Goal: Information Seeking & Learning: Learn about a topic

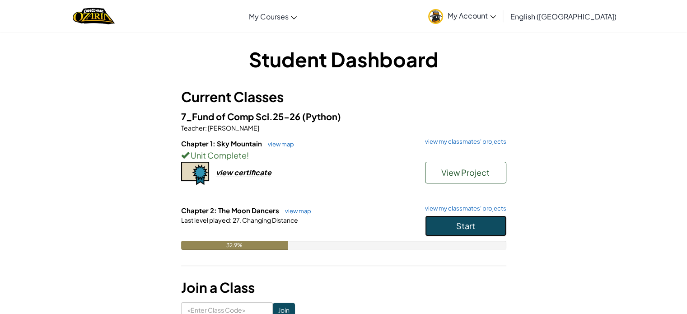
click at [501, 231] on button "Start" at bounding box center [465, 226] width 81 height 21
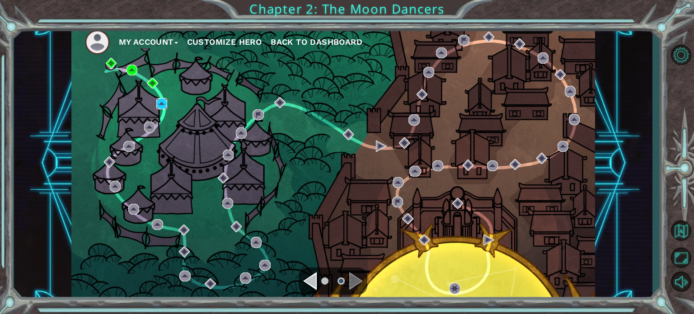
click at [157, 104] on img at bounding box center [161, 103] width 11 height 11
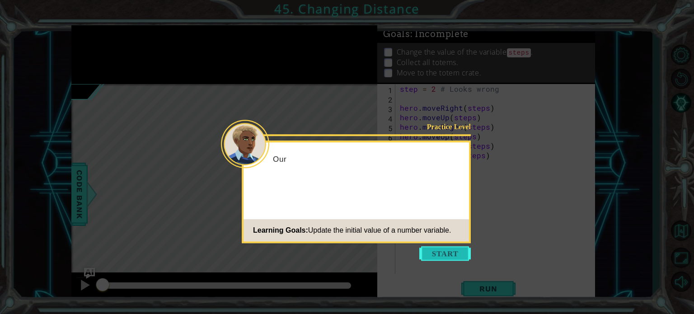
click at [453, 251] on button "Start" at bounding box center [445, 253] width 52 height 14
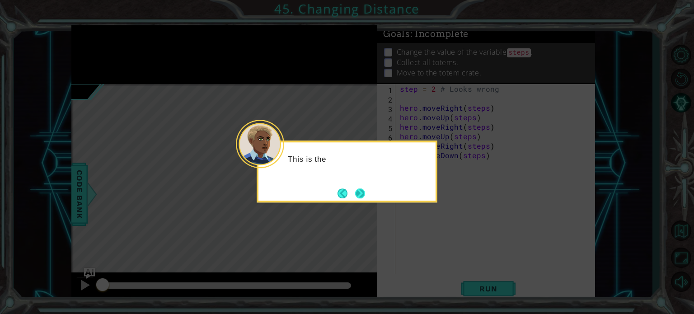
click at [361, 195] on button "Next" at bounding box center [360, 193] width 10 height 10
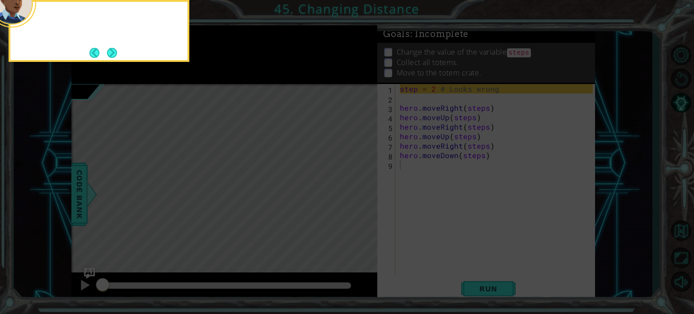
click at [361, 195] on icon at bounding box center [347, 47] width 694 height 534
click at [396, 144] on icon at bounding box center [347, 47] width 694 height 534
click at [107, 48] on button "Next" at bounding box center [112, 53] width 10 height 10
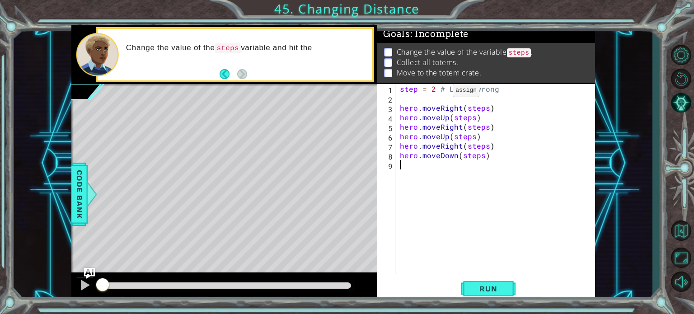
click at [438, 90] on div "step = 2 # Looks wrong hero . moveRight ( steps ) hero . moveUp ( steps ) hero …" at bounding box center [497, 188] width 199 height 209
type textarea "step = 2 # Looks wrong"
click at [437, 95] on div "step = 2 # Looks wrong hero . moveRight ( steps ) hero . moveUp ( steps ) hero …" at bounding box center [497, 188] width 199 height 209
click at [432, 86] on div "step = 2 # Looks wrong hero . moveRight ( steps ) hero . moveUp ( steps ) hero …" at bounding box center [497, 188] width 199 height 209
click at [434, 89] on div "step = 2 # Looks wrong hero . moveRight ( steps ) hero . moveUp ( steps ) hero …" at bounding box center [497, 188] width 199 height 209
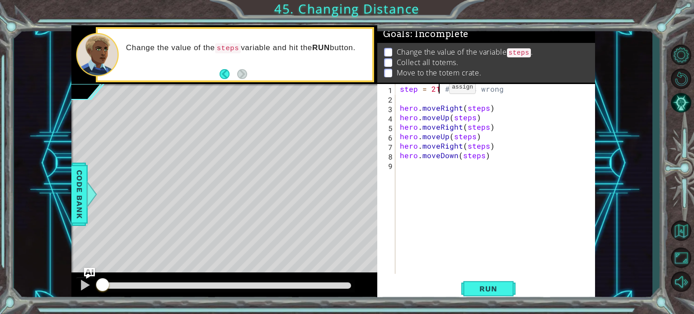
scroll to position [0, 2]
click at [495, 282] on button "Run" at bounding box center [488, 289] width 54 height 22
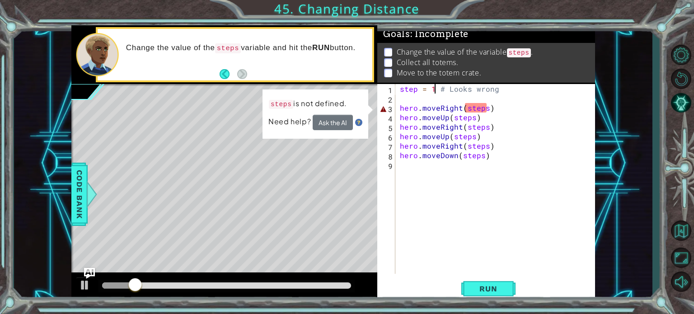
click at [417, 88] on div "step = 1 # Looks wrong hero . moveRight ( steps ) hero . moveUp ( steps ) hero …" at bounding box center [497, 188] width 199 height 209
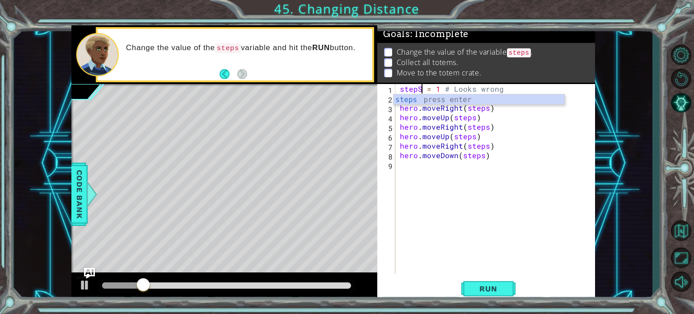
scroll to position [0, 1]
click at [438, 90] on div "stepS = 1 # Looks wrong hero . moveRight ( steps ) hero . moveUp ( steps ) hero…" at bounding box center [497, 188] width 199 height 209
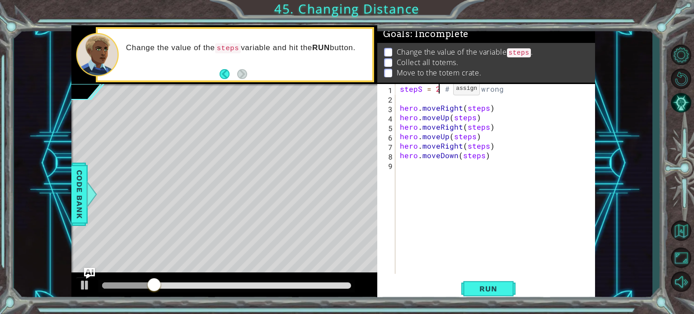
scroll to position [0, 2]
click at [422, 84] on div "stepS = 2 # Looks wrong hero . moveRight ( steps ) hero . moveUp ( steps ) hero…" at bounding box center [497, 188] width 199 height 209
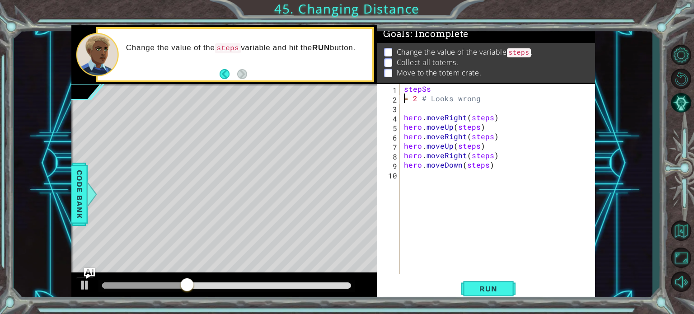
click at [422, 85] on div "stepSs = 2 # Looks wrong hero . moveRight ( steps ) hero . moveUp ( steps ) her…" at bounding box center [499, 188] width 195 height 209
click at [426, 89] on div "stepSs = 2 # Looks wrong hero . moveRight ( steps ) hero . moveUp ( steps ) her…" at bounding box center [499, 188] width 195 height 209
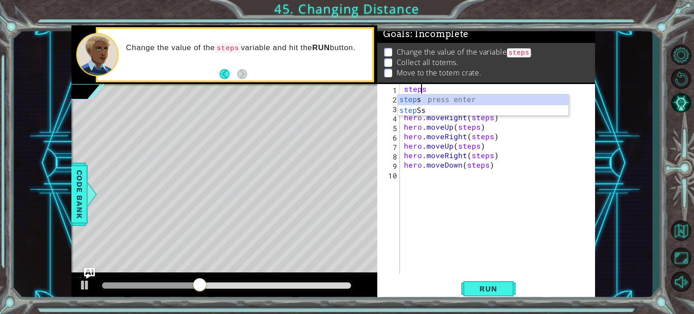
scroll to position [0, 0]
click at [432, 99] on div "step s press enter step Ss press enter" at bounding box center [483, 115] width 171 height 43
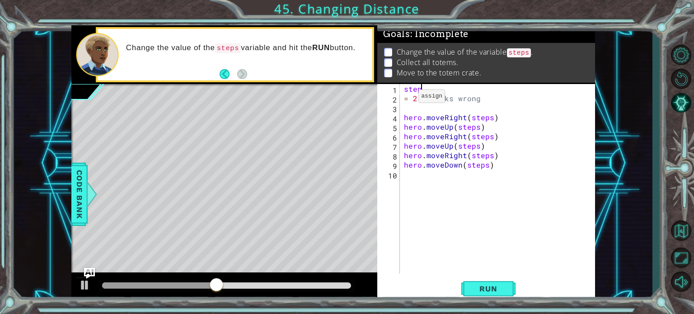
click at [404, 97] on div "step = 2 # Looks wrong hero . moveRight ( steps ) hero . moveUp ( steps ) hero …" at bounding box center [499, 188] width 195 height 209
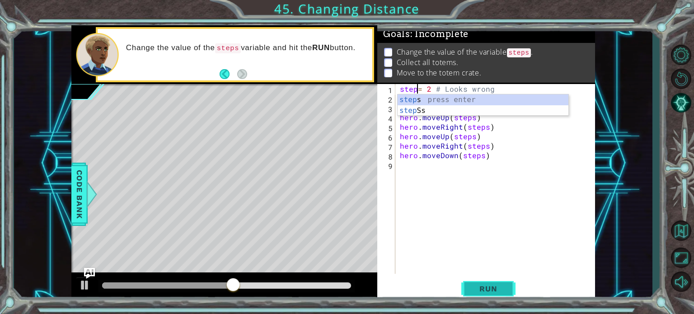
click at [492, 291] on span "Run" at bounding box center [489, 288] width 36 height 9
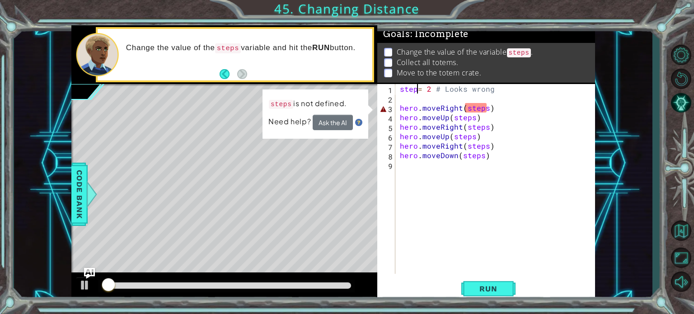
scroll to position [0, 1]
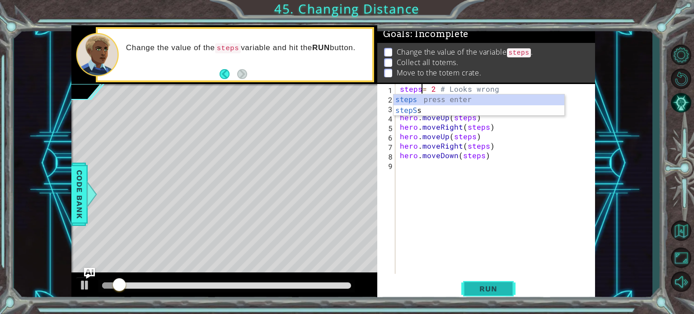
type textarea "steps= 2 # Looks wrong"
click at [483, 298] on button "Run" at bounding box center [488, 289] width 54 height 22
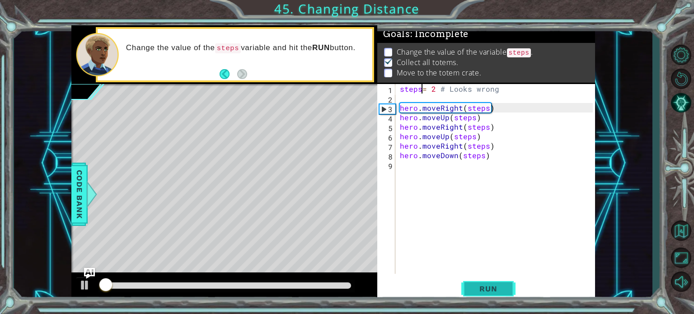
scroll to position [5, 0]
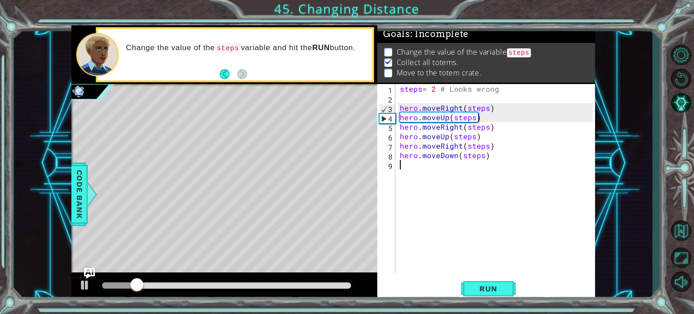
click at [430, 162] on div "steps = 2 # Looks wrong hero . moveRight ( steps ) hero . moveUp ( steps ) hero…" at bounding box center [497, 188] width 199 height 209
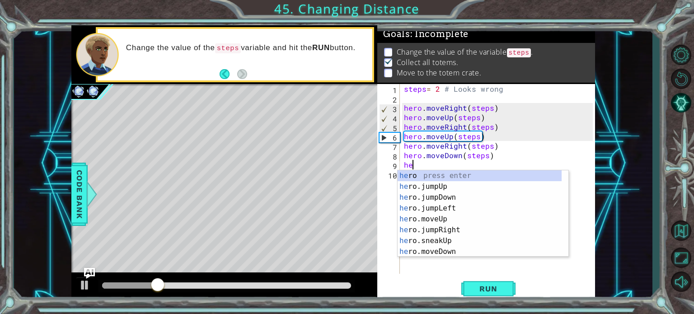
scroll to position [0, 0]
type textarea "hero"
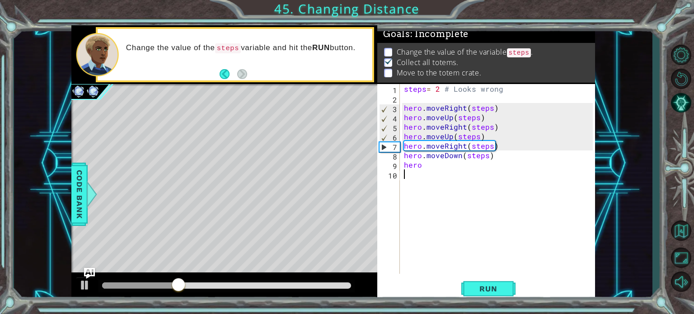
click at [444, 257] on div "steps = 2 # Looks wrong hero . moveRight ( steps ) hero . moveUp ( steps ) hero…" at bounding box center [499, 188] width 195 height 209
click at [432, 164] on div "steps = 2 # Looks wrong hero . moveRight ( steps ) hero . moveUp ( steps ) hero…" at bounding box center [499, 188] width 195 height 209
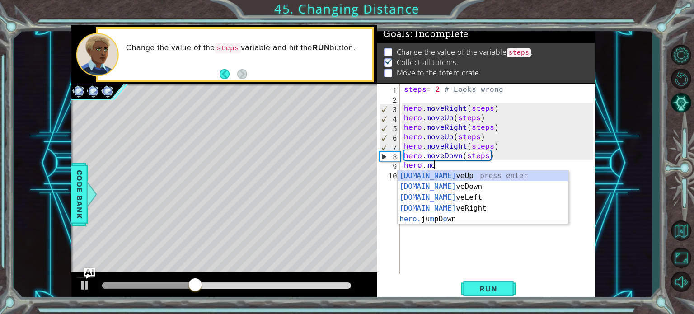
scroll to position [0, 1]
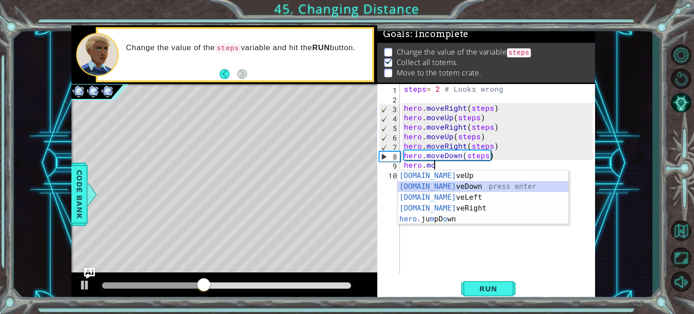
click at [440, 185] on div "[DOMAIN_NAME] veUp press enter [DOMAIN_NAME] veDown press enter [DOMAIN_NAME] v…" at bounding box center [483, 208] width 171 height 76
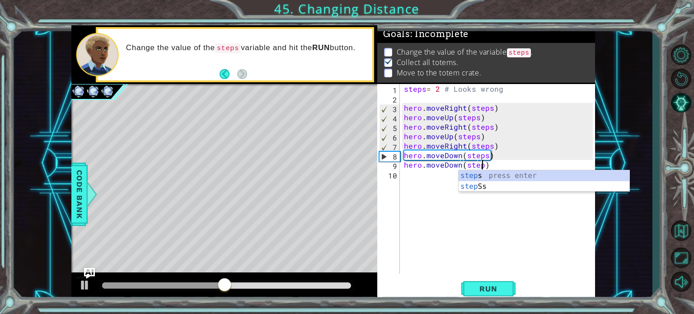
scroll to position [0, 5]
click at [503, 287] on span "Run" at bounding box center [489, 288] width 36 height 9
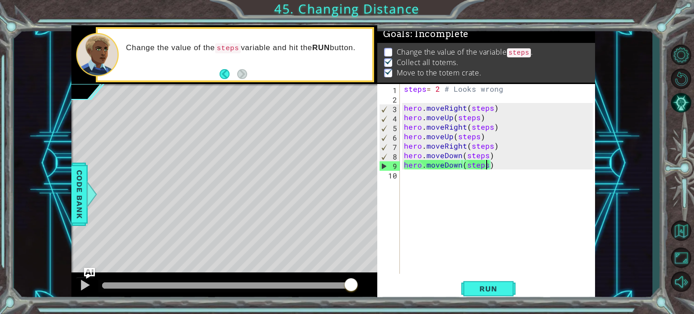
click at [436, 166] on div "steps = 2 # Looks wrong hero . moveRight ( steps ) hero . moveUp ( steps ) hero…" at bounding box center [499, 188] width 195 height 209
drag, startPoint x: 533, startPoint y: 44, endPoint x: 464, endPoint y: 36, distance: 69.6
click at [464, 43] on div "Change the value of the variable steps . Collect all totems. Move to the totem …" at bounding box center [486, 63] width 218 height 40
click at [435, 89] on div "steps = 2 # Looks wrong hero . moveRight ( steps ) hero . moveUp ( steps ) hero…" at bounding box center [499, 188] width 195 height 209
click at [438, 89] on div "steps = 2 # Looks wrong hero . moveRight ( steps ) hero . moveUp ( steps ) hero…" at bounding box center [499, 188] width 195 height 209
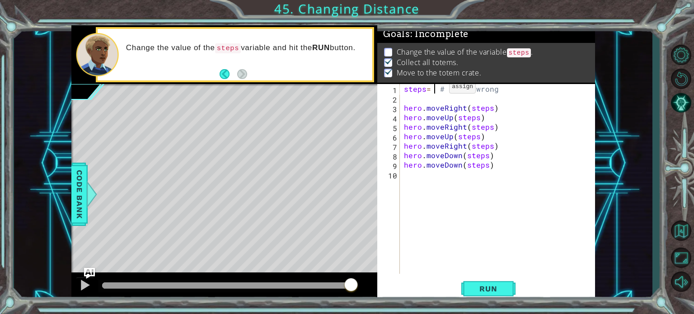
type textarea "steps= 1 # Looks wrong"
click at [423, 179] on div "steps = 1 # Looks wrong hero . moveRight ( steps ) hero . moveUp ( steps ) hero…" at bounding box center [499, 188] width 195 height 209
click at [405, 117] on div "steps = 1 # Looks wrong hero . moveRight ( steps ) hero . moveUp ( steps ) hero…" at bounding box center [499, 188] width 195 height 209
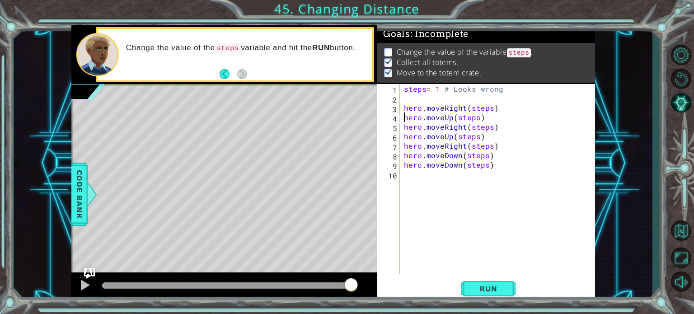
type textarea "hero.moveUp(steps)"
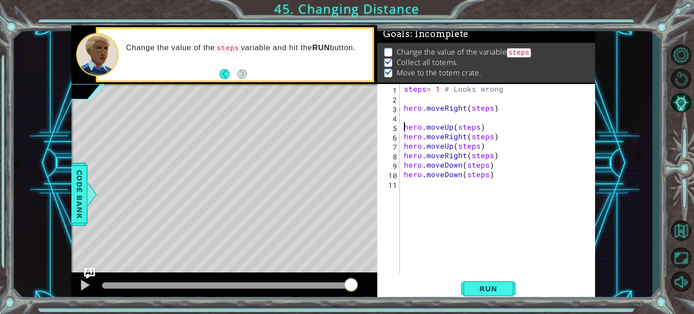
click at [405, 117] on div "steps = 1 # Looks wrong hero . moveRight ( steps ) hero . moveUp ( steps ) hero…" at bounding box center [499, 188] width 195 height 209
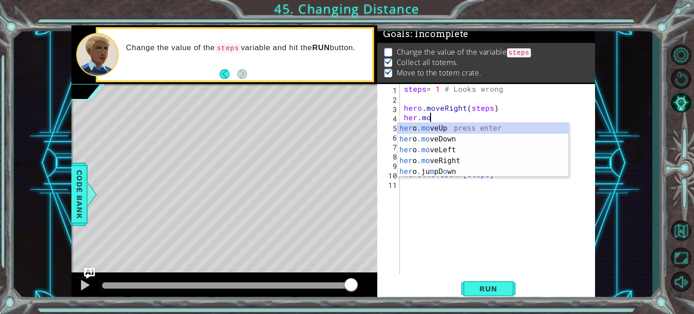
scroll to position [0, 1]
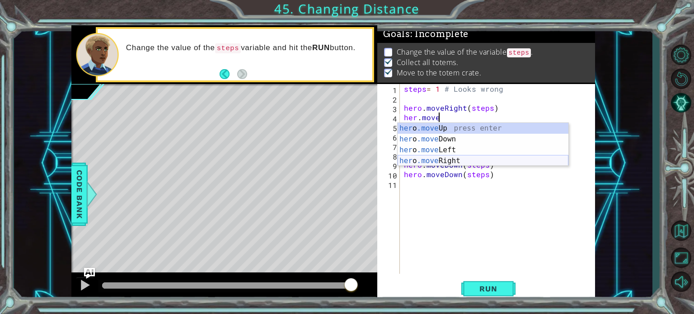
click at [446, 158] on div "her o .move Up press enter her o .move Down press enter her o .move Left press …" at bounding box center [483, 155] width 171 height 65
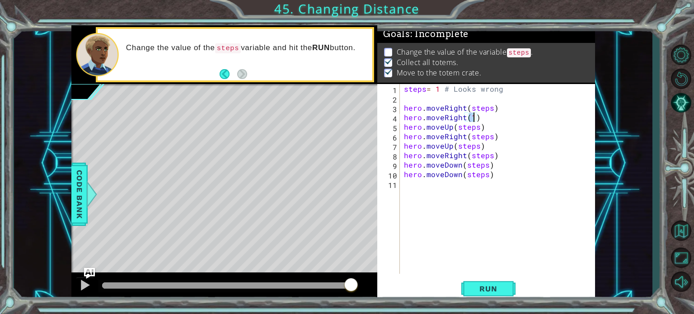
click at [403, 136] on div "steps = 1 # Looks wrong hero . moveRight ( steps ) hero . moveRight ( 1 ) hero …" at bounding box center [499, 188] width 195 height 209
type textarea "hero.moveRight(steps)"
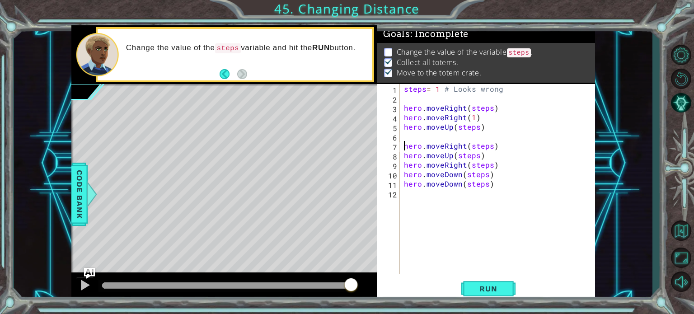
click at [403, 136] on div "steps = 1 # Looks wrong hero . moveRight ( steps ) hero . moveRight ( 1 ) hero …" at bounding box center [499, 188] width 195 height 209
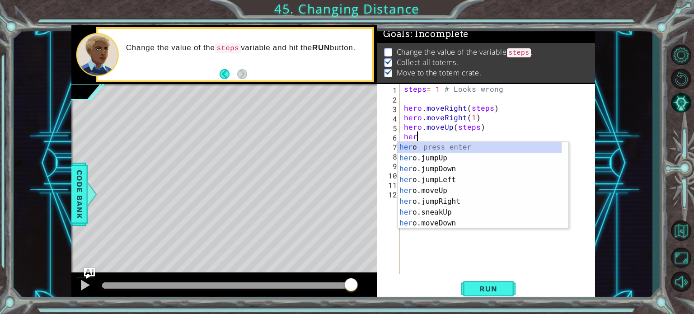
scroll to position [0, 0]
click at [432, 200] on div "hero press enter hero .jumpUp press enter hero .jumpDown press enter hero .jump…" at bounding box center [480, 196] width 164 height 108
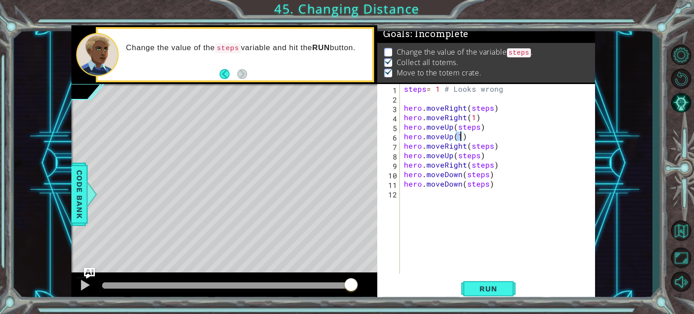
click at [412, 146] on div "steps = 1 # Looks wrong hero . moveRight ( steps ) hero . moveRight ( 1 ) hero …" at bounding box center [499, 188] width 195 height 209
click at [459, 137] on div "steps = 1 # Looks wrong hero . moveRight ( steps ) hero . moveRight ( 1 ) hero …" at bounding box center [499, 188] width 195 height 209
click at [471, 119] on div "steps = 1 # Looks wrong hero . moveRight ( steps ) hero . moveRight ( 1 ) hero …" at bounding box center [499, 188] width 195 height 209
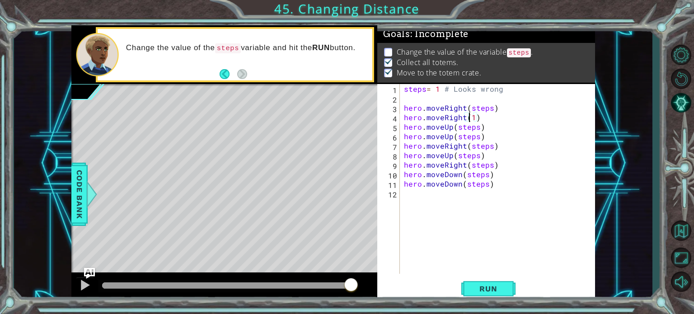
click at [472, 118] on div "steps = 1 # Looks wrong hero . moveRight ( steps ) hero . moveRight ( 1 ) hero …" at bounding box center [499, 188] width 195 height 209
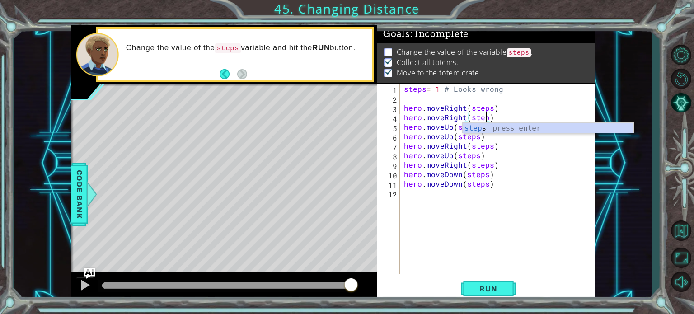
type textarea "hero.moveRight(steps)"
click at [480, 188] on div "steps = 1 # Looks wrong hero . moveRight ( steps ) hero . moveRight ( steps ) h…" at bounding box center [499, 188] width 195 height 209
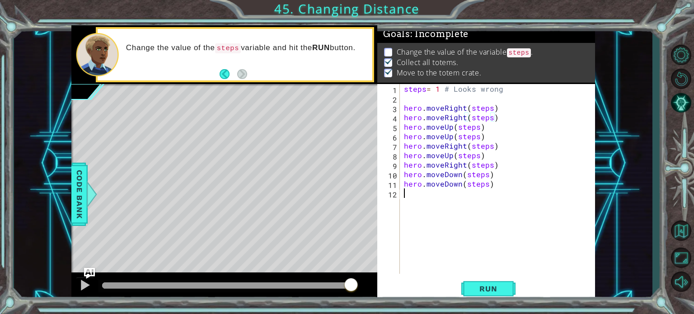
scroll to position [0, 0]
click at [406, 153] on div "steps = 1 # Looks wrong hero . moveRight ( steps ) hero . moveRight ( steps ) h…" at bounding box center [499, 188] width 195 height 209
type textarea "hero.moveUp(steps)"
click at [406, 153] on div "steps = 1 # Looks wrong hero . moveRight ( steps ) hero . moveRight ( steps ) h…" at bounding box center [499, 188] width 195 height 209
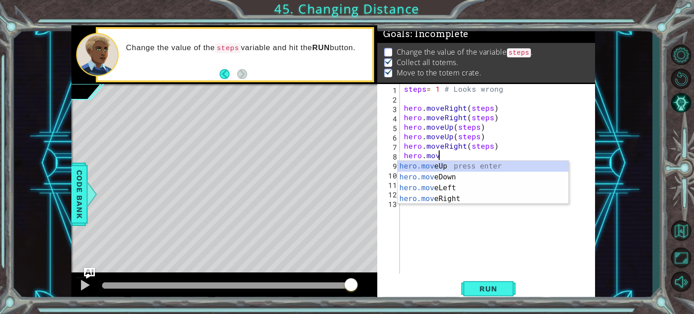
scroll to position [0, 2]
click at [452, 199] on div "hero.move Up press enter hero.move Down press enter hero.move Left press enter …" at bounding box center [483, 193] width 171 height 65
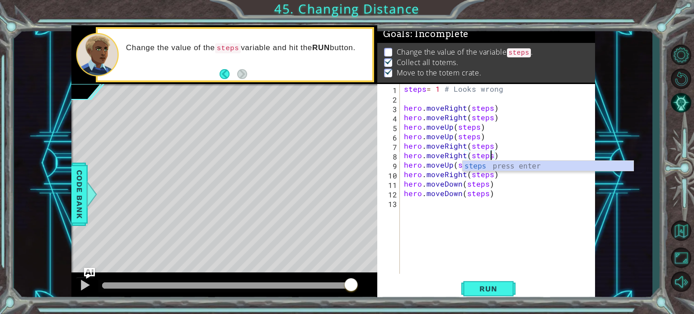
click at [418, 169] on div "steps = 1 # Looks wrong hero . moveRight ( steps ) hero . moveRight ( steps ) h…" at bounding box center [499, 188] width 195 height 209
click at [408, 167] on div "steps = 1 # Looks wrong hero . moveRight ( steps ) hero . moveRight ( steps ) h…" at bounding box center [499, 188] width 195 height 209
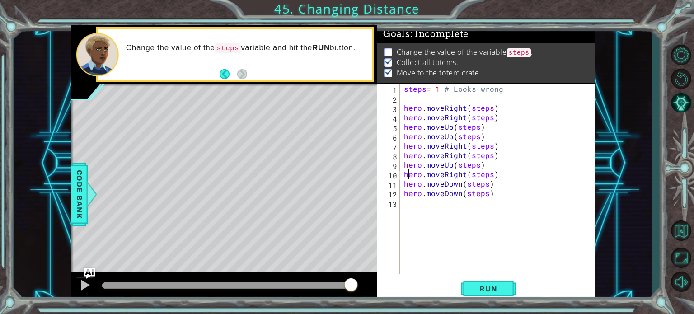
click at [407, 173] on div "steps = 1 # Looks wrong hero . moveRight ( steps ) hero . moveRight ( steps ) h…" at bounding box center [499, 188] width 195 height 209
type textarea "hero.moveRight(steps)"
click at [402, 174] on div "hero.moveRight(steps) 1 2 3 4 5 6 7 8 9 10 11 12 13 steps = 1 # Looks wrong her…" at bounding box center [485, 179] width 216 height 190
click at [406, 174] on div "steps = 1 # Looks wrong hero . moveRight ( steps ) hero . moveRight ( steps ) h…" at bounding box center [499, 188] width 195 height 209
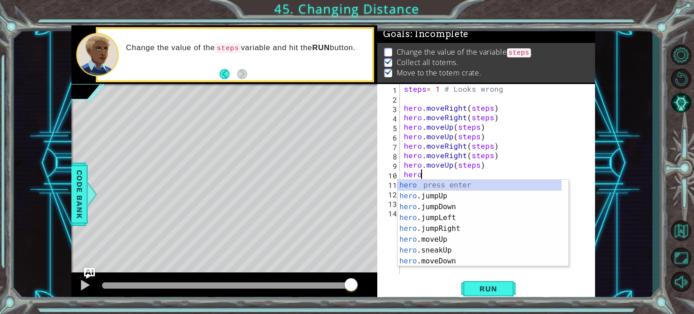
scroll to position [0, 0]
click at [437, 227] on div "hero. jumpUp press enter hero. jumpDown press enter hero. jumpLeft press enter …" at bounding box center [480, 234] width 164 height 108
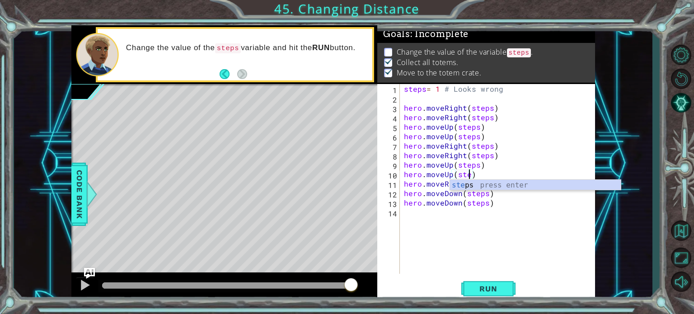
type textarea "hero.moveUp(steps)"
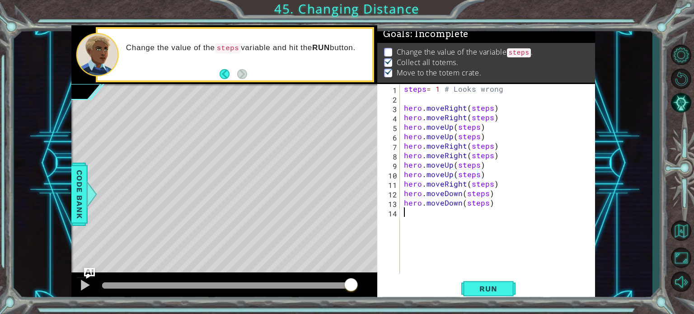
click at [441, 223] on div "steps = 1 # Looks wrong hero . moveRight ( steps ) hero . moveRight ( steps ) h…" at bounding box center [499, 188] width 195 height 209
click at [405, 193] on div "steps = 1 # Looks wrong hero . moveRight ( steps ) hero . moveRight ( steps ) h…" at bounding box center [499, 188] width 195 height 209
type textarea "hero.moveDown(steps)"
click at [407, 195] on div "steps = 1 # Looks wrong hero . moveRight ( steps ) hero . moveRight ( steps ) h…" at bounding box center [499, 188] width 195 height 209
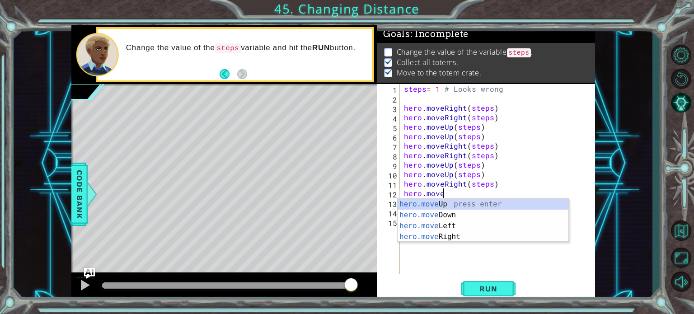
scroll to position [0, 2]
click at [452, 235] on div "hero.move Up press enter hero.move Down press enter hero.move Left press enter …" at bounding box center [483, 231] width 171 height 65
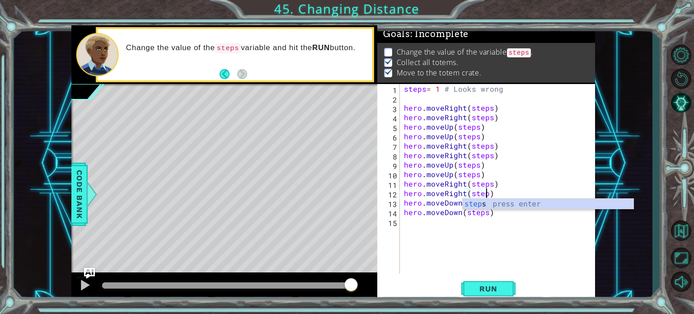
type textarea "hero.moveRight(steps)"
click at [452, 235] on div "steps = 1 # Looks wrong hero . moveRight ( steps ) hero . moveRight ( steps ) h…" at bounding box center [499, 188] width 195 height 209
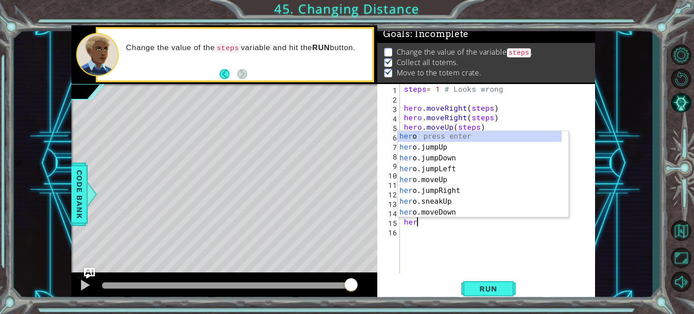
scroll to position [0, 0]
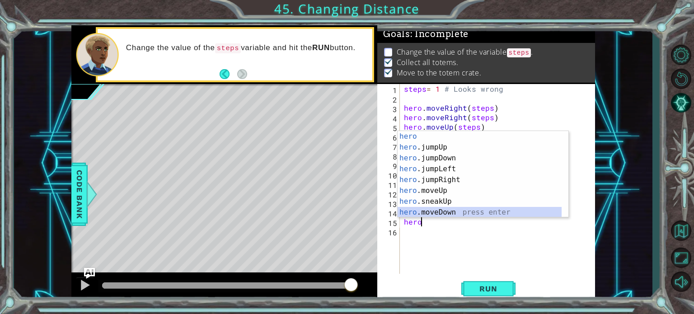
click at [424, 211] on div "hero press enter hero .jumpUp press enter hero .jumpDown press enter hero .jump…" at bounding box center [480, 185] width 164 height 108
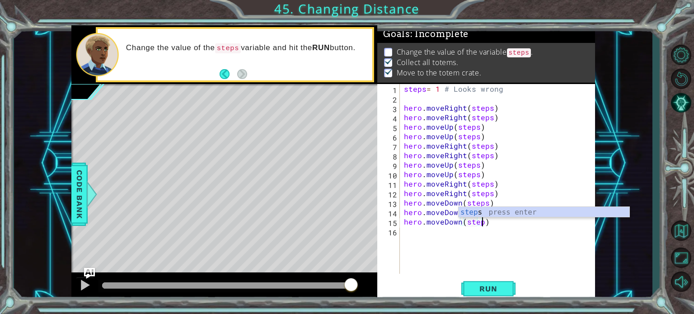
type textarea "hero.moveDown(steps)"
click at [414, 235] on div "steps = 1 # Looks wrong hero . moveRight ( steps ) hero . moveRight ( steps ) h…" at bounding box center [499, 188] width 195 height 209
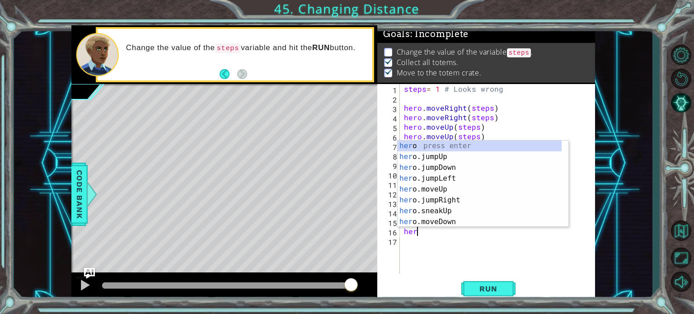
scroll to position [0, 0]
click at [412, 216] on div "her o press enter her o.jumpUp press enter her o.jumpDown press enter her o.jum…" at bounding box center [480, 195] width 164 height 108
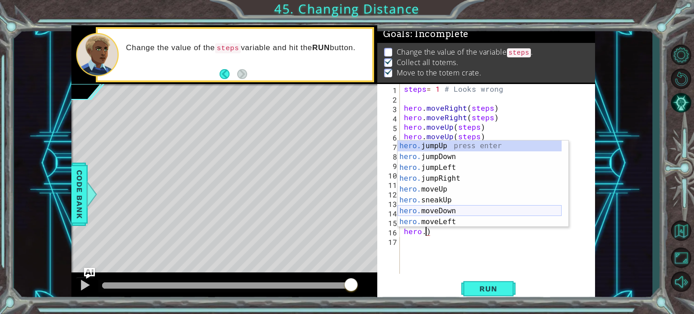
click at [439, 212] on div "hero. jumpUp press enter hero. jumpDown press enter hero. jumpLeft press enter …" at bounding box center [480, 195] width 164 height 108
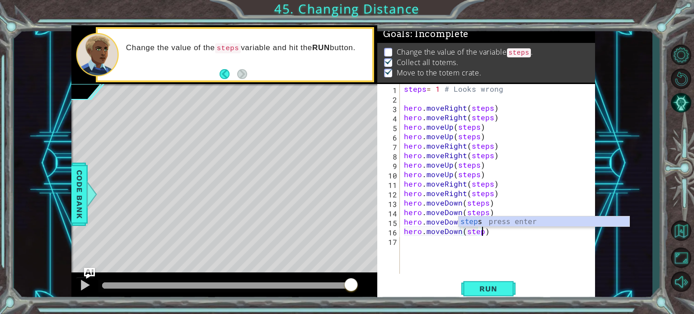
scroll to position [0, 5]
click at [480, 292] on span "Run" at bounding box center [489, 288] width 36 height 9
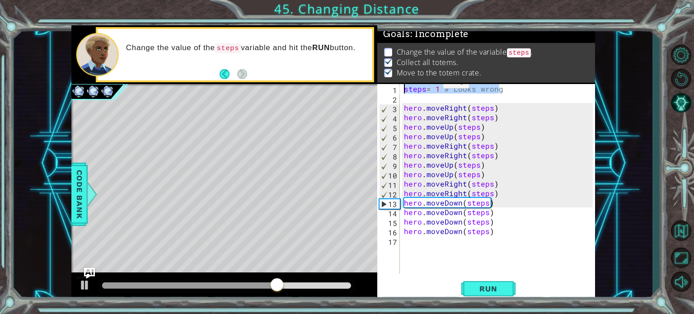
drag, startPoint x: 500, startPoint y: 91, endPoint x: 447, endPoint y: 88, distance: 53.4
click at [447, 88] on div "steps = 1 # Looks wrong hero . moveRight ( steps ) hero . moveRight ( steps ) h…" at bounding box center [499, 188] width 195 height 209
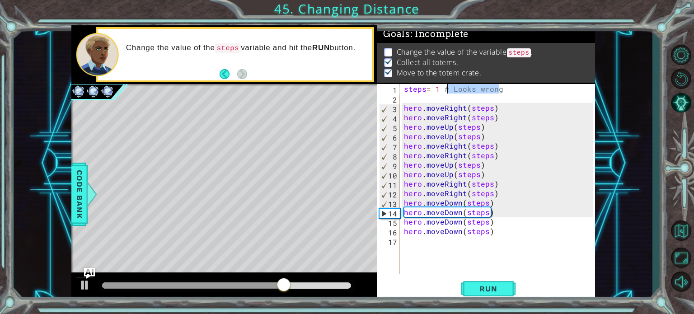
click at [447, 88] on div "steps = 1 # Looks wrong hero . moveRight ( steps ) hero . moveRight ( steps ) h…" at bounding box center [497, 179] width 191 height 190
click at [466, 88] on div "steps = 1 # Looks wrong hero . moveRight ( steps ) hero . moveRight ( steps ) h…" at bounding box center [499, 188] width 195 height 209
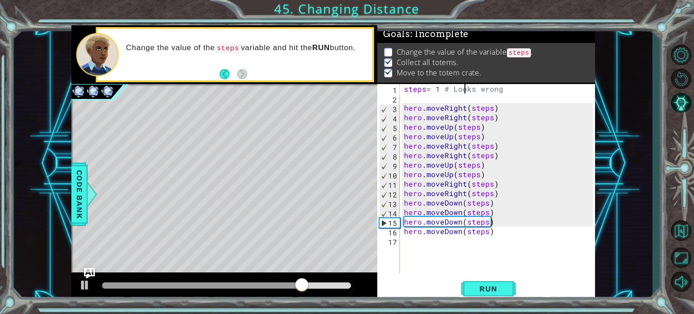
click at [488, 89] on div "steps = 1 # Looks wrong hero . moveRight ( steps ) hero . moveRight ( steps ) h…" at bounding box center [499, 188] width 195 height 209
click at [499, 89] on div "steps = 1 # Looks wrong hero . moveRight ( steps ) hero . moveRight ( steps ) h…" at bounding box center [499, 188] width 195 height 209
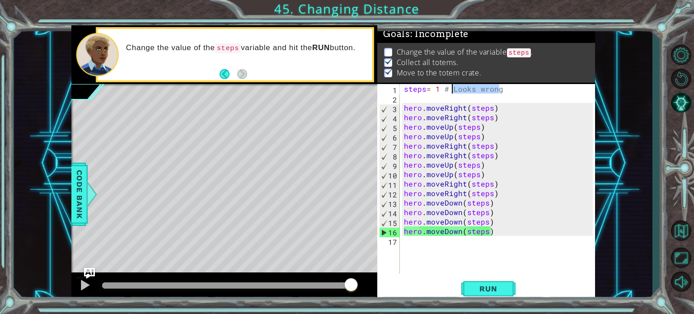
drag, startPoint x: 501, startPoint y: 88, endPoint x: 452, endPoint y: 85, distance: 48.4
click at [452, 85] on div "steps = 1 # Looks wrong hero . moveRight ( steps ) hero . moveRight ( steps ) h…" at bounding box center [499, 188] width 195 height 209
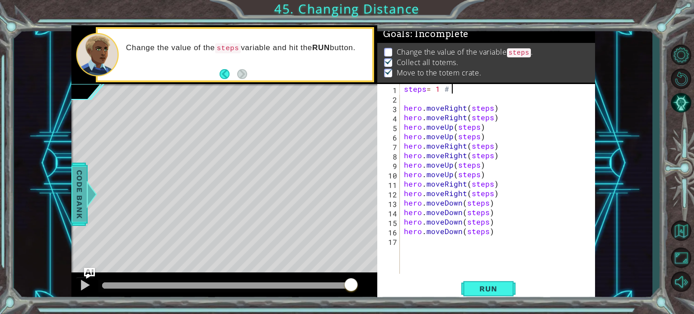
click at [83, 203] on span "Code Bank" at bounding box center [79, 193] width 14 height 55
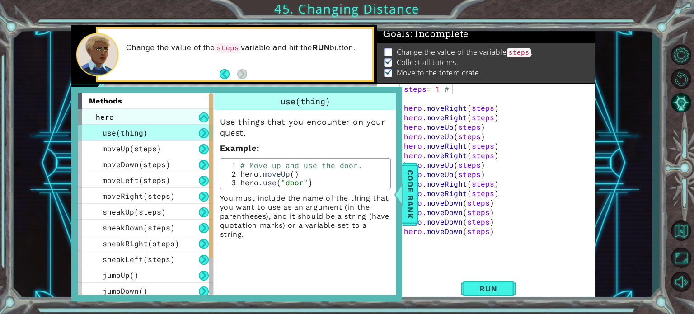
click at [160, 122] on div "hero" at bounding box center [146, 117] width 136 height 16
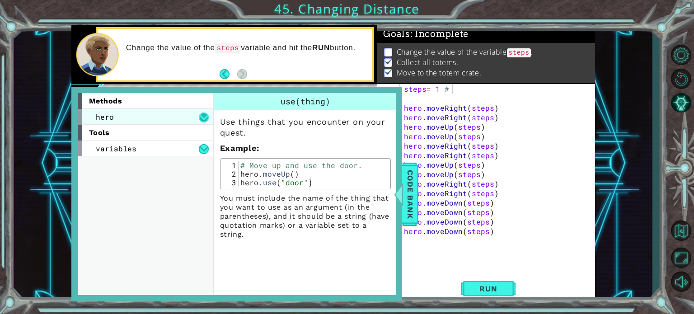
click at [202, 118] on button at bounding box center [204, 118] width 10 height 10
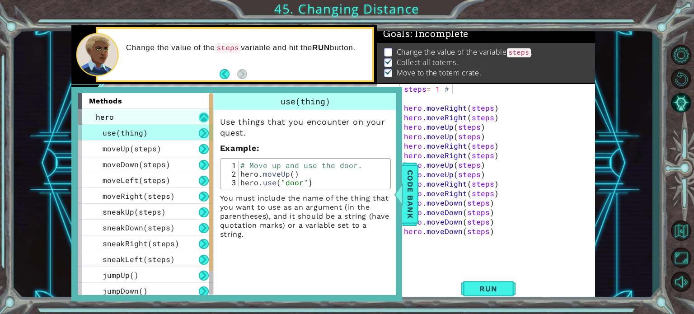
click at [202, 118] on button at bounding box center [204, 118] width 10 height 10
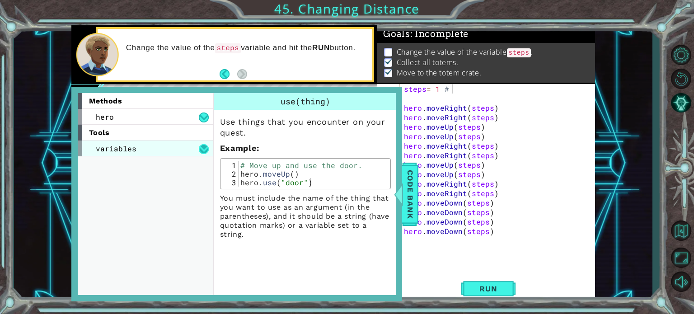
click at [199, 148] on button at bounding box center [204, 149] width 10 height 10
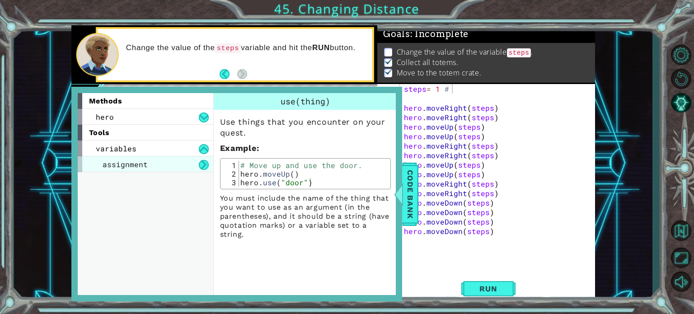
click at [191, 168] on div "assignment" at bounding box center [146, 164] width 136 height 16
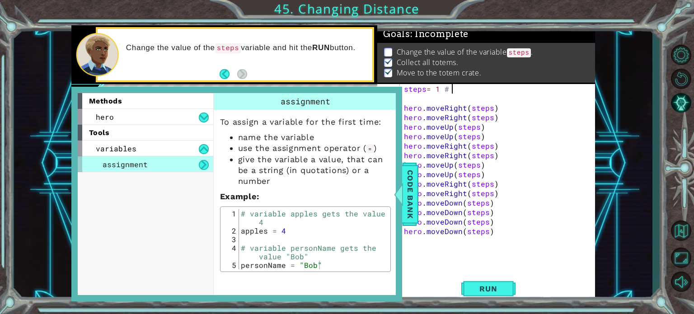
click at [459, 92] on div "steps = 1 # hero . moveRight ( steps ) hero . moveRight ( steps ) hero . moveUp…" at bounding box center [499, 188] width 195 height 209
click at [408, 177] on span "Code Bank" at bounding box center [410, 193] width 14 height 55
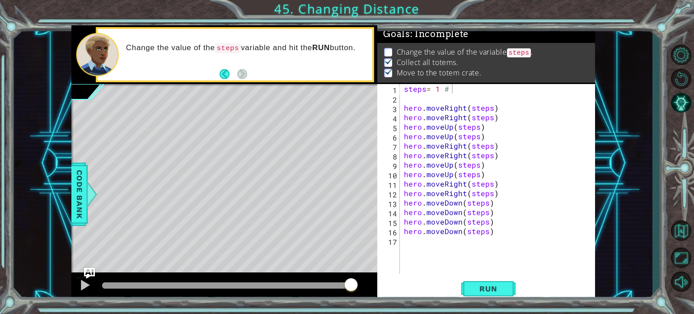
click at [473, 91] on div "steps = 1 # hero . moveRight ( steps ) hero . moveRight ( steps ) hero . moveUp…" at bounding box center [499, 188] width 195 height 209
click at [75, 194] on span "Code Bank" at bounding box center [79, 193] width 14 height 55
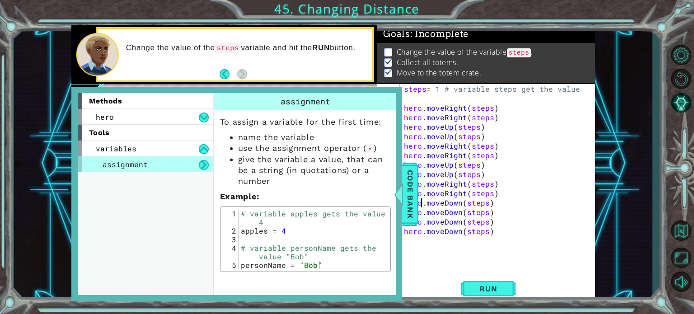
click at [423, 205] on div "steps = 1 # variable steps get the value hero . moveRight ( steps ) hero . move…" at bounding box center [499, 188] width 195 height 209
click at [419, 205] on div "steps = 1 # variable steps get the value hero . moveRight ( steps ) hero . move…" at bounding box center [499, 188] width 195 height 209
click at [414, 196] on span "Code Bank" at bounding box center [410, 193] width 14 height 55
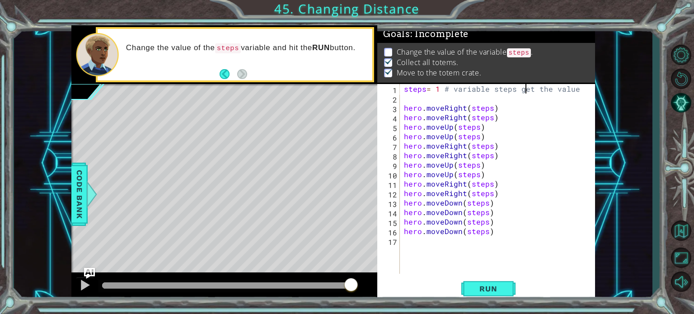
click at [527, 89] on div "steps = 1 # variable steps get the value hero . moveRight ( steps ) hero . move…" at bounding box center [499, 188] width 195 height 209
click at [537, 88] on div "steps = 1 # variable steps gest the value hero . moveRight ( steps ) hero . mov…" at bounding box center [499, 188] width 195 height 209
click at [580, 88] on div "steps = 1 # variable steps gets the value hero . moveRight ( steps ) hero . mov…" at bounding box center [499, 188] width 195 height 209
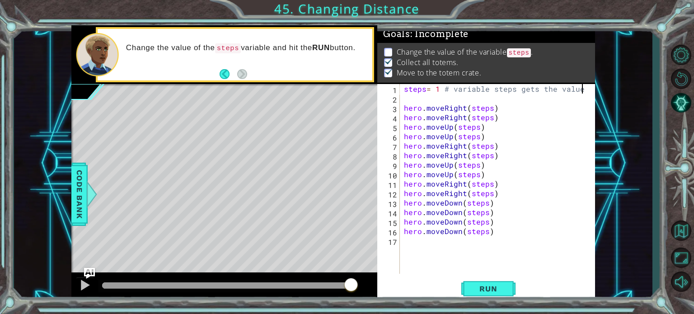
click at [577, 91] on div "steps = 1 # variable steps gets the value hero . moveRight ( steps ) hero . mov…" at bounding box center [499, 188] width 195 height 209
click at [490, 290] on span "Run" at bounding box center [489, 288] width 36 height 9
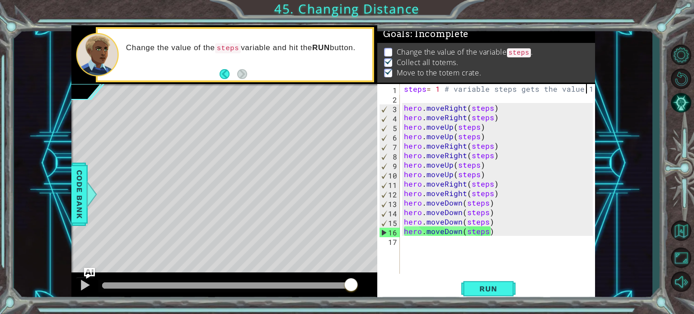
click at [443, 235] on div "steps = 1 # variable steps gets the value 1 hero . moveRight ( steps ) hero . m…" at bounding box center [499, 188] width 195 height 209
click at [479, 235] on div "steps = 1 # variable steps gets the value 1 hero . moveRight ( steps ) hero . m…" at bounding box center [499, 188] width 195 height 209
drag, startPoint x: 485, startPoint y: 231, endPoint x: 470, endPoint y: 231, distance: 14.5
click at [470, 231] on div "steps = 1 # variable steps gets the value 1 hero . moveRight ( steps ) hero . m…" at bounding box center [499, 188] width 195 height 209
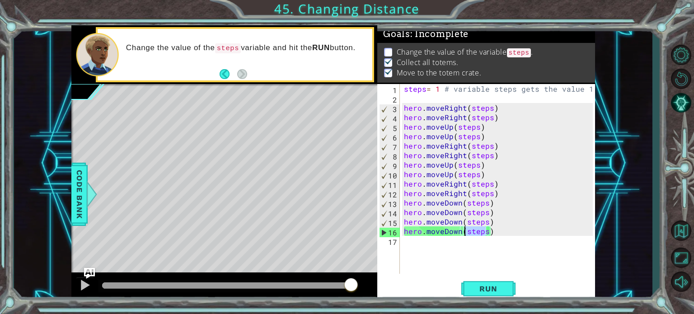
drag, startPoint x: 486, startPoint y: 228, endPoint x: 465, endPoint y: 228, distance: 21.2
click at [465, 228] on div "steps = 1 # variable steps gets the value 1 hero . moveRight ( steps ) hero . m…" at bounding box center [499, 188] width 195 height 209
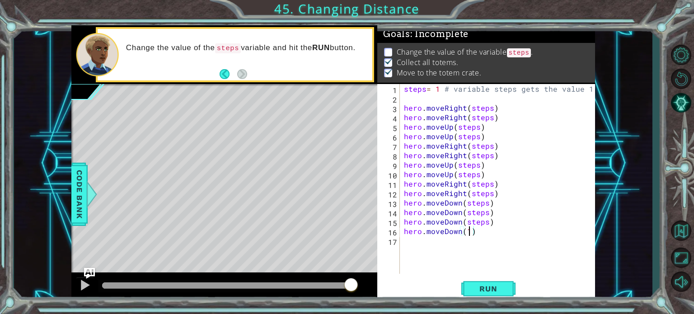
scroll to position [0, 4]
click at [485, 284] on span "Run" at bounding box center [489, 288] width 36 height 9
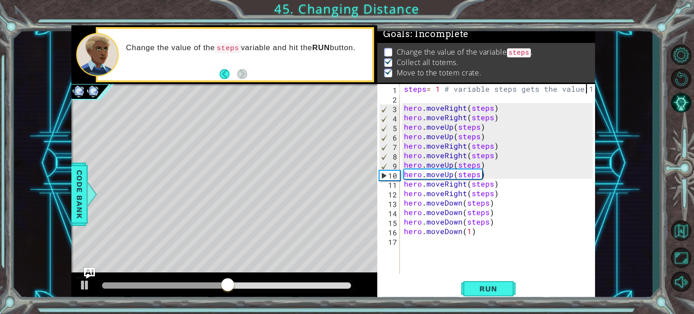
click at [586, 90] on div "steps = 1 # variable steps gets the value 1 hero . moveRight ( steps ) hero . m…" at bounding box center [499, 188] width 195 height 209
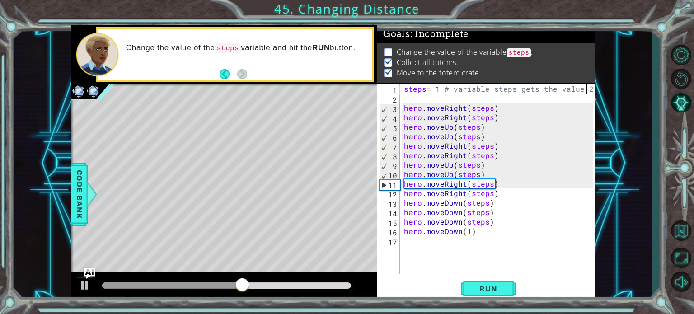
scroll to position [0, 11]
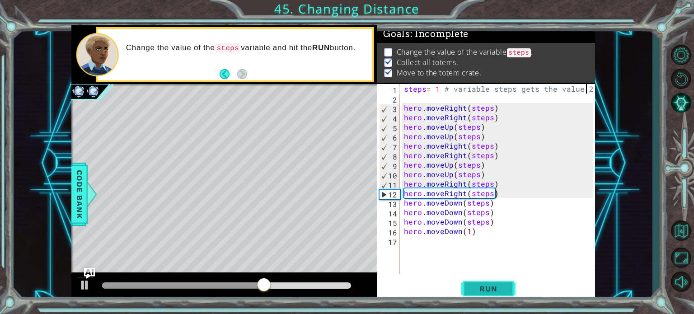
click at [475, 288] on span "Run" at bounding box center [489, 288] width 36 height 9
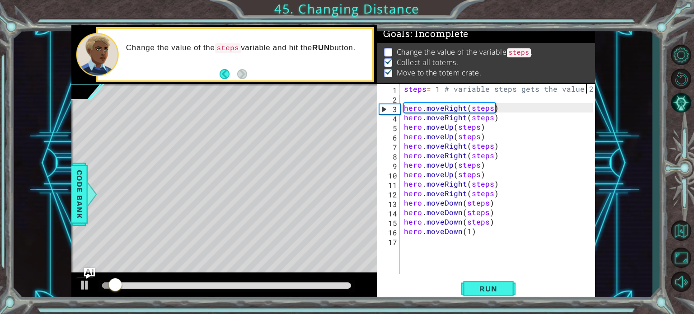
click at [469, 232] on div "steps = 1 # variable steps gets the value 2 hero . moveRight ( steps ) hero . m…" at bounding box center [499, 188] width 195 height 209
type textarea "hero.moveDown(1)"
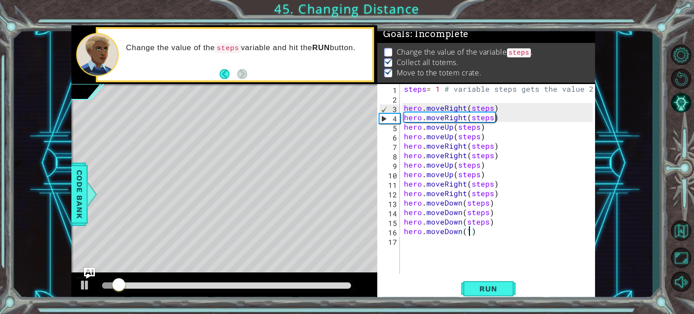
scroll to position [0, 4]
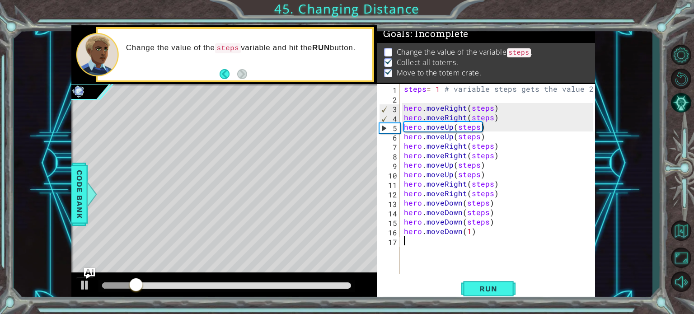
click at [471, 236] on div "steps = 1 # variable steps gets the value 2 hero . moveRight ( steps ) hero . m…" at bounding box center [499, 188] width 195 height 209
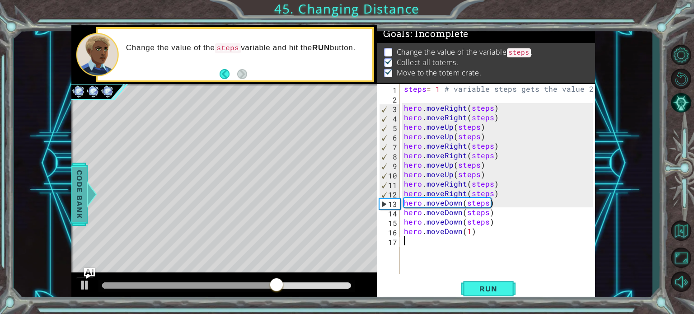
click at [82, 178] on span "Code Bank" at bounding box center [79, 193] width 14 height 55
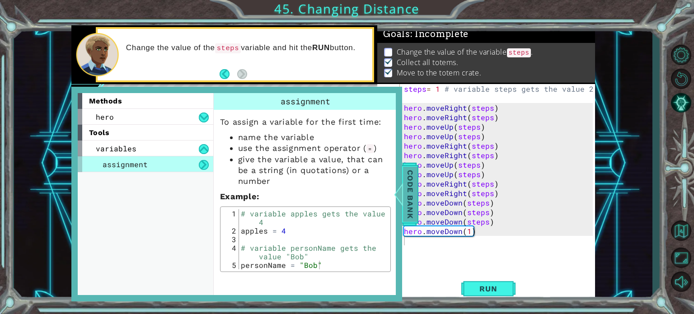
click at [414, 177] on span "Code Bank" at bounding box center [410, 193] width 14 height 55
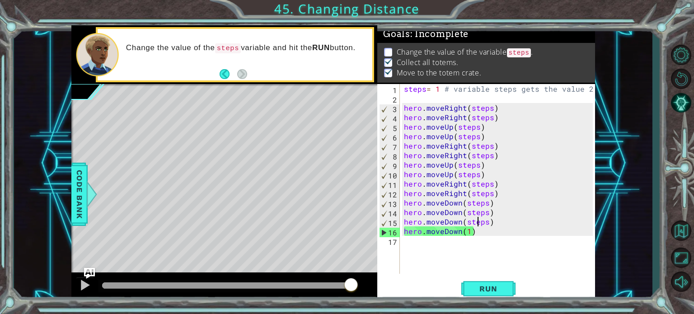
click at [476, 224] on div "steps = 1 # variable steps gets the value 2 hero . moveRight ( steps ) hero . m…" at bounding box center [499, 188] width 195 height 209
click at [468, 231] on div "steps = 1 # variable steps gets the value 2 hero . moveRight ( steps ) hero . m…" at bounding box center [499, 188] width 195 height 209
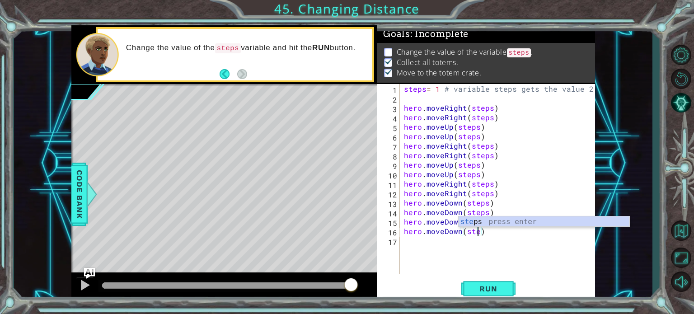
scroll to position [0, 5]
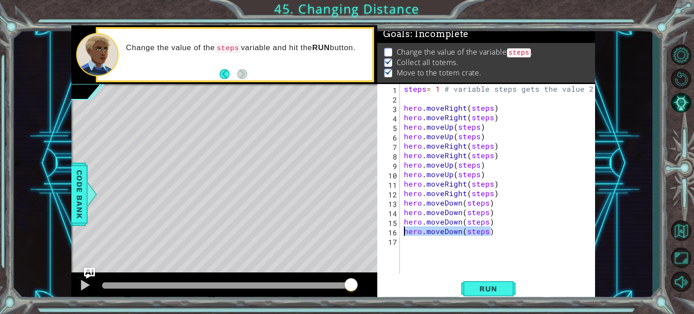
drag, startPoint x: 502, startPoint y: 231, endPoint x: 393, endPoint y: 232, distance: 108.9
click at [393, 232] on div "hero.moveDown(steps) 1 2 3 4 5 6 7 8 9 10 11 12 13 14 15 16 17 steps = 1 # vari…" at bounding box center [485, 179] width 216 height 190
click at [425, 232] on div "ste ps press enter" at bounding box center [483, 242] width 171 height 33
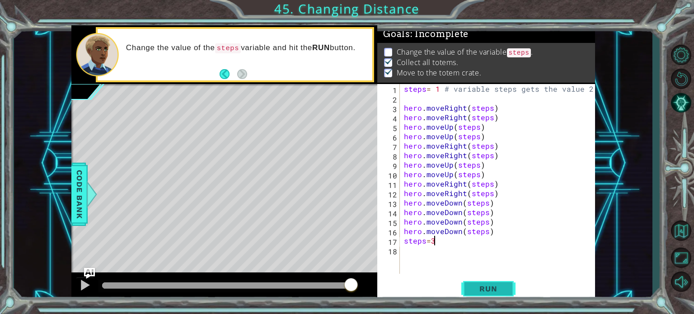
click at [477, 286] on span "Run" at bounding box center [489, 288] width 36 height 9
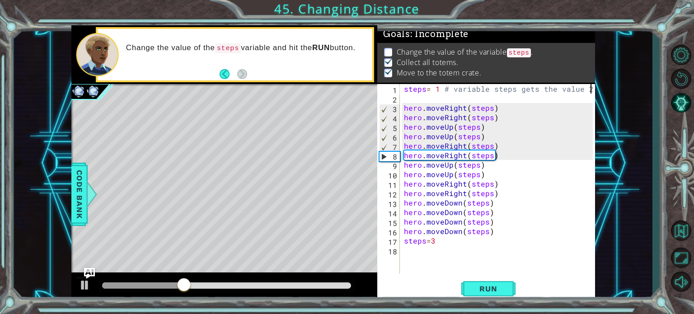
click at [589, 89] on div "steps = 1 # variable steps gets the value 2 hero . moveRight ( steps ) hero . m…" at bounding box center [499, 188] width 195 height 209
click at [585, 88] on div "steps = 1 # variable steps gets the value 2 hero . moveRight ( steps ) hero . m…" at bounding box center [499, 188] width 195 height 209
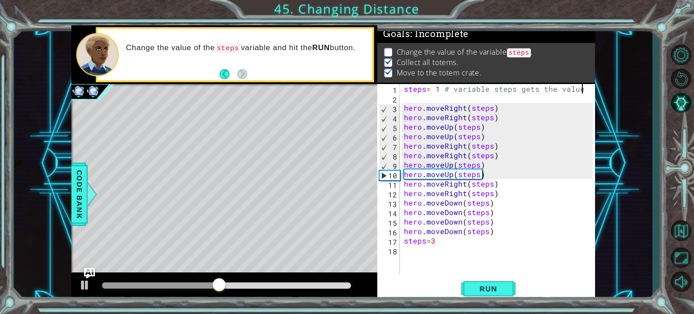
scroll to position [0, 11]
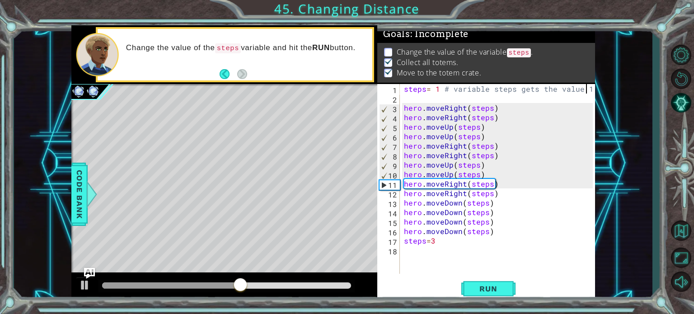
click at [505, 200] on div "steps = 1 # variable steps gets the value 1 hero . moveRight ( steps ) hero . m…" at bounding box center [499, 188] width 195 height 209
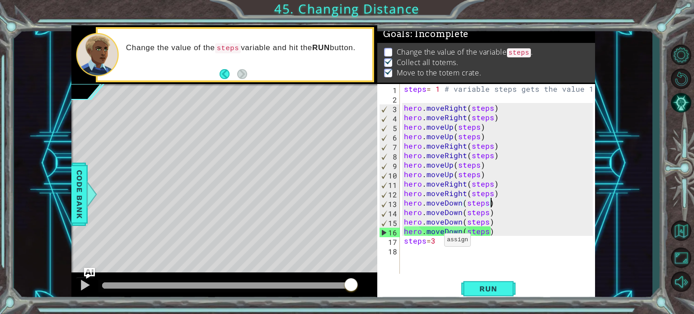
click at [438, 235] on div "steps = 1 # variable steps gets the value 1 hero . moveRight ( steps ) hero . m…" at bounding box center [499, 188] width 195 height 209
click at [439, 238] on div "steps = 1 # variable steps gets the value 1 hero . moveRight ( steps ) hero . m…" at bounding box center [499, 188] width 195 height 209
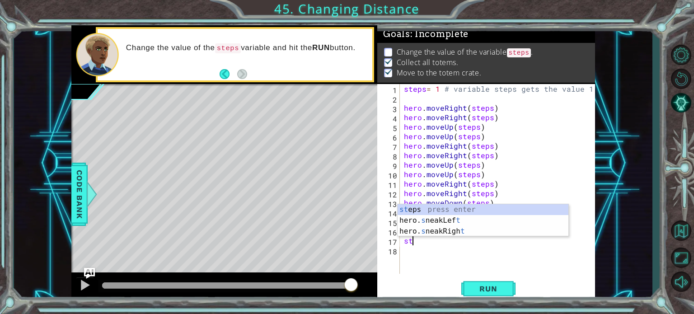
scroll to position [0, 0]
type textarea "s"
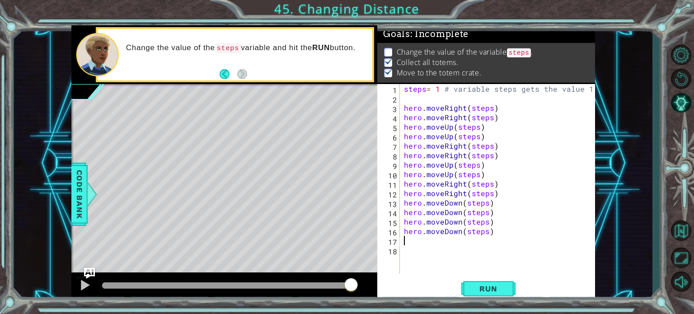
click at [403, 231] on div "steps = 1 # variable steps gets the value 1 hero . moveRight ( steps ) hero . m…" at bounding box center [499, 188] width 195 height 209
type textarea "hero.moveDown(steps)"
click at [404, 231] on div "steps = 1 # variable steps gets the value 1 hero . moveRight ( steps ) hero . m…" at bounding box center [499, 188] width 195 height 209
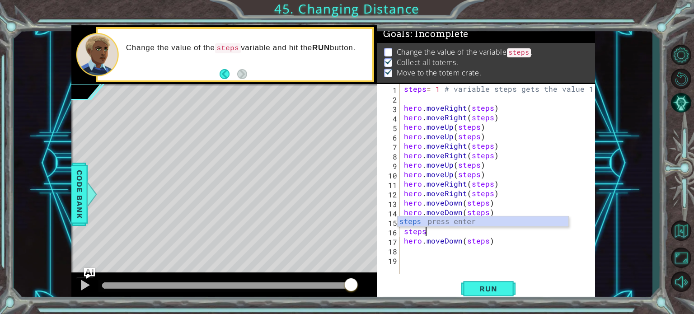
scroll to position [0, 0]
click at [430, 224] on div "steps press enter" at bounding box center [483, 233] width 171 height 33
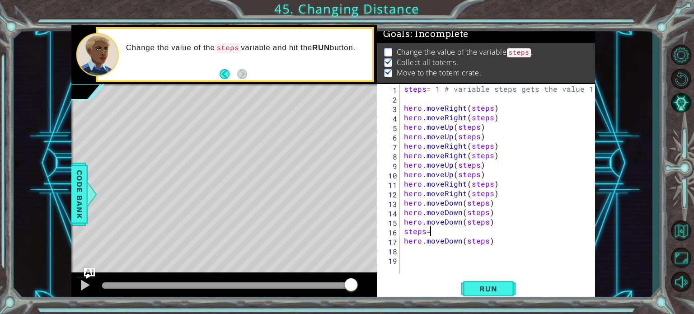
scroll to position [0, 1]
click at [489, 287] on span "Run" at bounding box center [489, 288] width 36 height 9
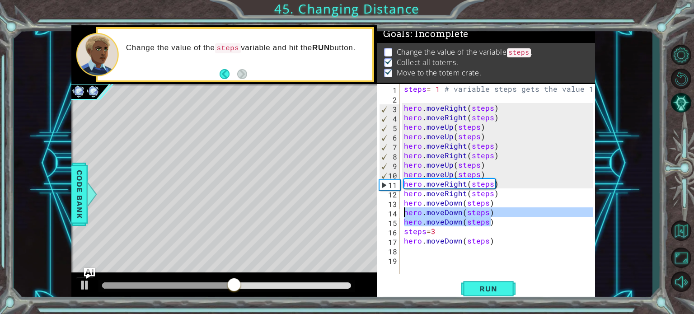
drag, startPoint x: 494, startPoint y: 221, endPoint x: 403, endPoint y: 212, distance: 90.9
click at [403, 212] on div "steps = 1 # variable steps gets the value 1 hero . moveRight ( steps ) hero . m…" at bounding box center [499, 188] width 195 height 209
type textarea "hero.moveDown(steps) hero.moveDown(steps)"
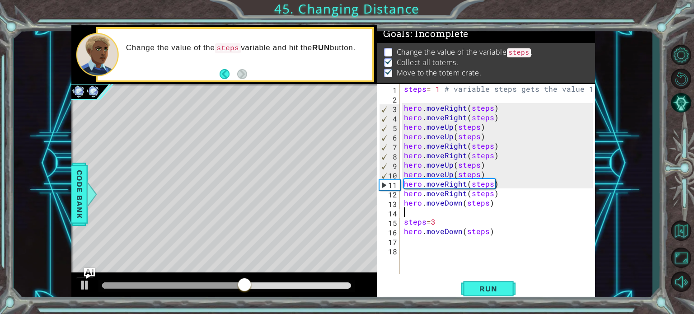
scroll to position [0, 0]
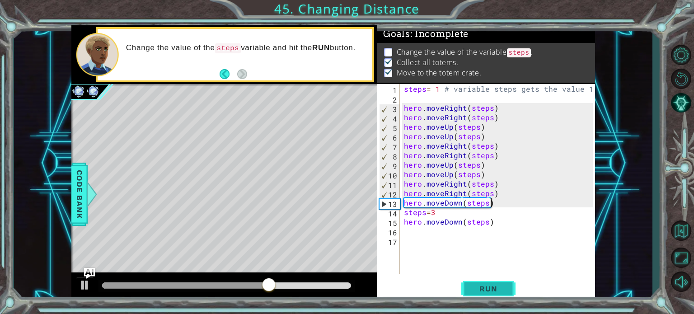
click at [480, 286] on span "Run" at bounding box center [489, 288] width 36 height 9
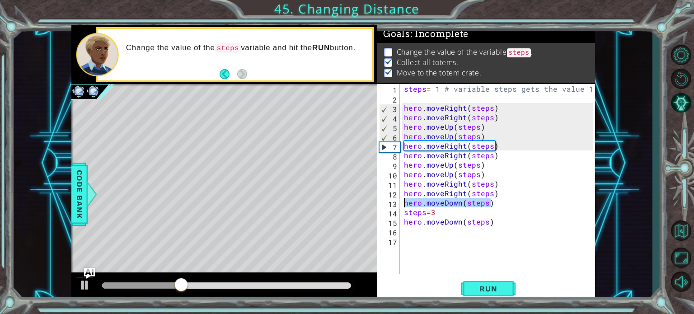
drag, startPoint x: 499, startPoint y: 206, endPoint x: 391, endPoint y: 202, distance: 108.1
click at [391, 202] on div "hero.moveDown(steps) 1 2 3 4 5 6 7 8 9 10 11 12 13 14 15 16 17 steps = 1 # vari…" at bounding box center [485, 179] width 216 height 190
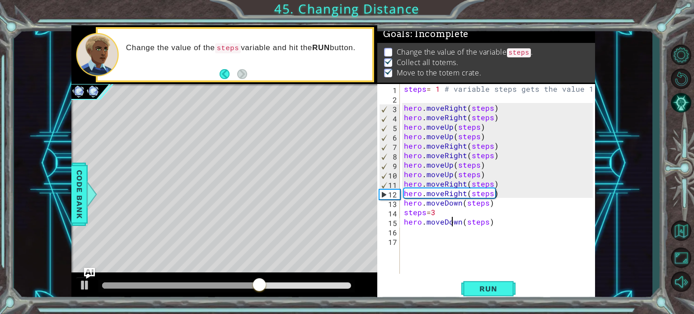
click at [450, 217] on div "steps = 1 # variable steps gets the value 1 hero . moveRight ( steps ) hero . m…" at bounding box center [499, 188] width 195 height 209
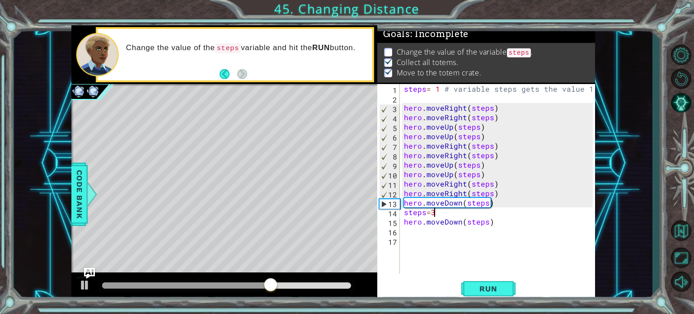
click at [451, 212] on div "steps = 1 # variable steps gets the value 1 hero . moveRight ( steps ) hero . m…" at bounding box center [499, 188] width 195 height 209
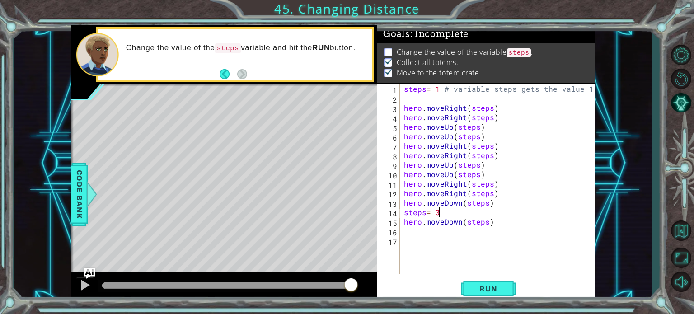
scroll to position [0, 1]
click at [494, 280] on button "Run" at bounding box center [488, 289] width 54 height 22
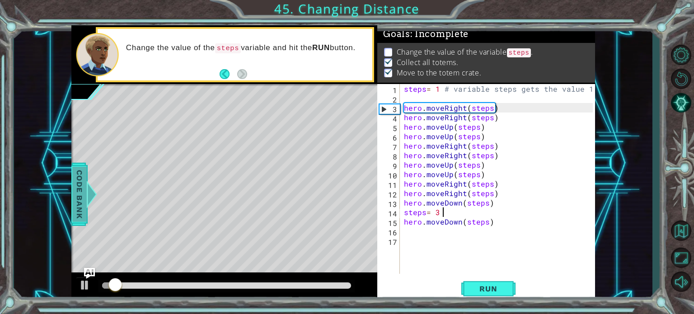
click at [71, 190] on div "Code Bank" at bounding box center [79, 194] width 16 height 63
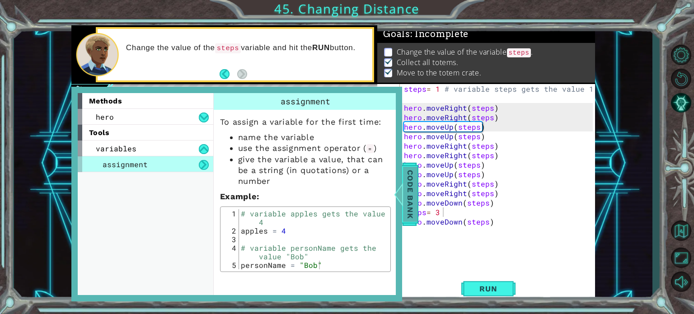
click at [413, 175] on span "Code Bank" at bounding box center [410, 193] width 14 height 55
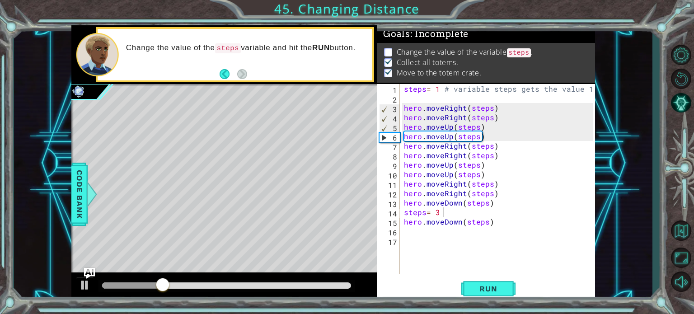
click at [94, 269] on div "Level Map" at bounding box center [280, 217] width 418 height 266
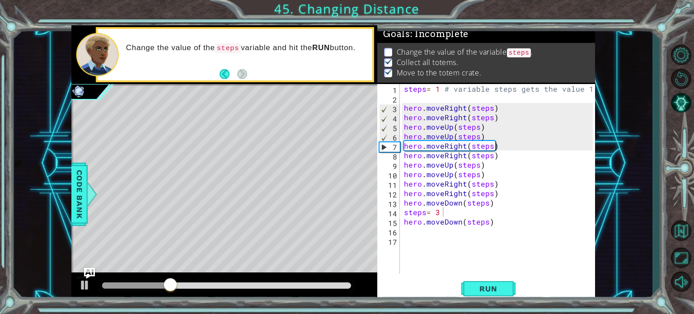
click at [95, 272] on div "Level Map" at bounding box center [280, 217] width 418 height 266
click at [86, 271] on img "Ask AI" at bounding box center [89, 274] width 12 height 12
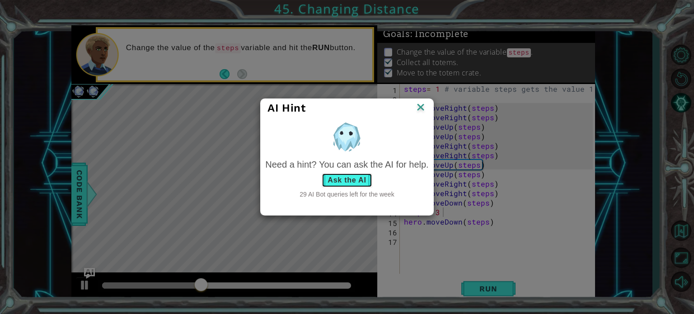
click at [338, 179] on button "Ask the AI" at bounding box center [347, 180] width 50 height 14
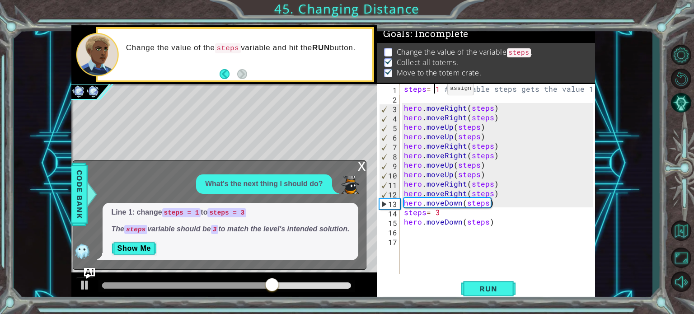
click at [436, 90] on div "steps = 1 # variable steps gets the value 1 hero . moveRight ( steps ) hero . m…" at bounding box center [499, 188] width 195 height 209
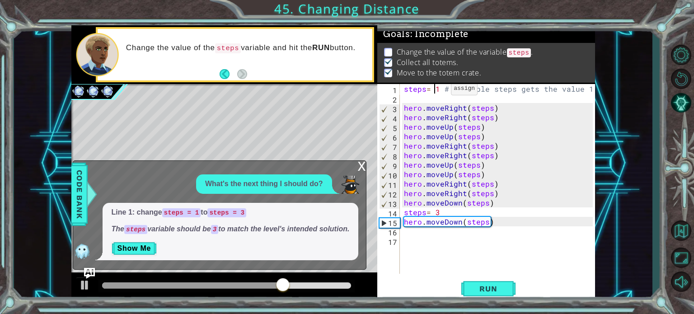
click at [440, 90] on div "steps = 1 # variable steps gets the value 1 hero . moveRight ( steps ) hero . m…" at bounding box center [499, 188] width 195 height 209
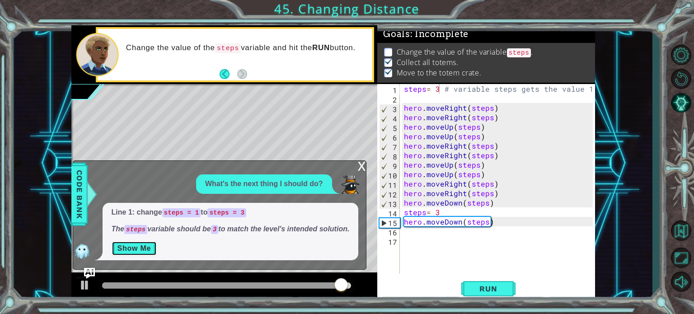
click at [127, 249] on button "Show Me" at bounding box center [135, 248] width 46 height 14
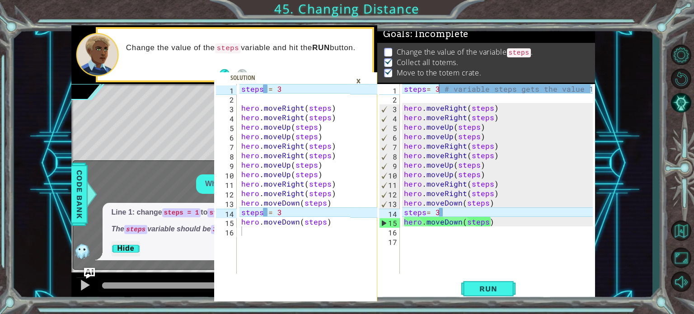
type textarea "steps= 3"
click at [455, 215] on div "steps = 3 # variable steps gets the value 1 hero . moveRight ( steps ) hero . m…" at bounding box center [499, 188] width 195 height 209
click at [489, 295] on button "Run" at bounding box center [488, 289] width 54 height 22
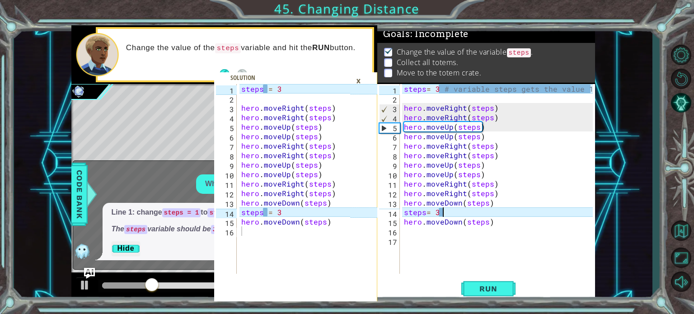
click at [361, 79] on div "×" at bounding box center [359, 80] width 14 height 15
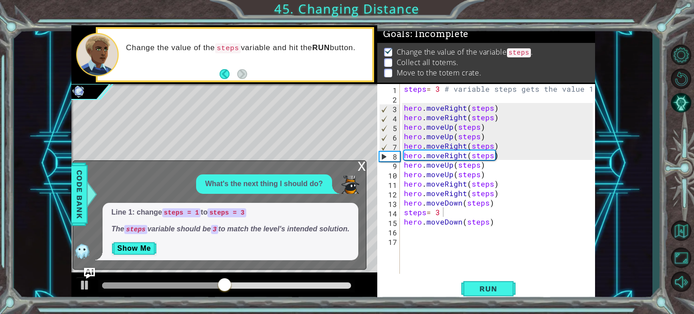
click at [362, 161] on div "x" at bounding box center [362, 165] width 8 height 9
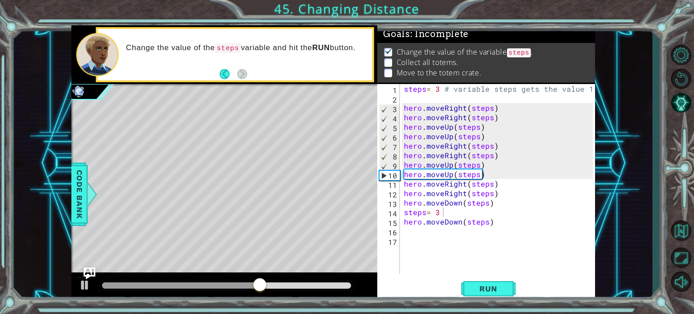
click at [87, 272] on img "Ask AI" at bounding box center [89, 274] width 12 height 12
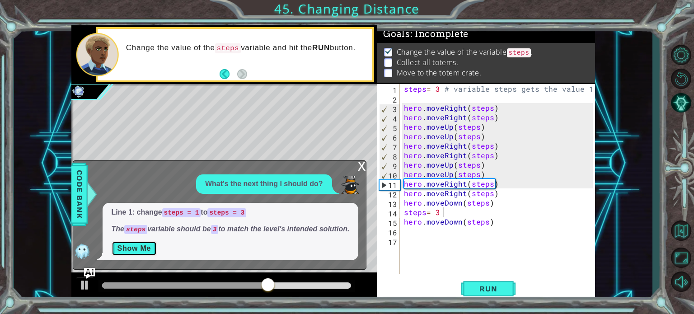
click at [129, 246] on button "Show Me" at bounding box center [135, 248] width 46 height 14
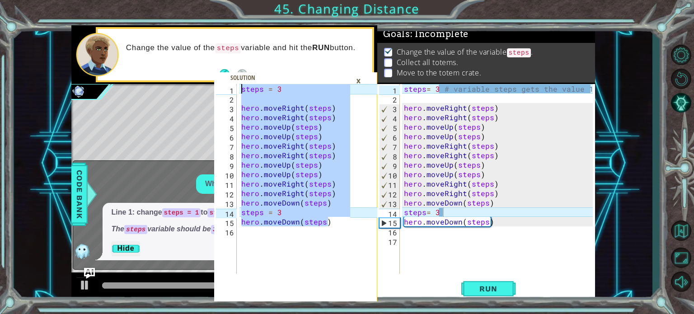
drag, startPoint x: 343, startPoint y: 224, endPoint x: 242, endPoint y: 92, distance: 166.1
click at [242, 92] on div "steps = 3 hero . moveRight ( steps ) hero . moveRight ( steps ) hero . moveUp (…" at bounding box center [297, 188] width 115 height 209
type textarea "steps = 3"
click at [358, 80] on div "×" at bounding box center [359, 80] width 14 height 15
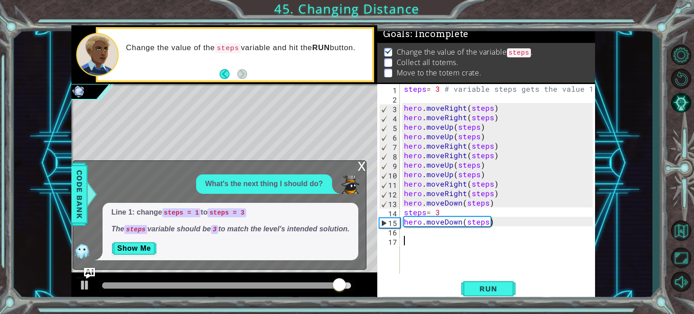
scroll to position [0, 0]
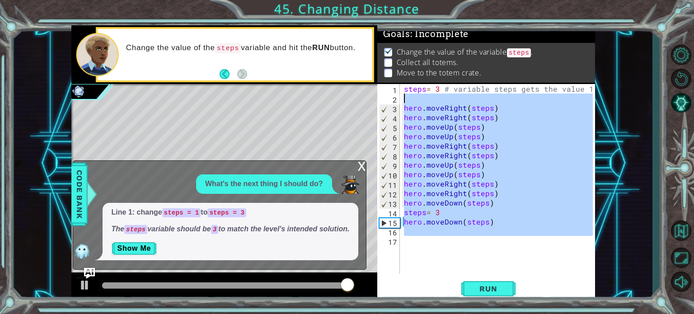
drag, startPoint x: 506, startPoint y: 238, endPoint x: 403, endPoint y: 90, distance: 180.3
click at [403, 90] on div "steps = 3 # variable steps gets the value 1 hero . moveRight ( steps ) hero . m…" at bounding box center [499, 188] width 195 height 209
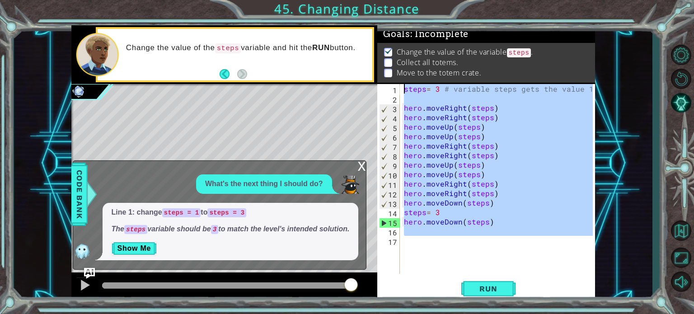
paste textarea "hero.moveDown(steps)"
type textarea "hero.moveDown(steps)"
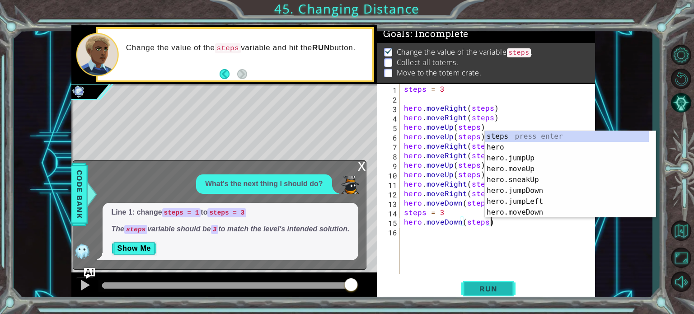
click at [487, 287] on span "Run" at bounding box center [489, 288] width 36 height 9
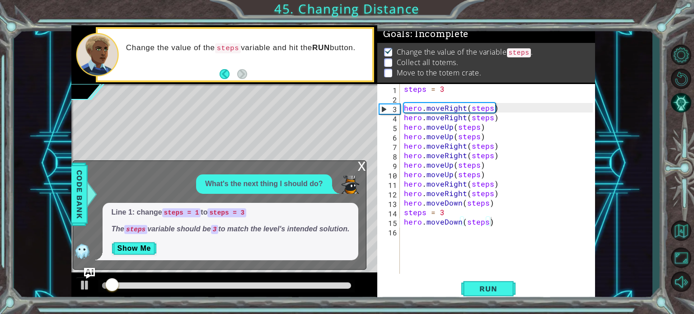
click at [358, 161] on div "x" at bounding box center [362, 165] width 8 height 9
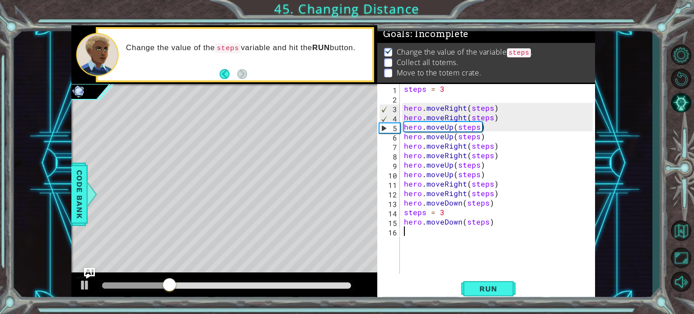
drag, startPoint x: 497, startPoint y: 245, endPoint x: 485, endPoint y: 232, distance: 18.2
click at [485, 232] on div "steps = 3 hero . moveRight ( steps ) hero . moveRight ( steps ) hero . moveUp (…" at bounding box center [499, 188] width 195 height 209
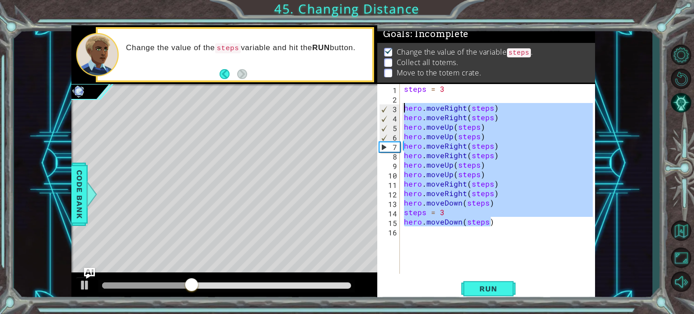
drag, startPoint x: 512, startPoint y: 220, endPoint x: 402, endPoint y: 108, distance: 156.3
click at [402, 108] on div "steps = 3 hero . moveRight ( steps ) hero . moveRight ( steps ) hero . moveUp (…" at bounding box center [499, 188] width 195 height 209
type textarea "hero.moveRight(steps) hero.moveRight(steps)"
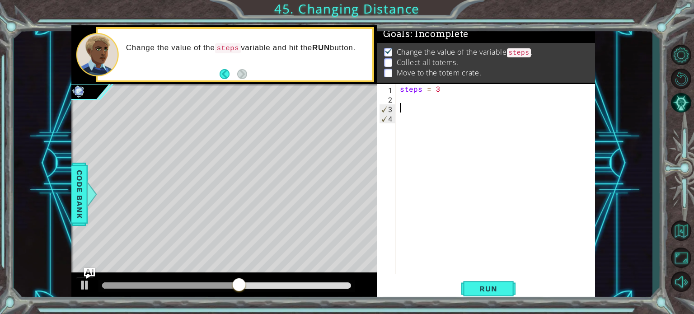
type textarea "steps = 3"
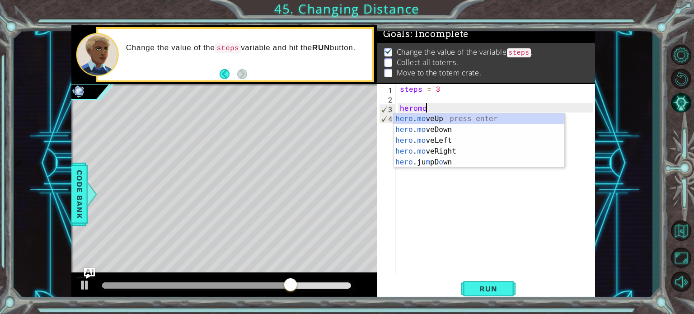
scroll to position [0, 1]
click at [446, 153] on div "hero . move Up press enter hero . move Down press enter hero . move Left press …" at bounding box center [479, 145] width 171 height 65
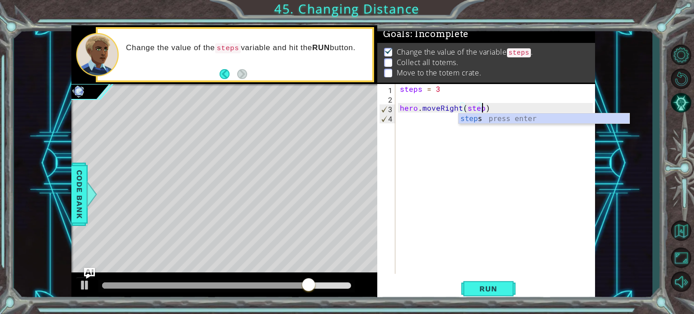
type textarea "hero.moveRight(steps)"
click at [422, 119] on div "steps = 3 hero . moveRight ( steps )" at bounding box center [497, 188] width 199 height 209
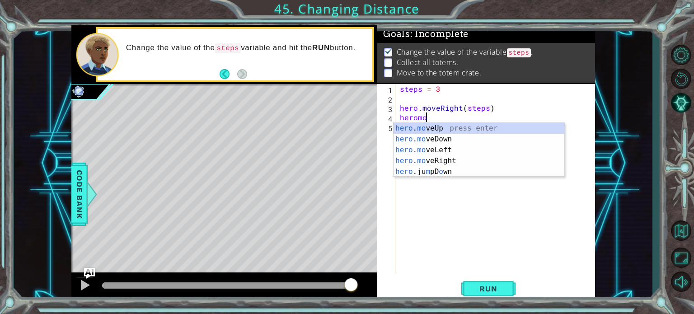
scroll to position [0, 1]
click at [434, 127] on div "hero . mo veUp press enter hero . mo veDown press enter hero . mo veLeft press …" at bounding box center [479, 161] width 171 height 76
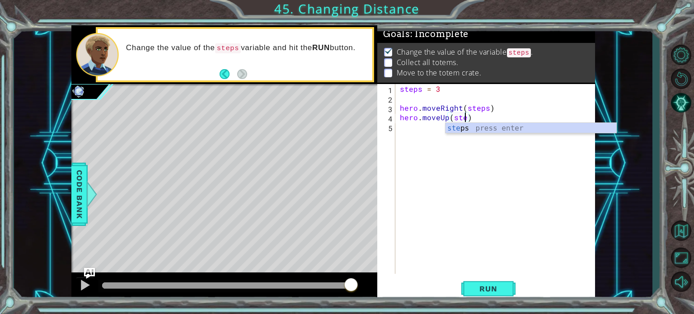
type textarea "hero.moveUp(steps)"
click at [428, 125] on div "steps = 3 hero . moveRight ( steps ) hero . moveUp ( steps )" at bounding box center [497, 188] width 199 height 209
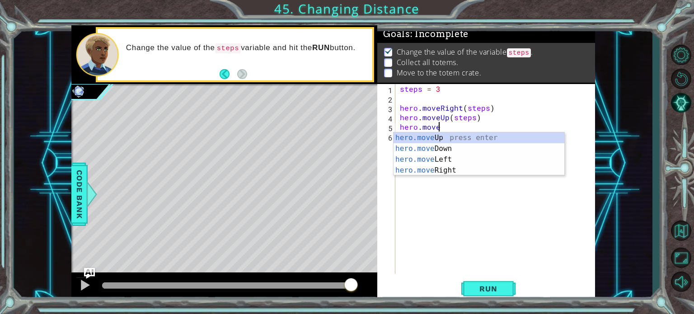
scroll to position [0, 2]
click at [439, 166] on div "hero.move Up press enter hero.move Down press enter hero.move Left press enter …" at bounding box center [479, 164] width 171 height 65
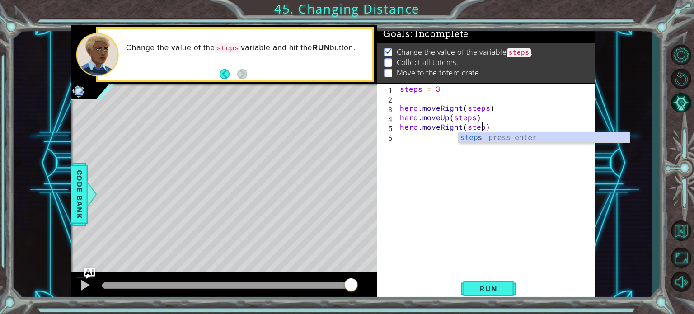
type textarea "hero.moveRight(steps)"
click at [422, 138] on div "steps = 3 hero . moveRight ( steps ) hero . moveUp ( steps ) hero . moveRight (…" at bounding box center [497, 188] width 199 height 209
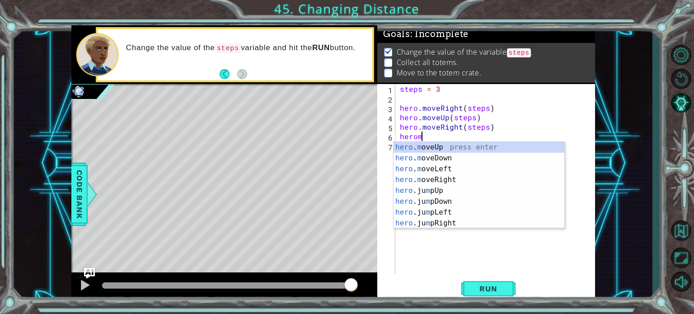
scroll to position [0, 1]
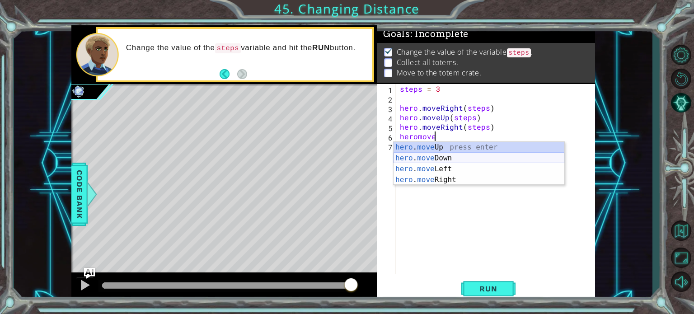
click at [435, 158] on div "hero . move Up press enter hero . move Down press enter hero . move Left press …" at bounding box center [479, 174] width 171 height 65
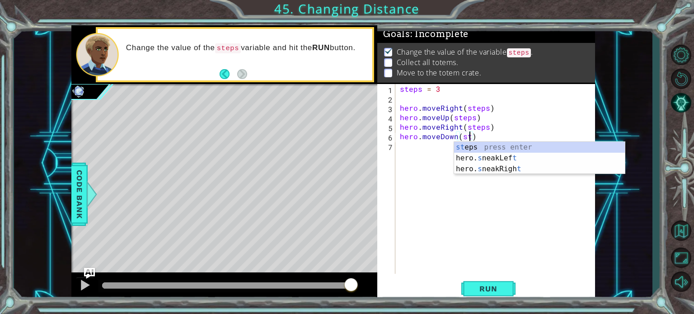
scroll to position [0, 5]
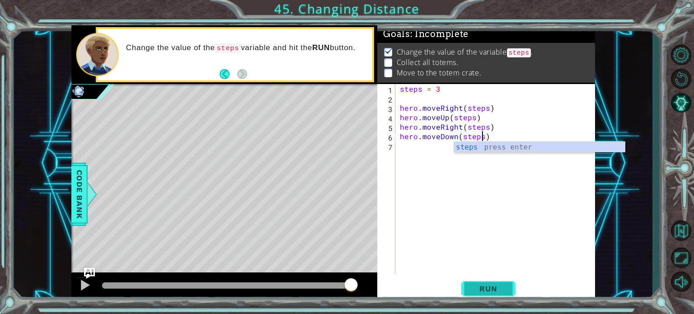
type textarea "hero.moveDown(steps)"
click at [498, 282] on button "Run" at bounding box center [488, 289] width 54 height 22
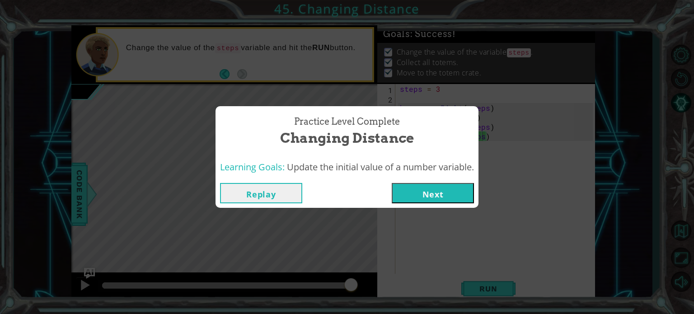
click at [416, 188] on button "Next" at bounding box center [433, 193] width 82 height 20
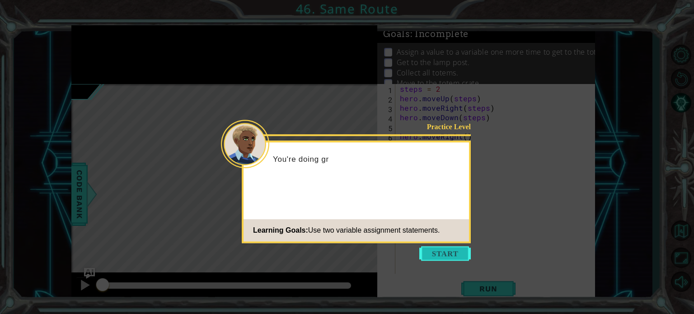
click at [442, 257] on button "Start" at bounding box center [445, 253] width 52 height 14
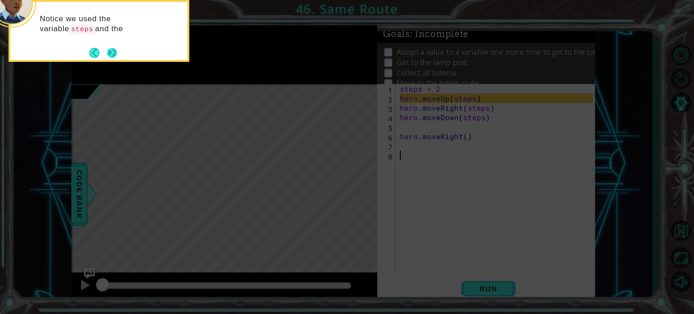
click at [111, 48] on button "Next" at bounding box center [112, 53] width 14 height 14
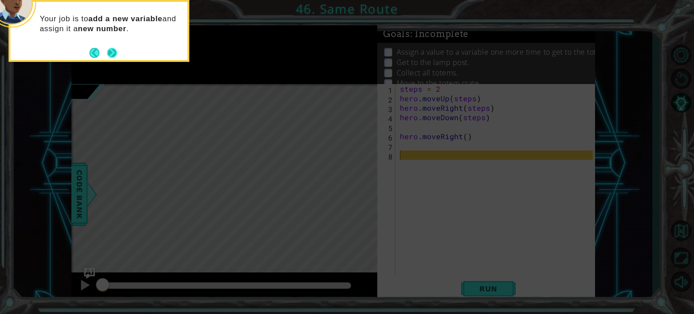
click at [115, 51] on button "Next" at bounding box center [112, 53] width 10 height 10
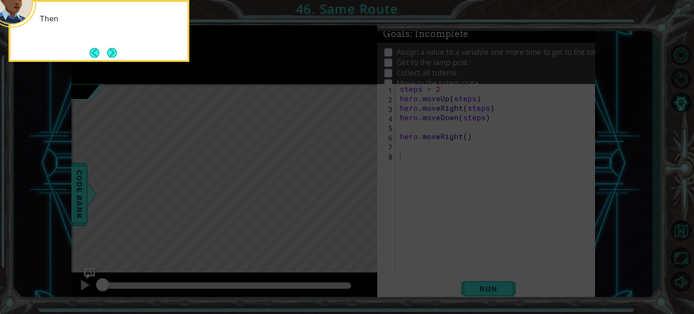
click at [115, 51] on button "Next" at bounding box center [112, 53] width 10 height 10
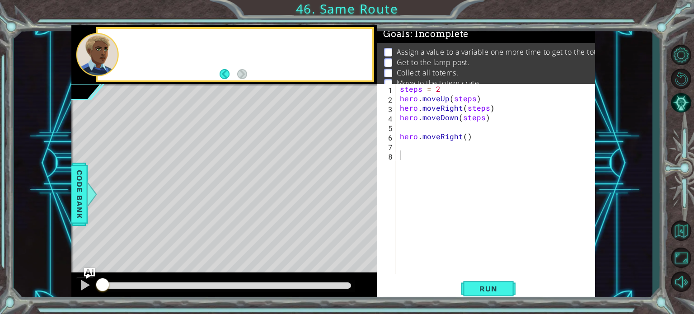
click at [115, 51] on div at bounding box center [97, 54] width 43 height 43
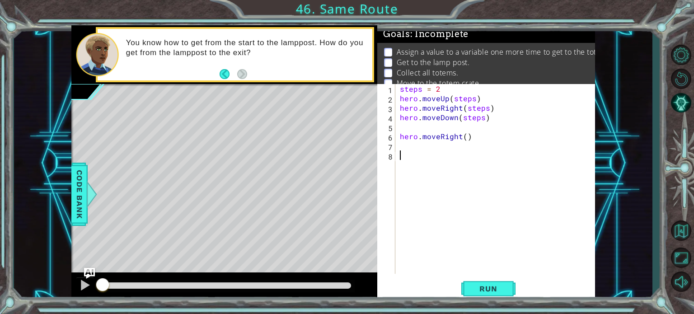
click at [441, 139] on div "steps = 2 hero . moveUp ( steps ) hero . moveRight ( steps ) hero . moveDown ( …" at bounding box center [497, 188] width 199 height 209
click at [443, 85] on div "steps = 2 hero . moveUp ( steps ) hero . moveRight ( steps ) hero . moveDown ( …" at bounding box center [497, 188] width 199 height 209
click at [75, 199] on span "Code Bank" at bounding box center [79, 193] width 14 height 55
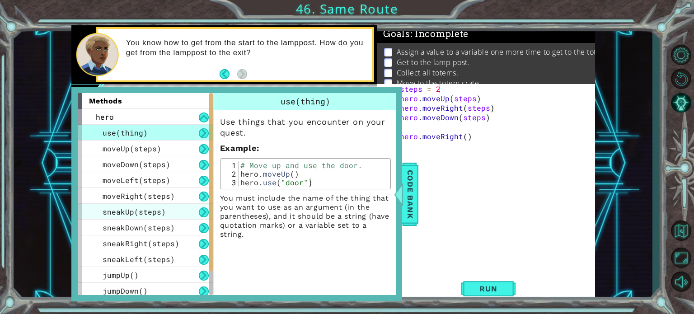
click at [170, 209] on div "sneakUp(steps)" at bounding box center [146, 212] width 136 height 16
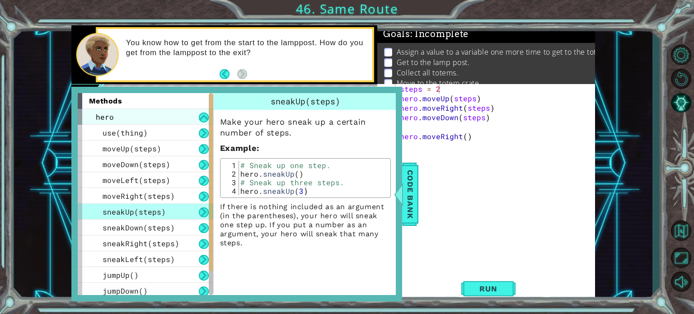
click at [202, 123] on div "hero" at bounding box center [146, 117] width 136 height 16
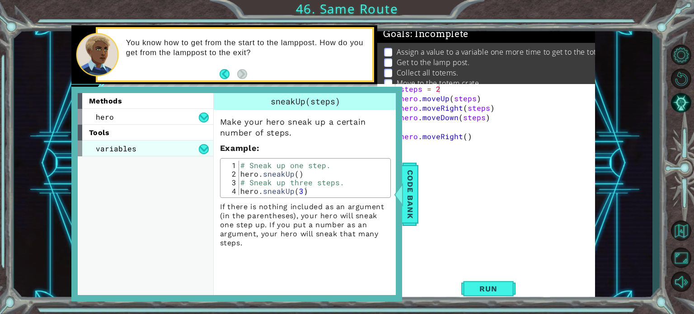
click at [210, 151] on div "variables" at bounding box center [146, 149] width 136 height 16
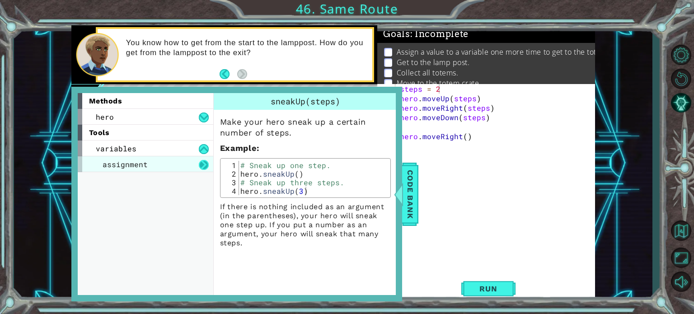
click at [199, 166] on button at bounding box center [204, 165] width 10 height 10
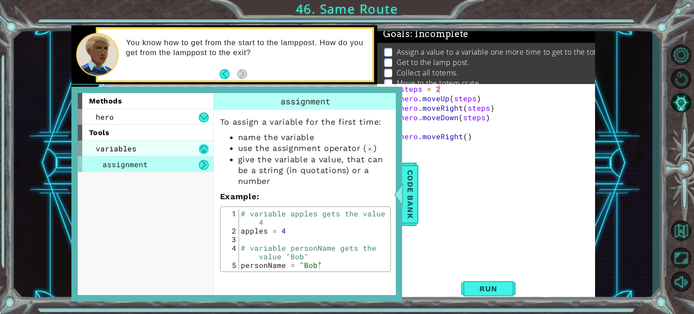
click at [202, 150] on button at bounding box center [204, 149] width 10 height 10
click at [199, 149] on button at bounding box center [204, 149] width 10 height 10
click at [452, 86] on div "steps = 2 hero . moveUp ( steps ) hero . moveRight ( steps ) hero . moveDown ( …" at bounding box center [497, 188] width 199 height 209
type textarea "steps = 2 # variable steps gets the value 2"
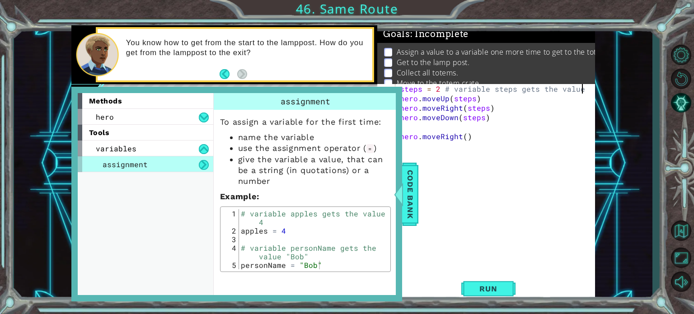
scroll to position [0, 11]
click at [486, 162] on div "steps = 2 # variable steps gets the value 2 hero . moveUp ( steps ) hero . move…" at bounding box center [497, 188] width 199 height 209
click at [419, 213] on div "steps = 2 # variable steps gets the value 2 hero . moveUp ( steps ) hero . move…" at bounding box center [497, 188] width 199 height 209
click at [410, 206] on span "Code Bank" at bounding box center [410, 193] width 14 height 55
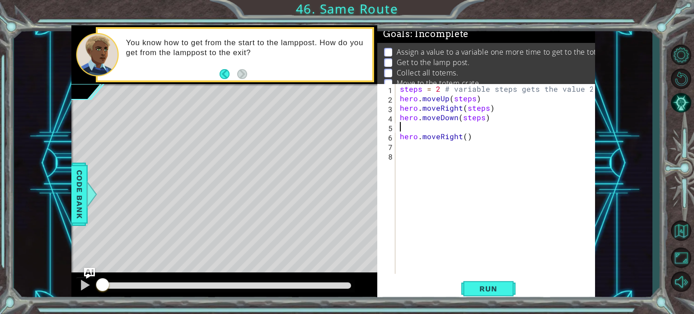
click at [470, 124] on div "steps = 2 # variable steps gets the value 2 hero . moveUp ( steps ) hero . move…" at bounding box center [497, 188] width 199 height 209
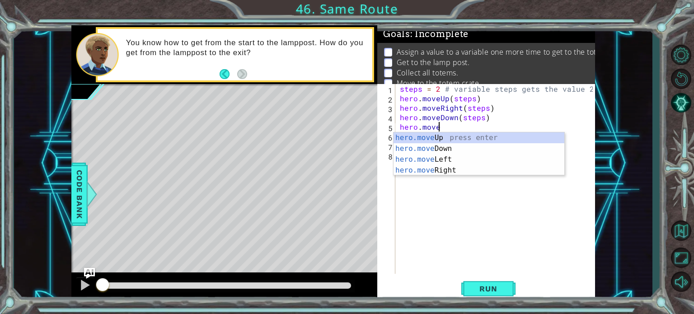
scroll to position [0, 2]
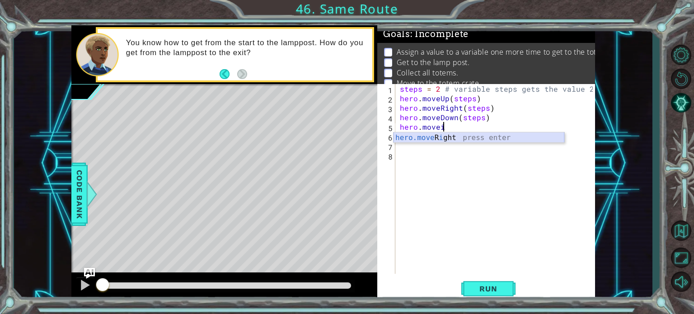
click at [461, 139] on div "hero.move R i ght press enter" at bounding box center [479, 148] width 171 height 33
type textarea "hero.moveRight(1)"
click at [461, 141] on div "steps = 2 # variable steps gets the value 2 hero . moveUp ( steps ) hero . move…" at bounding box center [497, 188] width 199 height 209
click at [456, 137] on div "steps = 2 # variable steps gets the value 2 hero . moveUp ( steps ) hero . move…" at bounding box center [497, 188] width 199 height 209
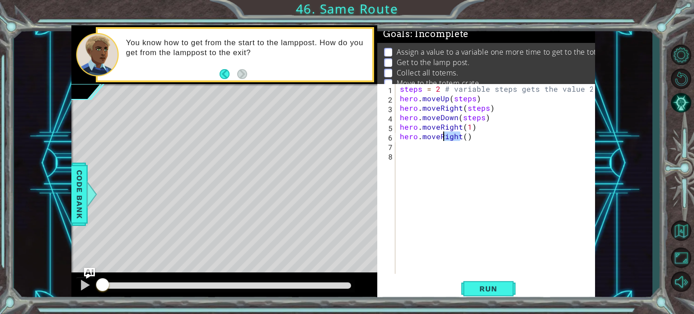
drag, startPoint x: 459, startPoint y: 135, endPoint x: 441, endPoint y: 135, distance: 18.1
click at [441, 135] on div "steps = 2 # variable steps gets the value 2 hero . moveUp ( steps ) hero . move…" at bounding box center [497, 188] width 199 height 209
click at [495, 141] on div "steps = 2 # variable steps gets the value 2 hero . moveUp ( steps ) hero . move…" at bounding box center [497, 188] width 199 height 209
type textarea "hero.moveUp(steps)"
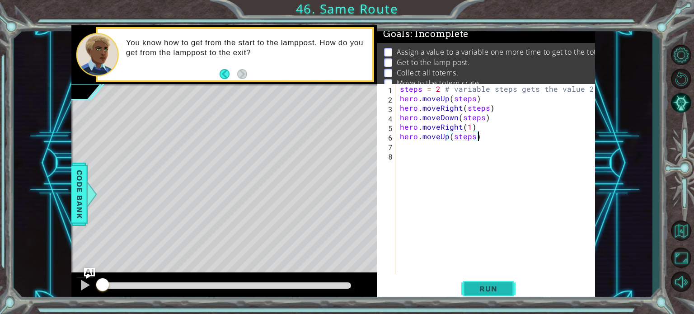
click at [475, 288] on span "Run" at bounding box center [489, 288] width 36 height 9
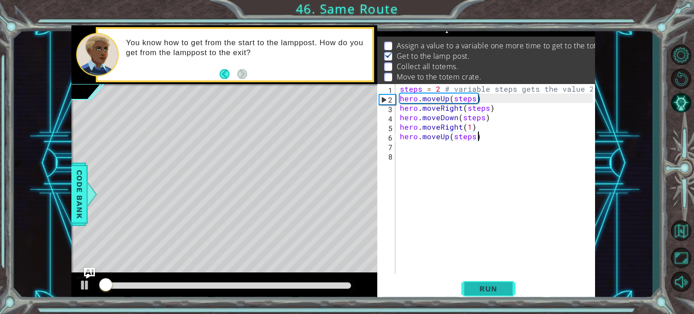
scroll to position [10, 0]
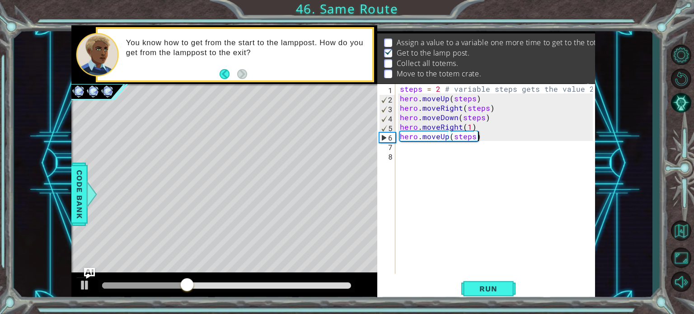
click at [437, 146] on div "steps = 2 # variable steps gets the value 2 hero . moveUp ( steps ) hero . move…" at bounding box center [497, 188] width 199 height 209
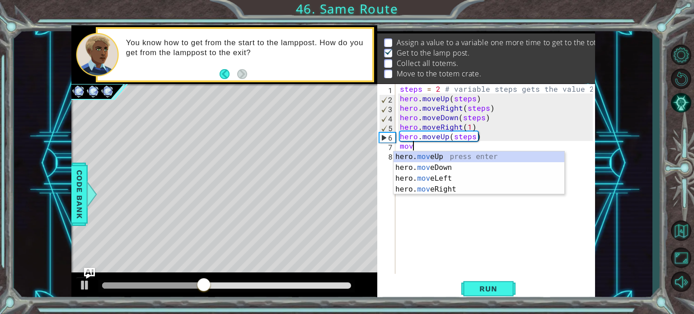
scroll to position [0, 0]
click at [443, 160] on div "hero. mov eUp press enter hero. mov eDown press enter hero. mov eLeft press ent…" at bounding box center [479, 183] width 171 height 65
type textarea "hero.moveUp(1)"
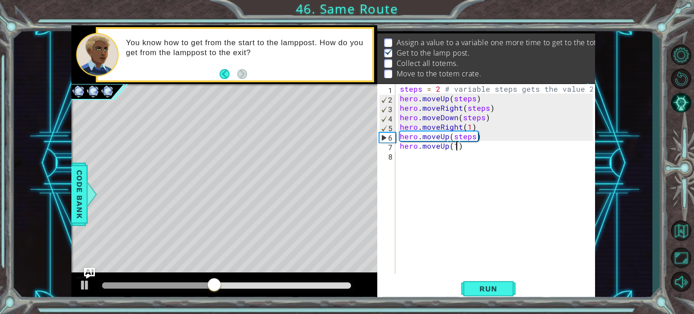
scroll to position [0, 3]
click at [443, 161] on div "steps = 2 # variable steps gets the value 2 hero . moveUp ( steps ) hero . move…" at bounding box center [497, 188] width 199 height 209
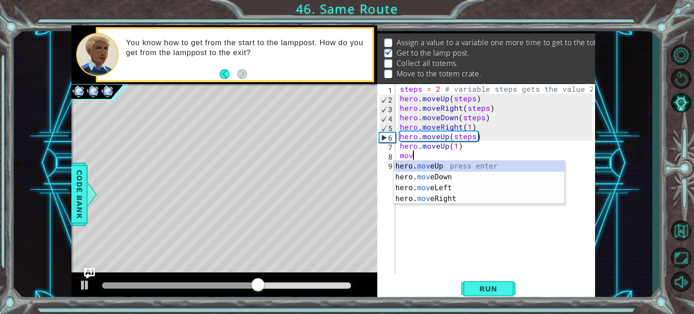
scroll to position [0, 0]
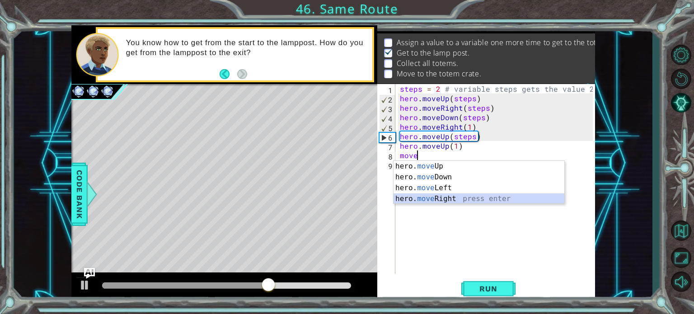
click at [443, 195] on div "hero. move Up press enter hero. move Down press enter hero. move Left press ent…" at bounding box center [479, 193] width 171 height 65
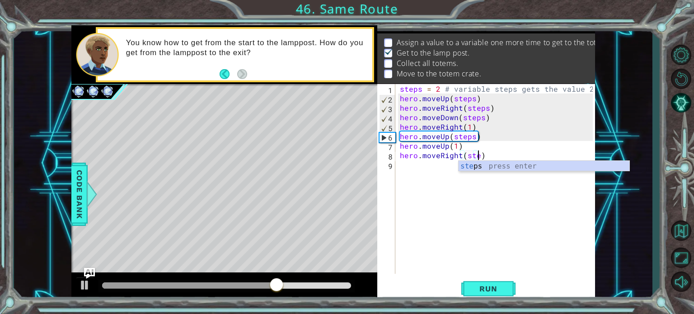
type textarea "hero.moveRight(steps)"
click at [486, 166] on div "steps press enter" at bounding box center [544, 177] width 171 height 33
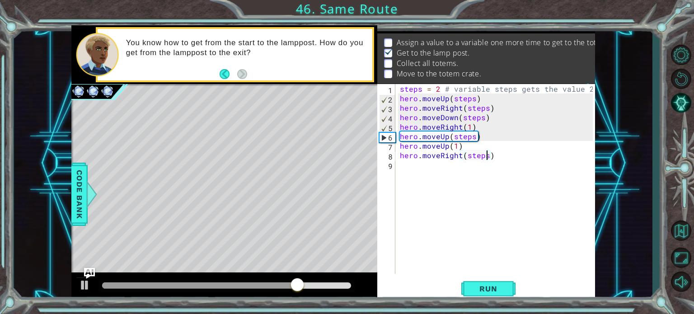
click at [440, 167] on div "steps = 2 # variable steps gets the value 2 hero . moveUp ( steps ) hero . move…" at bounding box center [497, 188] width 199 height 209
type textarea "m"
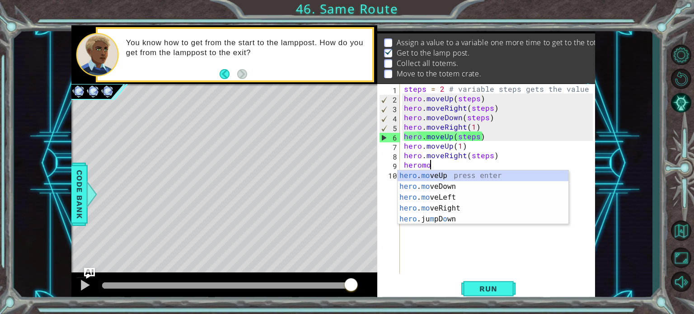
scroll to position [0, 1]
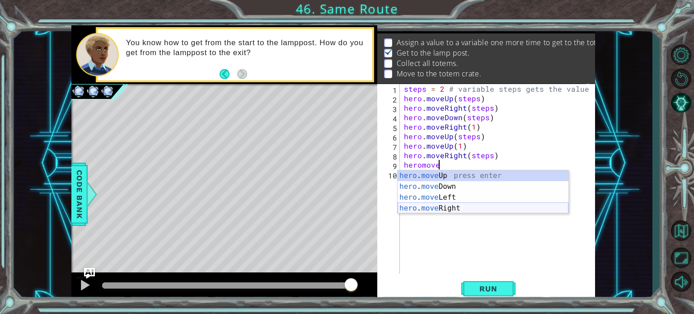
click at [451, 206] on div "hero . move Up press enter hero . move Down press enter hero . move Left press …" at bounding box center [483, 202] width 171 height 65
type textarea "hero.moveRight(1)"
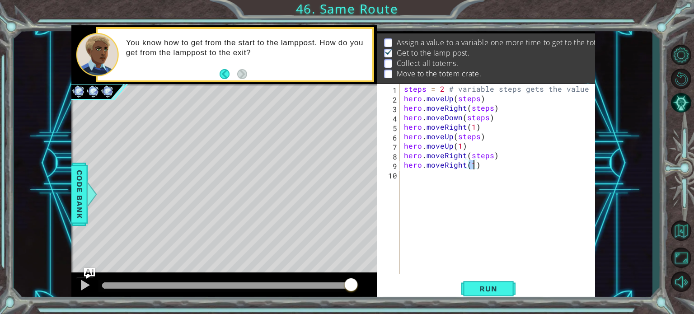
click at [429, 175] on div "steps = 2 # variable steps gets the value 2 hero . moveUp ( steps ) hero . move…" at bounding box center [499, 188] width 195 height 209
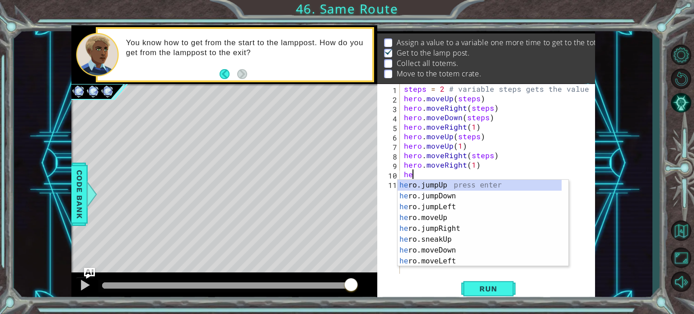
scroll to position [0, 0]
click at [445, 260] on div "hero press enter hero .jumpUp press enter hero .jumpDown press enter hero .jump…" at bounding box center [480, 234] width 164 height 108
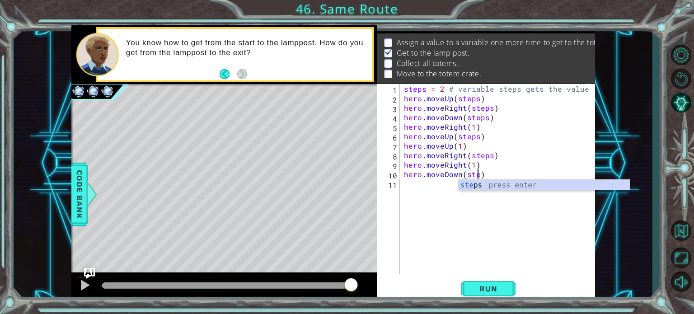
type textarea "hero.moveDown(steps)"
click at [436, 186] on div "steps = 2 # variable steps gets the value 2 hero . moveUp ( steps ) hero . move…" at bounding box center [499, 188] width 195 height 209
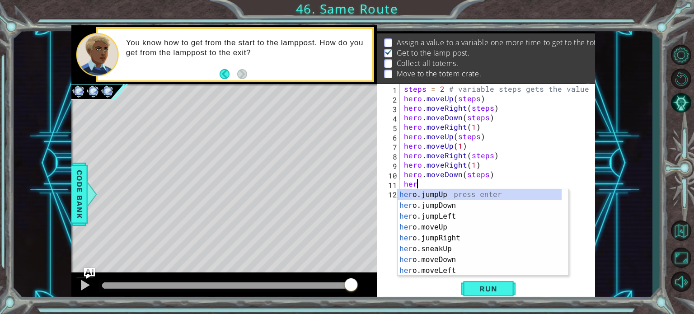
scroll to position [0, 0]
click at [448, 269] on div "hero press enter hero .jumpUp press enter hero .jumpDown press enter hero .jump…" at bounding box center [480, 243] width 164 height 108
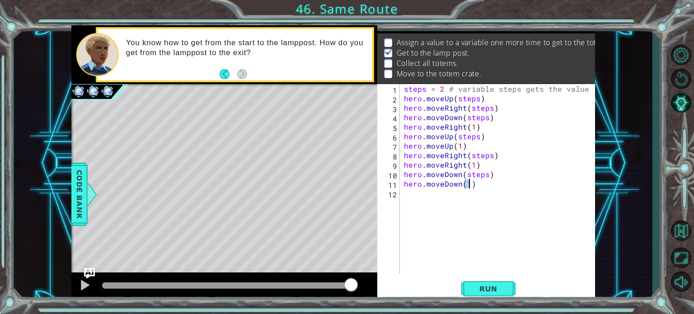
scroll to position [0, 4]
type textarea "hero.moveDown(1)"
click at [490, 291] on span "Run" at bounding box center [489, 288] width 36 height 9
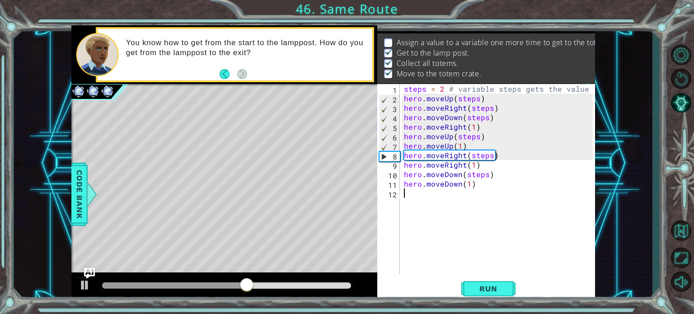
click at [494, 191] on div "steps = 2 # variable steps gets the value 2 hero . moveUp ( steps ) hero . move…" at bounding box center [499, 188] width 195 height 209
click at [485, 287] on span "Run" at bounding box center [489, 288] width 36 height 9
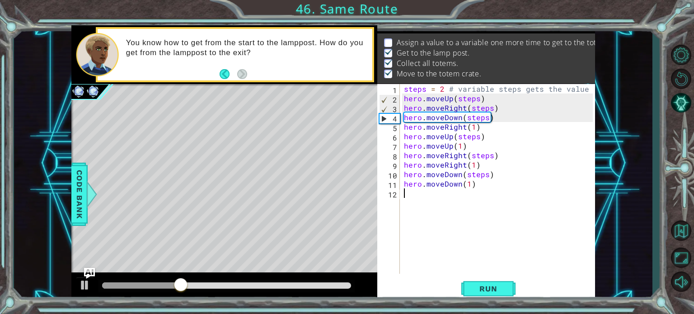
click at [473, 181] on div "steps = 2 # variable steps gets the value 2 hero . moveUp ( steps ) hero . move…" at bounding box center [499, 188] width 195 height 209
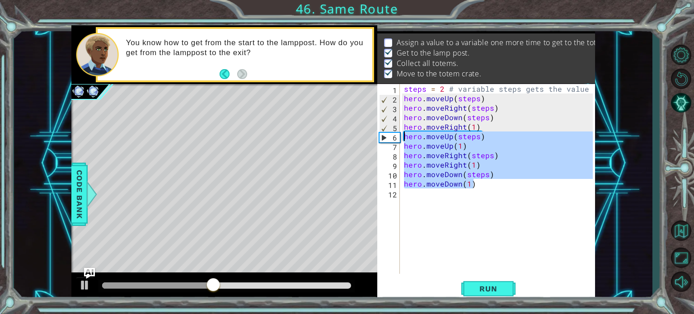
drag, startPoint x: 475, startPoint y: 187, endPoint x: 405, endPoint y: 137, distance: 86.9
click at [405, 137] on div "steps = 2 # variable steps gets the value 2 hero . moveUp ( steps ) hero . move…" at bounding box center [499, 188] width 195 height 209
type textarea "hero.moveUp(steps) hero.moveUp(1)"
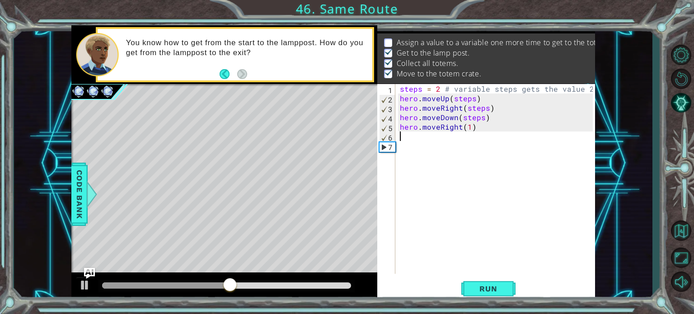
type textarea "S"
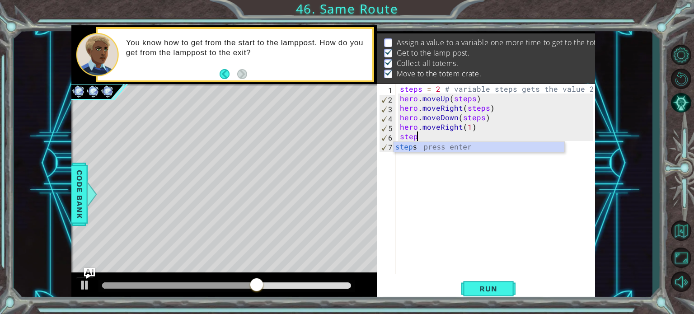
scroll to position [0, 0]
click at [416, 149] on div "steps press enter" at bounding box center [479, 158] width 171 height 33
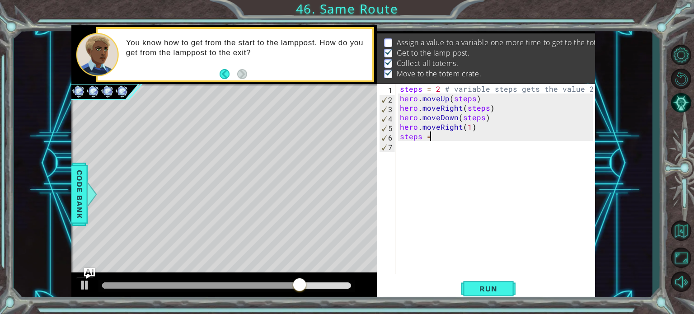
scroll to position [0, 1]
type textarea "steps = 3"
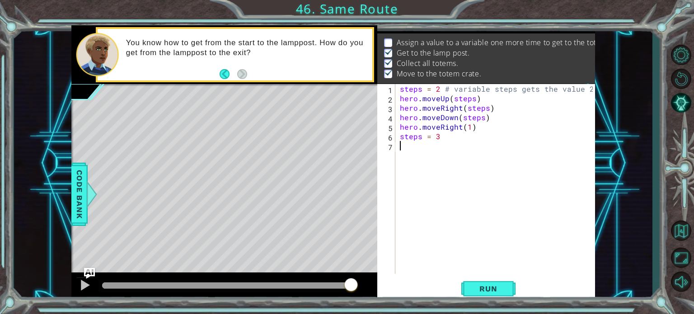
click at [427, 149] on div "steps = 2 # variable steps gets the value 2 hero . moveUp ( steps ) hero . move…" at bounding box center [497, 188] width 199 height 209
click at [447, 141] on div "steps = 2 # variable steps gets the value 2 hero . moveUp ( steps ) hero . move…" at bounding box center [497, 188] width 199 height 209
click at [452, 132] on div "steps = 2 # variable steps gets the value 2 hero . moveUp ( steps ) hero . move…" at bounding box center [497, 188] width 199 height 209
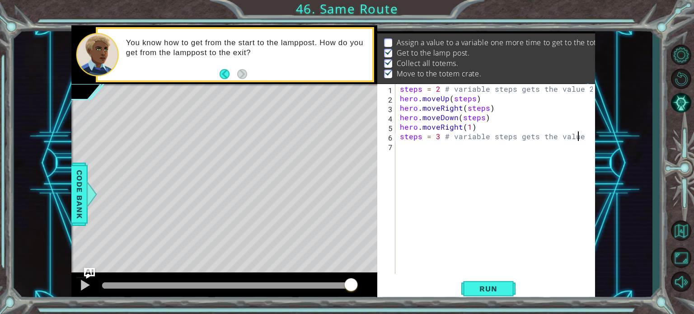
type textarea "steps = 3 # variable steps gets the value 3"
click at [409, 155] on div "steps = 2 # variable steps gets the value 2 hero . moveUp ( steps ) hero . move…" at bounding box center [497, 188] width 199 height 209
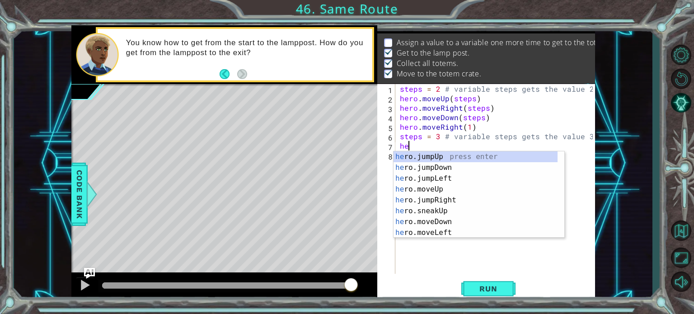
scroll to position [0, 0]
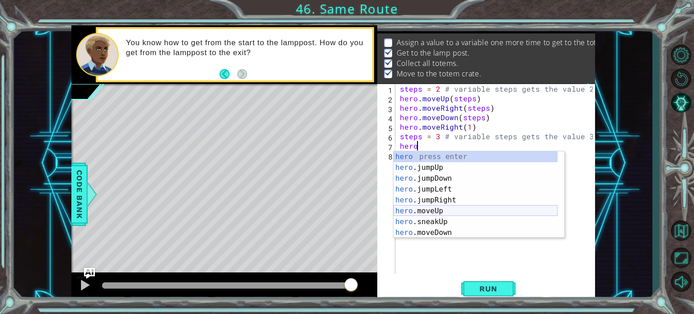
click at [435, 210] on div "hero press enter hero .jumpUp press enter hero .jumpDown press enter hero .jump…" at bounding box center [476, 205] width 164 height 108
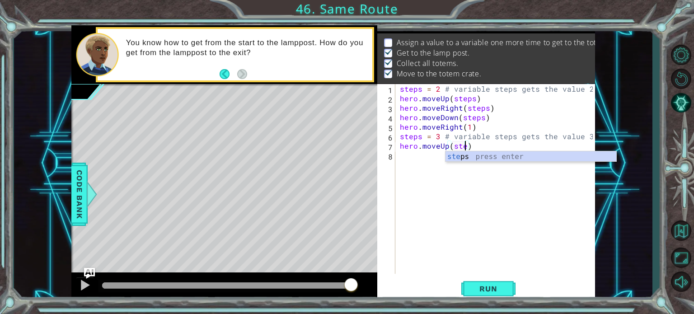
type textarea "hero.moveUp(steps)"
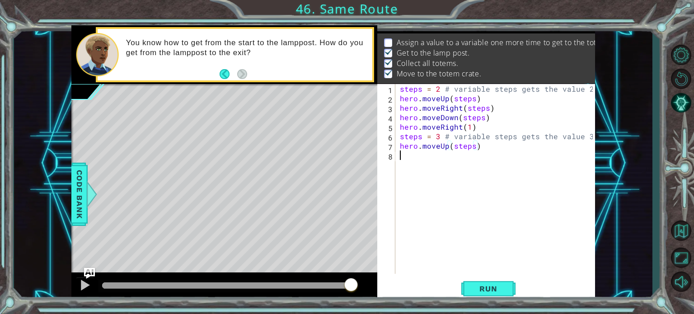
click at [413, 157] on div "steps = 2 # variable steps gets the value 2 hero . moveUp ( steps ) hero . move…" at bounding box center [497, 188] width 199 height 209
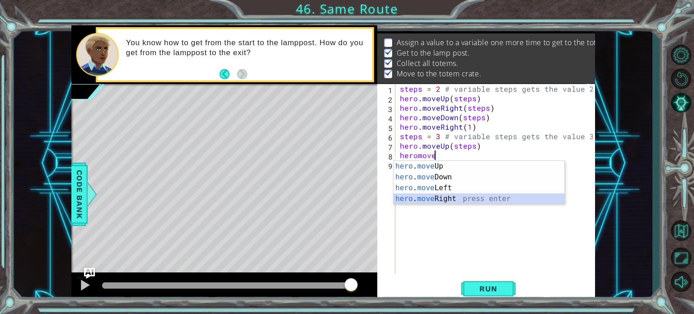
click at [441, 197] on div "hero . move Up press enter hero . move Down press enter hero . move Left press …" at bounding box center [479, 193] width 171 height 65
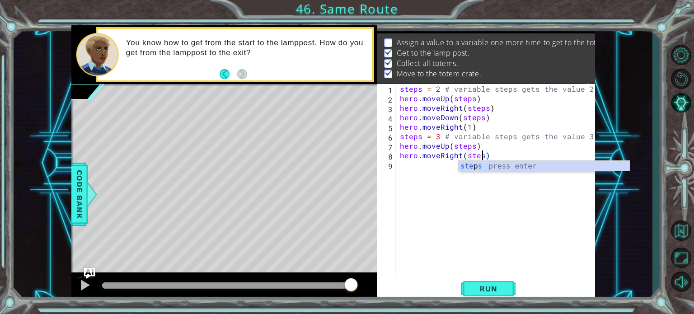
scroll to position [0, 5]
type textarea "hero.moveRight(steps)"
click at [428, 180] on div "steps = 2 # variable steps gets the value 2 hero . moveUp ( steps ) hero . move…" at bounding box center [497, 188] width 199 height 209
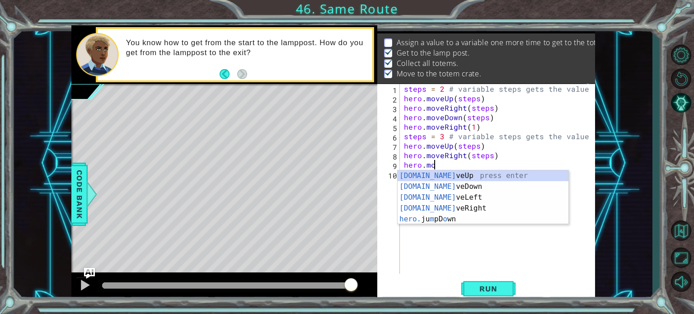
scroll to position [0, 1]
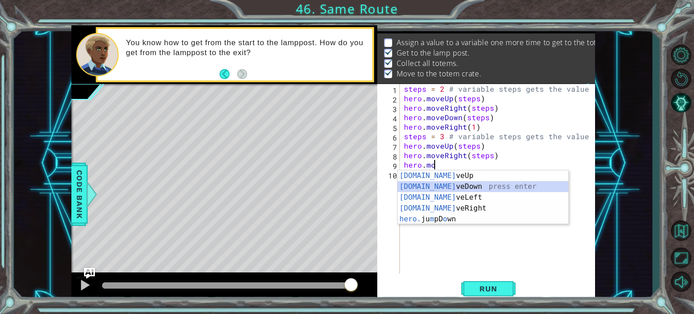
click at [434, 186] on div "[DOMAIN_NAME] veUp press enter [DOMAIN_NAME] veDown press enter [DOMAIN_NAME] v…" at bounding box center [483, 208] width 171 height 76
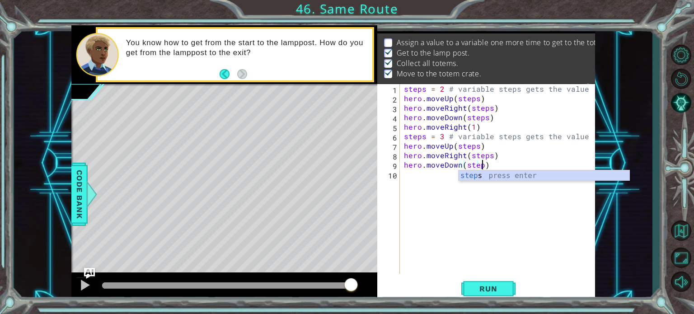
scroll to position [0, 5]
type textarea "hero.moveDown(steps)"
click at [494, 292] on span "Run" at bounding box center [489, 288] width 36 height 9
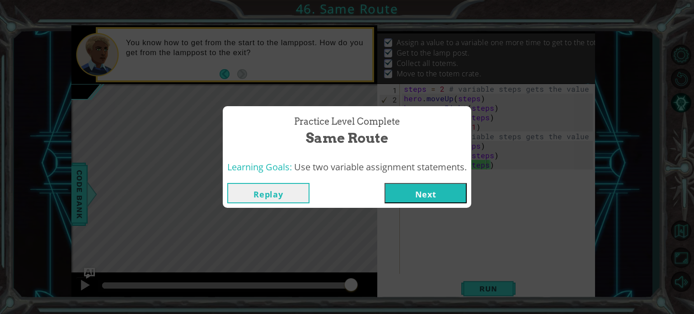
click at [452, 189] on button "Next" at bounding box center [426, 193] width 82 height 20
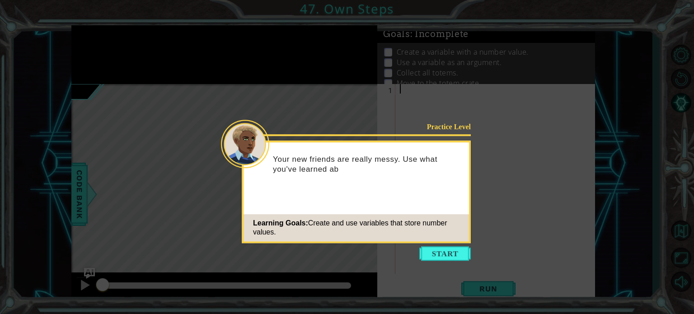
click at [438, 265] on icon at bounding box center [347, 157] width 694 height 314
click at [450, 247] on button "Start" at bounding box center [445, 253] width 52 height 14
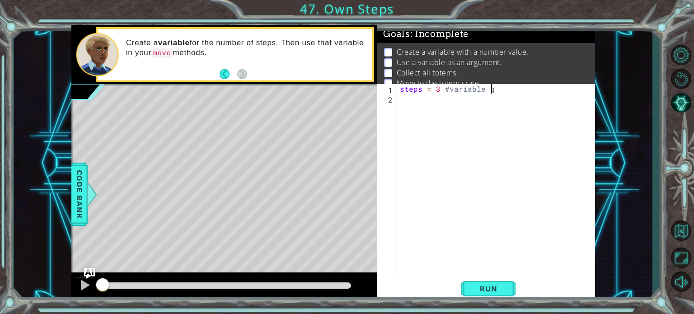
scroll to position [0, 5]
click at [450, 89] on div "steps = 3 #variable" at bounding box center [497, 188] width 199 height 209
click at [449, 90] on div "steps = 3 #v ariable" at bounding box center [497, 188] width 199 height 209
click at [458, 92] on div "steps = 3 #v ariable" at bounding box center [497, 188] width 199 height 209
click at [448, 87] on div "steps = 3 #variable" at bounding box center [497, 188] width 199 height 209
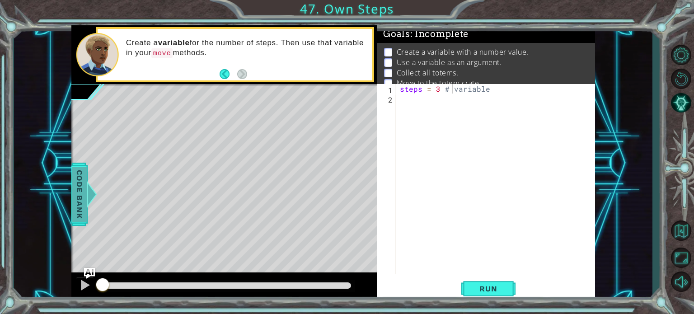
click at [84, 204] on span "Code Bank" at bounding box center [79, 193] width 14 height 55
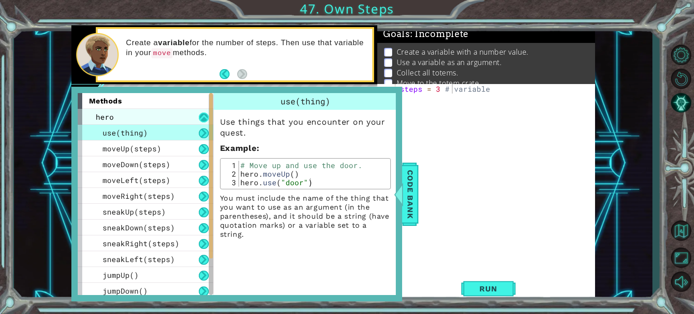
click at [199, 119] on button at bounding box center [204, 118] width 10 height 10
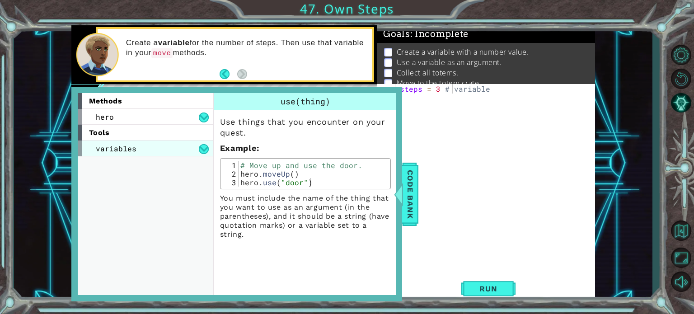
click at [188, 151] on div "variables" at bounding box center [146, 149] width 136 height 16
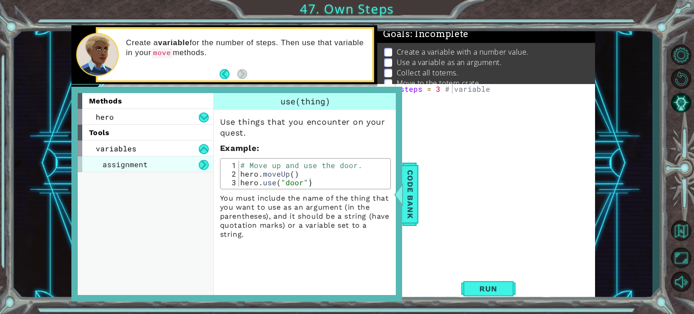
click at [192, 159] on div "assignment" at bounding box center [146, 164] width 136 height 16
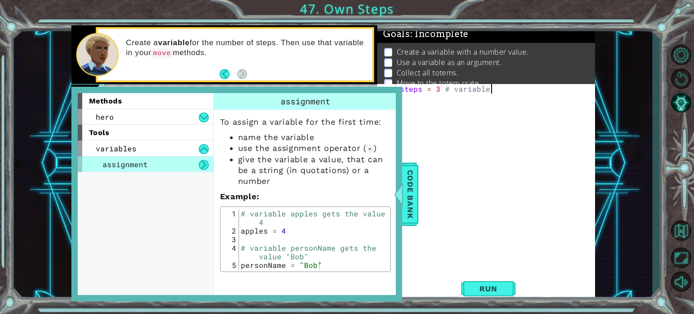
click at [499, 92] on div "steps = 3 # variable" at bounding box center [497, 188] width 199 height 209
type textarea "steps = 3 # variable steps gets the value 3"
click at [410, 184] on span "Code Bank" at bounding box center [410, 193] width 14 height 55
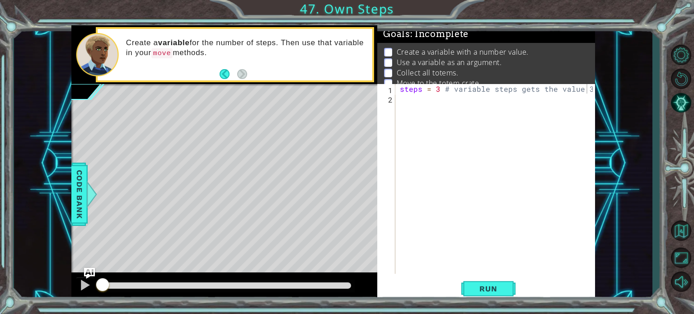
click at [422, 107] on div "steps = 3 # variable steps gets the value 3" at bounding box center [497, 188] width 199 height 209
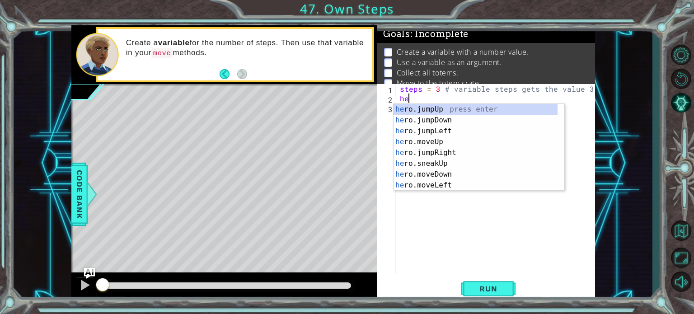
scroll to position [0, 0]
click at [447, 155] on div "hero .jumpUp press enter hero .jumpDown press enter hero .jumpLeft press enter …" at bounding box center [476, 158] width 164 height 108
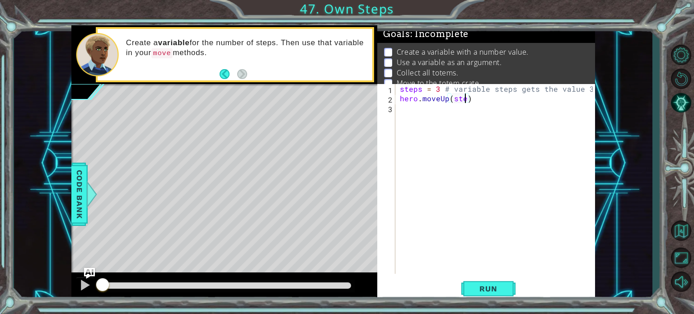
scroll to position [0, 4]
type textarea "hero.moveUp(steps)"
click at [423, 106] on div "steps = 3 # variable steps gets the value 3 hero . moveUp ( steps )" at bounding box center [497, 188] width 199 height 209
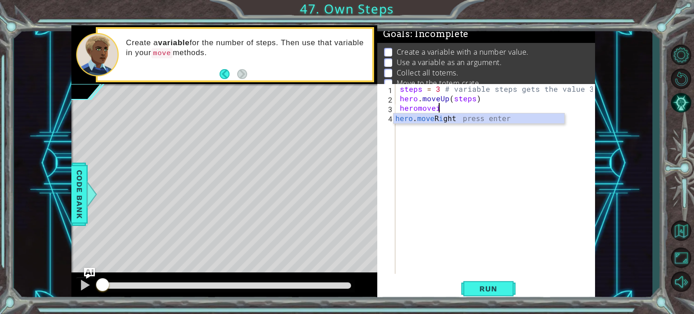
scroll to position [0, 2]
click at [452, 119] on div "hero . move R i ght press enter" at bounding box center [479, 129] width 171 height 33
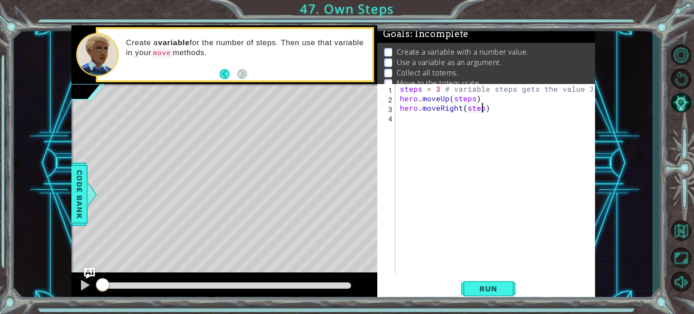
type textarea "hero.moveRight(steps)"
click at [452, 119] on div "steps = 3 # variable steps gets the value 3 hero . moveUp ( steps ) hero . move…" at bounding box center [497, 188] width 199 height 209
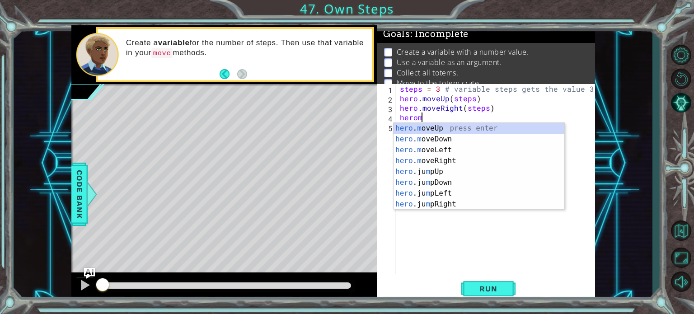
scroll to position [0, 1]
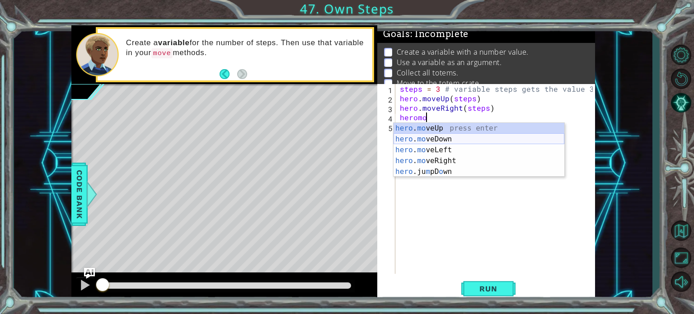
click at [447, 144] on div "hero . mo veUp press enter hero . mo veDown press enter hero . mo veLeft press …" at bounding box center [479, 161] width 171 height 76
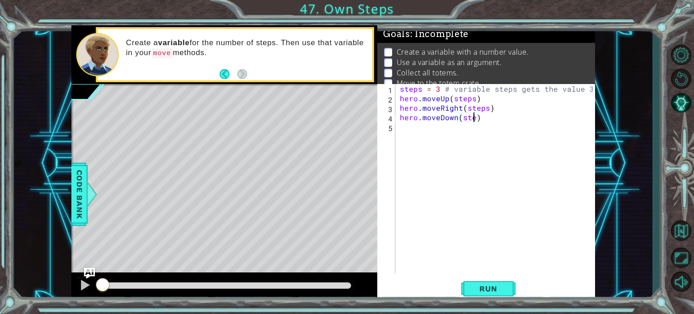
type textarea "hero.moveDown(steps)"
click at [425, 129] on div "steps = 3 # variable steps gets the value 3 hero . moveUp ( steps ) hero . move…" at bounding box center [497, 188] width 199 height 209
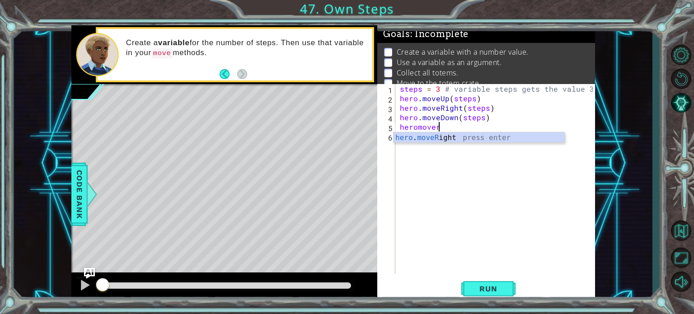
scroll to position [0, 2]
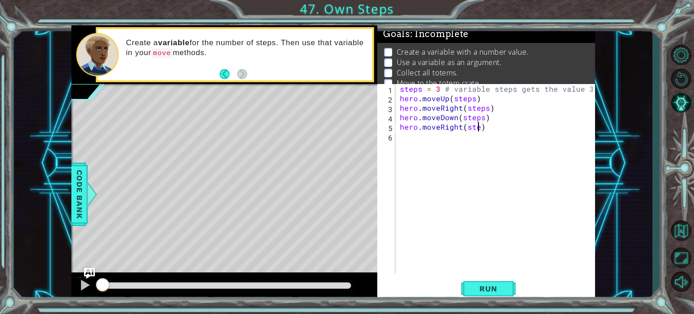
type textarea "hero.moveRight(steps)"
click at [499, 289] on span "Run" at bounding box center [489, 288] width 36 height 9
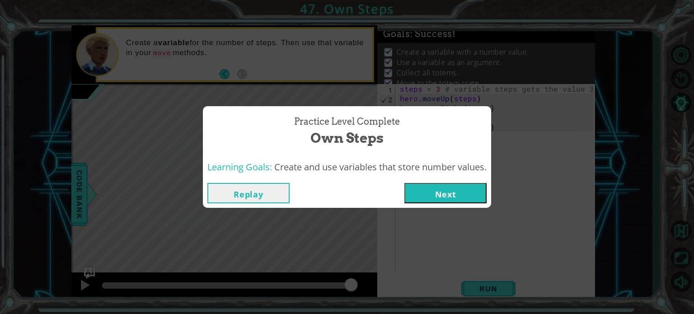
click at [436, 194] on button "Next" at bounding box center [446, 193] width 82 height 20
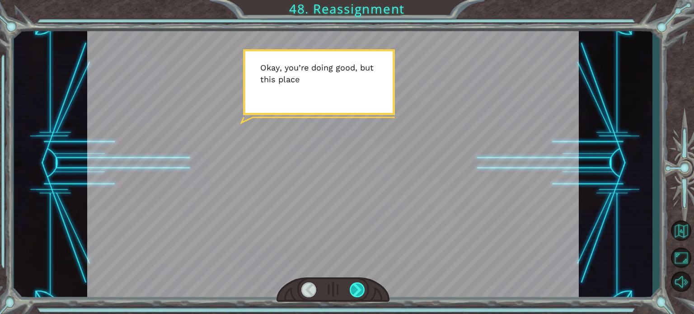
click at [360, 291] on div at bounding box center [357, 289] width 15 height 15
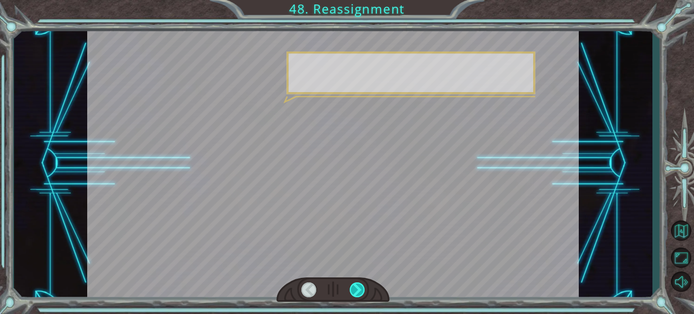
click at [360, 291] on div at bounding box center [357, 289] width 15 height 15
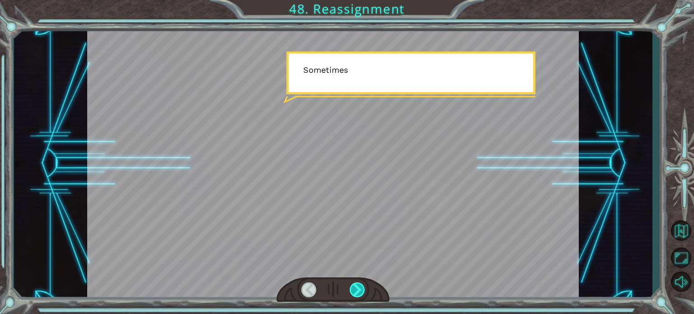
click at [360, 291] on div at bounding box center [357, 289] width 15 height 15
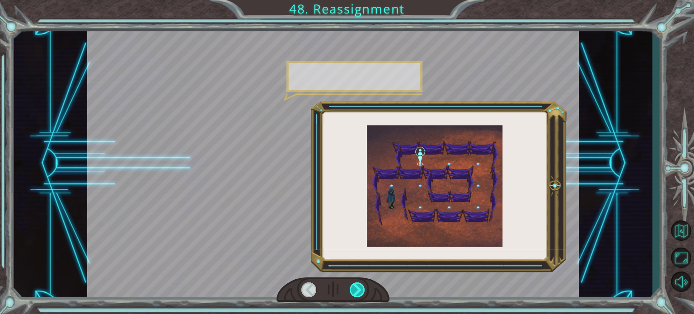
click at [360, 291] on div at bounding box center [357, 289] width 15 height 15
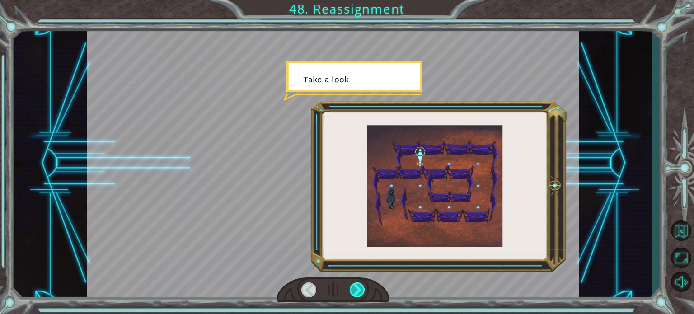
click at [360, 291] on div at bounding box center [357, 289] width 15 height 15
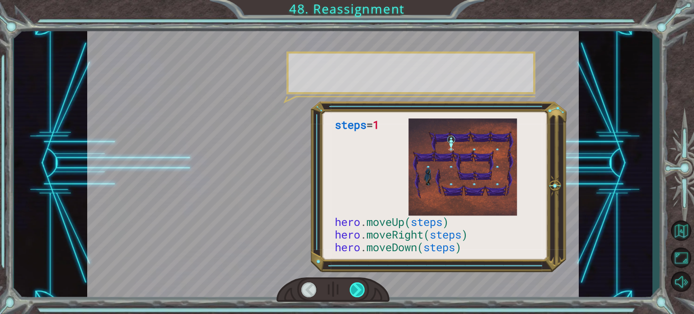
click at [360, 291] on div at bounding box center [357, 289] width 15 height 15
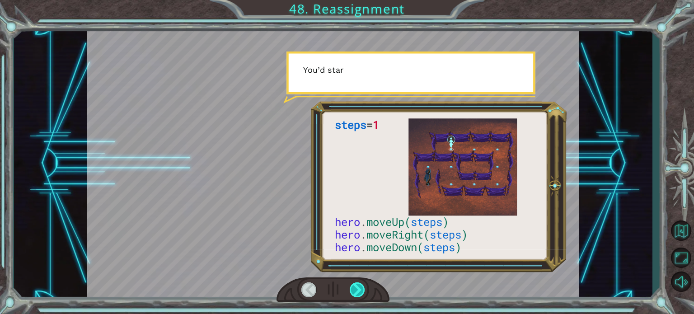
click at [360, 291] on div at bounding box center [357, 289] width 15 height 15
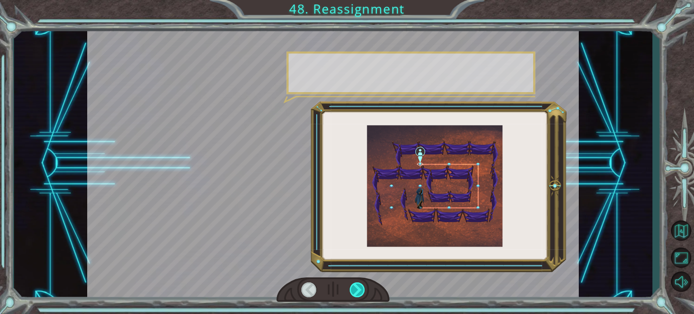
click at [360, 291] on div at bounding box center [357, 289] width 15 height 15
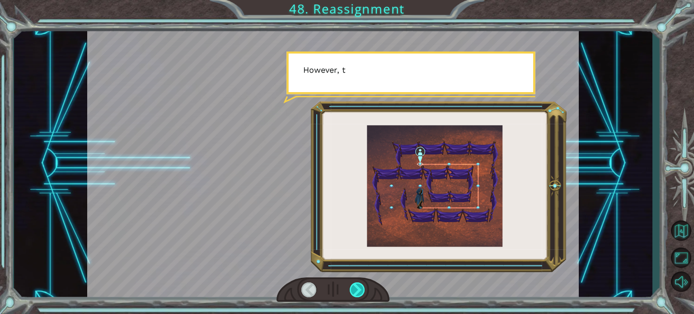
click at [360, 291] on div at bounding box center [357, 289] width 15 height 15
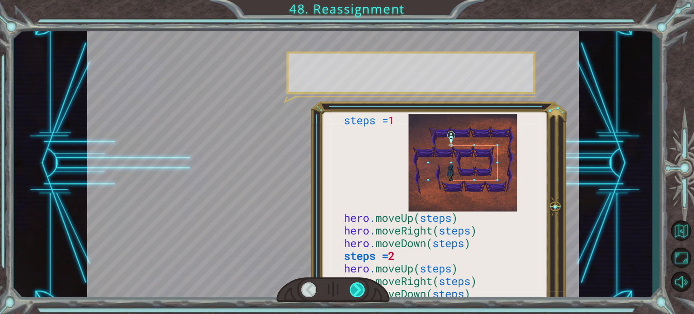
click at [360, 291] on div at bounding box center [357, 289] width 15 height 15
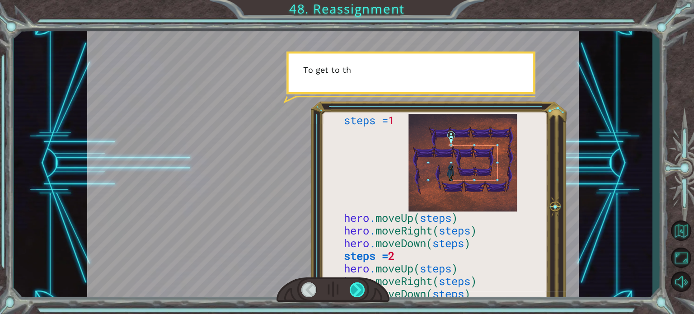
click at [360, 291] on div at bounding box center [357, 289] width 15 height 15
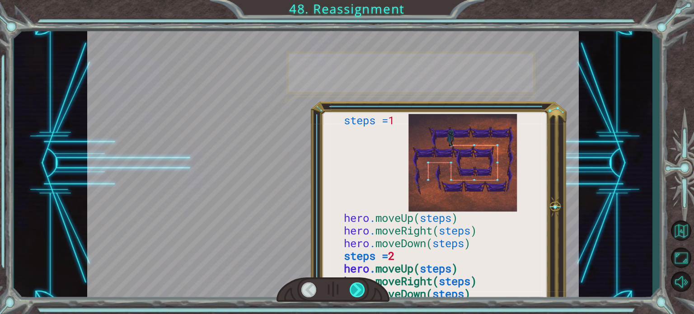
click at [360, 291] on div at bounding box center [357, 289] width 15 height 15
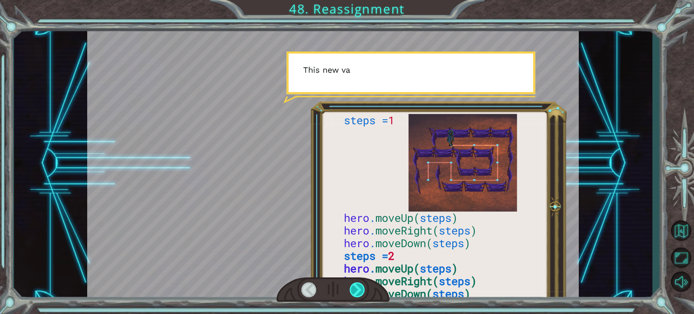
click at [360, 291] on div at bounding box center [357, 289] width 15 height 15
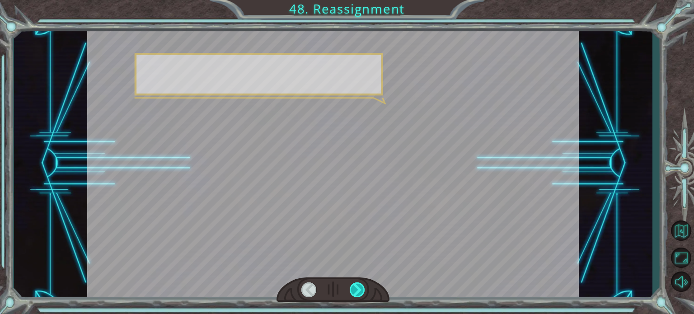
click at [360, 291] on div at bounding box center [357, 289] width 15 height 15
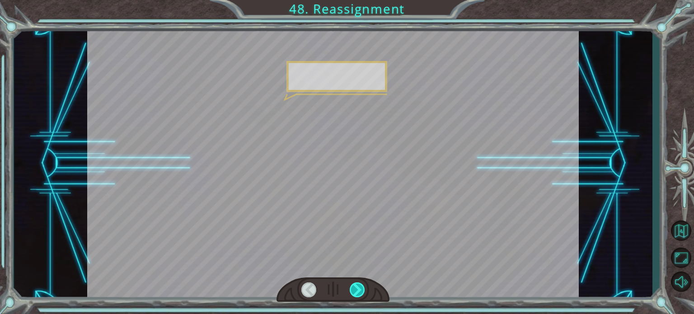
click at [360, 291] on div at bounding box center [357, 289] width 15 height 15
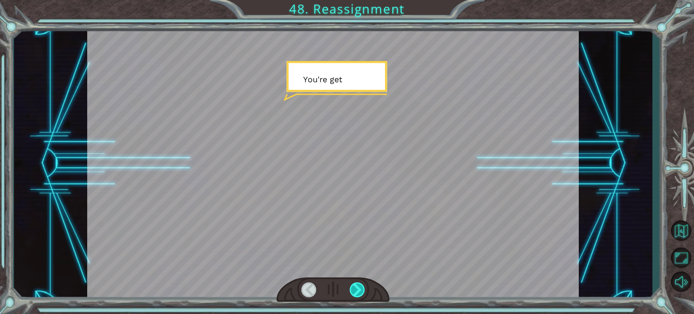
click at [360, 291] on div at bounding box center [357, 289] width 15 height 15
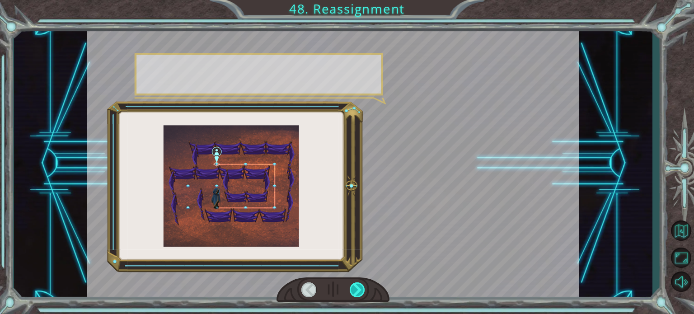
click at [360, 291] on div at bounding box center [357, 289] width 15 height 15
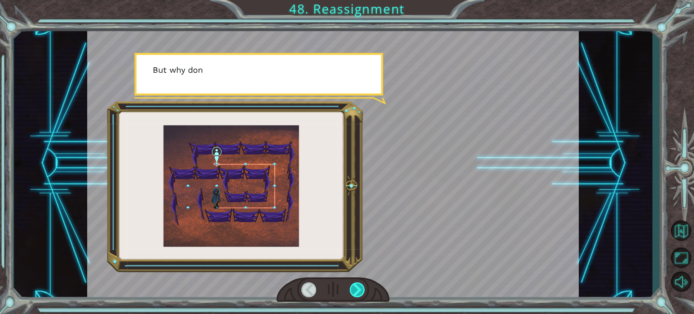
click at [360, 291] on div at bounding box center [357, 289] width 15 height 15
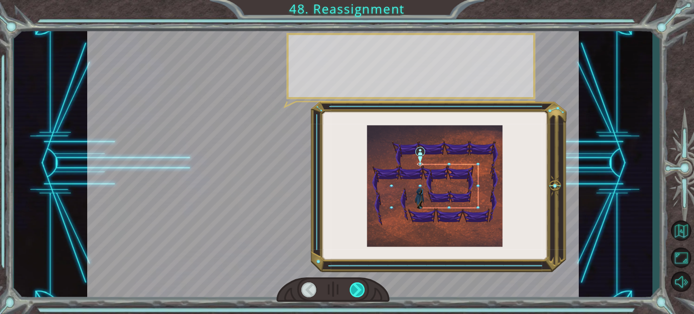
click at [360, 291] on div at bounding box center [357, 289] width 15 height 15
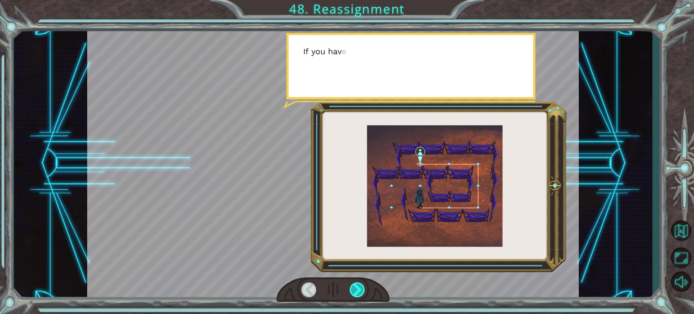
click at [360, 291] on div at bounding box center [357, 289] width 15 height 15
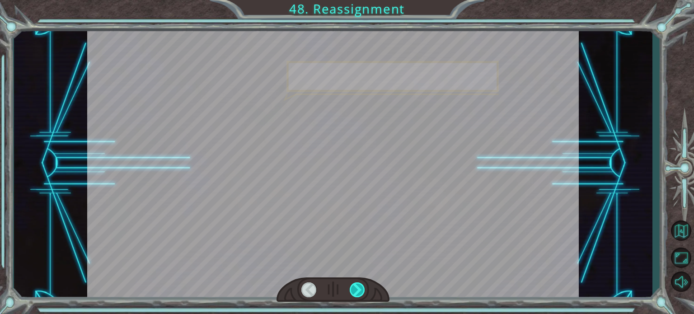
click at [360, 291] on div at bounding box center [357, 289] width 15 height 15
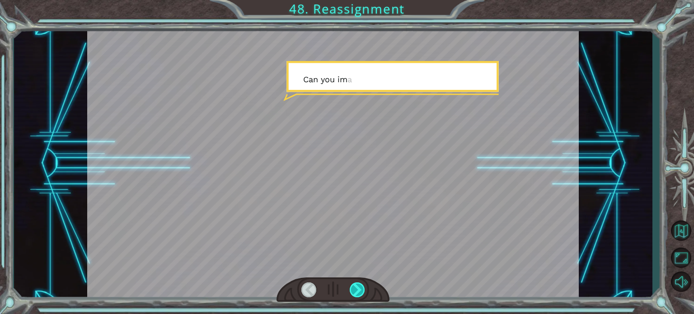
click at [360, 291] on div at bounding box center [357, 289] width 15 height 15
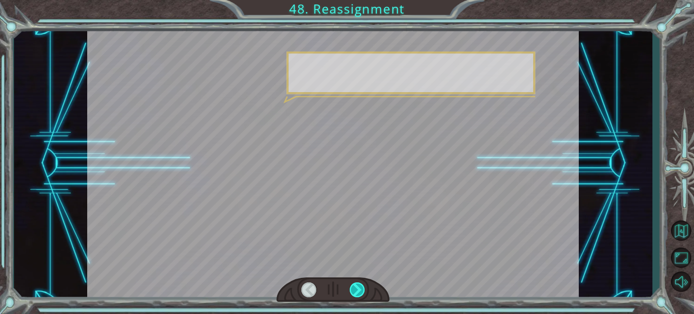
click at [360, 291] on div at bounding box center [357, 289] width 15 height 15
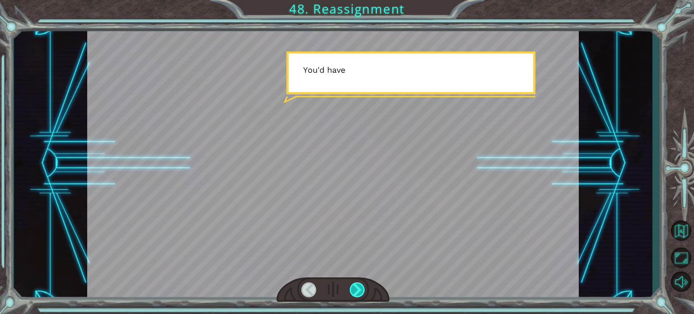
click at [360, 291] on div at bounding box center [357, 289] width 15 height 15
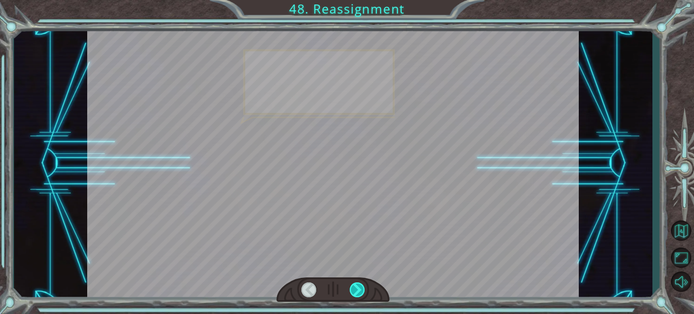
click at [360, 291] on div at bounding box center [357, 289] width 15 height 15
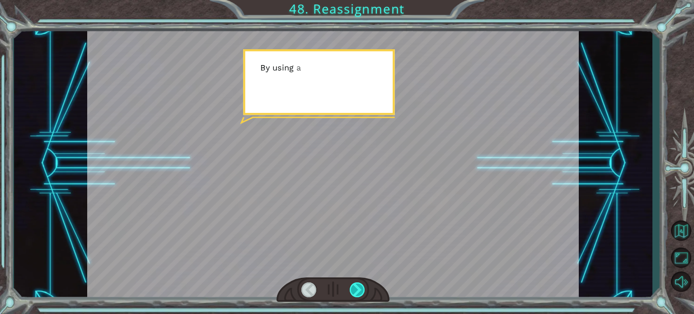
click at [360, 291] on div at bounding box center [357, 289] width 15 height 15
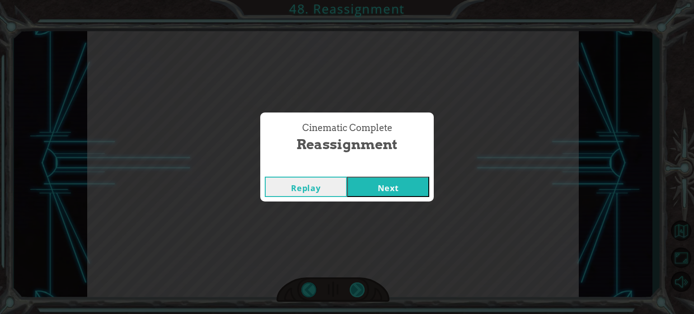
click at [360, 291] on div "Cinematic Complete Reassignment Replay Next" at bounding box center [347, 157] width 694 height 314
click at [400, 182] on button "Next" at bounding box center [388, 187] width 82 height 20
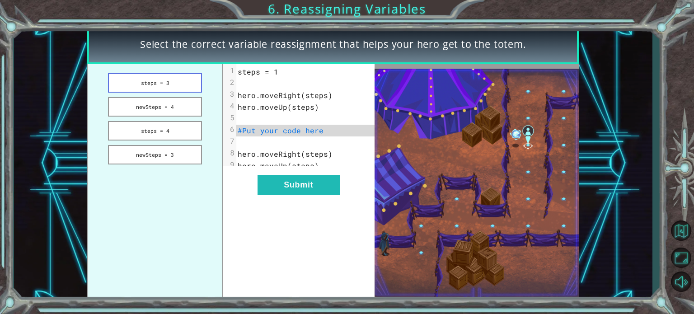
click at [160, 84] on button "steps = 3" at bounding box center [155, 82] width 94 height 19
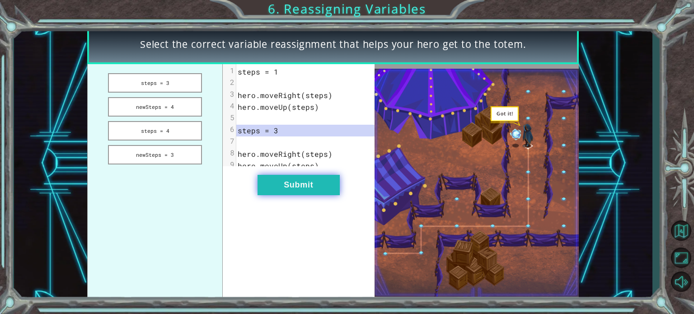
click at [309, 191] on button "Submit" at bounding box center [299, 185] width 82 height 20
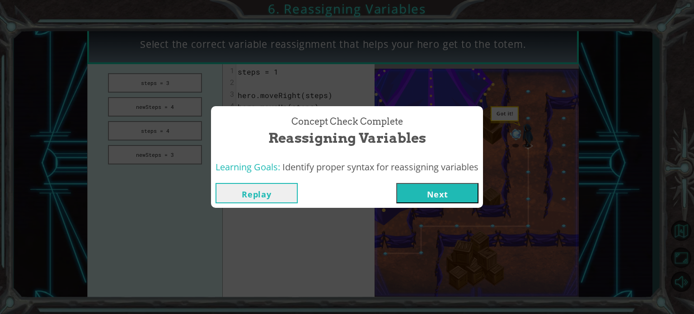
click at [450, 197] on button "Next" at bounding box center [437, 193] width 82 height 20
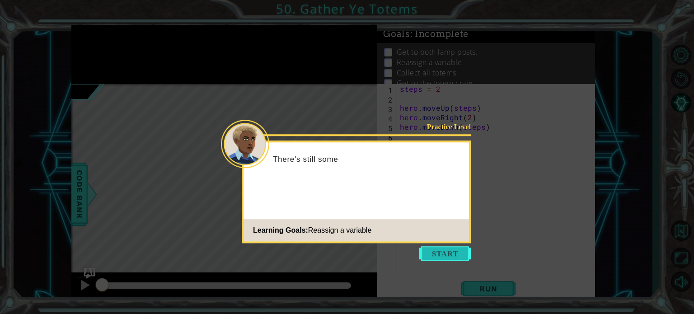
click at [456, 255] on button "Start" at bounding box center [445, 253] width 52 height 14
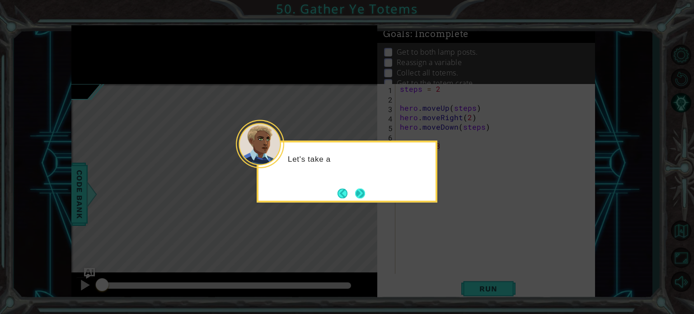
click at [365, 197] on button "Next" at bounding box center [360, 193] width 10 height 10
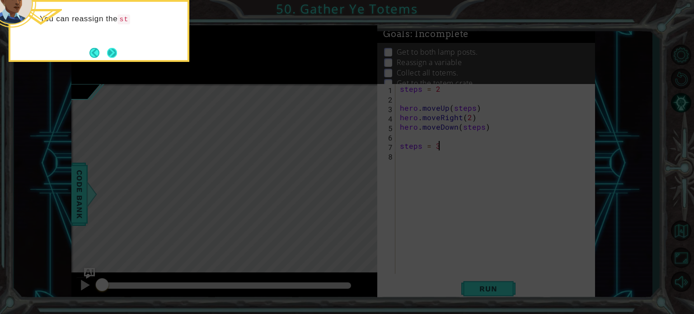
click at [111, 54] on button "Next" at bounding box center [112, 53] width 10 height 10
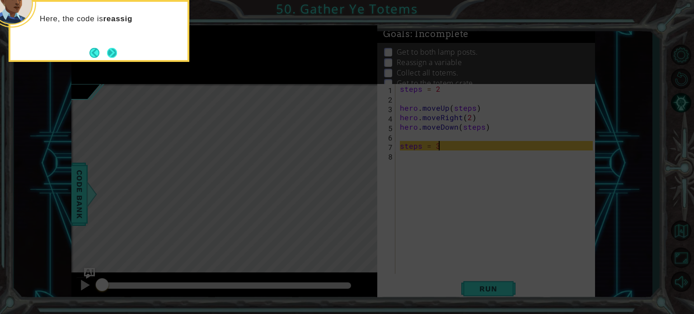
click at [110, 50] on button "Next" at bounding box center [112, 52] width 10 height 10
click at [113, 54] on button "Next" at bounding box center [112, 53] width 10 height 10
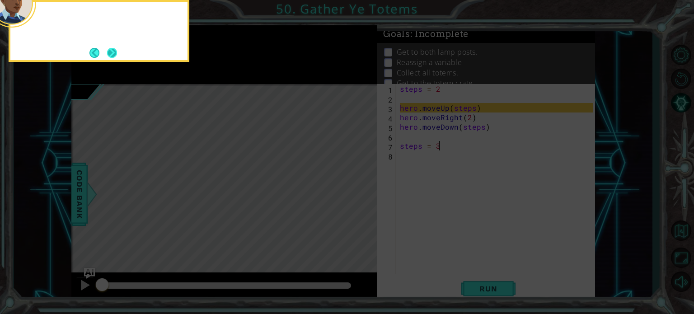
click at [113, 52] on button "Next" at bounding box center [112, 52] width 11 height 11
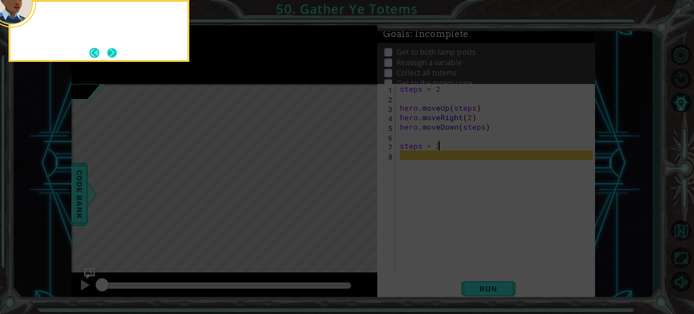
click at [112, 52] on button "Next" at bounding box center [112, 52] width 10 height 10
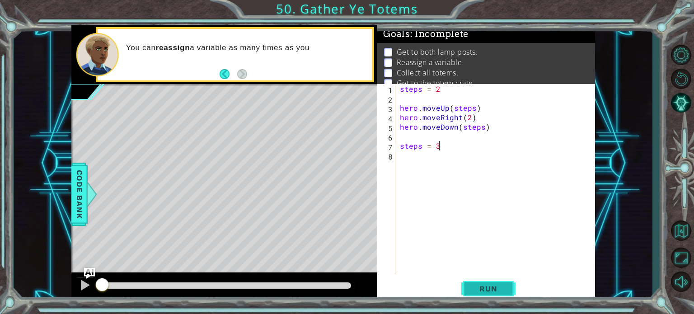
click at [491, 283] on button "Run" at bounding box center [488, 289] width 54 height 22
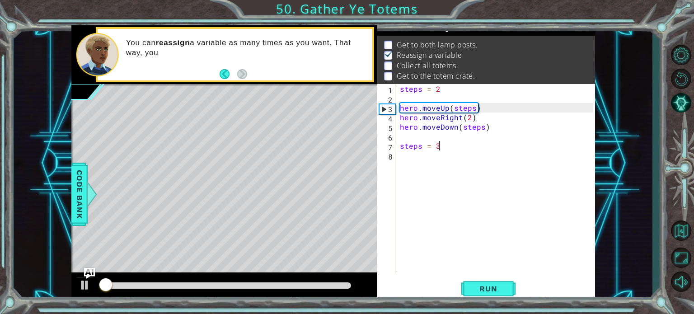
scroll to position [10, 0]
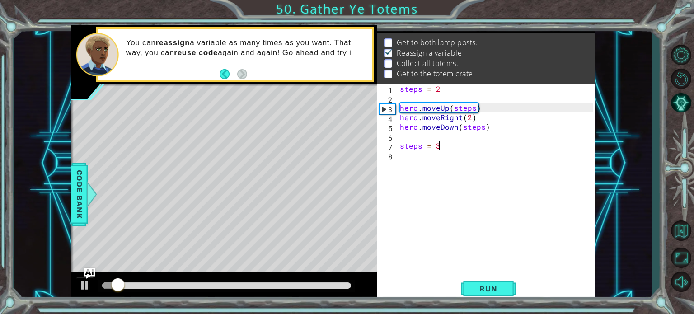
click at [490, 202] on div "steps = 2 hero . moveUp ( steps ) hero . moveRight ( 2 ) hero . moveDown ( step…" at bounding box center [497, 188] width 199 height 209
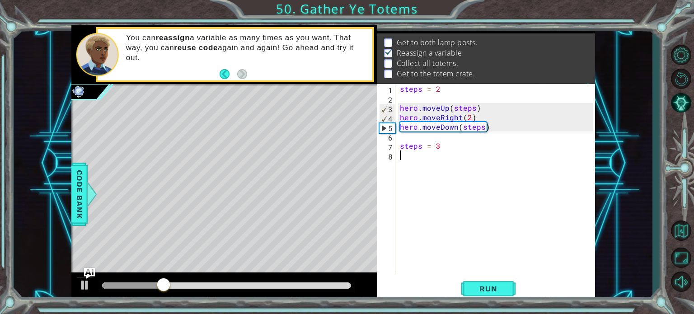
click at [398, 148] on div "steps = 2 hero . moveUp ( steps ) hero . moveRight ( 2 ) hero . moveDown ( step…" at bounding box center [497, 188] width 199 height 209
type textarea "steps = 3"
click at [398, 148] on div "steps = 2 hero . moveUp ( steps ) hero . moveRight ( 2 ) hero . moveDown ( step…" at bounding box center [497, 188] width 199 height 209
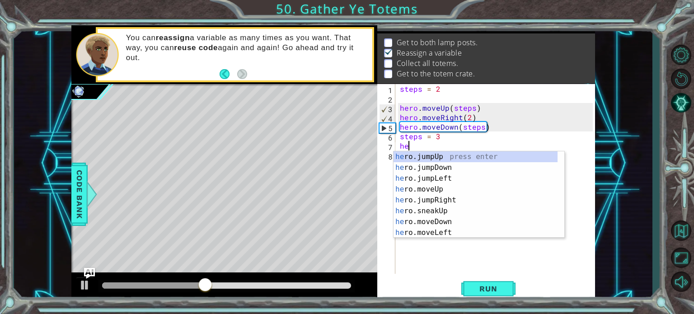
scroll to position [0, 0]
click at [445, 199] on div "hero .jumpUp press enter hero .jumpDown press enter hero .jumpLeft press enter …" at bounding box center [476, 205] width 164 height 108
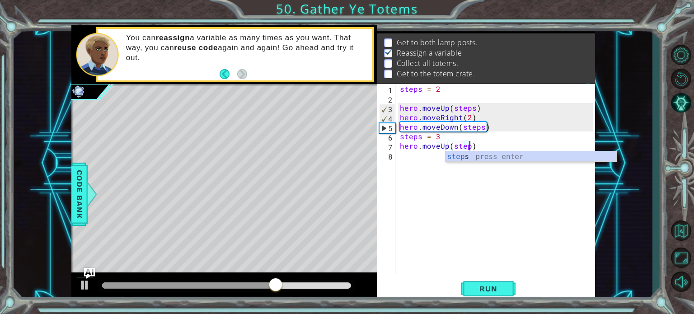
scroll to position [0, 4]
type textarea "hero.moveUp(steps)"
click at [417, 159] on div "steps = 2 hero . moveUp ( steps ) hero . moveRight ( 2 ) hero . moveDown ( step…" at bounding box center [497, 188] width 199 height 209
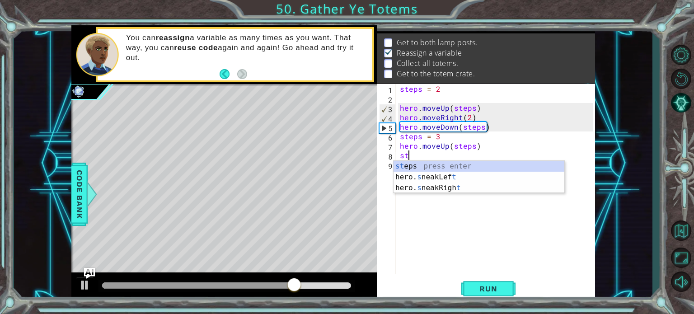
scroll to position [0, 0]
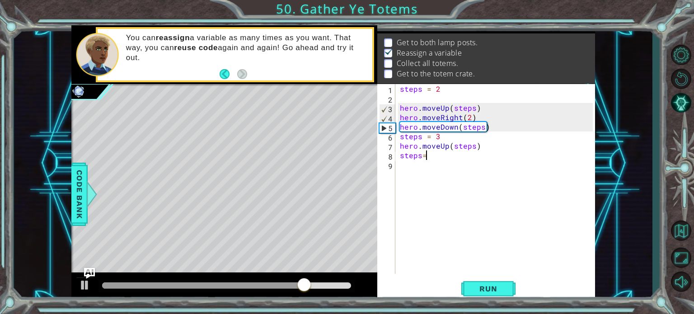
type textarea "steps=2"
click at [417, 159] on div "steps = 2 hero . moveUp ( steps ) hero . moveRight ( 2 ) hero . moveDown ( step…" at bounding box center [497, 188] width 199 height 209
click at [414, 166] on div "steps = 2 hero . moveUp ( steps ) hero . moveRight ( 2 ) hero . moveDown ( step…" at bounding box center [497, 188] width 199 height 209
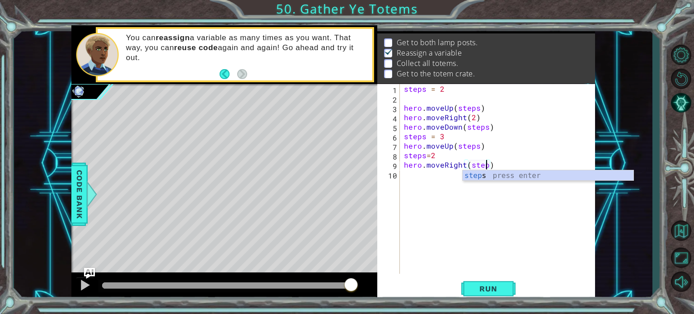
scroll to position [0, 5]
type textarea "hero.moveRight(steps)"
click at [492, 292] on span "Run" at bounding box center [489, 288] width 36 height 9
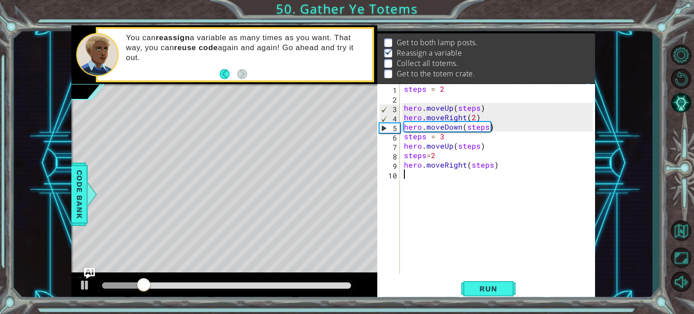
click at [428, 177] on div "steps = 2 hero . moveUp ( steps ) hero . moveRight ( 2 ) hero . moveDown ( step…" at bounding box center [499, 188] width 195 height 209
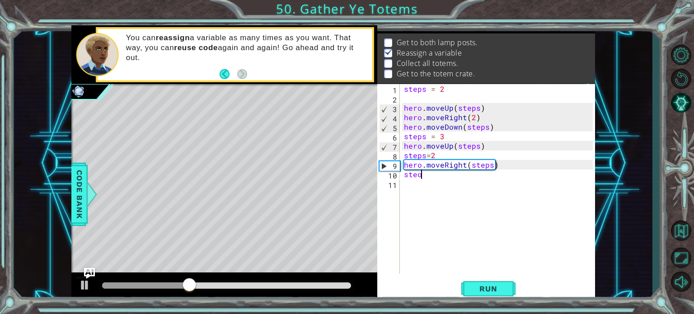
scroll to position [0, 0]
type textarea "steps=3"
click at [429, 182] on div "steps = 2 hero . moveUp ( steps ) hero . moveRight ( 2 ) hero . moveDown ( step…" at bounding box center [499, 188] width 195 height 209
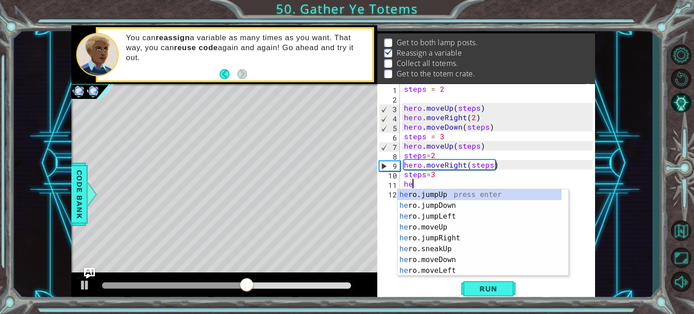
scroll to position [0, 0]
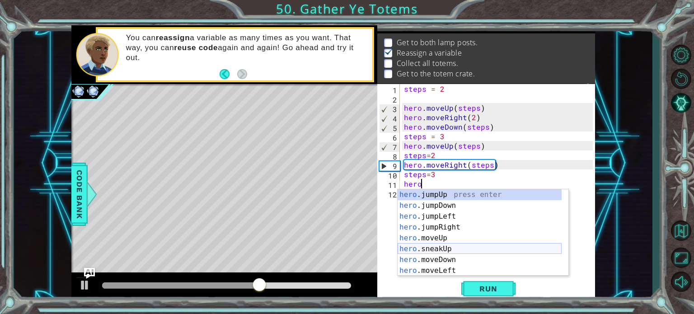
click at [452, 259] on div "hero .jumpUp press enter hero .jumpDown press enter hero .jumpLeft press enter …" at bounding box center [480, 243] width 164 height 108
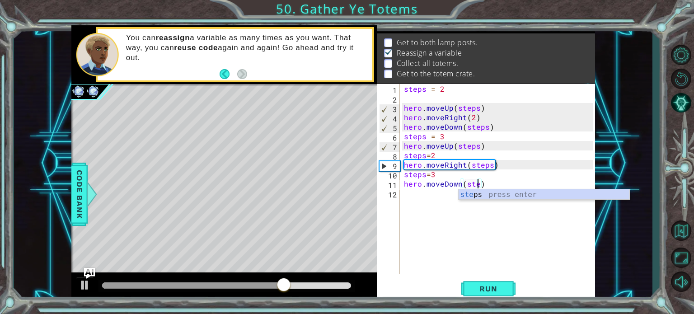
type textarea "hero.moveDown(steps)"
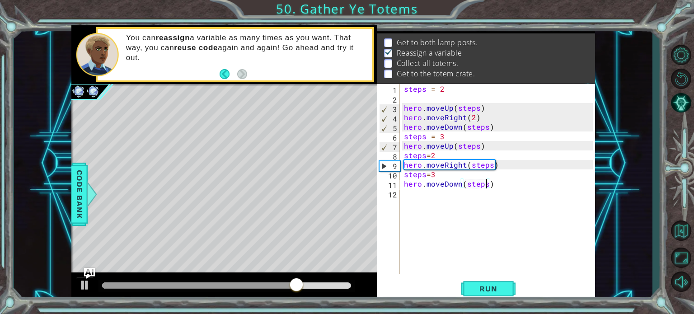
click at [418, 195] on div "steps = 2 hero . moveUp ( steps ) hero . moveRight ( 2 ) hero . moveDown ( step…" at bounding box center [499, 188] width 195 height 209
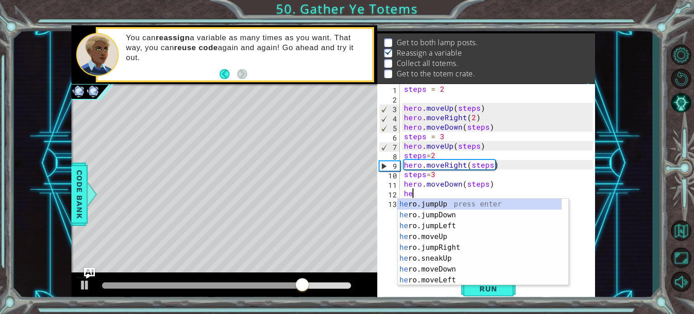
scroll to position [0, 0]
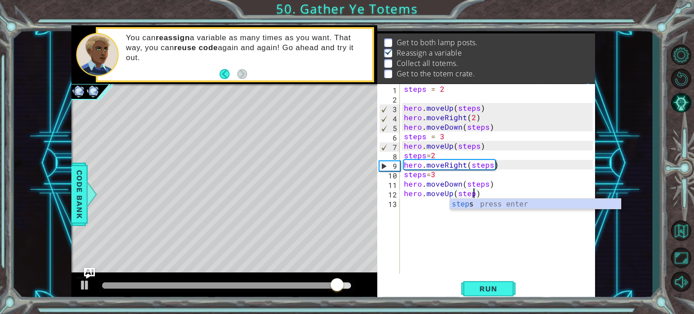
type textarea "hero.moveUp(steps)"
click at [416, 201] on div "steps = 2 hero . moveUp ( steps ) hero . moveRight ( 2 ) hero . moveDown ( step…" at bounding box center [499, 188] width 195 height 209
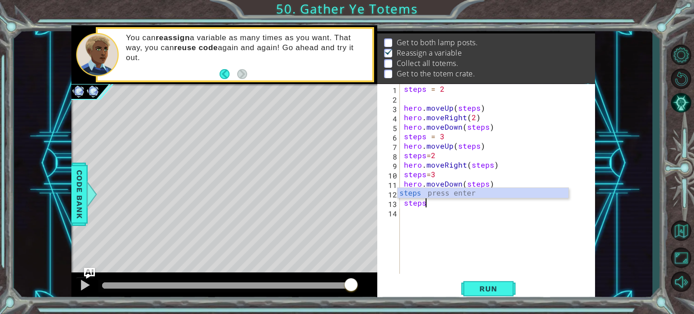
scroll to position [0, 0]
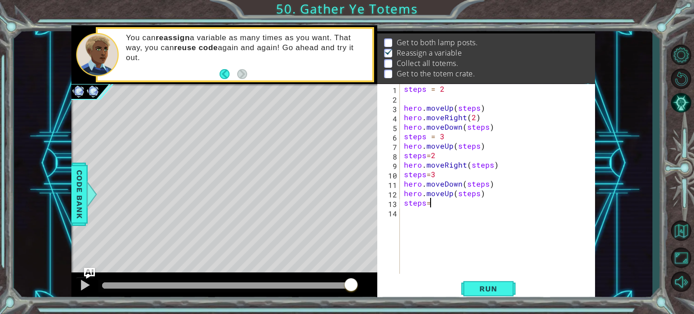
type textarea "steps=2"
click at [422, 223] on div "steps = 2 hero . moveUp ( steps ) hero . moveRight ( 2 ) hero . moveDown ( step…" at bounding box center [499, 188] width 195 height 209
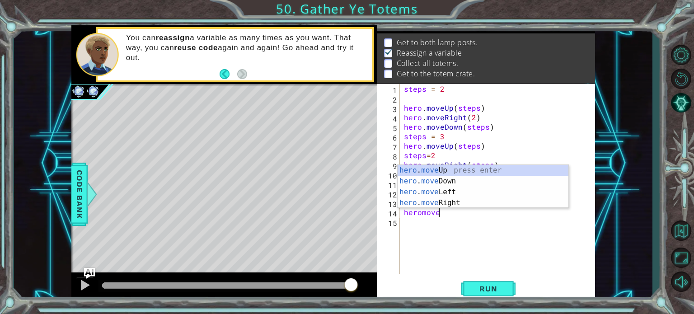
scroll to position [0, 2]
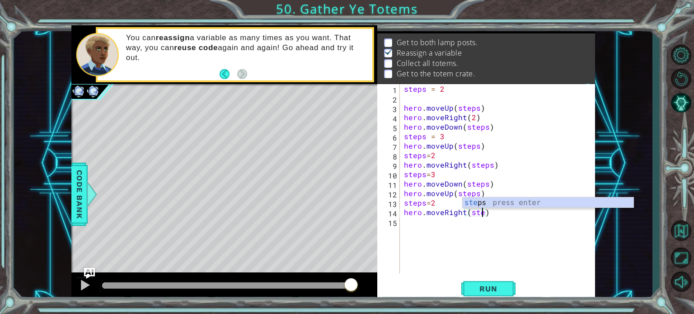
type textarea "hero.moveRight(steps)"
click at [440, 226] on div "steps = 2 hero . moveUp ( steps ) hero . moveRight ( 2 ) hero . moveDown ( step…" at bounding box center [499, 188] width 195 height 209
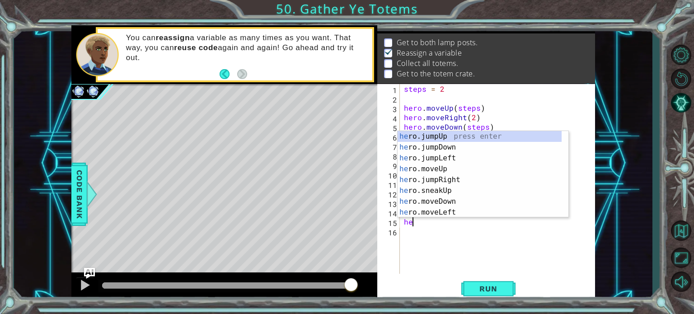
scroll to position [0, 0]
type textarea "h"
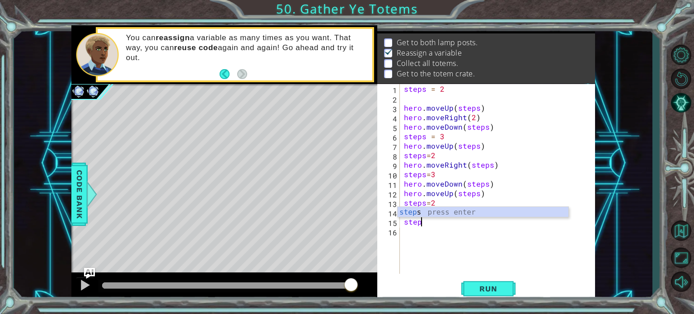
scroll to position [0, 0]
type textarea "steps=4"
click at [433, 233] on div "steps = 2 hero . moveUp ( steps ) hero . moveRight ( 2 ) hero . moveDown ( step…" at bounding box center [499, 188] width 195 height 209
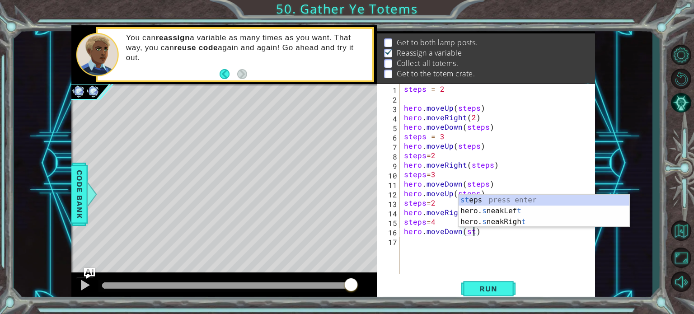
scroll to position [0, 5]
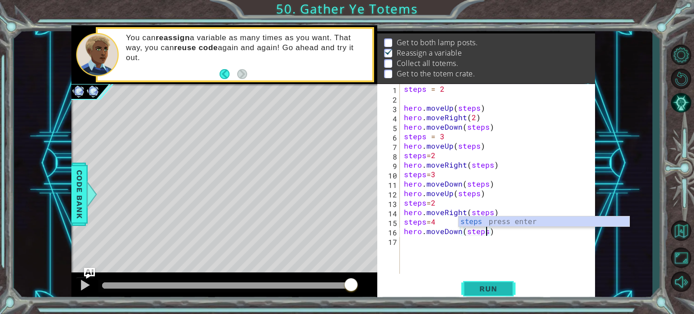
click at [487, 287] on span "Run" at bounding box center [489, 288] width 36 height 9
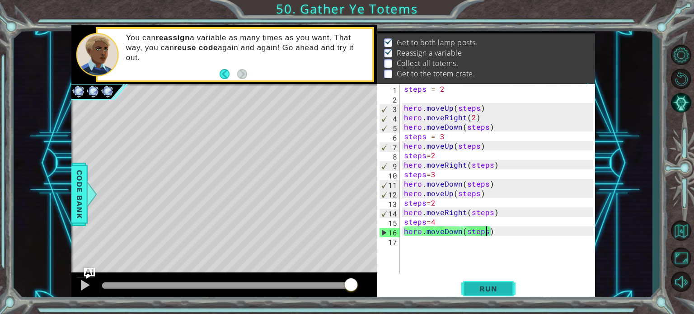
click at [487, 287] on span "Run" at bounding box center [489, 288] width 36 height 9
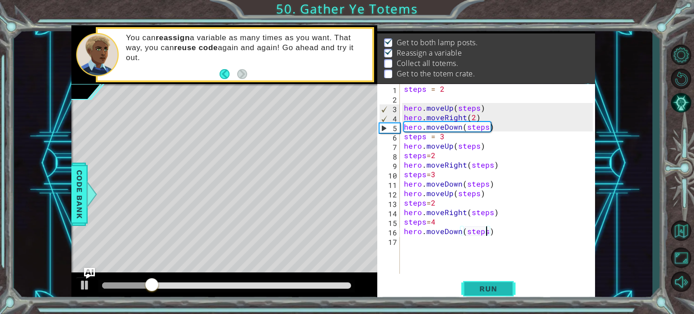
click at [487, 287] on span "Run" at bounding box center [489, 288] width 36 height 9
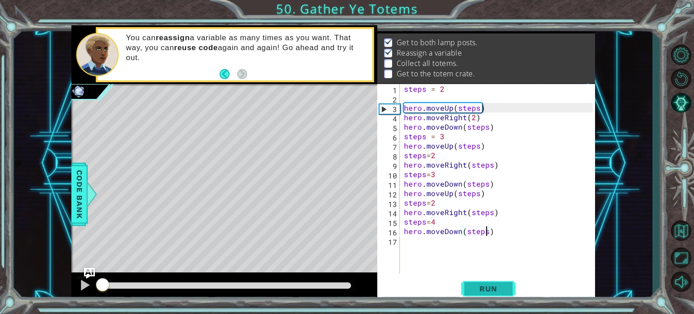
click at [487, 287] on span "Run" at bounding box center [489, 288] width 36 height 9
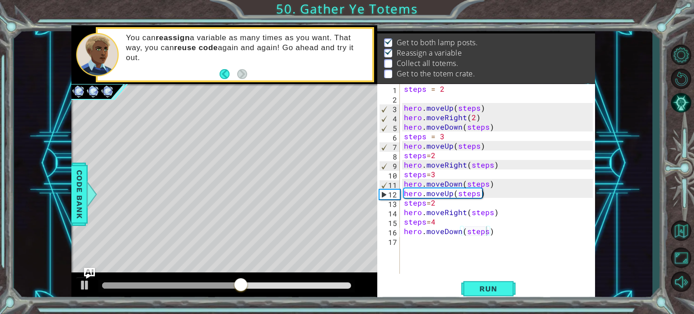
drag, startPoint x: 487, startPoint y: 287, endPoint x: 498, endPoint y: 196, distance: 91.1
click at [498, 196] on div "hero.moveDown(steps) 1 2 3 4 5 6 7 8 9 10 11 12 13 14 15 16 17 steps = 2 hero .…" at bounding box center [486, 192] width 218 height 217
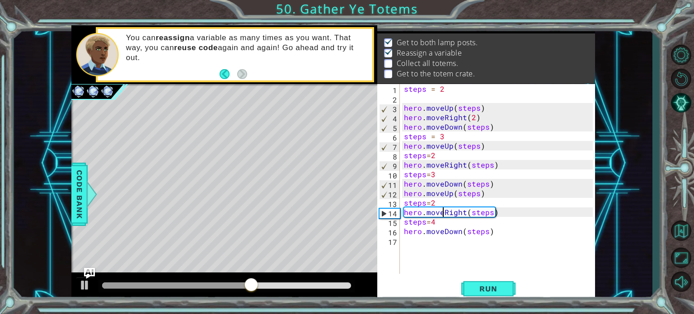
click at [443, 208] on div "steps = 2 hero . moveUp ( steps ) hero . moveRight ( 2 ) hero . moveDown ( step…" at bounding box center [499, 188] width 195 height 209
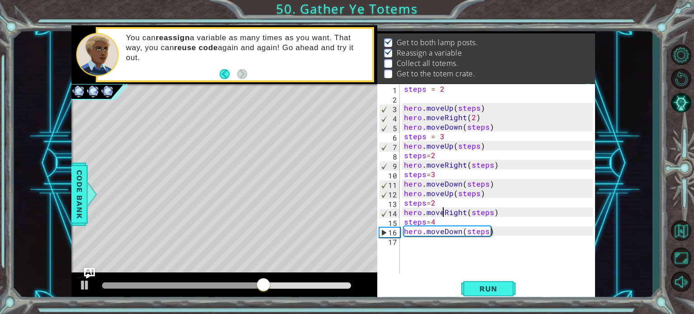
click at [405, 208] on div "steps = 2 hero . moveUp ( steps ) hero . moveRight ( 2 ) hero . moveDown ( step…" at bounding box center [499, 188] width 195 height 209
click at [438, 198] on div "steps = 2 hero . moveUp ( steps ) hero . moveRight ( 2 ) hero . moveDown ( step…" at bounding box center [499, 188] width 195 height 209
type textarea "steps=1"
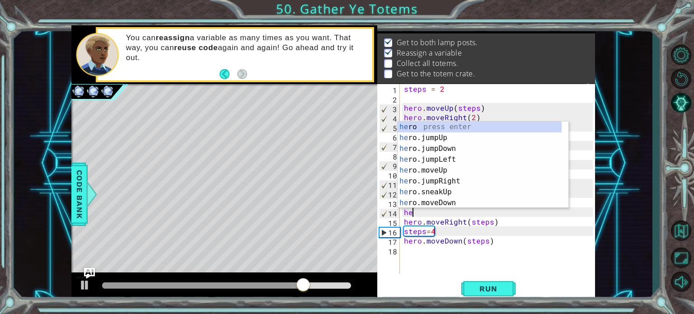
scroll to position [0, 0]
type textarea "hero"
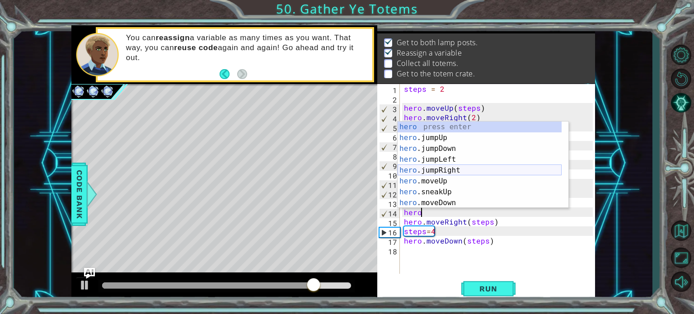
click at [428, 173] on div "hero press enter hero .jumpUp press enter hero .jumpDown press enter hero .jump…" at bounding box center [480, 176] width 164 height 108
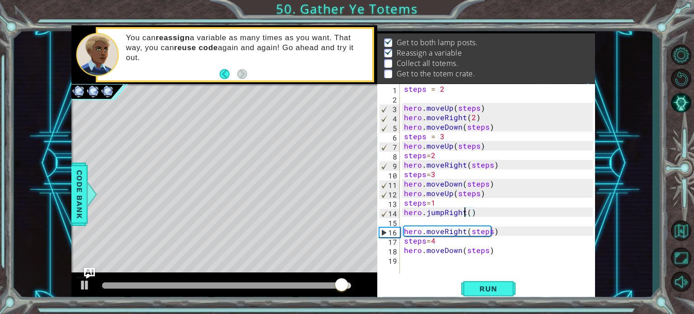
click at [463, 212] on div "steps = 2 hero . moveUp ( steps ) hero . moveRight ( 2 ) hero . moveDown ( step…" at bounding box center [499, 188] width 195 height 209
click at [468, 213] on div "steps = 2 hero . moveUp ( steps ) hero . moveRight ( 2 ) hero . moveDown ( step…" at bounding box center [499, 188] width 195 height 209
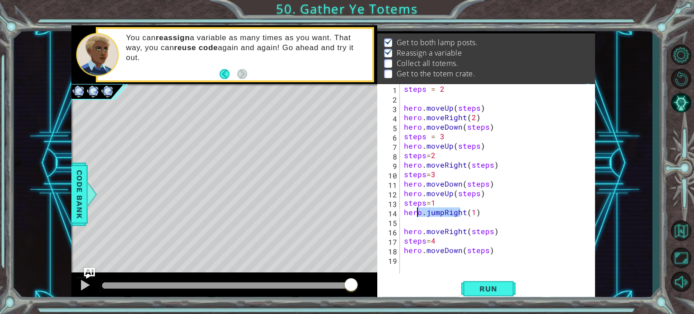
drag, startPoint x: 462, startPoint y: 212, endPoint x: 421, endPoint y: 209, distance: 41.2
click at [421, 209] on div "steps = 2 hero . moveUp ( steps ) hero . moveRight ( 2 ) hero . moveDown ( step…" at bounding box center [499, 188] width 195 height 209
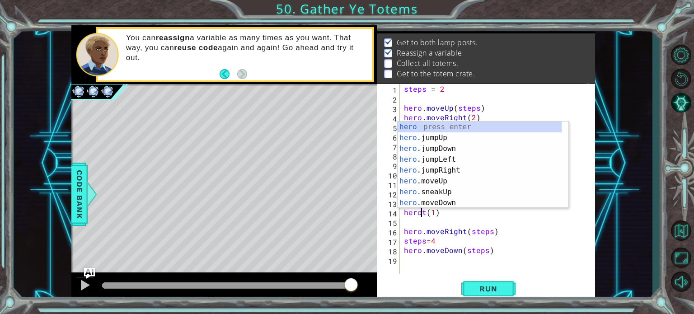
scroll to position [0, 1]
click at [428, 186] on div "hero press enter hero .jumpUp press enter hero .jumpDown press enter hero .jump…" at bounding box center [480, 176] width 164 height 108
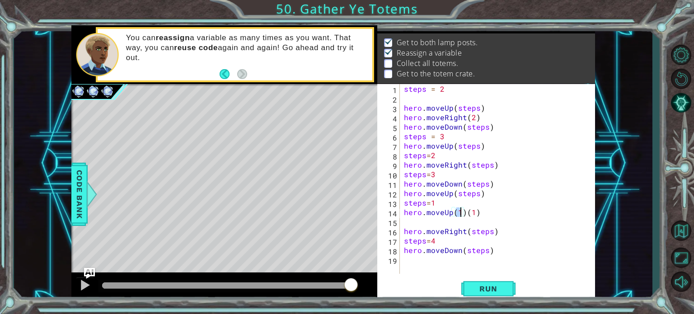
click at [481, 214] on div "steps = 2 hero . moveUp ( steps ) hero . moveRight ( 2 ) hero . moveDown ( step…" at bounding box center [499, 188] width 195 height 209
type textarea "hero.moveUp(1)"
click at [441, 225] on div "steps = 2 hero . moveUp ( steps ) hero . moveRight ( 2 ) hero . moveDown ( step…" at bounding box center [499, 188] width 195 height 209
type textarea "steps=2"
click at [481, 287] on span "Run" at bounding box center [489, 288] width 36 height 9
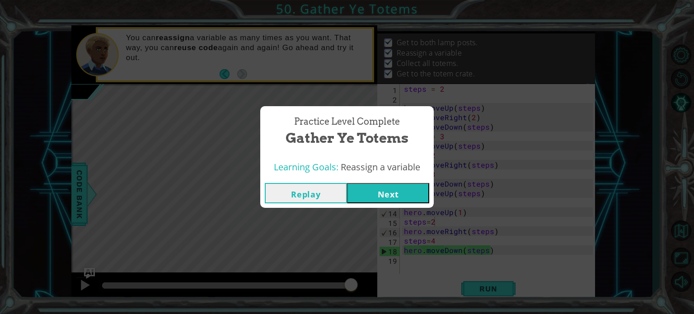
click at [389, 191] on button "Next" at bounding box center [388, 193] width 82 height 20
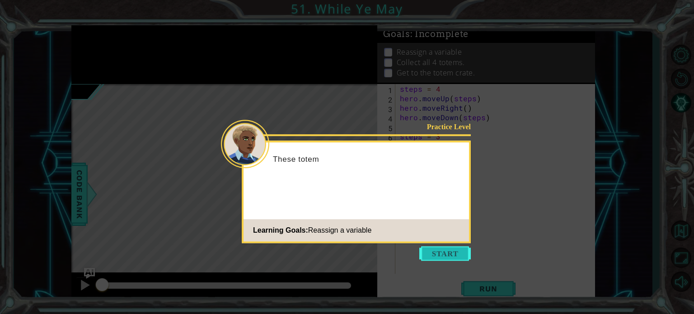
click at [438, 254] on button "Start" at bounding box center [445, 253] width 52 height 14
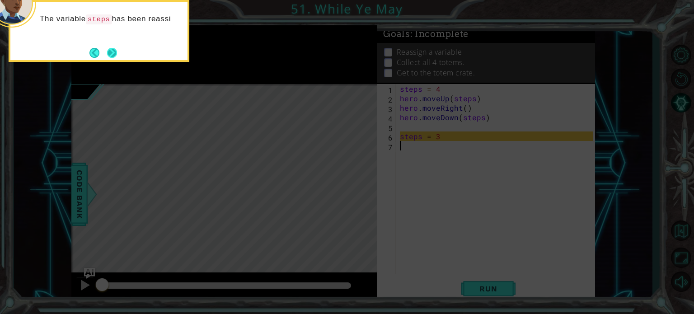
click at [113, 47] on button "Next" at bounding box center [112, 52] width 10 height 10
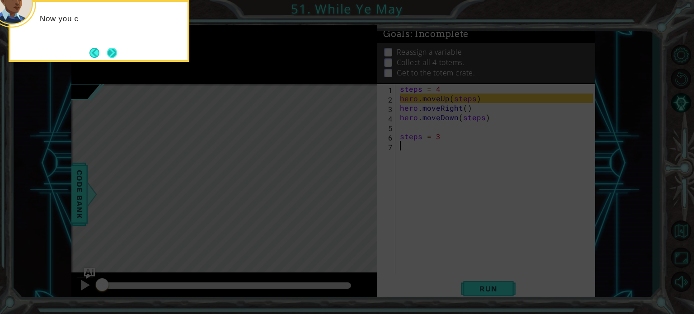
click at [117, 48] on button "Next" at bounding box center [112, 53] width 10 height 10
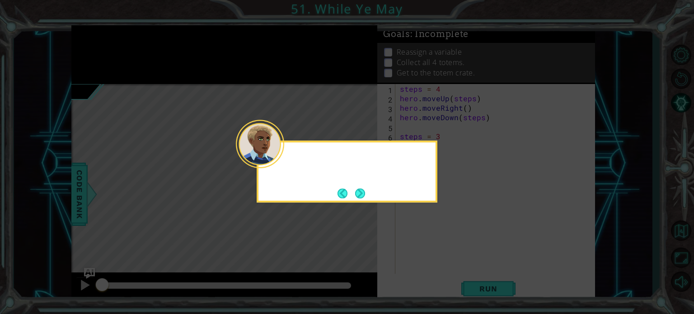
click at [118, 45] on icon at bounding box center [347, 157] width 694 height 314
click at [365, 188] on button "Next" at bounding box center [360, 193] width 10 height 10
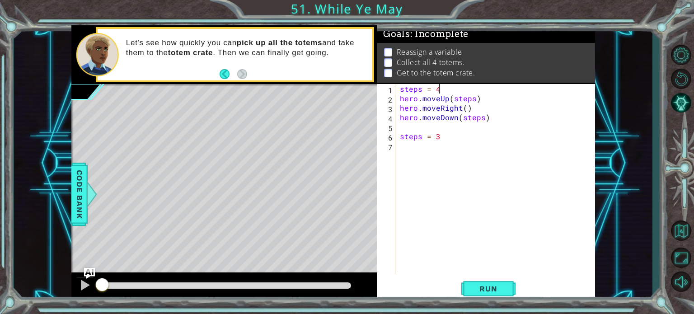
click at [443, 84] on div "steps = 4 hero . moveUp ( steps ) hero . moveRight ( ) hero . moveDown ( steps …" at bounding box center [497, 188] width 199 height 209
click at [462, 120] on div "steps = 4 hero . moveUp ( steps ) hero . moveRight ( ) hero . moveDown ( steps …" at bounding box center [497, 188] width 199 height 209
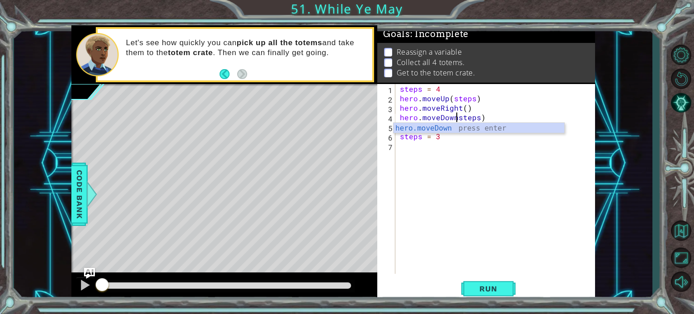
click at [444, 88] on div "steps = 4 hero . moveUp ( steps ) hero . moveRight ( ) hero . moveDownsteps ) s…" at bounding box center [497, 188] width 199 height 209
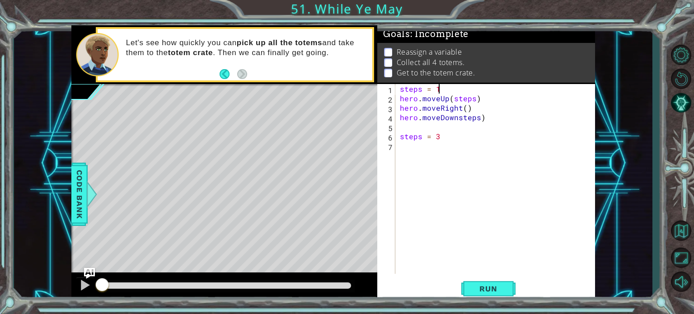
scroll to position [0, 2]
click at [448, 101] on div "steps = 1 hero . moveUp ( steps ) hero . moveRight ( ) hero . moveDownsteps ) s…" at bounding box center [497, 188] width 199 height 209
click at [472, 99] on div "steps = 1 hero . moveRight ( ) ( steps ) hero . moveRight ( ) hero . moveDownst…" at bounding box center [497, 188] width 199 height 209
click at [456, 97] on div "steps = 1 hero . moveRight ( steps ) hero . moveRight ( ) hero . moveDownsteps …" at bounding box center [497, 188] width 199 height 209
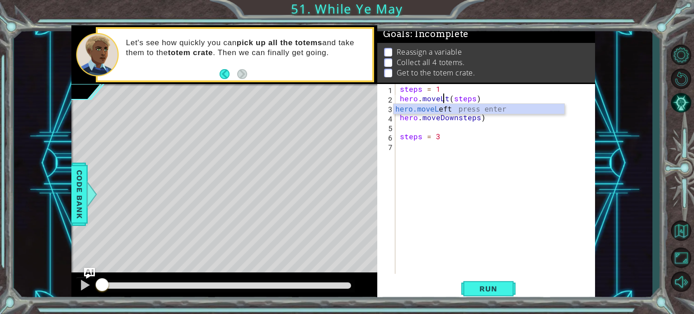
scroll to position [0, 3]
click at [486, 135] on div "steps = 1 hero . moveLeft ( steps ) hero . moveRight ( ) hero . moveDownsteps )…" at bounding box center [497, 188] width 199 height 209
drag, startPoint x: 471, startPoint y: 108, endPoint x: 440, endPoint y: 108, distance: 30.7
click at [440, 108] on div "steps = 1 hero . moveLeft ( steps ) hero . moveRight ( ) hero . moveDownsteps )…" at bounding box center [497, 188] width 199 height 209
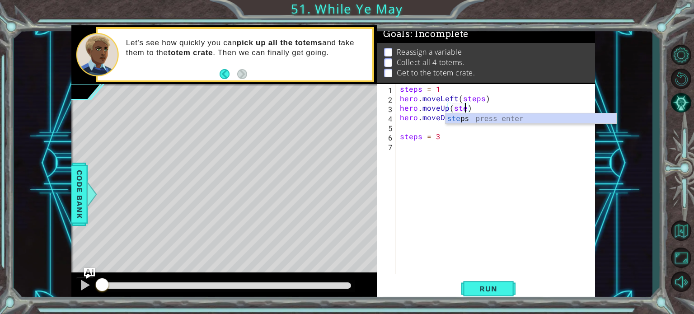
type textarea "hero.moveUp(steps)"
click at [424, 128] on div "steps = 1 hero . moveLeft ( steps ) hero . moveUp ( steps ) hero . moveDownstep…" at bounding box center [497, 188] width 199 height 209
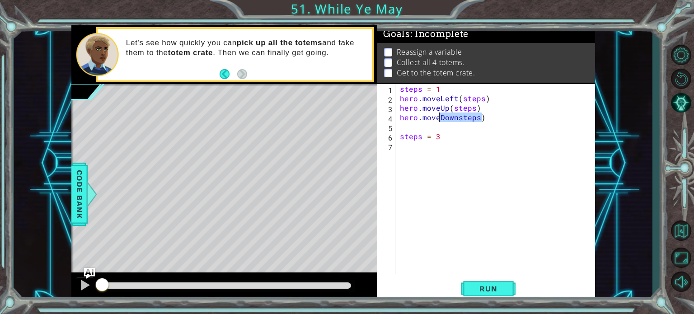
drag, startPoint x: 487, startPoint y: 117, endPoint x: 440, endPoint y: 119, distance: 46.6
click at [440, 119] on div "steps = 1 hero . moveLeft ( steps ) hero . moveUp ( steps ) hero . moveDownstep…" at bounding box center [497, 188] width 199 height 209
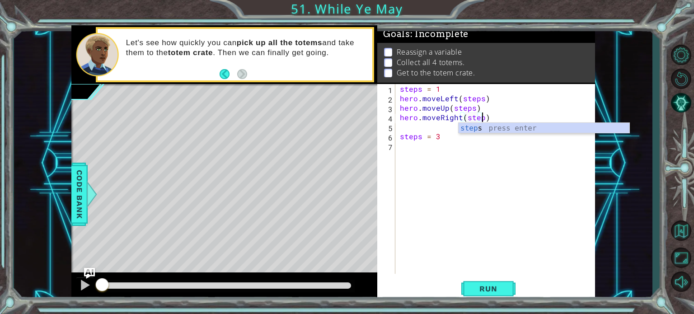
scroll to position [0, 5]
click at [428, 132] on div "steps = 1 hero . moveLeft ( steps ) hero . moveUp ( steps ) hero . moveRight ( …" at bounding box center [497, 188] width 199 height 209
type textarea "steps = 3"
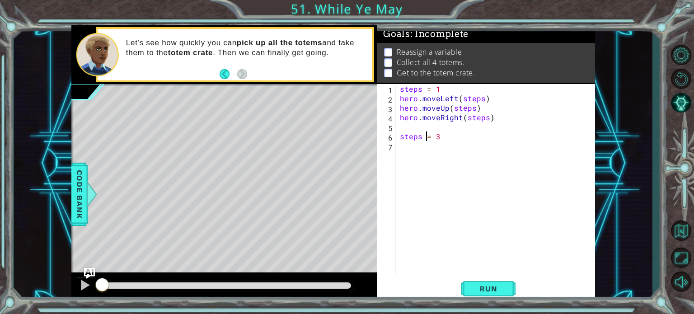
click at [401, 137] on div "steps = 1 hero . moveLeft ( steps ) hero . moveUp ( steps ) hero . moveRight ( …" at bounding box center [497, 188] width 199 height 209
click at [428, 141] on div "steps = 1 hero . moveLeft ( steps ) hero . moveUp ( steps ) hero . moveRight ( …" at bounding box center [497, 188] width 199 height 209
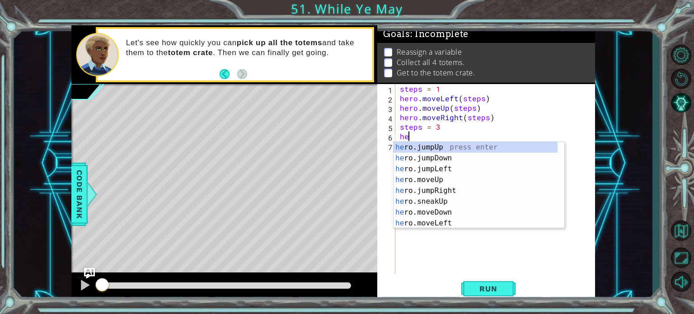
scroll to position [0, 0]
click at [444, 188] on div "hero .jumpUp press enter hero .jumpDown press enter hero .jumpLeft press enter …" at bounding box center [476, 196] width 164 height 108
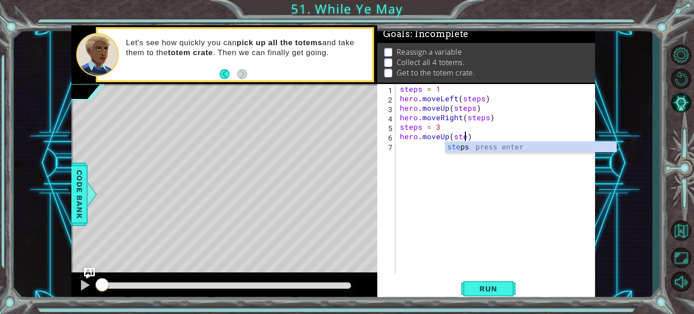
type textarea "hero.moveUp(steps)"
click at [477, 145] on div "steps press enter" at bounding box center [531, 158] width 171 height 33
click at [443, 147] on div "steps = 1 hero . moveLeft ( steps ) hero . moveUp ( steps ) hero . moveRight ( …" at bounding box center [497, 188] width 199 height 209
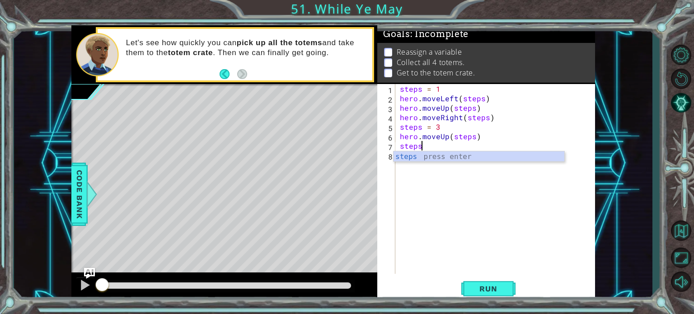
scroll to position [0, 1]
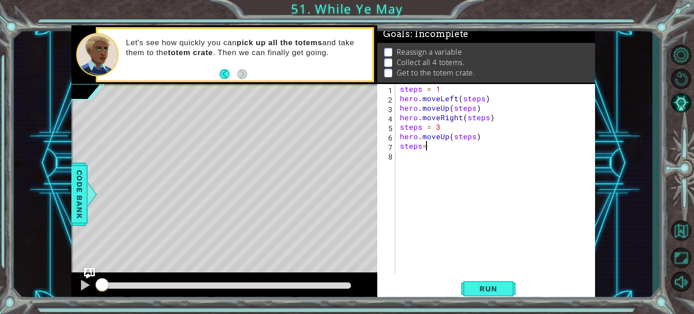
type textarea "steps=1"
click at [424, 156] on div "steps = 1 hero . moveLeft ( steps ) hero . moveUp ( steps ) hero . moveRight ( …" at bounding box center [497, 188] width 199 height 209
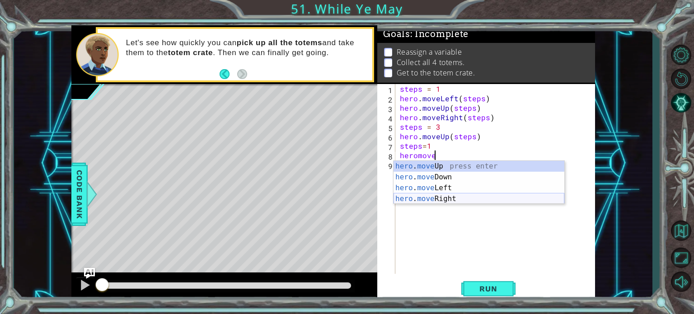
click at [436, 198] on div "hero . move Up press enter hero . move Down press enter hero . move Left press …" at bounding box center [479, 193] width 171 height 65
type textarea "hero.moveRight(1)"
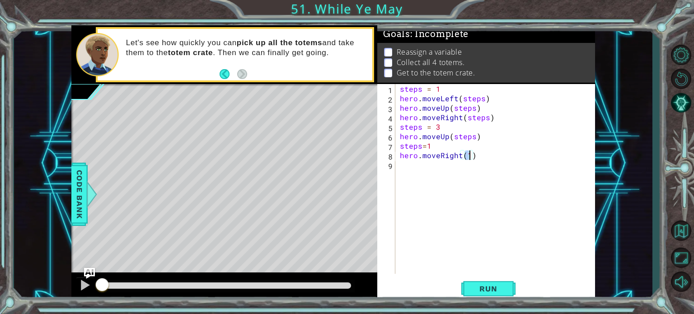
click at [422, 168] on div "steps = 1 hero . moveLeft ( steps ) hero . moveUp ( steps ) hero . moveRight ( …" at bounding box center [497, 188] width 199 height 209
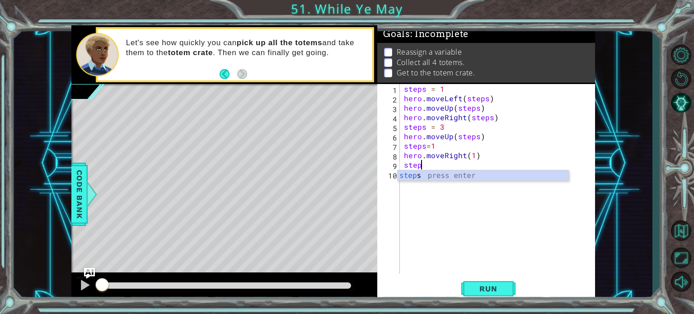
scroll to position [0, 0]
type textarea "steps=4"
click at [410, 178] on div "steps = 1 hero . moveLeft ( steps ) hero . moveUp ( steps ) hero . moveRight ( …" at bounding box center [499, 188] width 195 height 209
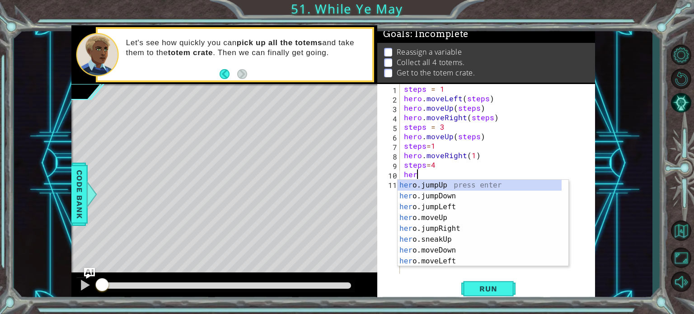
scroll to position [0, 0]
click at [455, 252] on div "hero .jumpUp press enter hero .jumpDown press enter hero .jumpLeft press enter …" at bounding box center [480, 234] width 164 height 108
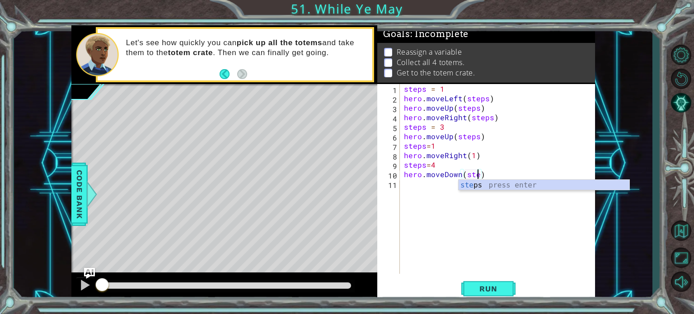
scroll to position [0, 5]
type textarea "hero.moveDown(steps)"
click at [430, 193] on div "steps = 1 hero . moveLeft ( steps ) hero . moveUp ( steps ) hero . moveRight ( …" at bounding box center [499, 188] width 195 height 209
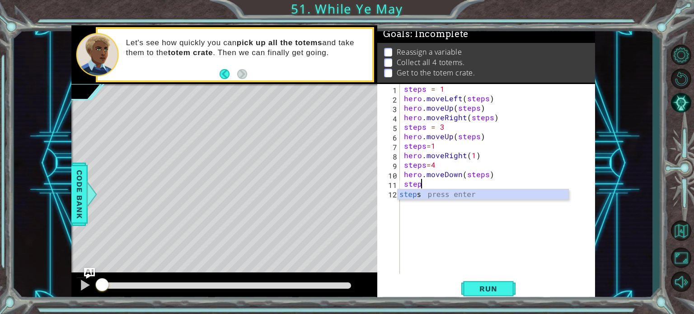
scroll to position [0, 0]
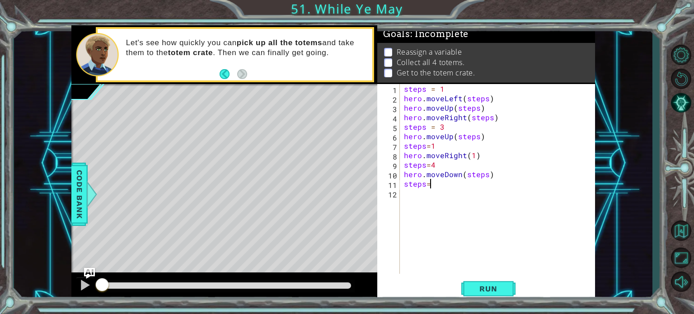
type textarea "steps=3"
click at [425, 202] on div "steps = 1 hero . moveLeft ( steps ) hero . moveUp ( steps ) hero . moveRight ( …" at bounding box center [499, 188] width 195 height 209
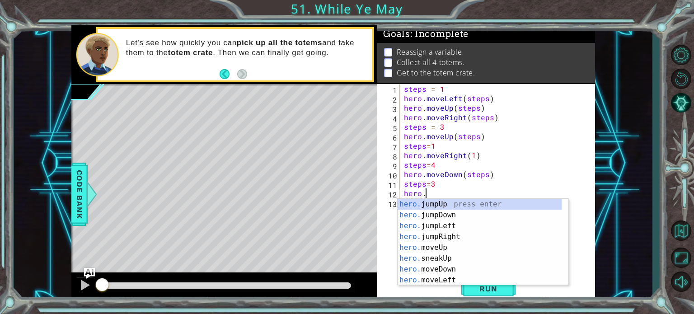
scroll to position [0, 0]
click at [448, 249] on div "hero. jumpUp press enter hero. jumpDown press enter hero. jumpLeft press enter …" at bounding box center [480, 253] width 164 height 108
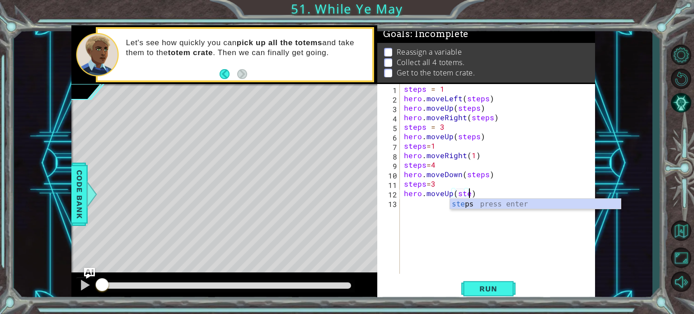
type textarea "hero.moveUp(steps)"
click at [412, 210] on div "steps = 1 hero . moveLeft ( steps ) hero . moveUp ( steps ) hero . moveRight ( …" at bounding box center [499, 188] width 195 height 209
click at [425, 209] on div "steps = 1 hero . moveLeft ( steps ) hero . moveUp ( steps ) hero . moveRight ( …" at bounding box center [499, 188] width 195 height 209
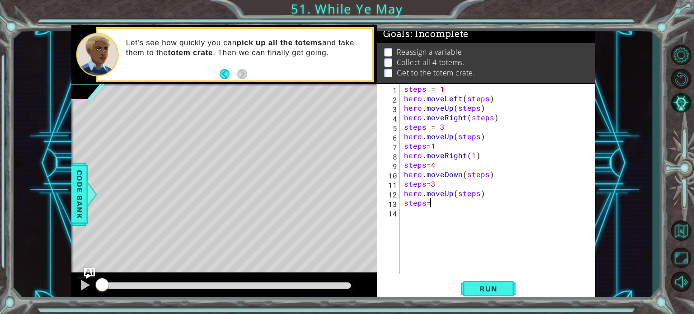
type textarea "steps=1"
click at [425, 209] on div "steps = 1 hero . moveLeft ( steps ) hero . moveUp ( steps ) hero . moveRight ( …" at bounding box center [499, 188] width 195 height 209
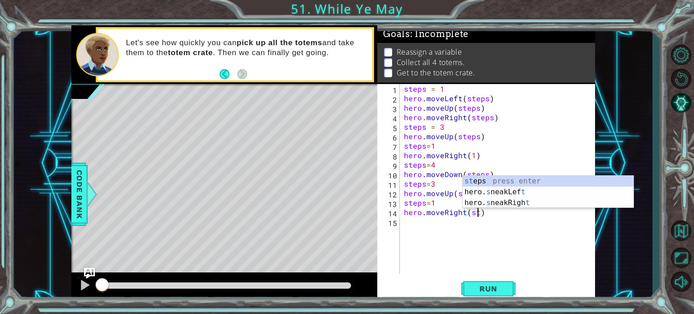
type textarea "hero.moveRight(steps)"
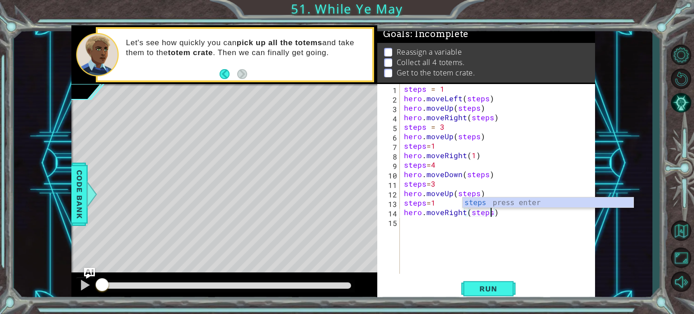
click at [439, 215] on div "steps = 1 hero . moveLeft ( steps ) hero . moveUp ( steps ) hero . moveRight ( …" at bounding box center [499, 188] width 195 height 209
click at [424, 226] on div "steps = 1 hero . moveLeft ( steps ) hero . moveUp ( steps ) hero . moveRight ( …" at bounding box center [499, 188] width 195 height 209
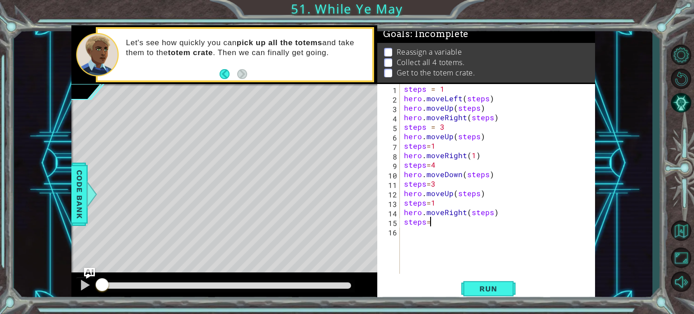
type textarea "steps=3"
click at [418, 237] on div "steps = 1 hero . moveLeft ( steps ) hero . moveUp ( steps ) hero . moveRight ( …" at bounding box center [499, 188] width 195 height 209
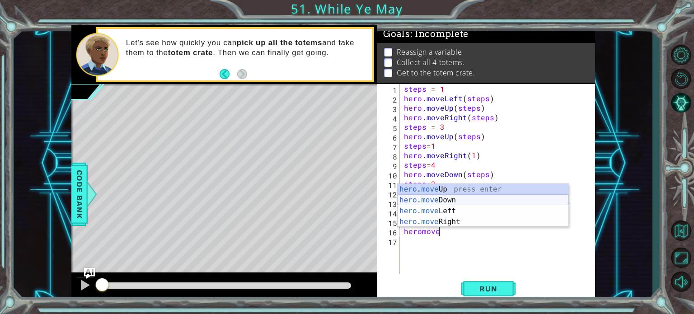
click at [442, 202] on div "hero . move Up press enter hero . move Down press enter hero . move Left press …" at bounding box center [483, 216] width 171 height 65
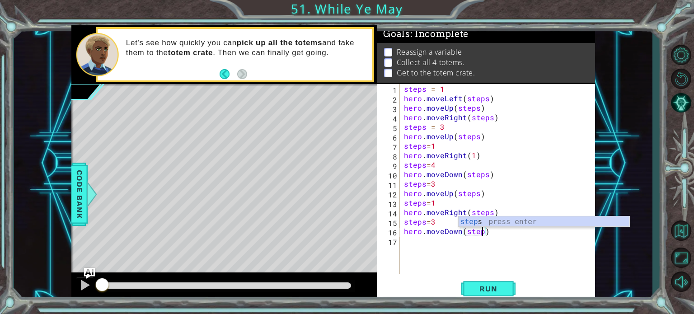
type textarea "hero.moveDown(steps)"
click at [431, 244] on div "steps = 1 hero . moveLeft ( steps ) hero . moveUp ( steps ) hero . moveRight ( …" at bounding box center [499, 188] width 195 height 209
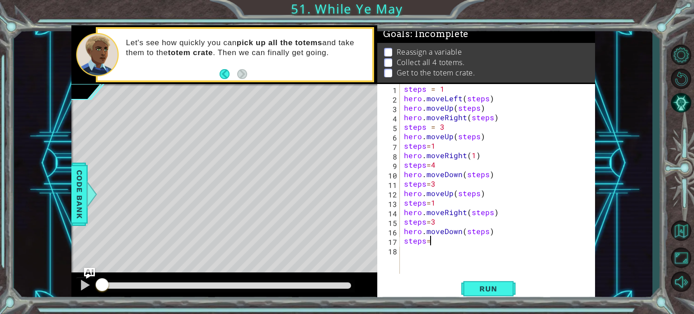
type textarea "steps=2"
click at [422, 250] on div "steps = 1 hero . moveLeft ( steps ) hero . moveUp ( steps ) hero . moveRight ( …" at bounding box center [499, 188] width 195 height 209
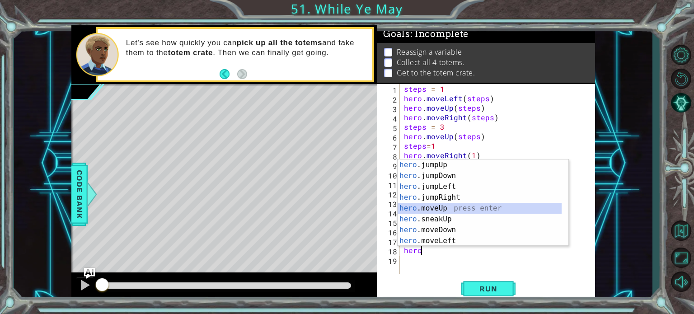
click at [448, 206] on div "hero .jumpUp press enter hero .jumpDown press enter hero .jumpLeft press enter …" at bounding box center [480, 214] width 164 height 108
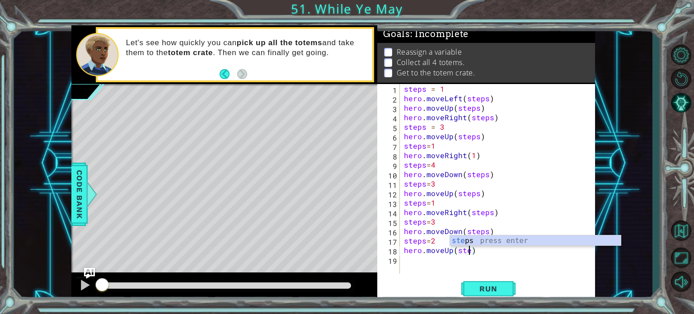
type textarea "hero.moveUp(steps)"
click at [428, 262] on div "steps = 1 hero . moveLeft ( steps ) hero . moveUp ( steps ) hero . moveRight ( …" at bounding box center [499, 188] width 195 height 209
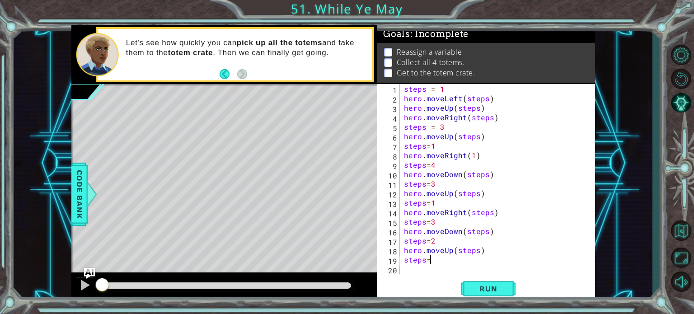
type textarea "steps=1"
click at [412, 268] on div "steps = 1 hero . moveLeft ( steps ) hero . moveUp ( steps ) hero . moveRight ( …" at bounding box center [499, 188] width 195 height 209
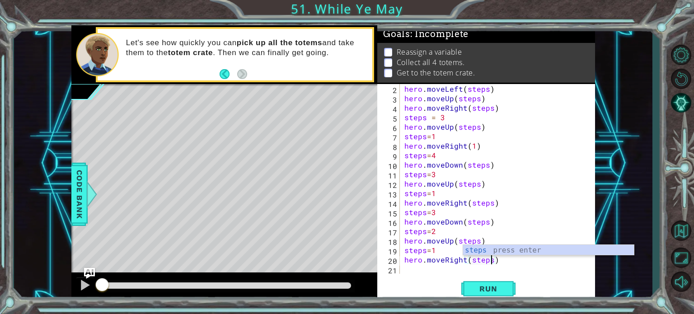
type textarea "hero.moveRight(steps)"
click at [442, 276] on div "hero.moveRight(steps) 2 3 4 5 6 7 8 9 10 11 12 13 14 15 16 17 18 19 20 21 hero …" at bounding box center [486, 192] width 218 height 217
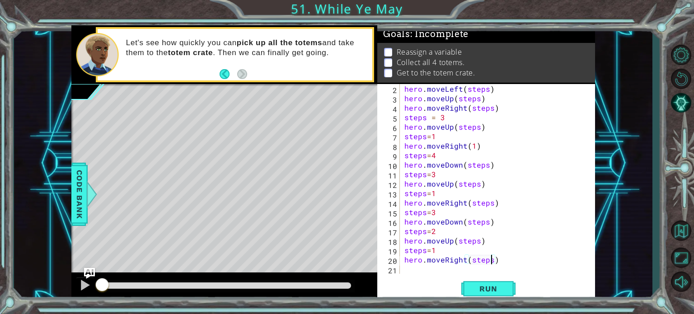
click at [434, 269] on div "hero . moveLeft ( steps ) hero . moveUp ( steps ) hero . moveRight ( steps ) st…" at bounding box center [497, 188] width 188 height 209
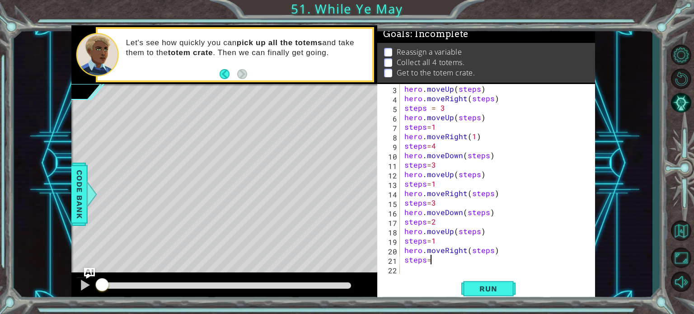
type textarea "steps=2"
click at [434, 269] on div "hero . moveUp ( steps ) hero . moveRight ( steps ) steps = 3 hero . moveUp ( st…" at bounding box center [497, 188] width 188 height 209
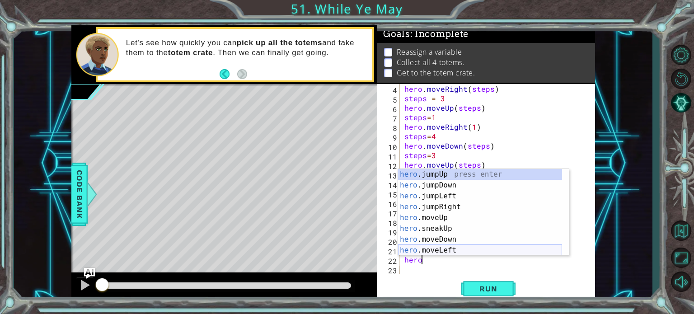
click at [441, 238] on div "hero .jumpUp press enter hero .jumpDown press enter hero .jumpLeft press enter …" at bounding box center [480, 223] width 164 height 108
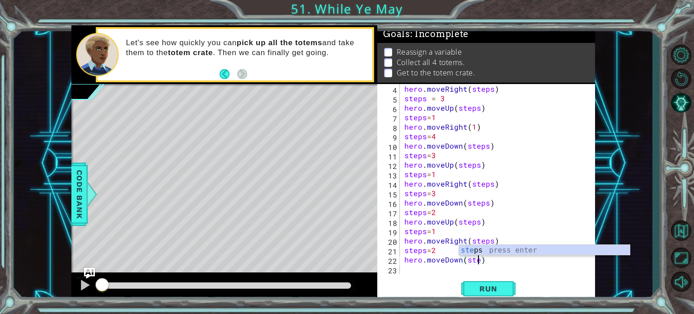
type textarea "hero.moveDown(steps)"
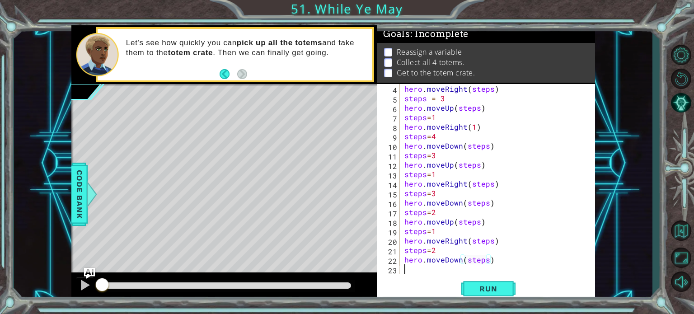
click at [421, 265] on div "hero . moveRight ( steps ) steps = 3 hero . moveUp ( steps ) steps = 1 hero . m…" at bounding box center [497, 188] width 188 height 209
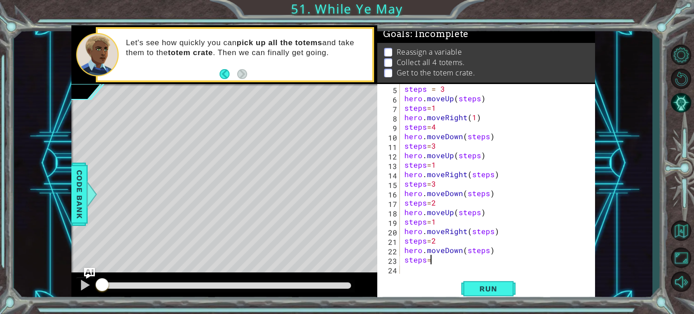
type textarea "steps=1"
click at [421, 265] on div "steps = 3 hero . moveUp ( steps ) steps = 1 hero . moveRight ( 1 ) steps = 4 he…" at bounding box center [497, 188] width 188 height 209
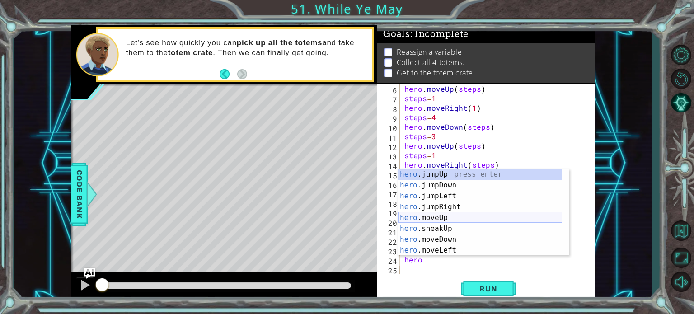
click at [440, 219] on div "hero .jumpUp press enter hero .jumpDown press enter hero .jumpLeft press enter …" at bounding box center [480, 223] width 164 height 108
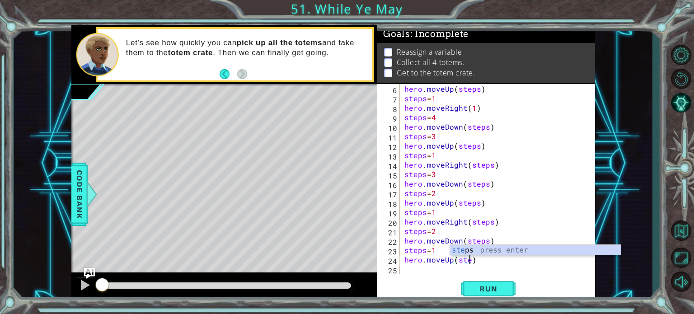
type textarea "hero.moveUp(steps)"
click at [427, 269] on div "hero . moveUp ( steps ) steps = 1 hero . moveRight ( 1 ) steps = 4 hero . moveD…" at bounding box center [497, 188] width 188 height 209
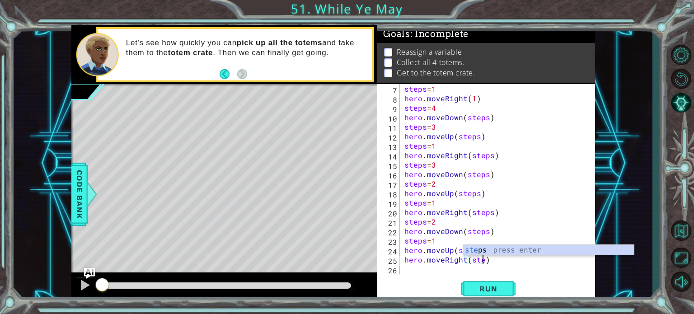
type textarea "hero.moveRight(steps)"
click at [436, 270] on div "steps = 1 hero . moveRight ( 1 ) steps = 4 hero . moveDown ( steps ) steps = 3 …" at bounding box center [497, 188] width 188 height 209
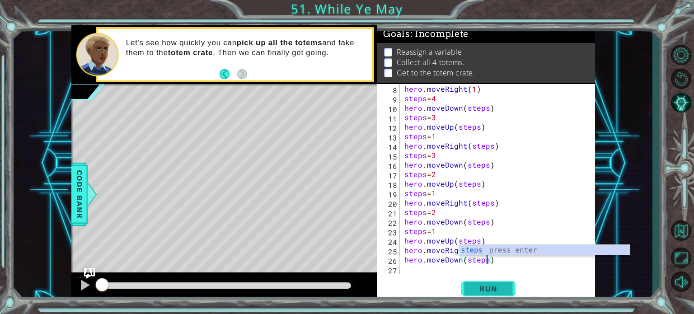
type textarea "hero.moveDown(steps)"
click at [480, 284] on span "Run" at bounding box center [489, 288] width 36 height 9
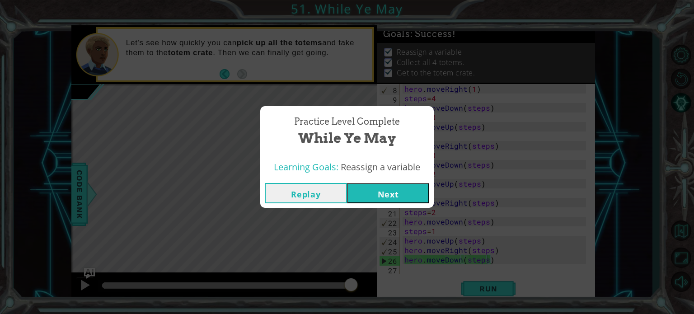
click at [376, 191] on button "Next" at bounding box center [388, 193] width 82 height 20
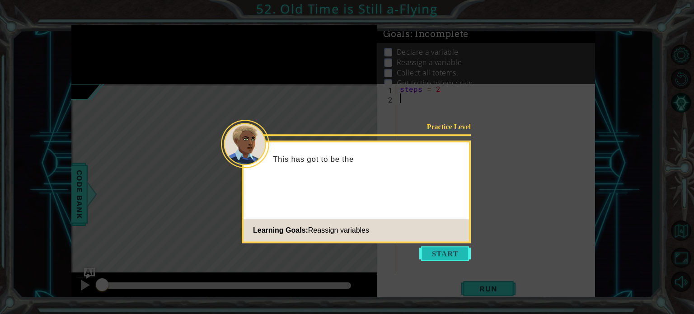
click at [443, 250] on button "Start" at bounding box center [445, 253] width 52 height 14
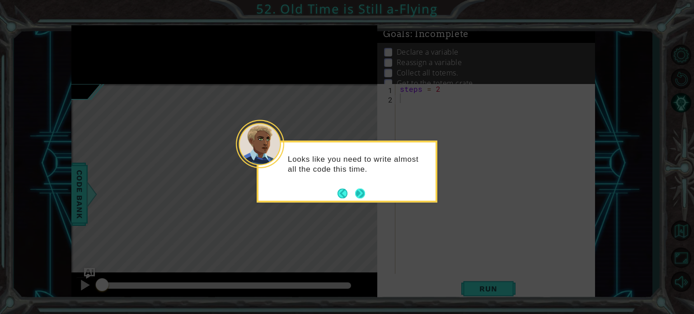
click at [355, 189] on button "Next" at bounding box center [360, 193] width 10 height 10
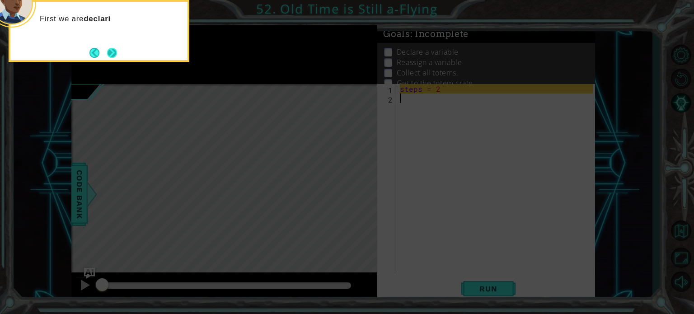
click at [110, 52] on button "Next" at bounding box center [112, 53] width 10 height 10
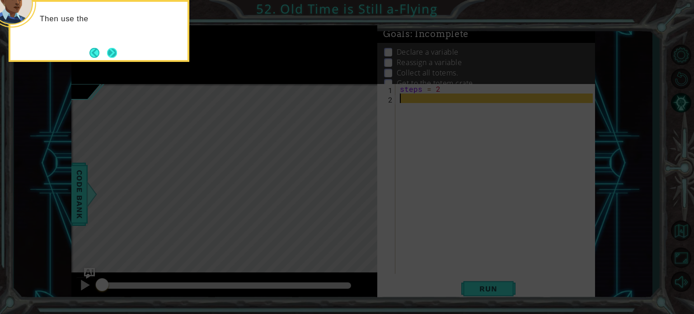
click at [116, 47] on button "Next" at bounding box center [112, 52] width 10 height 10
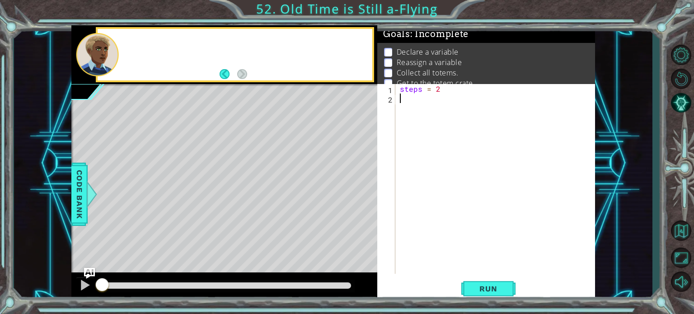
click at [116, 47] on div at bounding box center [97, 54] width 43 height 43
type textarea "steps = 2"
click at [437, 89] on div "steps = 2" at bounding box center [497, 188] width 199 height 209
click at [414, 104] on div "steps = 2" at bounding box center [497, 188] width 199 height 209
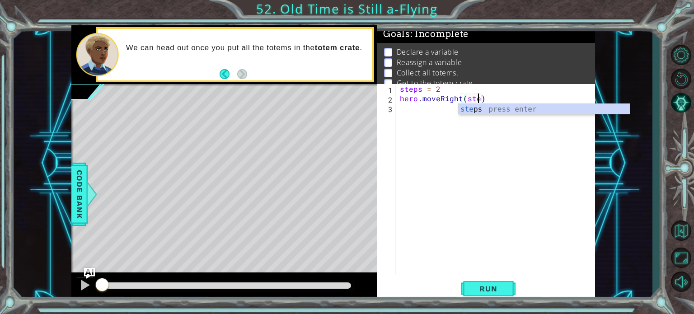
type textarea "hero.moveRight(steps)"
click at [423, 126] on div "steps = 2 hero . moveRight ( steps )" at bounding box center [497, 188] width 199 height 209
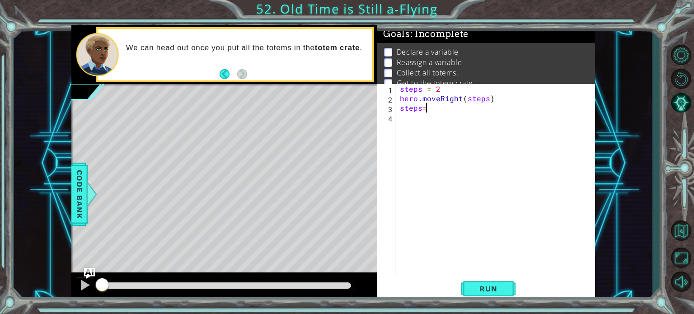
scroll to position [0, 1]
click at [433, 118] on div "steps = 2 hero . moveRight ( steps ) steps = 1" at bounding box center [497, 188] width 199 height 209
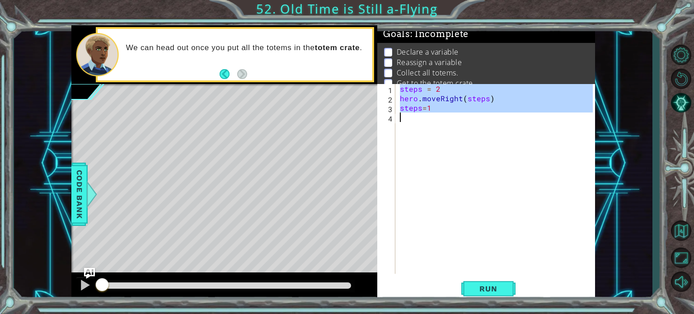
type textarea "steps=1"
click at [423, 122] on div "steps = 2 hero . moveRight ( steps ) steps = 1" at bounding box center [495, 179] width 195 height 190
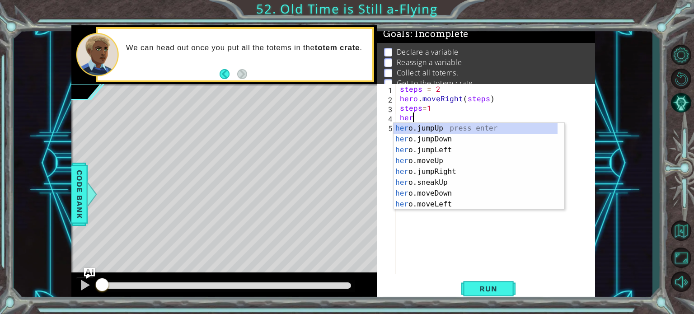
scroll to position [0, 0]
click at [447, 193] on div "hero .jumpUp press enter hero .jumpDown press enter hero .jumpLeft press enter …" at bounding box center [476, 177] width 164 height 108
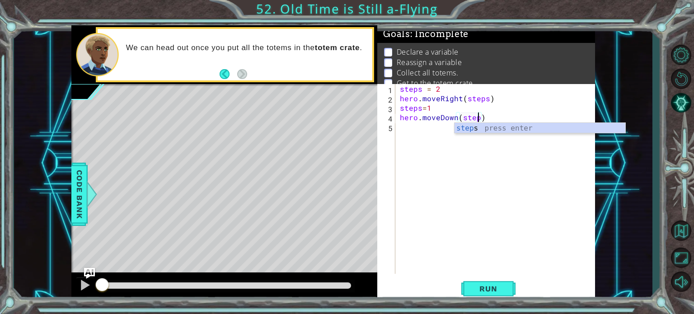
type textarea "hero.moveDown(steps)"
click at [409, 136] on div "steps = 2 hero . moveRight ( steps ) steps = 1 hero . moveDown ( steps )" at bounding box center [497, 188] width 199 height 209
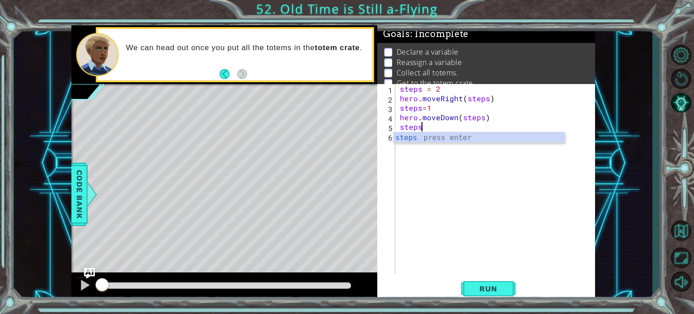
scroll to position [0, 1]
type textarea "steps=2"
click at [409, 136] on div "steps = 2 hero . moveRight ( steps ) steps = 1 hero . moveDown ( steps ) steps …" at bounding box center [497, 188] width 199 height 209
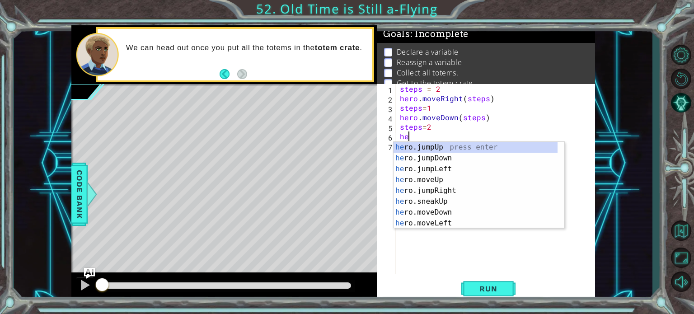
scroll to position [0, 0]
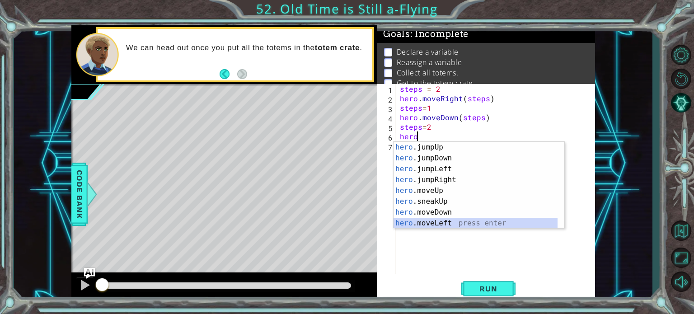
click at [447, 226] on div "hero .jumpUp press enter hero .jumpDown press enter hero .jumpLeft press enter …" at bounding box center [476, 196] width 164 height 108
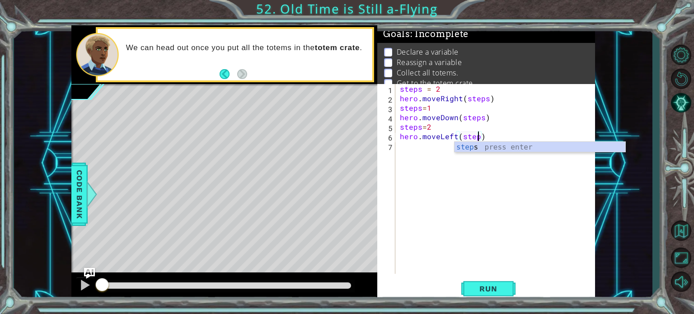
type textarea "hero.moveLeft(steps)"
click at [428, 159] on div "steps = 2 hero . moveRight ( steps ) steps = 1 hero . moveDown ( steps ) steps …" at bounding box center [497, 188] width 199 height 209
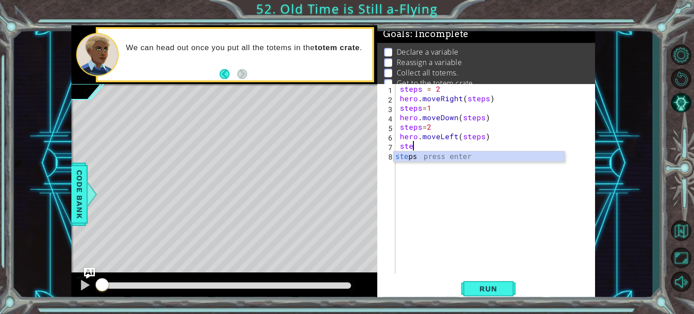
scroll to position [0, 0]
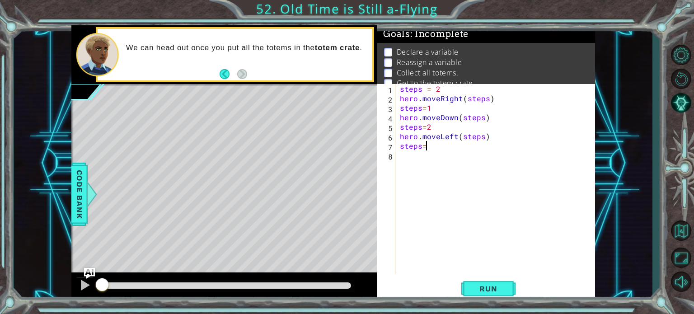
type textarea "steps=4"
click at [428, 159] on div "steps = 2 hero . moveRight ( steps ) steps = 1 hero . moveDown ( steps ) steps …" at bounding box center [497, 188] width 199 height 209
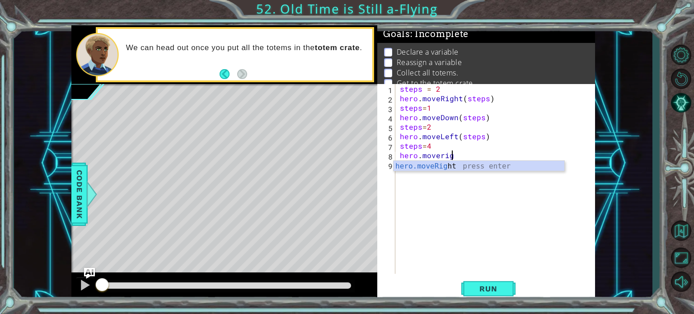
scroll to position [0, 3]
type textarea "hero.moveRight(steps)"
click at [418, 166] on div "steps = 2 hero . moveRight ( steps ) steps = 1 hero . moveDown ( steps ) steps …" at bounding box center [497, 188] width 199 height 209
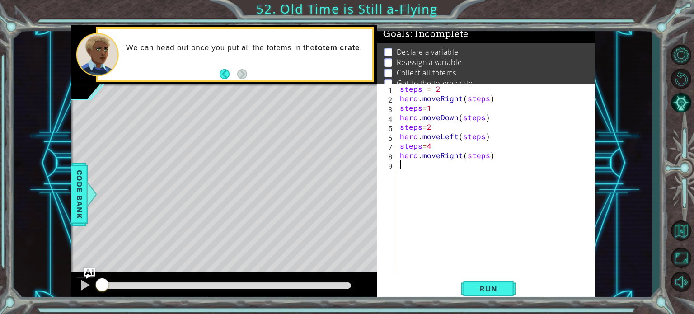
type textarea "h"
type textarea "steps=1"
click at [419, 180] on div "steps = 2 hero . moveRight ( steps ) steps = 1 hero . moveDown ( steps ) steps …" at bounding box center [499, 188] width 195 height 209
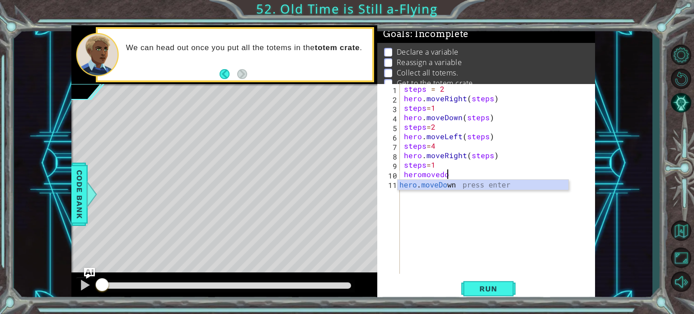
scroll to position [0, 2]
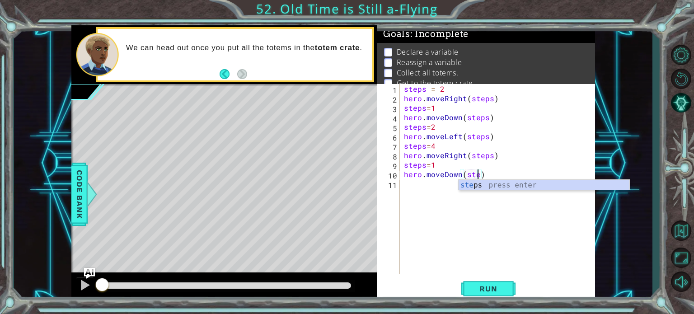
type textarea "hero.moveDown(steps)"
click at [421, 194] on div "steps = 2 hero . moveRight ( steps ) steps = 1 hero . moveDown ( steps ) steps …" at bounding box center [499, 188] width 195 height 209
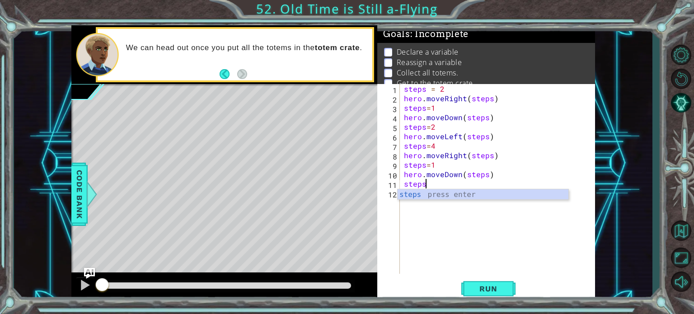
scroll to position [0, 0]
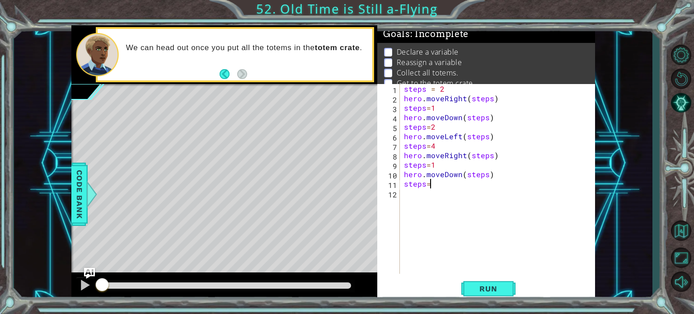
type textarea "steps=4"
click at [421, 200] on div "steps = 2 hero . moveRight ( steps ) steps = 1 hero . moveDown ( steps ) steps …" at bounding box center [499, 188] width 195 height 209
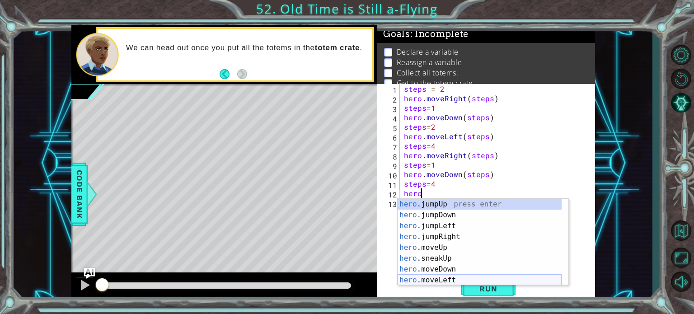
click at [449, 278] on div "hero .jumpUp press enter hero .jumpDown press enter hero .jumpLeft press enter …" at bounding box center [480, 253] width 164 height 108
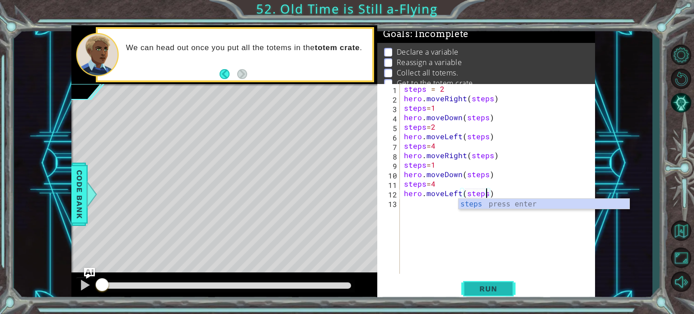
type textarea "hero.moveLeft(steps)"
click at [485, 292] on span "Run" at bounding box center [489, 288] width 36 height 9
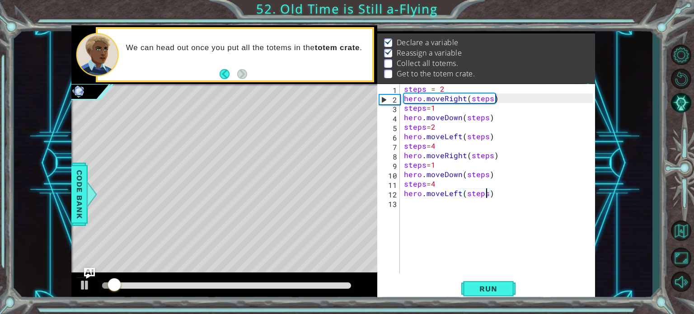
click at [444, 213] on div "steps = 2 hero . moveRight ( steps ) steps = 1 hero . moveDown ( steps ) steps …" at bounding box center [499, 188] width 195 height 209
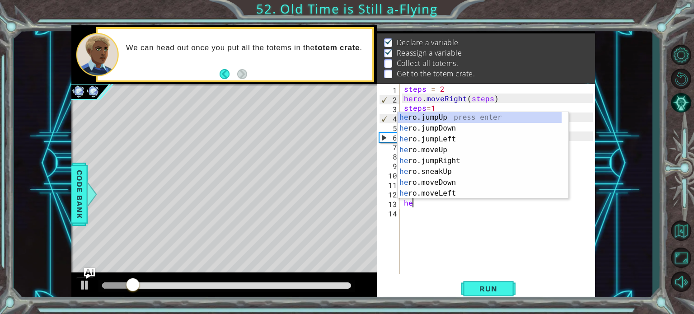
type textarea "h"
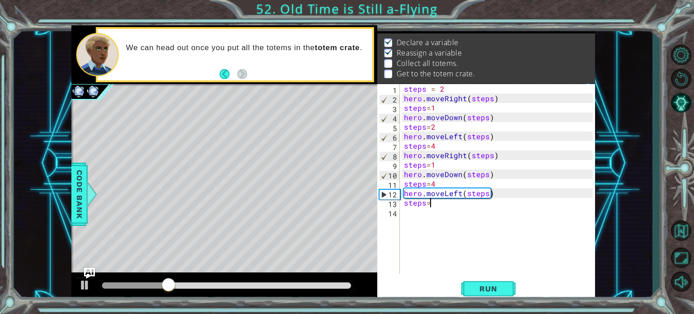
type textarea "steps=6"
click at [437, 217] on div "steps = 2 hero . moveRight ( steps ) steps = 1 hero . moveDown ( steps ) steps …" at bounding box center [499, 188] width 195 height 209
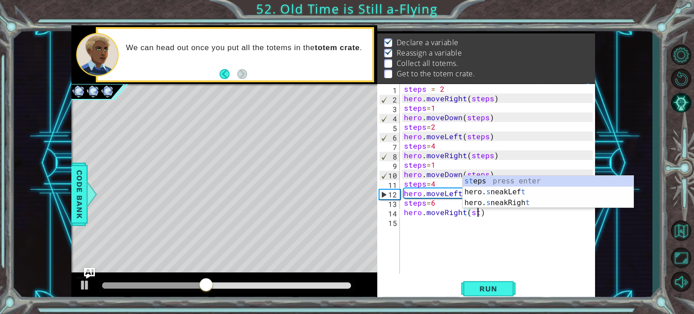
type textarea "hero.moveRight(steps)"
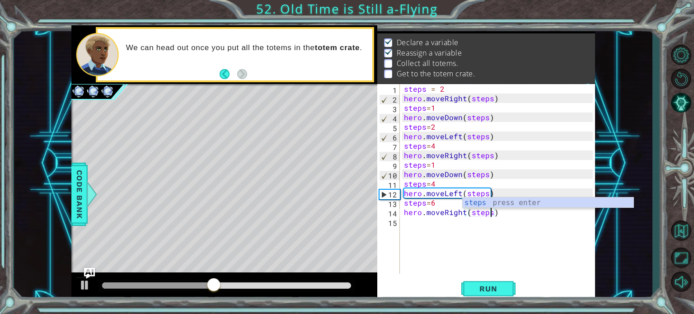
click at [424, 218] on div "steps = 2 hero . moveRight ( steps ) steps = 1 hero . moveDown ( steps ) steps …" at bounding box center [499, 188] width 195 height 209
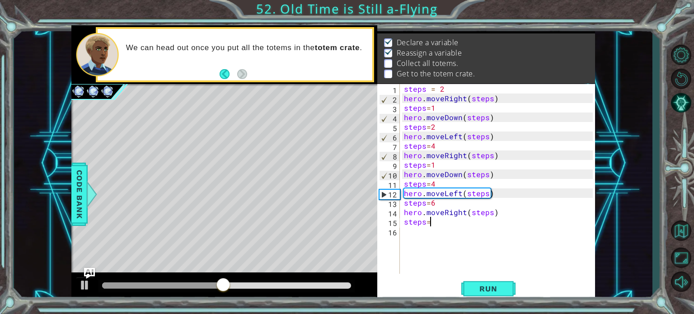
type textarea "steps=1"
click at [439, 233] on div "steps = 2 hero . moveRight ( steps ) steps = 1 hero . moveDown ( steps ) steps …" at bounding box center [499, 188] width 195 height 209
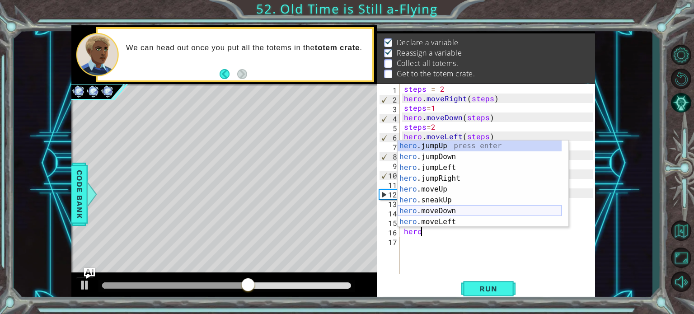
click at [444, 211] on div "hero .jumpUp press enter hero .jumpDown press enter hero .jumpLeft press enter …" at bounding box center [480, 195] width 164 height 108
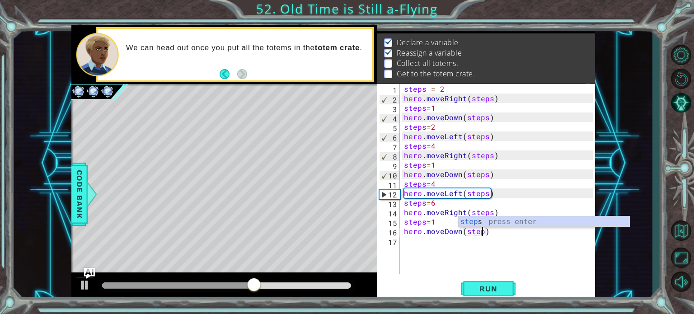
type textarea "hero.moveDown(steps)"
click at [428, 241] on div "steps = 2 hero . moveRight ( steps ) steps = 1 hero . moveDown ( steps ) steps …" at bounding box center [499, 188] width 195 height 209
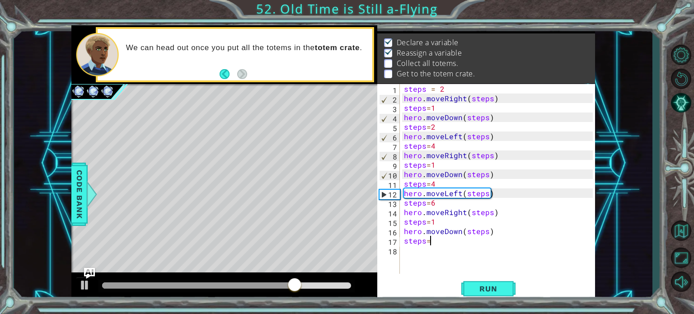
type textarea "steps=6"
click at [426, 248] on div "steps = 2 hero . moveRight ( steps ) steps = 1 hero . moveDown ( steps ) steps …" at bounding box center [499, 188] width 195 height 209
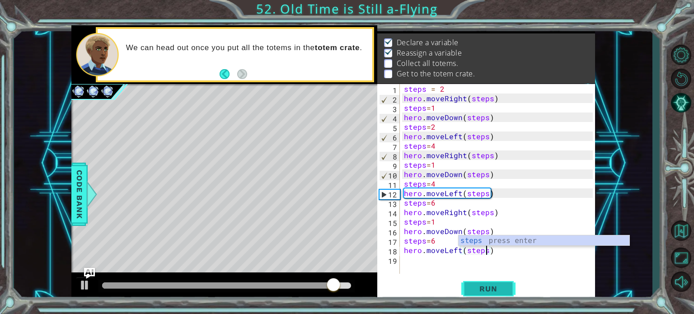
type textarea "hero.moveLeft(steps)"
click at [474, 284] on span "Run" at bounding box center [489, 288] width 36 height 9
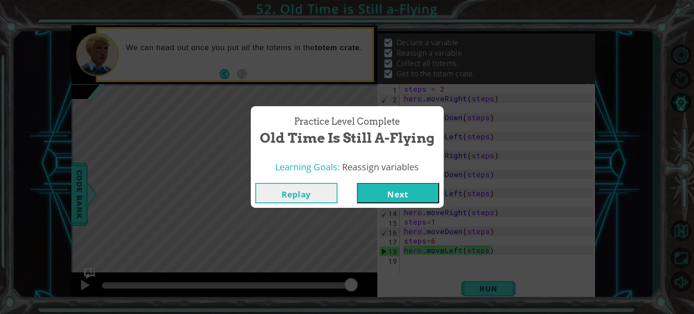
click at [407, 189] on button "Next" at bounding box center [398, 193] width 82 height 20
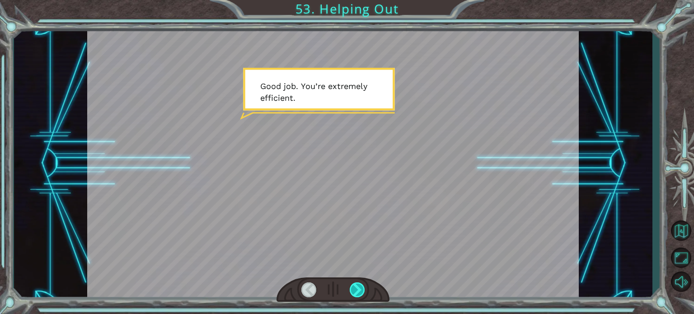
click at [364, 290] on div at bounding box center [357, 289] width 15 height 15
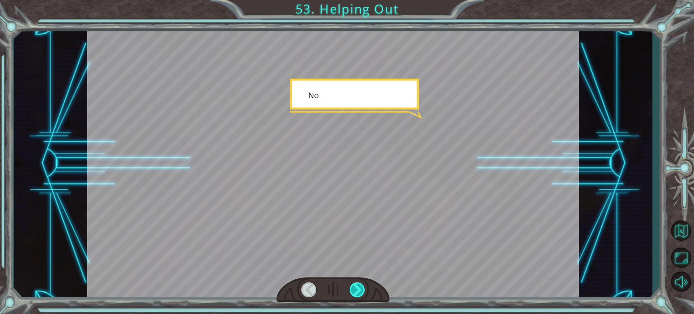
click at [364, 290] on div at bounding box center [357, 289] width 15 height 15
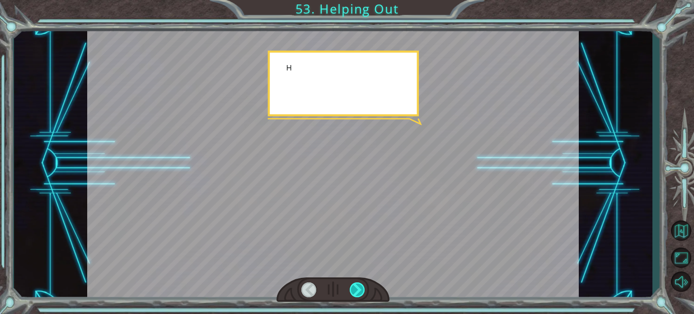
click at [364, 290] on div at bounding box center [357, 289] width 15 height 15
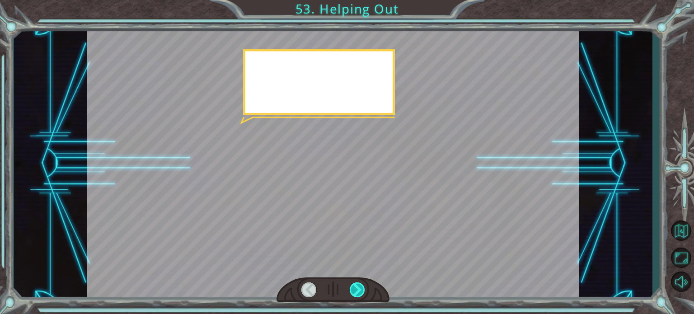
click at [364, 290] on div at bounding box center [357, 289] width 15 height 15
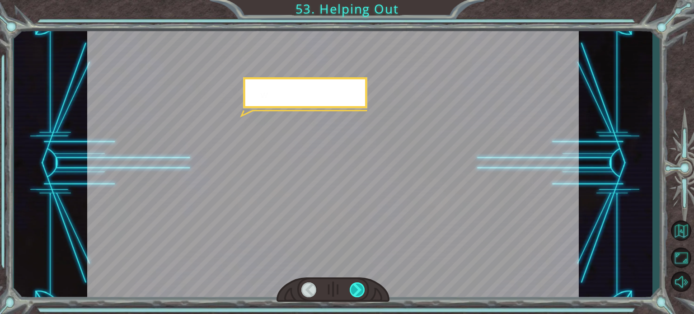
click at [364, 290] on div at bounding box center [357, 289] width 15 height 15
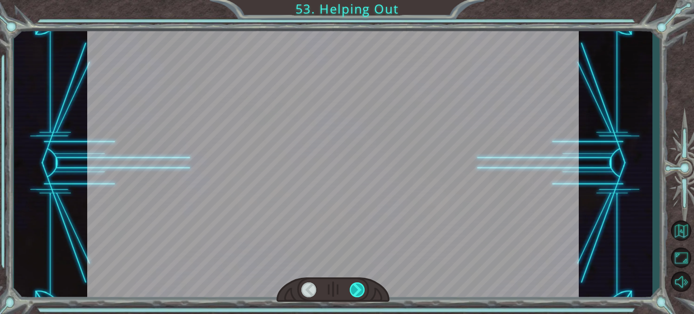
click at [364, 290] on div at bounding box center [357, 289] width 15 height 15
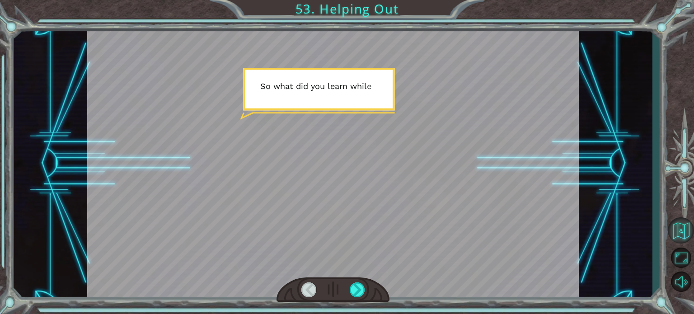
click at [685, 225] on button "Back to Map" at bounding box center [681, 230] width 26 height 26
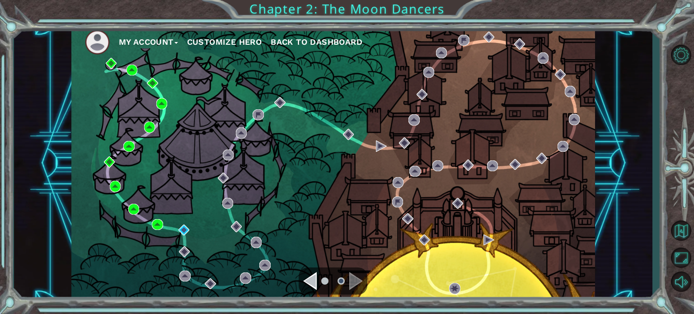
click at [314, 278] on div "Navigate to the previous page" at bounding box center [310, 281] width 14 height 18
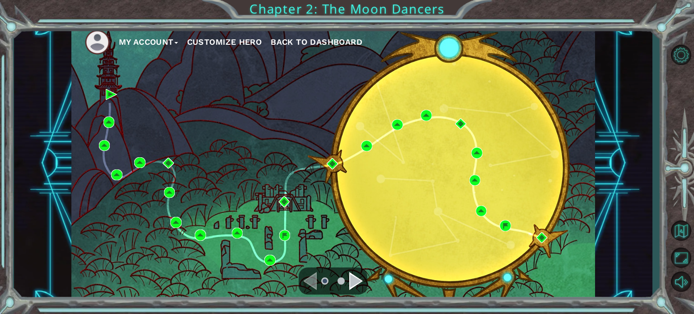
click at [353, 282] on div "Navigate to the next page" at bounding box center [356, 281] width 14 height 18
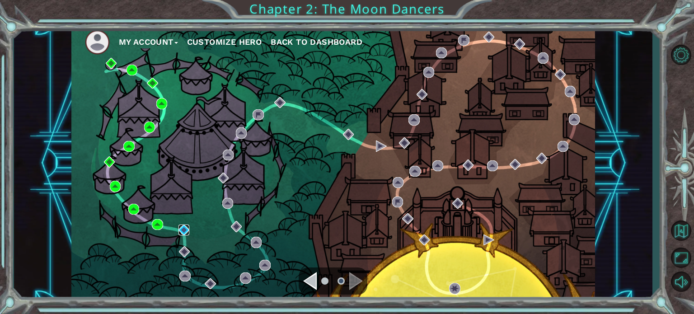
click at [188, 230] on img at bounding box center [184, 230] width 11 height 11
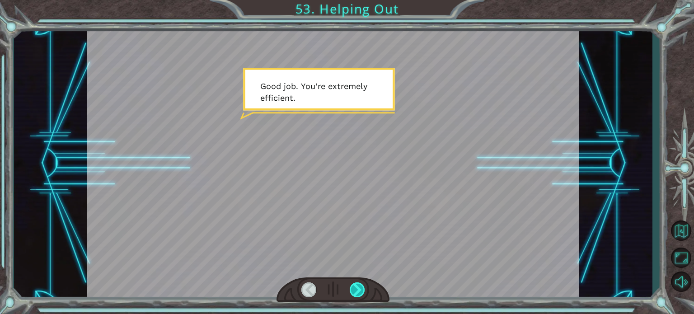
click at [356, 288] on div at bounding box center [357, 289] width 15 height 15
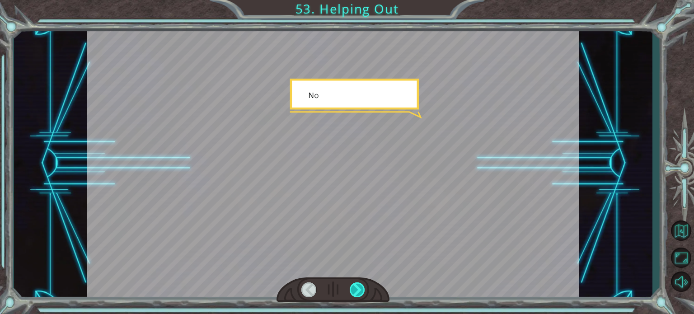
click at [356, 288] on div at bounding box center [357, 289] width 15 height 15
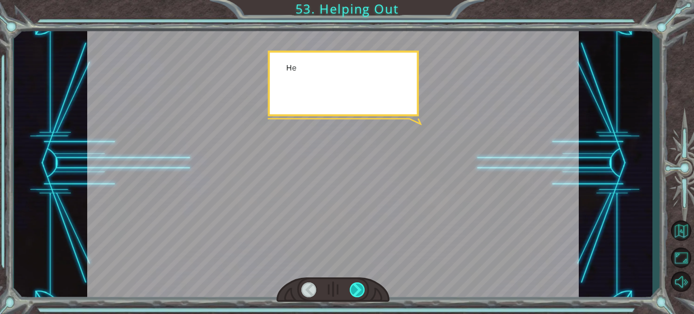
click at [356, 288] on div at bounding box center [357, 289] width 15 height 15
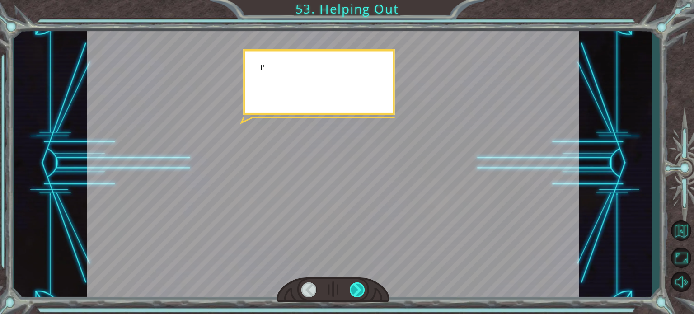
click at [356, 288] on div at bounding box center [357, 289] width 15 height 15
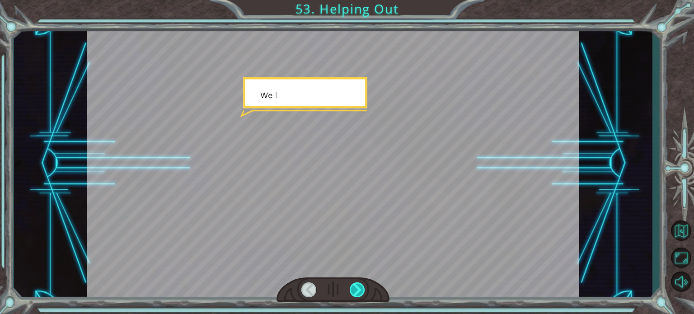
click at [356, 288] on div at bounding box center [357, 289] width 15 height 15
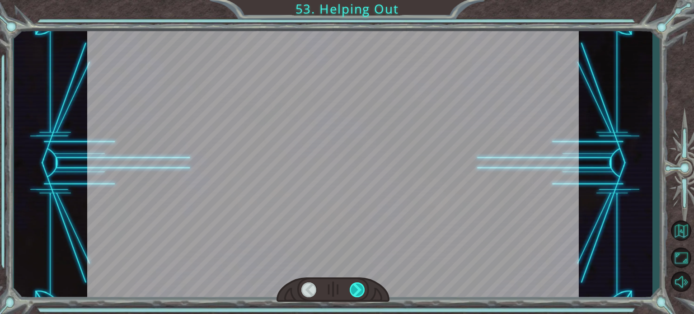
click at [356, 288] on div at bounding box center [357, 289] width 15 height 15
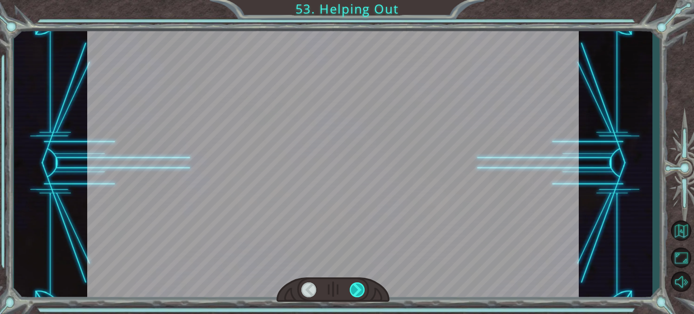
click at [356, 288] on div at bounding box center [357, 289] width 15 height 15
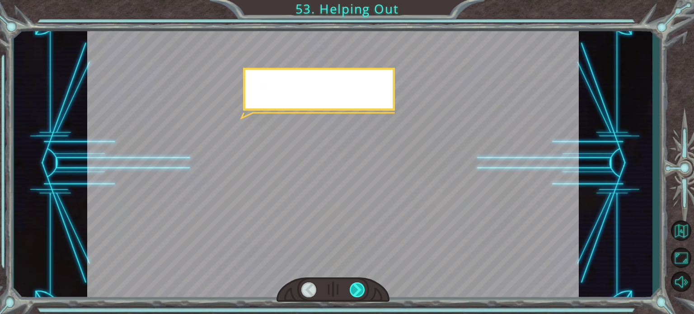
click at [356, 288] on div at bounding box center [357, 289] width 15 height 15
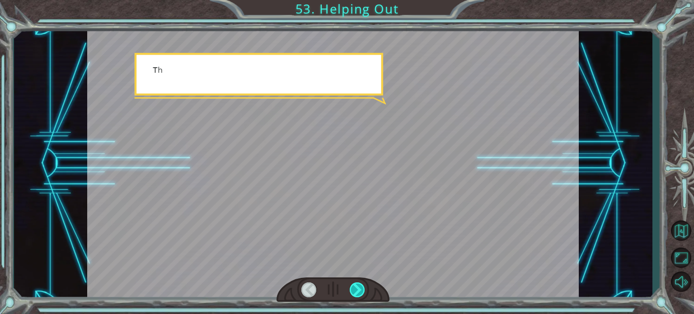
click at [356, 288] on div at bounding box center [357, 289] width 15 height 15
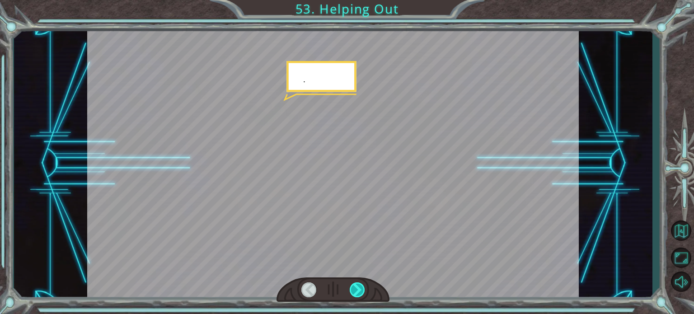
click at [356, 288] on div at bounding box center [357, 289] width 15 height 15
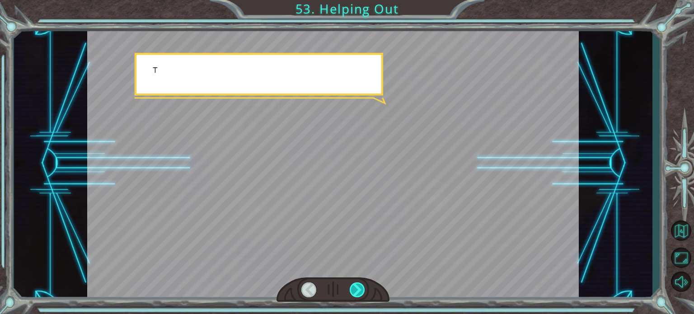
click at [356, 288] on div at bounding box center [357, 289] width 15 height 15
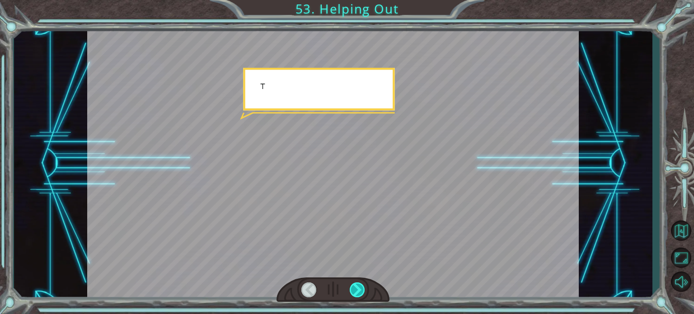
click at [356, 288] on div at bounding box center [357, 289] width 15 height 15
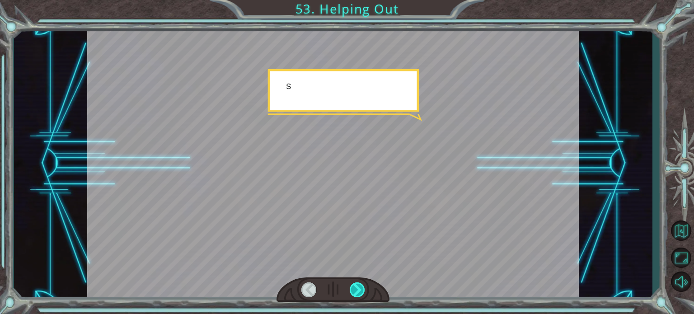
click at [356, 288] on div at bounding box center [357, 289] width 15 height 15
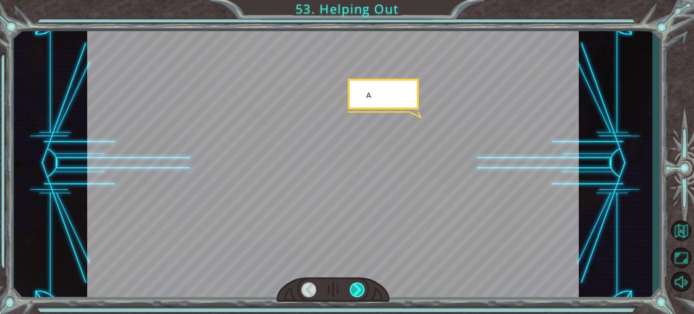
click at [356, 288] on div at bounding box center [357, 289] width 15 height 15
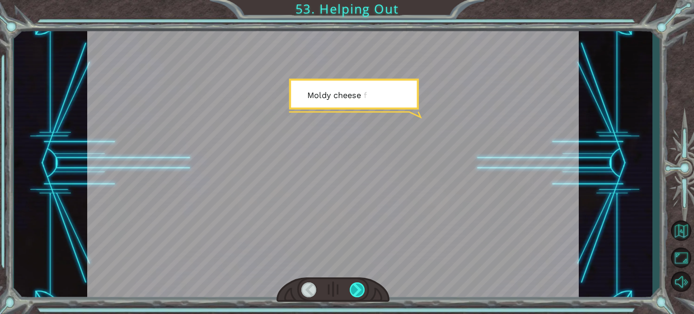
click at [356, 288] on div at bounding box center [357, 289] width 15 height 15
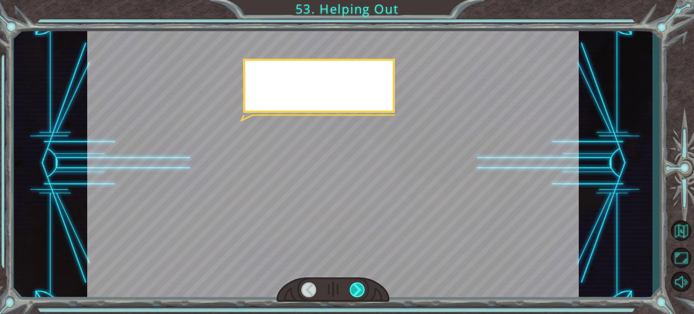
click at [356, 288] on div at bounding box center [357, 289] width 15 height 15
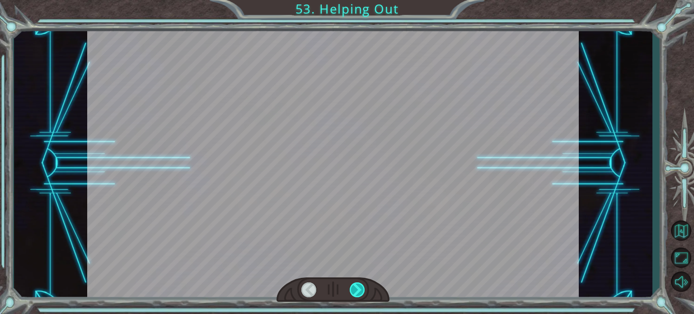
click at [356, 288] on div at bounding box center [357, 289] width 15 height 15
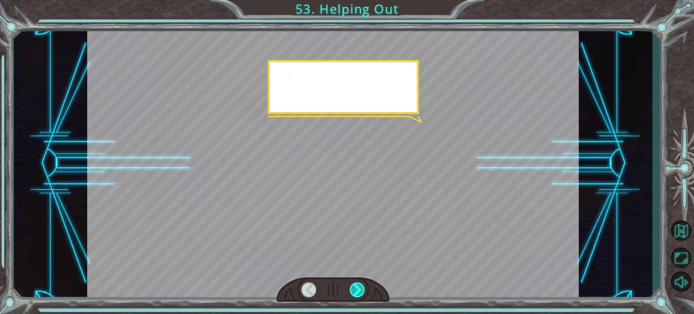
click at [356, 288] on div at bounding box center [357, 289] width 15 height 15
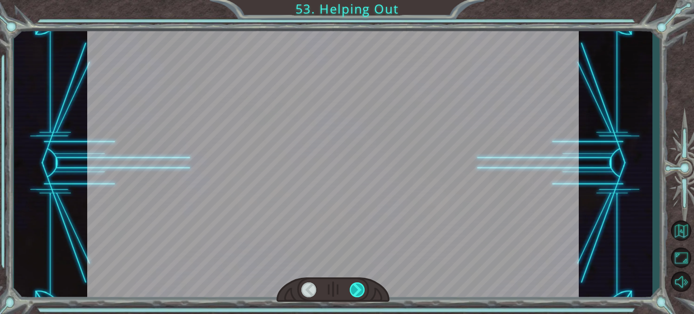
click at [356, 287] on div at bounding box center [357, 289] width 15 height 15
click at [356, 0] on div "Temporary Text G o o d j o b . Y o u ’ r e e x t r e m e l y e f f i c i e n t …" at bounding box center [347, 0] width 694 height 0
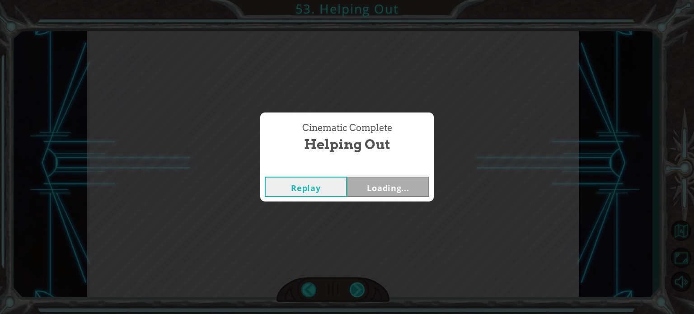
click at [356, 287] on div "Cinematic Complete Helping Out Replay Loading..." at bounding box center [347, 157] width 694 height 314
click at [398, 190] on button "Next" at bounding box center [388, 187] width 82 height 20
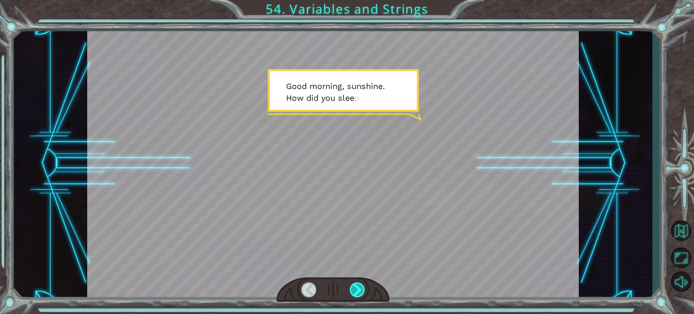
click at [355, 290] on div at bounding box center [357, 289] width 15 height 15
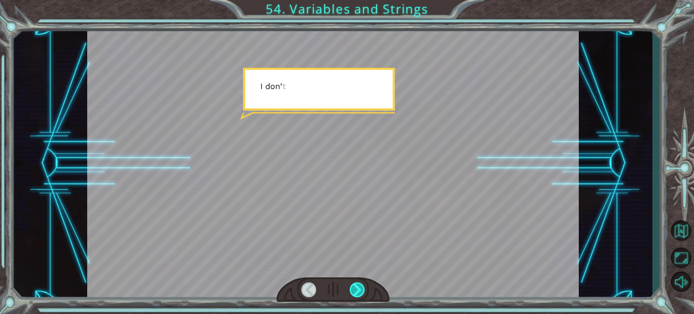
click at [355, 290] on div at bounding box center [357, 289] width 15 height 15
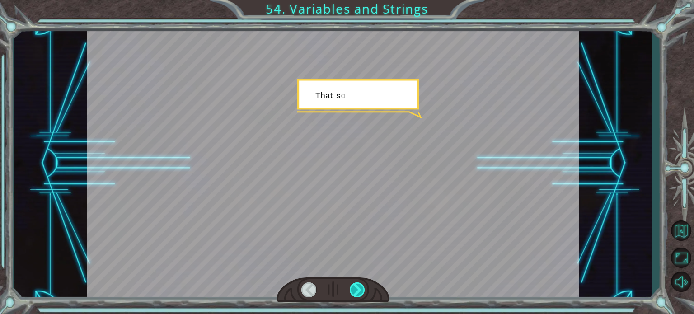
click at [355, 290] on div at bounding box center [357, 289] width 15 height 15
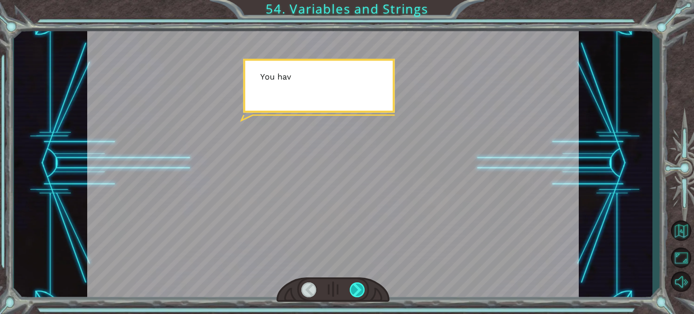
click at [355, 290] on div at bounding box center [357, 289] width 15 height 15
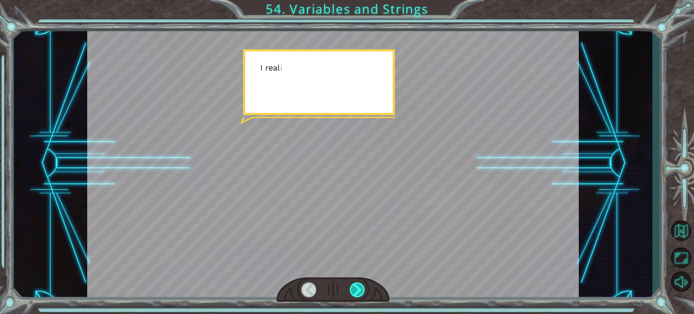
click at [355, 290] on div at bounding box center [357, 289] width 15 height 15
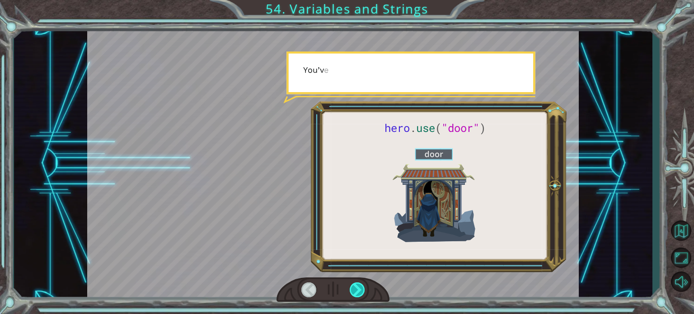
click at [355, 290] on div at bounding box center [357, 289] width 15 height 15
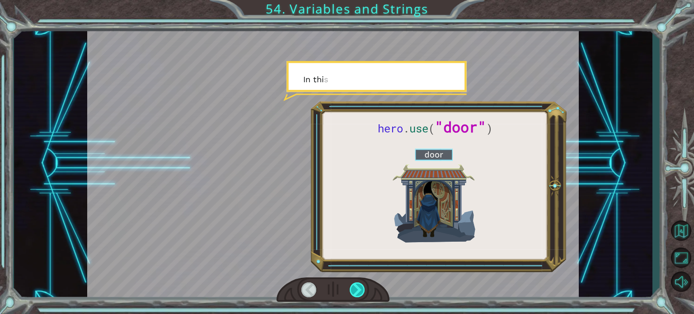
click at [355, 290] on div at bounding box center [357, 289] width 15 height 15
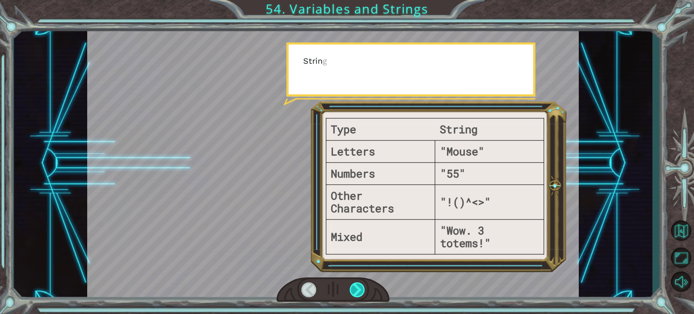
click at [355, 290] on div at bounding box center [357, 289] width 15 height 15
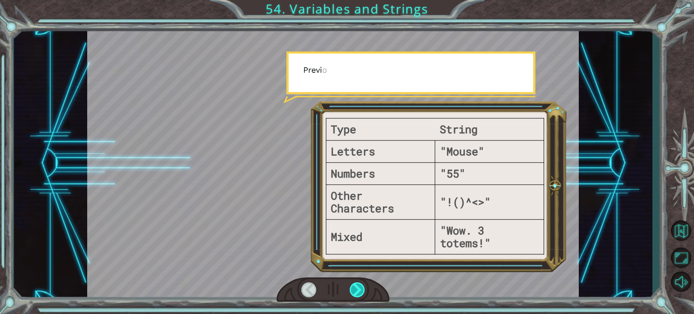
click at [355, 290] on div at bounding box center [357, 289] width 15 height 15
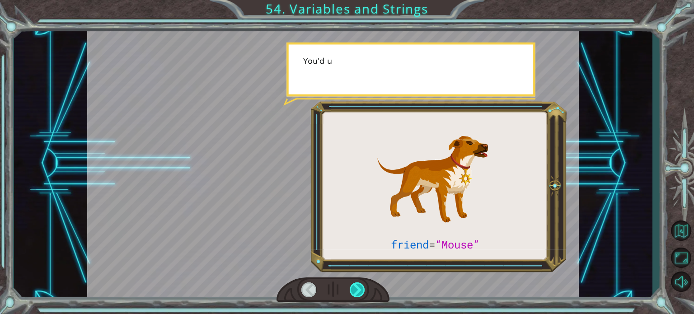
click at [355, 290] on div at bounding box center [357, 289] width 15 height 15
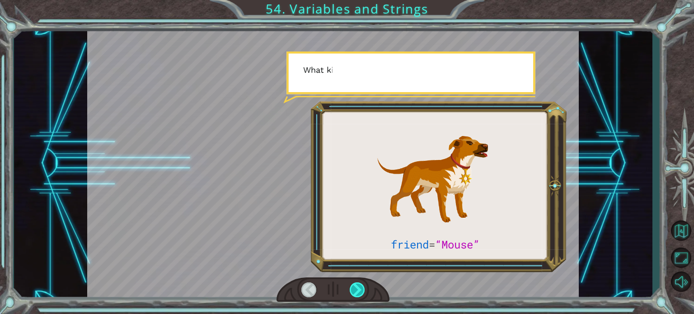
click at [355, 290] on div at bounding box center [357, 289] width 15 height 15
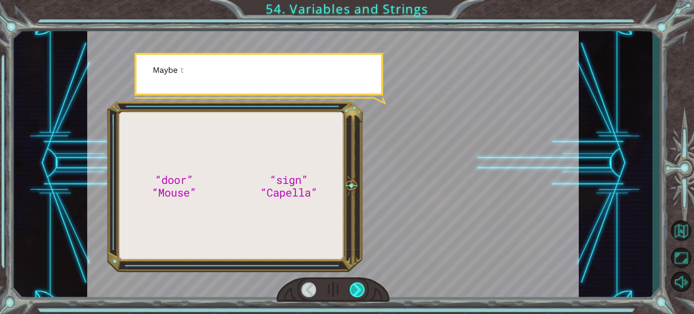
click at [355, 290] on div at bounding box center [357, 289] width 15 height 15
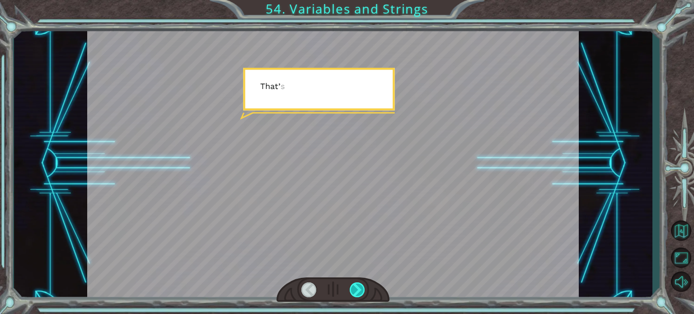
click at [355, 290] on div at bounding box center [357, 289] width 15 height 15
click at [355, 0] on div "“door” “Mouse” “sign” “Capella” G o o d m o r n i n g , s u n s h i n e . H o w…" at bounding box center [347, 0] width 694 height 0
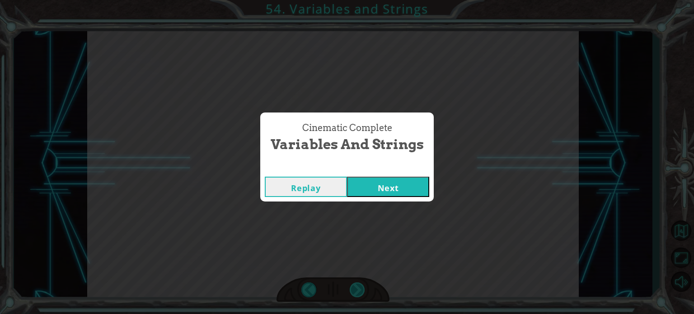
click at [355, 290] on div "Cinematic Complete Variables and Strings Replay Next" at bounding box center [347, 157] width 694 height 314
click at [405, 179] on button "Next" at bounding box center [388, 187] width 82 height 20
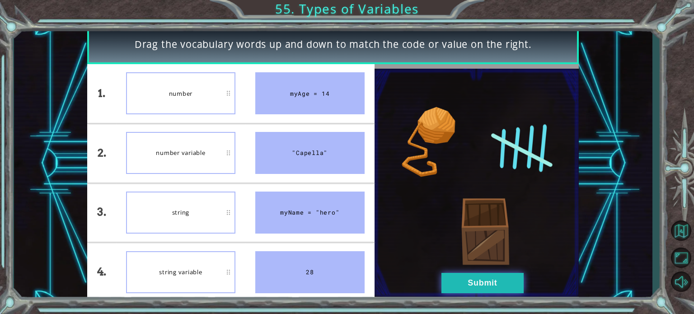
click at [486, 278] on button "Submit" at bounding box center [483, 283] width 82 height 20
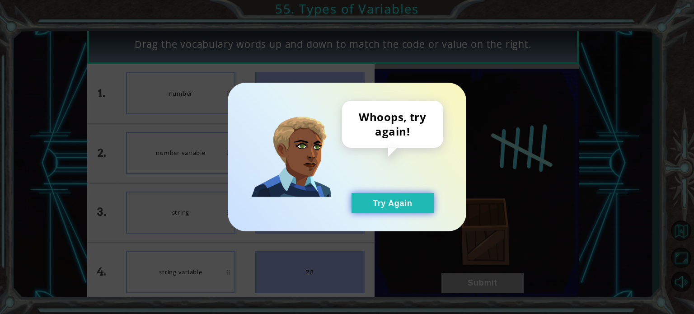
click at [402, 205] on button "Try Again" at bounding box center [393, 203] width 82 height 20
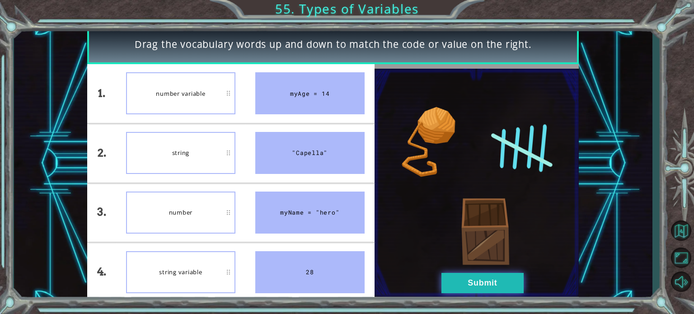
click at [461, 291] on button "Submit" at bounding box center [483, 283] width 82 height 20
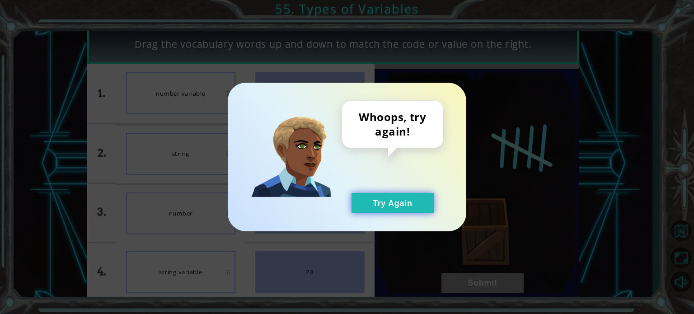
click at [408, 209] on button "Try Again" at bounding box center [393, 203] width 82 height 20
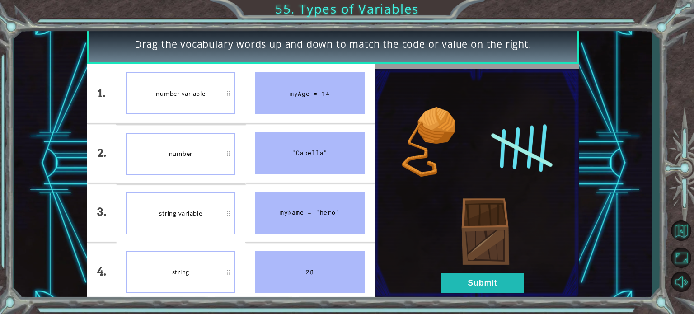
click at [486, 297] on div at bounding box center [477, 182] width 204 height 237
click at [483, 289] on button "Submit" at bounding box center [483, 283] width 82 height 20
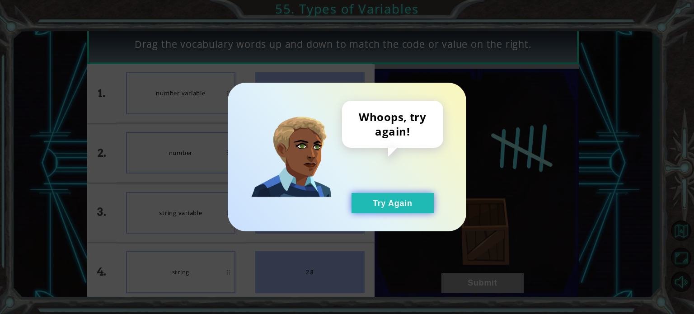
click at [414, 193] on button "Try Again" at bounding box center [393, 203] width 82 height 20
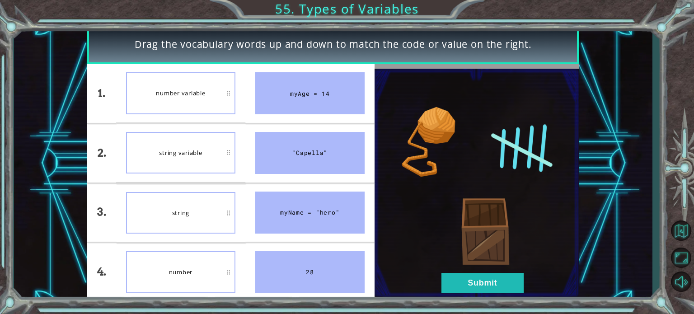
click at [222, 83] on div "number variable" at bounding box center [180, 93] width 109 height 42
click at [488, 287] on button "Submit" at bounding box center [483, 283] width 82 height 20
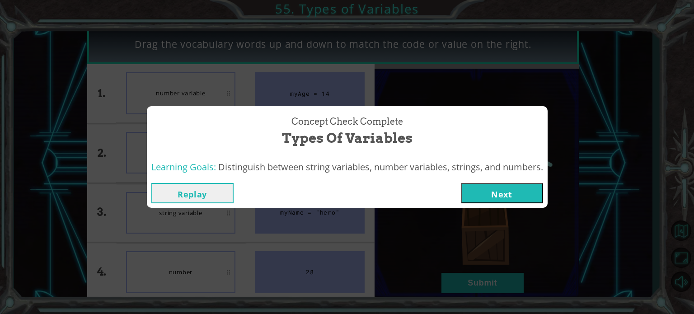
click at [499, 198] on button "Next" at bounding box center [502, 193] width 82 height 20
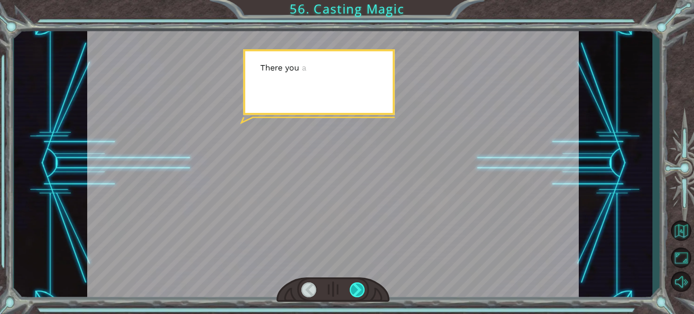
click at [356, 294] on div at bounding box center [357, 289] width 15 height 15
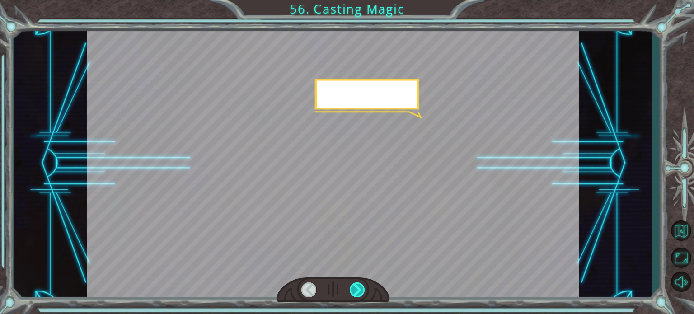
click at [356, 294] on div at bounding box center [357, 289] width 15 height 15
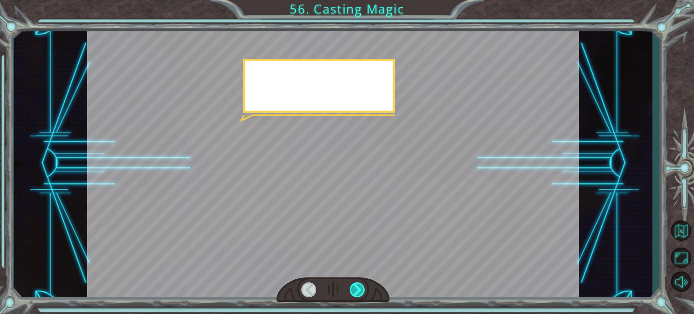
click at [356, 294] on div at bounding box center [357, 289] width 15 height 15
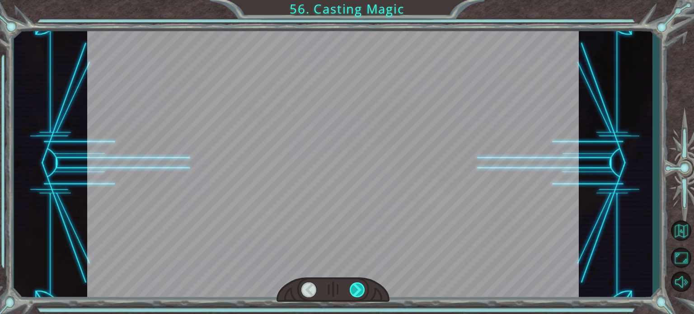
click at [356, 294] on div at bounding box center [357, 289] width 15 height 15
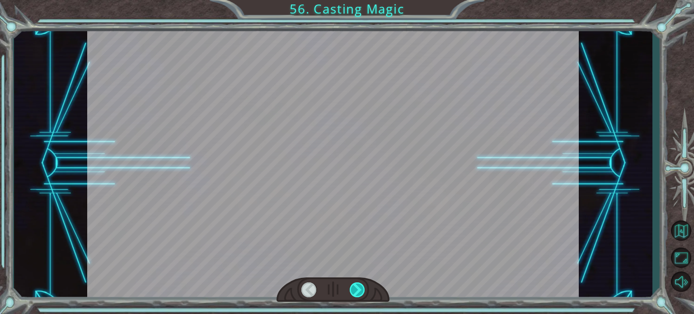
click at [356, 294] on div at bounding box center [357, 289] width 15 height 15
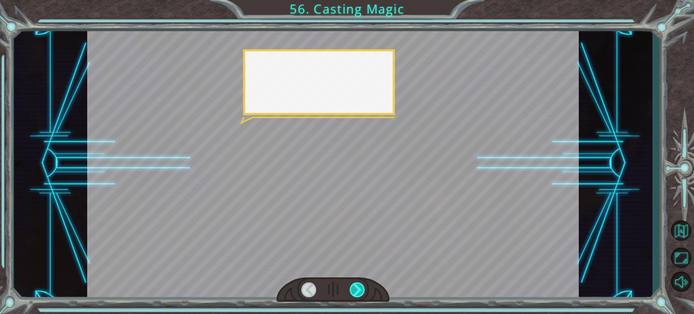
click at [356, 294] on div at bounding box center [357, 289] width 15 height 15
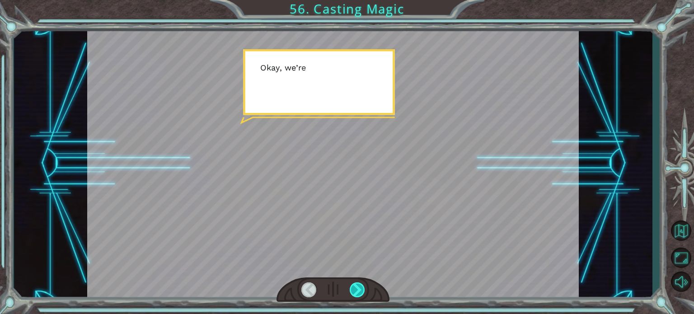
click at [356, 294] on div at bounding box center [357, 289] width 15 height 15
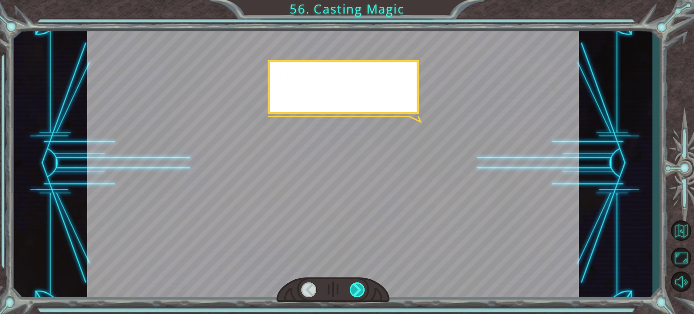
click at [356, 294] on div at bounding box center [357, 289] width 15 height 15
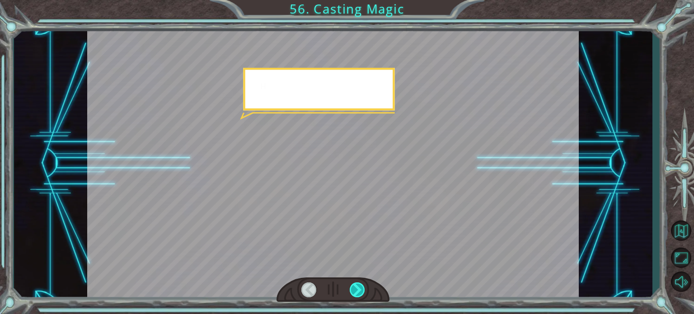
click at [356, 294] on div at bounding box center [357, 289] width 15 height 15
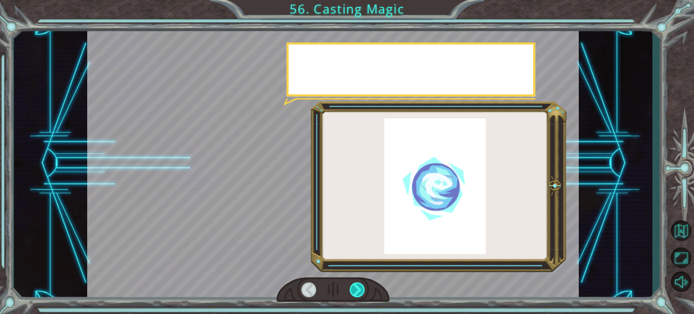
click at [356, 294] on div at bounding box center [357, 289] width 15 height 15
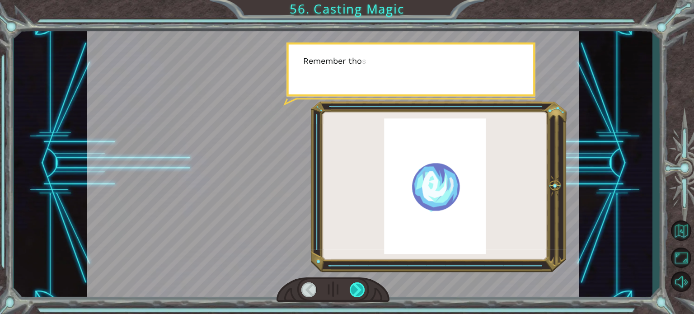
click at [356, 294] on div at bounding box center [357, 289] width 15 height 15
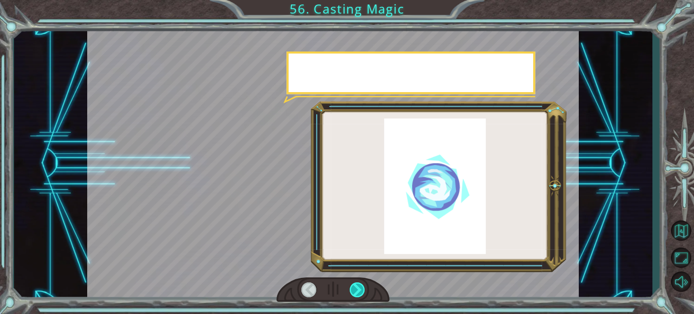
click at [356, 294] on div at bounding box center [357, 289] width 15 height 15
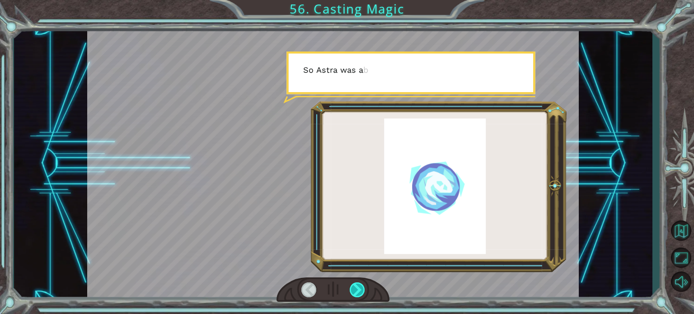
click at [356, 294] on div at bounding box center [357, 289] width 15 height 15
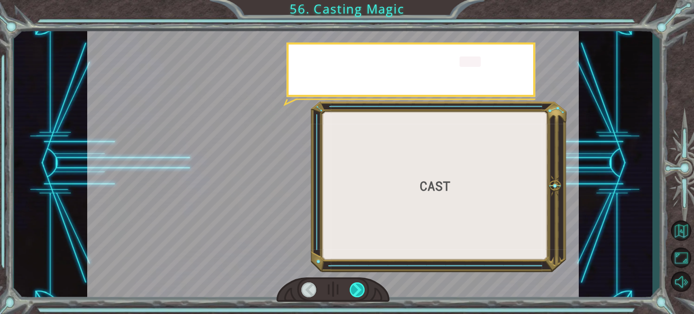
click at [356, 294] on div at bounding box center [357, 289] width 15 height 15
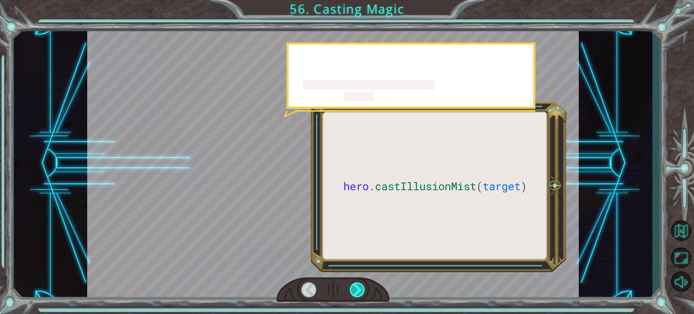
click at [356, 294] on div at bounding box center [357, 289] width 15 height 15
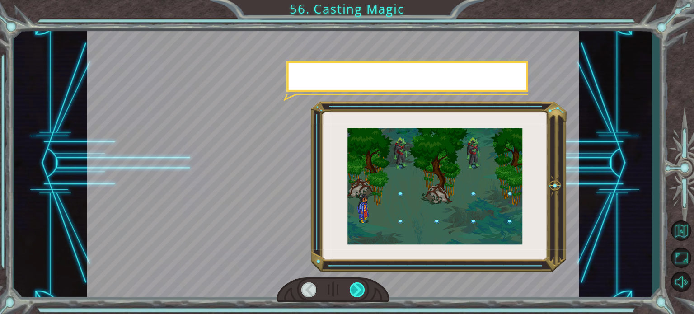
click at [356, 294] on div at bounding box center [357, 289] width 15 height 15
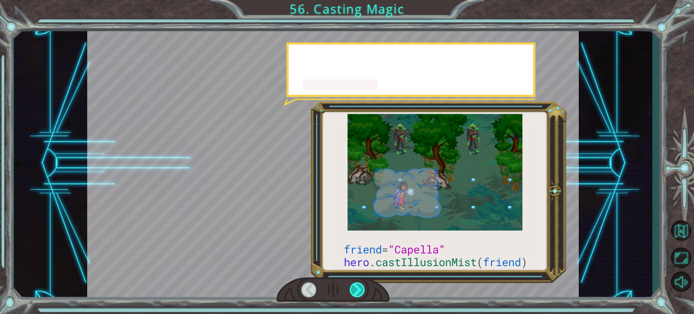
click at [356, 294] on div at bounding box center [357, 289] width 15 height 15
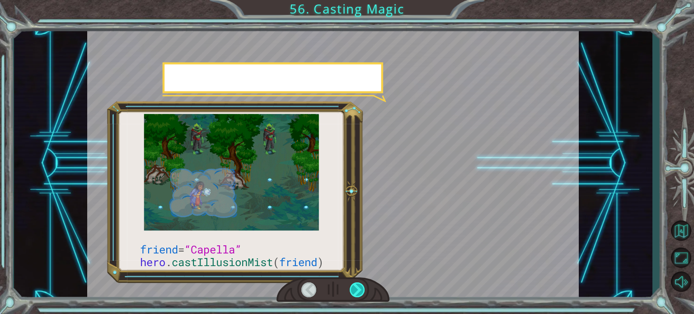
click at [356, 294] on div at bounding box center [357, 289] width 15 height 15
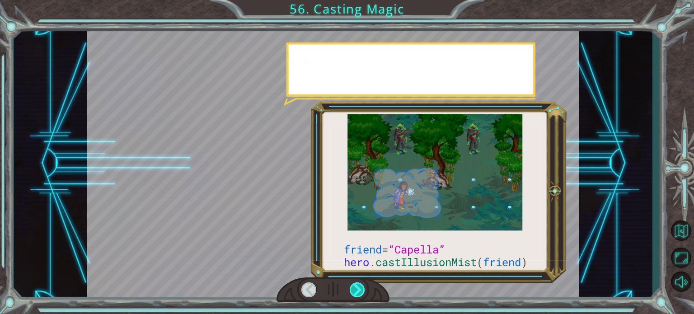
click at [356, 294] on div at bounding box center [357, 289] width 15 height 15
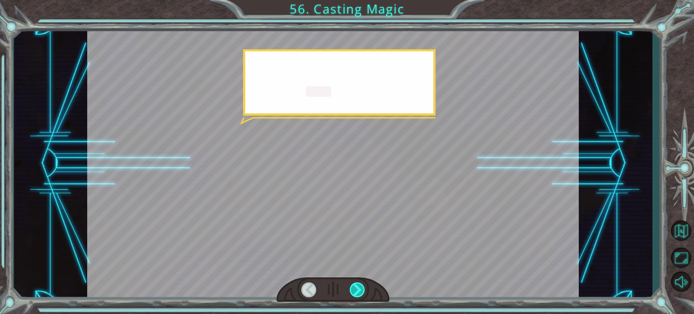
click at [356, 294] on div at bounding box center [357, 289] width 15 height 15
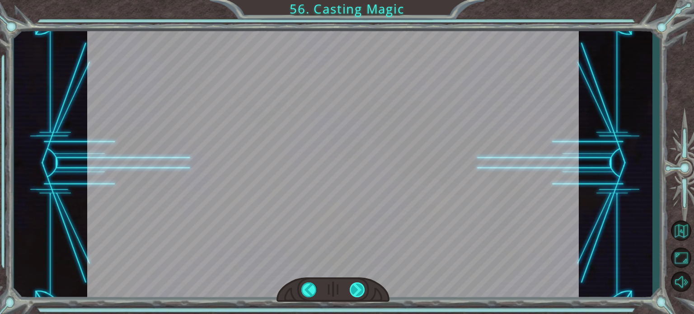
click at [356, 294] on div at bounding box center [357, 289] width 15 height 15
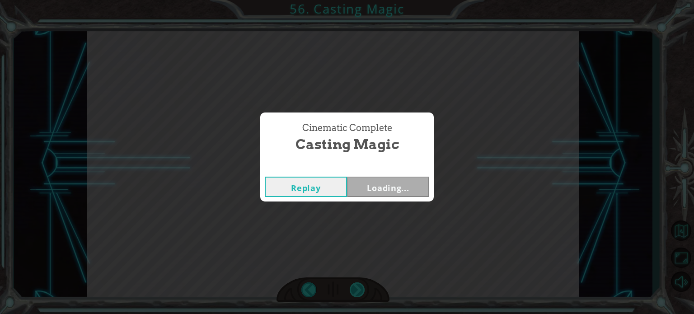
click at [356, 294] on div "Cinematic Complete Casting Magic Replay Loading..." at bounding box center [347, 157] width 694 height 314
click at [388, 180] on button "Next" at bounding box center [388, 187] width 82 height 20
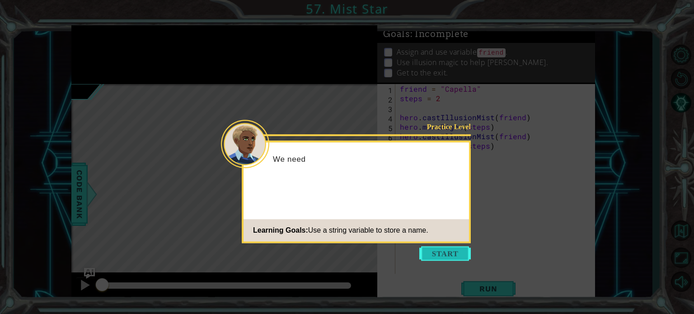
click at [447, 247] on button "Start" at bounding box center [445, 253] width 52 height 14
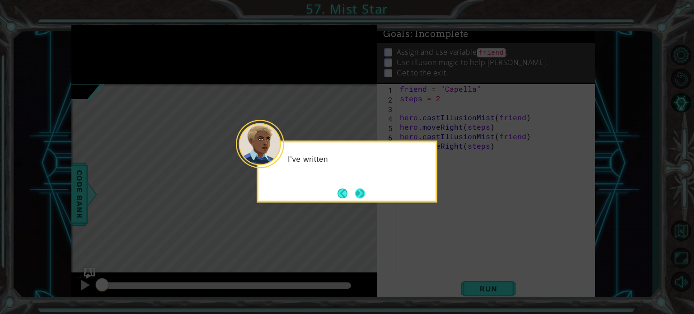
click at [357, 188] on button "Next" at bounding box center [360, 193] width 10 height 10
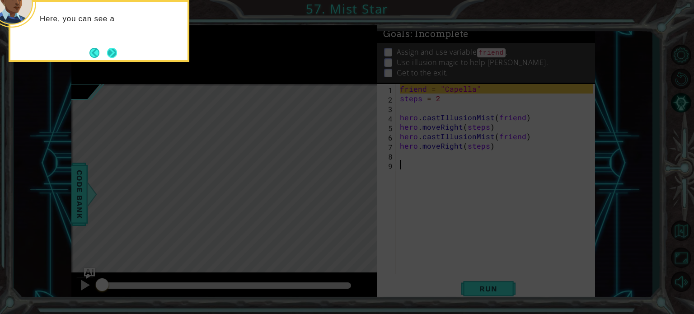
click at [112, 51] on button "Next" at bounding box center [112, 53] width 10 height 10
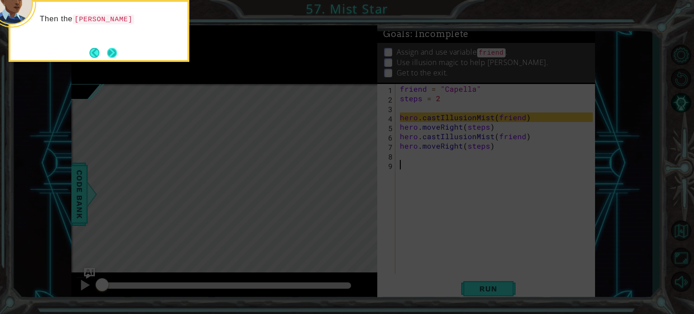
click at [107, 56] on button "Next" at bounding box center [112, 53] width 10 height 10
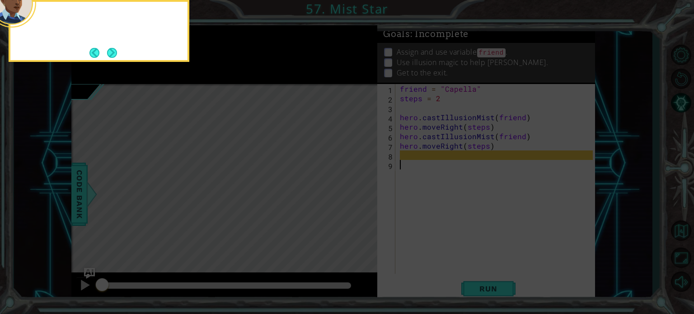
click at [104, 56] on button "Back" at bounding box center [98, 53] width 18 height 10
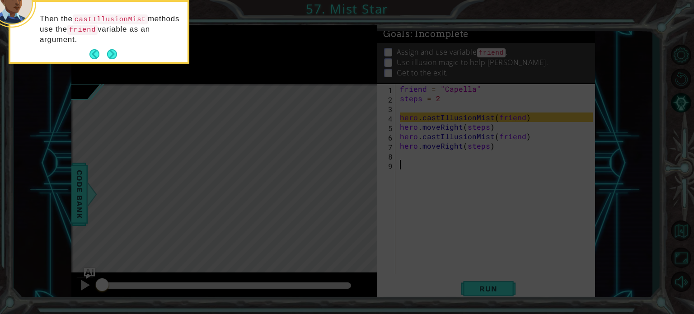
click at [104, 56] on button "Back" at bounding box center [98, 54] width 18 height 10
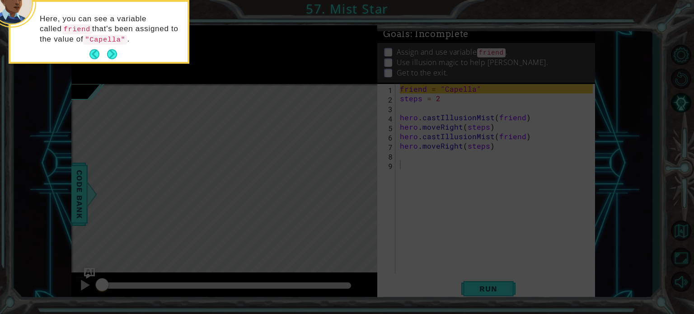
click at [104, 56] on button "Back" at bounding box center [98, 54] width 18 height 10
click at [104, 56] on icon at bounding box center [347, 47] width 694 height 534
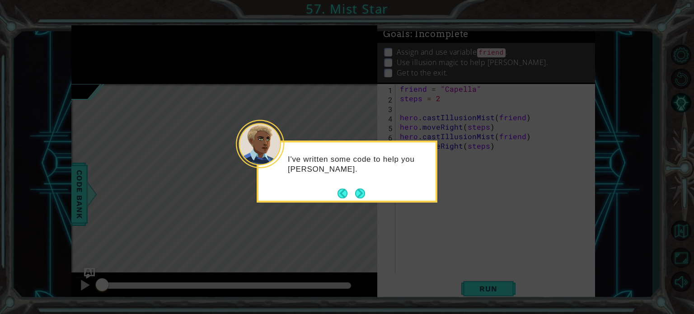
click at [104, 56] on icon at bounding box center [347, 157] width 694 height 314
click at [365, 191] on button "Next" at bounding box center [360, 193] width 10 height 10
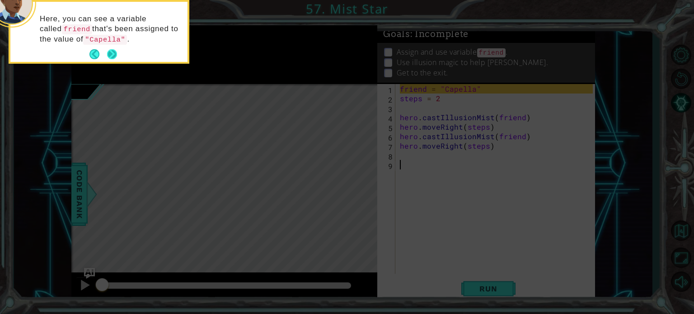
click at [113, 49] on button "Next" at bounding box center [112, 54] width 10 height 10
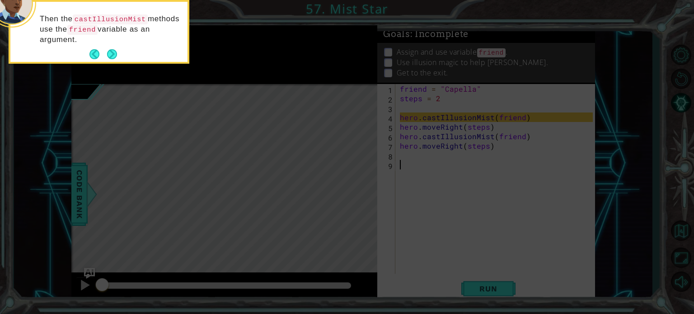
click at [113, 47] on footer at bounding box center [103, 54] width 28 height 14
click at [113, 49] on button "Next" at bounding box center [112, 54] width 10 height 10
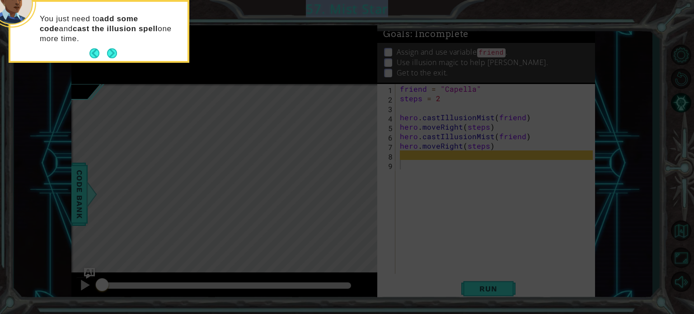
click at [113, 47] on footer at bounding box center [103, 54] width 28 height 14
click at [113, 48] on button "Next" at bounding box center [112, 53] width 10 height 10
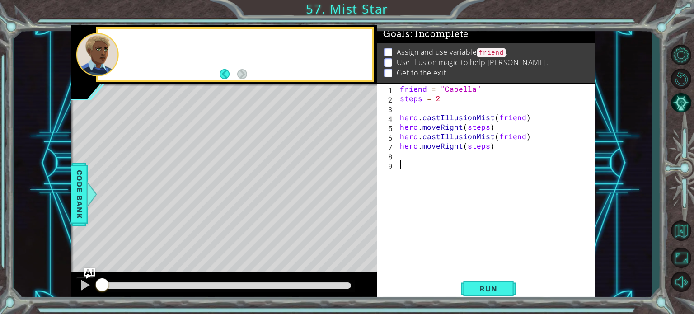
click at [113, 47] on div at bounding box center [97, 54] width 43 height 43
click at [489, 291] on span "Run" at bounding box center [489, 288] width 36 height 9
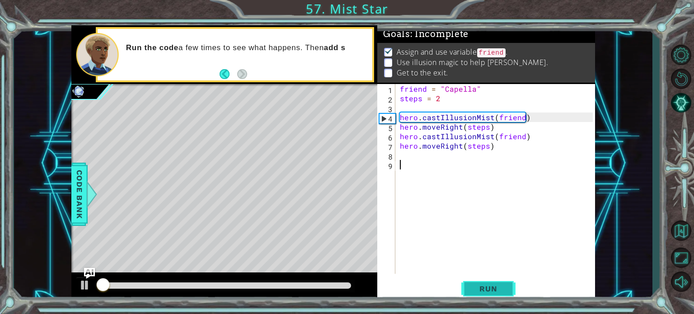
scroll to position [5, 0]
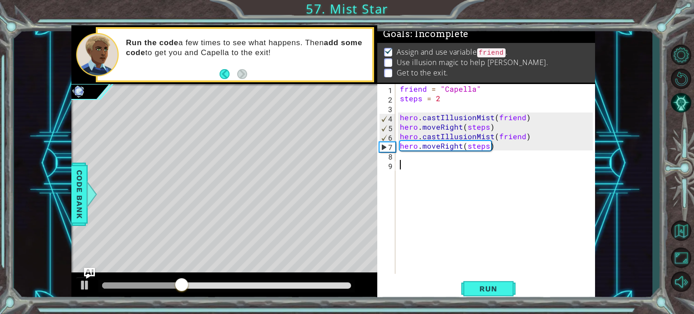
click at [431, 159] on div "friend = "Capella" steps = 2 hero . castIllusionMist ( friend ) hero . moveRigh…" at bounding box center [497, 188] width 199 height 209
drag, startPoint x: 538, startPoint y: 137, endPoint x: 398, endPoint y: 136, distance: 139.7
click at [398, 136] on div "friend = "Capella" steps = 2 hero . castIllusionMist ( friend ) hero . moveRigh…" at bounding box center [497, 188] width 199 height 209
type textarea "hero.castIllusionMist(friend)"
click at [409, 157] on div "friend = "Capella" steps = 2 hero . castIllusionMist ( friend ) hero . moveRigh…" at bounding box center [497, 188] width 199 height 209
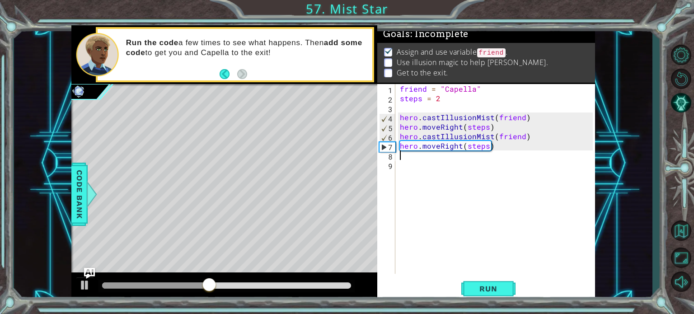
paste textarea "hero.castIllusionMist(friend)"
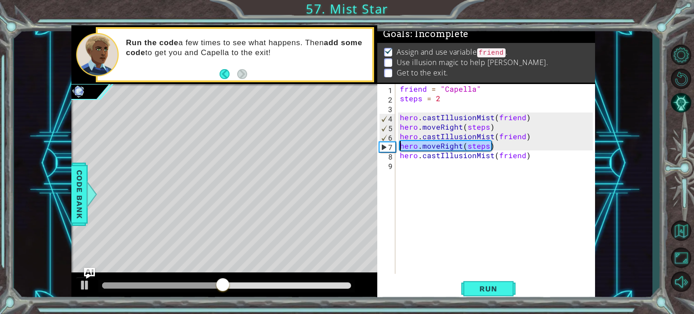
drag, startPoint x: 494, startPoint y: 148, endPoint x: 391, endPoint y: 147, distance: 102.6
click at [391, 147] on div "hero.castIllusionMist(friend) 1 2 3 4 5 6 7 8 9 friend = "Capella" steps = 2 he…" at bounding box center [485, 179] width 216 height 190
type textarea "hero.moveRight(steps)"
click at [409, 169] on div "friend = "Capella" steps = 2 hero . castIllusionMist ( friend ) hero . moveRigh…" at bounding box center [497, 188] width 199 height 209
paste textarea "hero.moveRight(steps)"
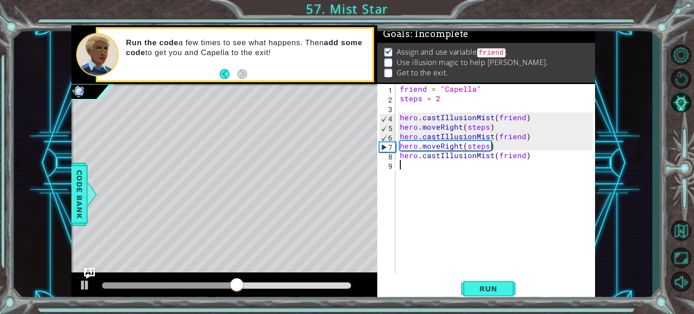
type textarea "hero.moveRight(steps)"
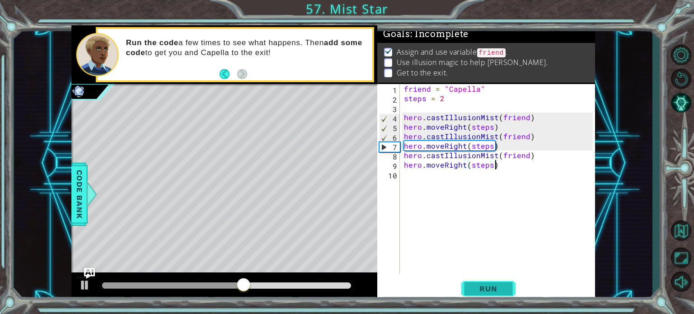
click at [503, 285] on span "Run" at bounding box center [489, 288] width 36 height 9
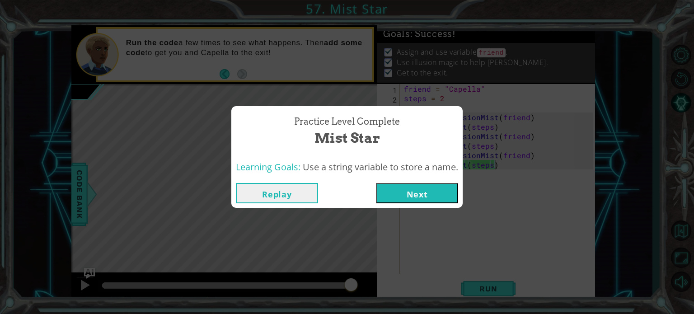
click at [404, 201] on button "Next" at bounding box center [417, 193] width 82 height 20
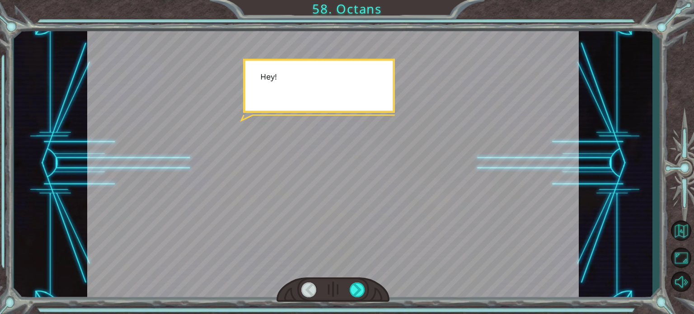
click at [348, 282] on div at bounding box center [333, 290] width 113 height 25
click at [362, 290] on div at bounding box center [357, 289] width 15 height 15
click at [367, 292] on div at bounding box center [333, 290] width 113 height 25
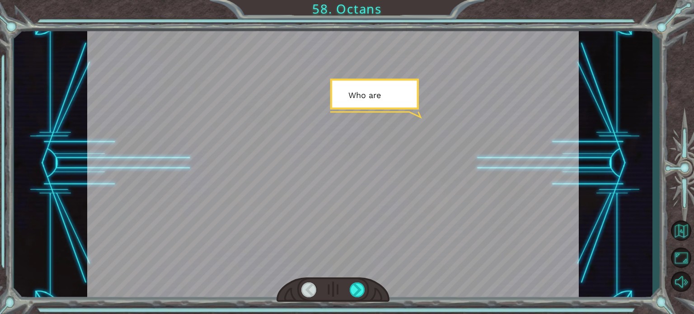
click at [367, 292] on div at bounding box center [333, 290] width 113 height 25
click at [349, 287] on div at bounding box center [333, 290] width 113 height 25
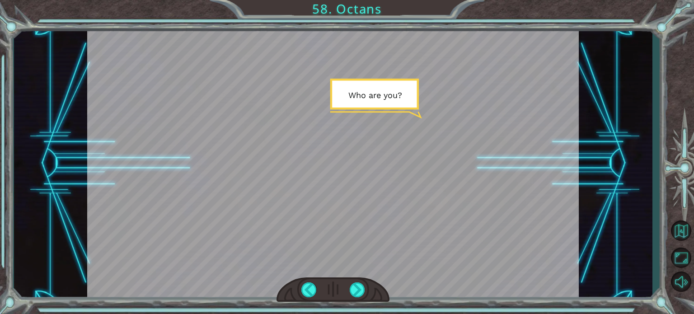
click at [349, 287] on div at bounding box center [333, 290] width 113 height 25
click at [358, 287] on div at bounding box center [357, 289] width 15 height 15
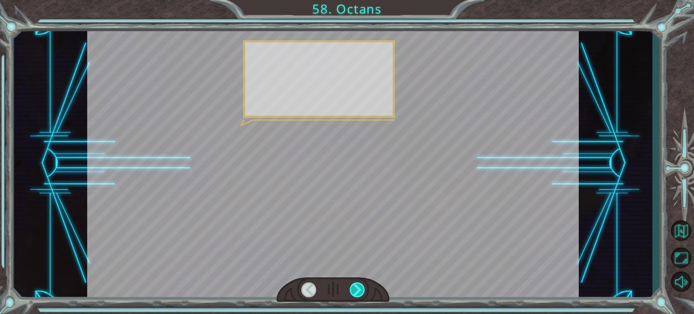
click at [358, 287] on div at bounding box center [357, 289] width 15 height 15
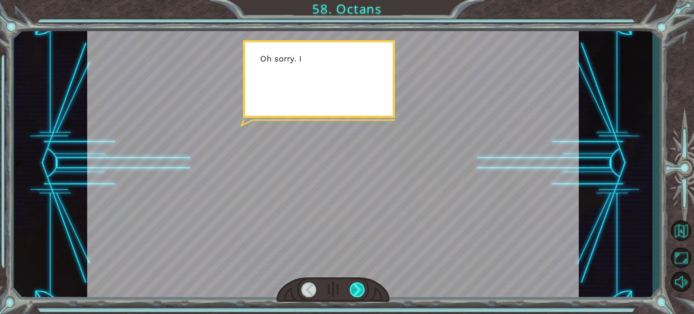
click at [358, 287] on div at bounding box center [357, 289] width 15 height 15
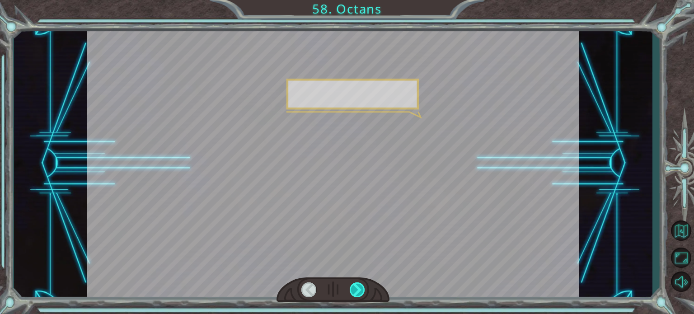
click at [358, 287] on div at bounding box center [357, 289] width 15 height 15
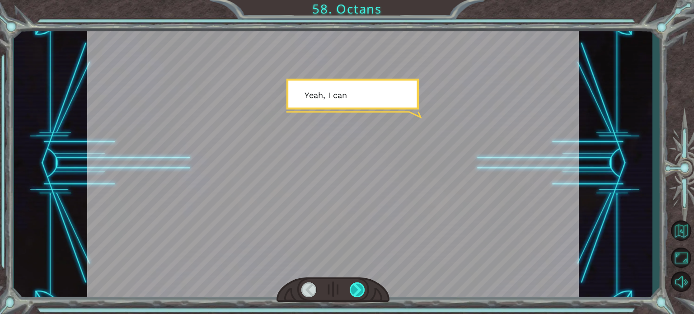
click at [358, 287] on div at bounding box center [357, 289] width 15 height 15
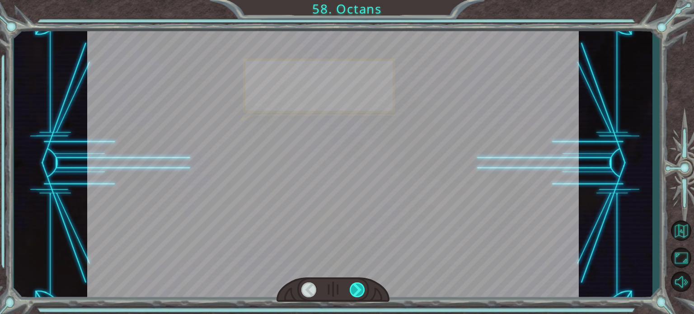
click at [358, 287] on div at bounding box center [357, 289] width 15 height 15
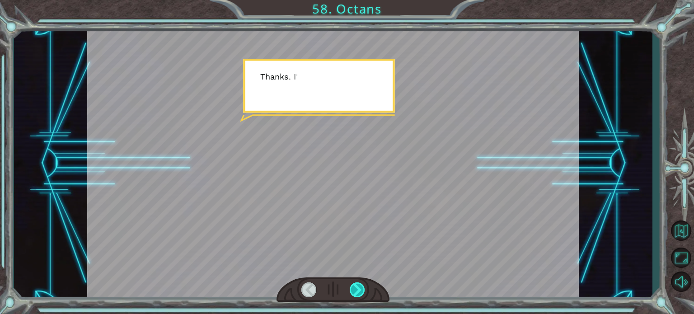
click at [358, 287] on div at bounding box center [357, 289] width 15 height 15
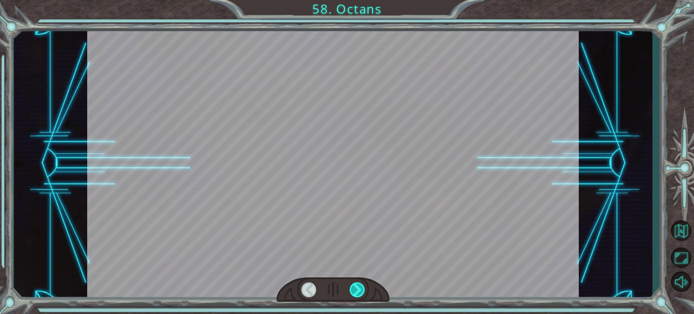
click at [358, 287] on div at bounding box center [357, 289] width 15 height 15
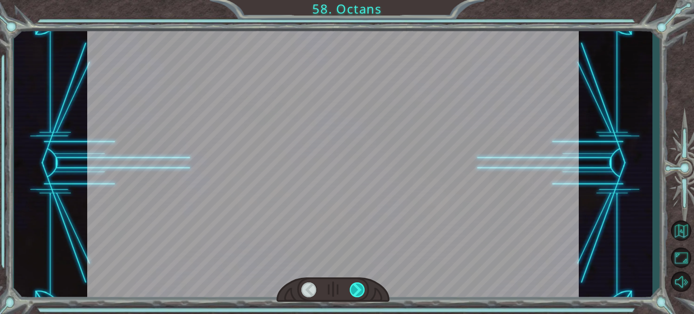
click at [358, 287] on div at bounding box center [357, 289] width 15 height 15
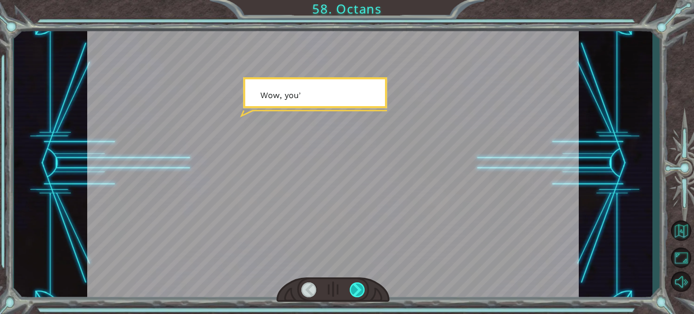
click at [358, 287] on div at bounding box center [357, 289] width 15 height 15
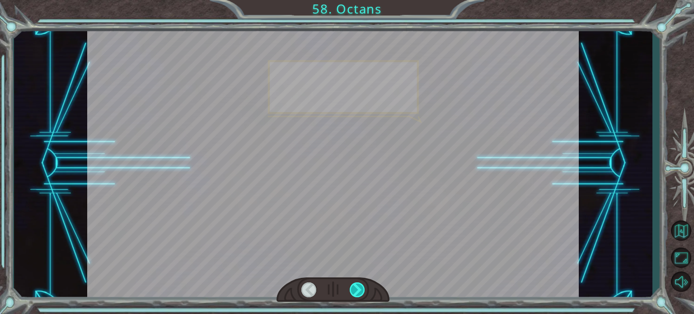
click at [358, 287] on div at bounding box center [357, 289] width 15 height 15
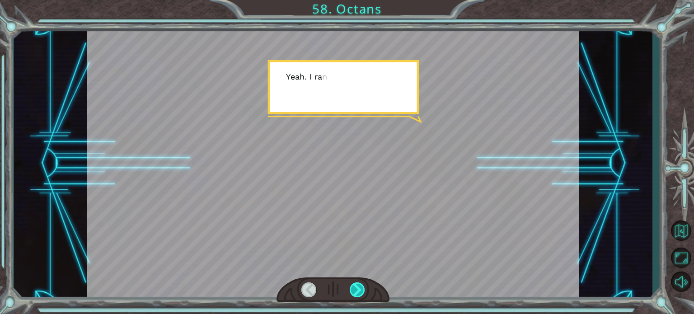
click at [358, 287] on div at bounding box center [357, 289] width 15 height 15
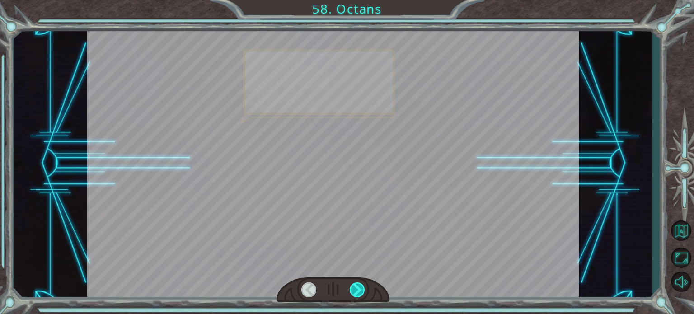
click at [358, 287] on div at bounding box center [357, 289] width 15 height 15
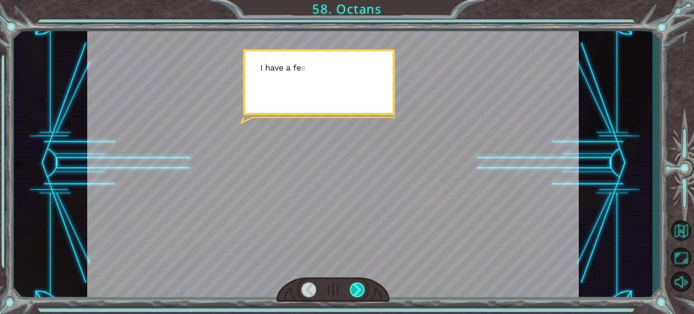
click at [358, 287] on div at bounding box center [357, 289] width 15 height 15
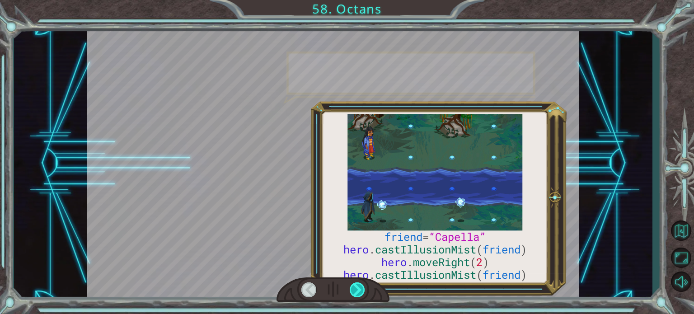
click at [358, 287] on div at bounding box center [357, 289] width 15 height 15
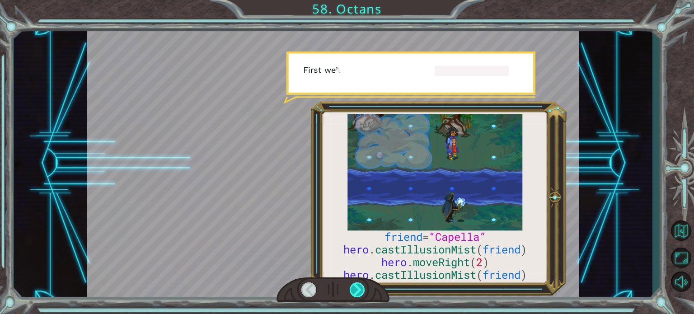
click at [358, 287] on div at bounding box center [357, 289] width 15 height 15
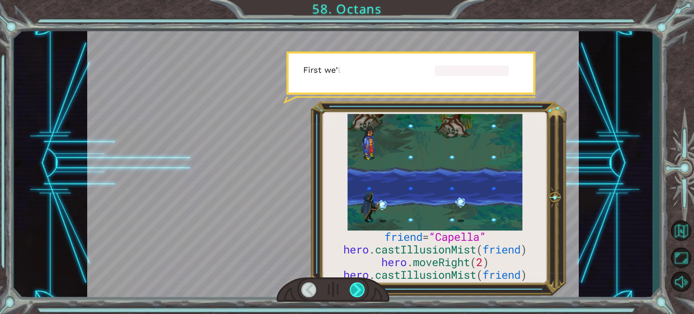
click at [358, 287] on div at bounding box center [357, 289] width 15 height 15
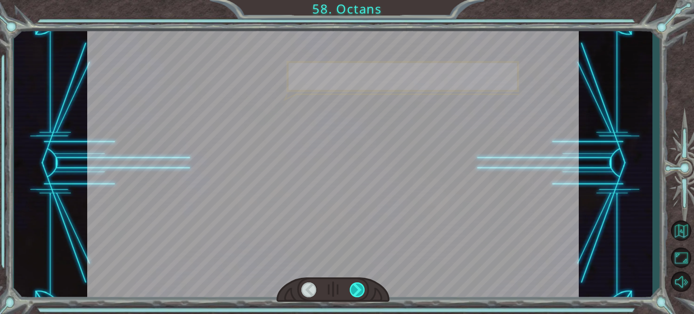
click at [358, 287] on div at bounding box center [357, 289] width 15 height 15
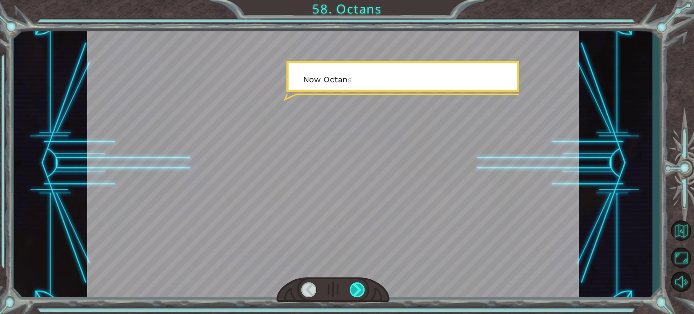
click at [358, 287] on div at bounding box center [357, 289] width 15 height 15
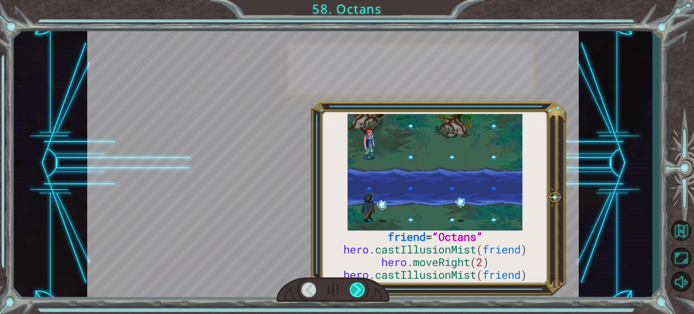
click at [358, 287] on div at bounding box center [357, 289] width 15 height 15
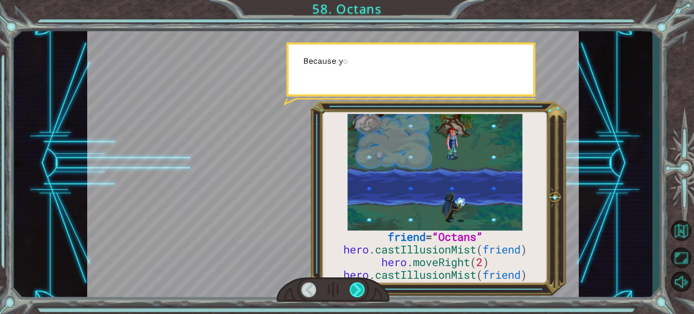
click at [358, 287] on div at bounding box center [357, 289] width 15 height 15
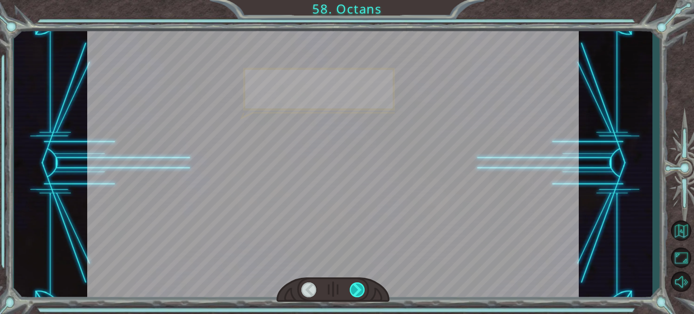
click at [358, 287] on div at bounding box center [357, 289] width 15 height 15
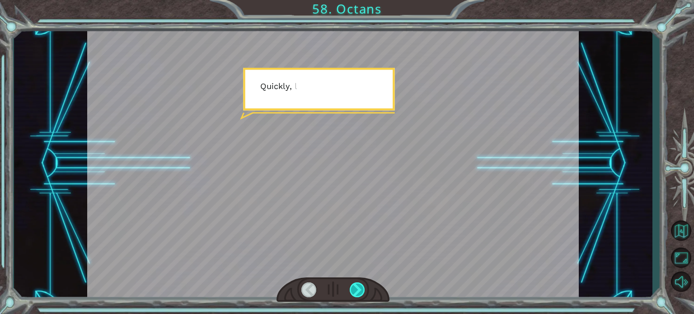
click at [358, 287] on div at bounding box center [357, 289] width 15 height 15
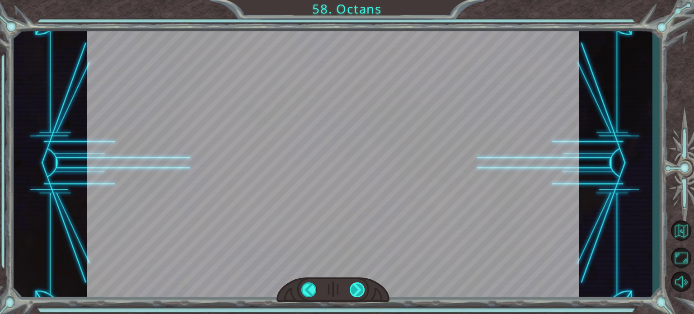
click at [358, 0] on div "friend = “Octans” hero . castIllusionMist ( friend ) hero . moveRight ( 2 ) her…" at bounding box center [347, 0] width 694 height 0
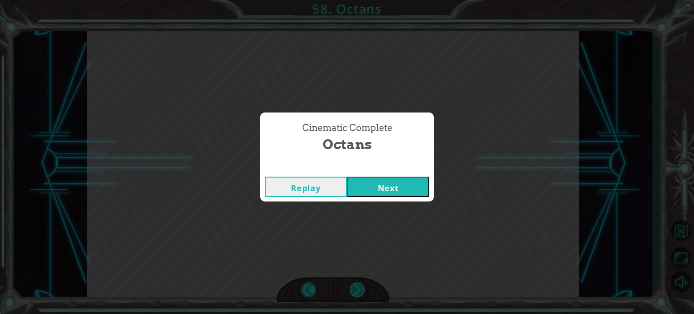
click at [358, 287] on div "Cinematic Complete Octans Replay Next" at bounding box center [347, 157] width 694 height 314
click at [370, 181] on button "Next" at bounding box center [388, 187] width 82 height 20
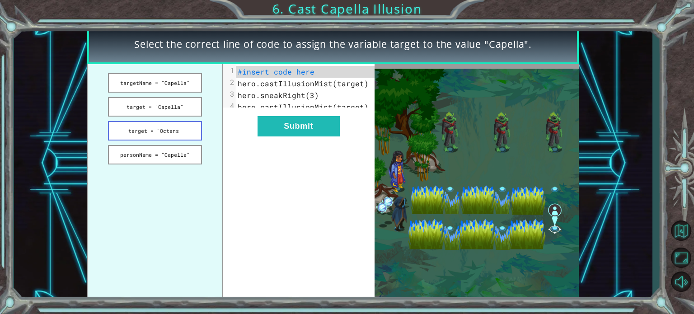
click at [190, 128] on button "target = "Octans"" at bounding box center [155, 130] width 94 height 19
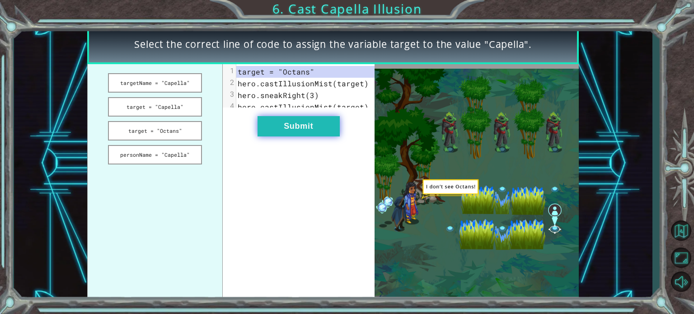
click at [270, 130] on button "Submit" at bounding box center [299, 126] width 82 height 20
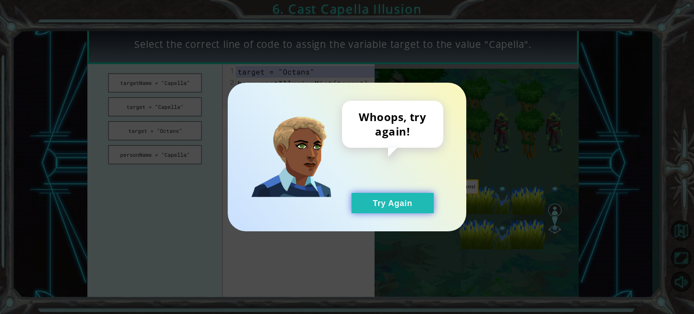
click at [395, 204] on button "Try Again" at bounding box center [393, 203] width 82 height 20
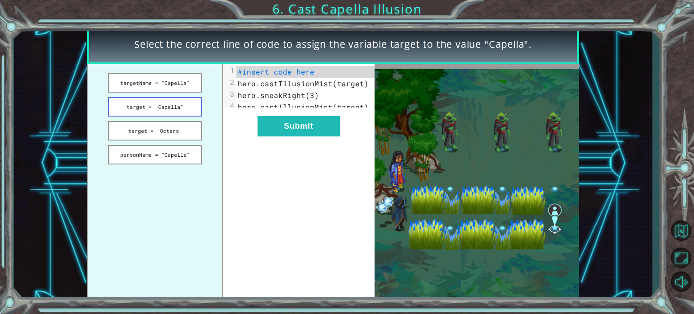
click at [172, 110] on button "target = "Capella"" at bounding box center [155, 106] width 94 height 19
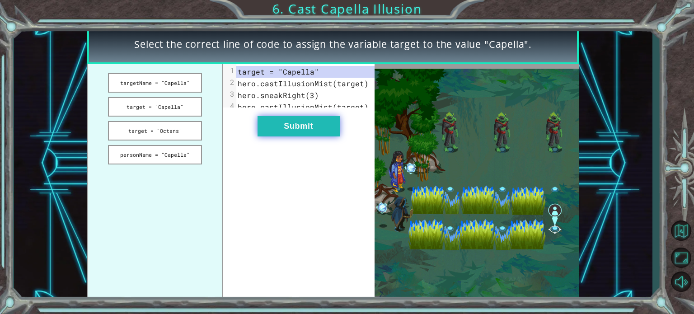
click at [277, 130] on button "Submit" at bounding box center [299, 126] width 82 height 20
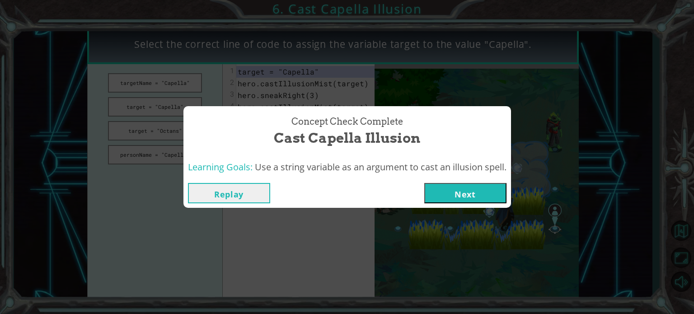
click at [459, 204] on div "Replay Next" at bounding box center [348, 193] width 328 height 29
click at [470, 197] on button "Next" at bounding box center [465, 193] width 82 height 20
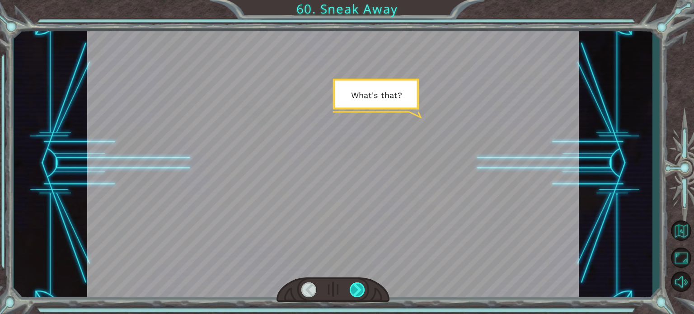
click at [361, 289] on div at bounding box center [357, 289] width 15 height 15
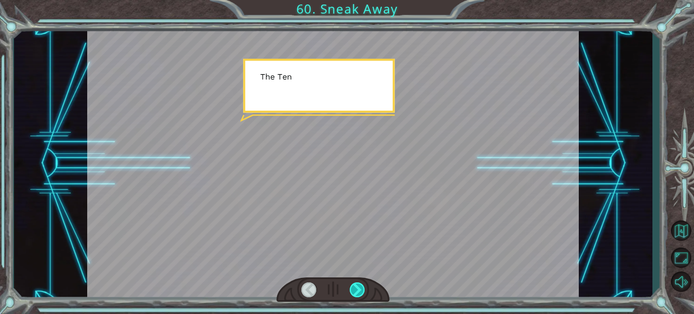
click at [361, 289] on div at bounding box center [357, 289] width 15 height 15
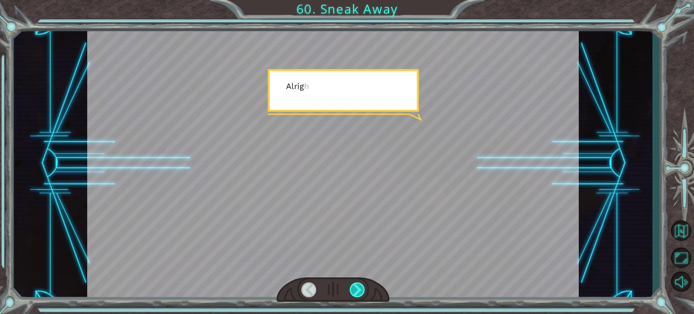
click at [361, 289] on div at bounding box center [357, 289] width 15 height 15
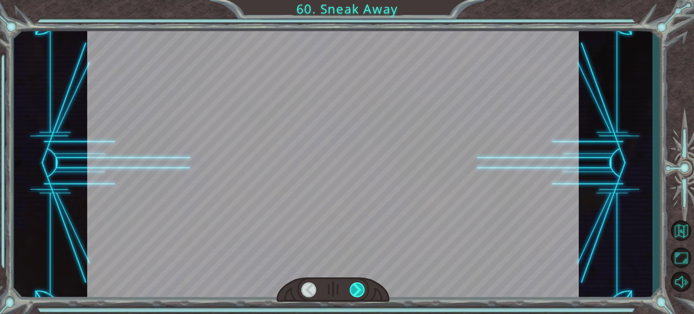
click at [361, 289] on div at bounding box center [357, 289] width 15 height 15
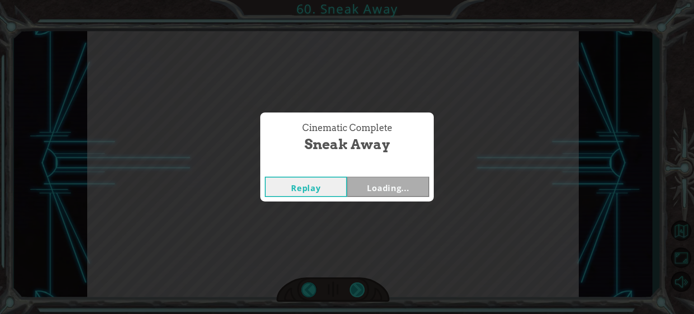
click at [361, 289] on div "Cinematic Complete Sneak Away Replay Loading..." at bounding box center [347, 157] width 694 height 314
click at [361, 289] on div "Cinematic Complete Sneak Away Replay Next" at bounding box center [347, 157] width 694 height 314
click at [378, 180] on button "Next" at bounding box center [388, 187] width 82 height 20
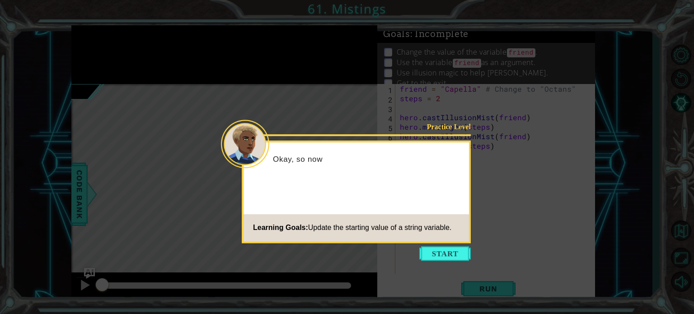
click at [457, 245] on icon at bounding box center [347, 157] width 694 height 314
click at [458, 250] on button "Start" at bounding box center [445, 253] width 52 height 14
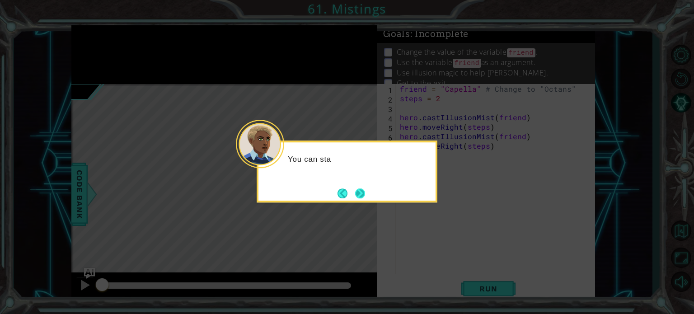
click at [364, 188] on button "Next" at bounding box center [360, 193] width 10 height 10
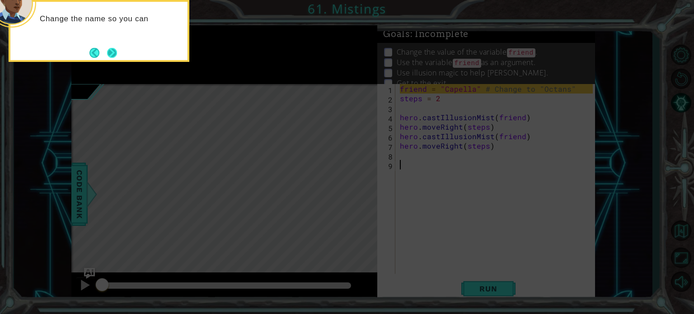
click at [116, 48] on button "Next" at bounding box center [112, 52] width 10 height 10
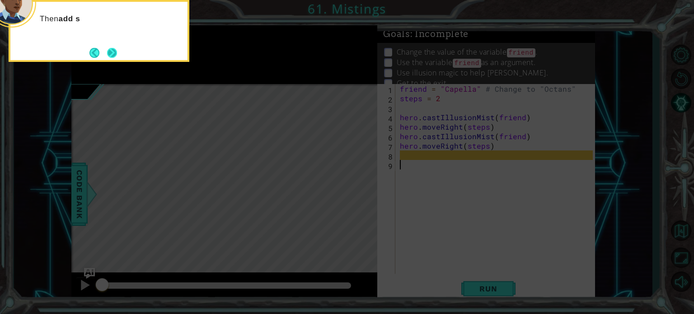
click at [113, 53] on button "Next" at bounding box center [112, 53] width 10 height 10
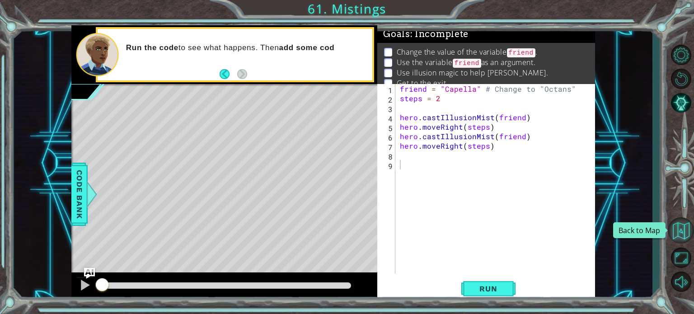
click at [678, 229] on button "Back to Map" at bounding box center [681, 230] width 26 height 26
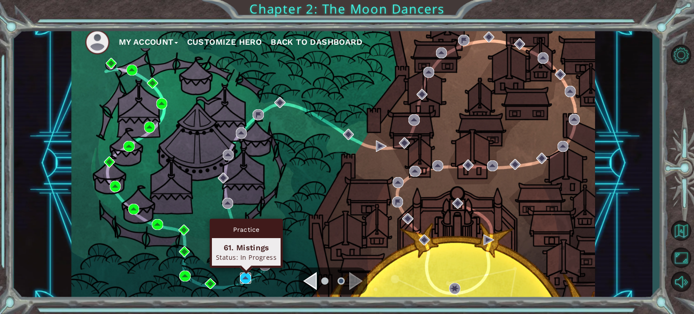
click at [242, 276] on img at bounding box center [245, 278] width 11 height 11
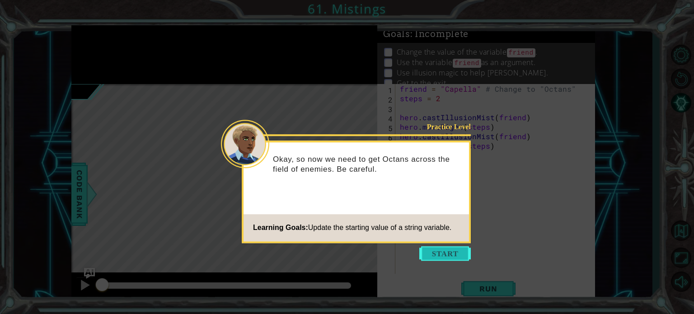
click at [466, 252] on button "Start" at bounding box center [445, 253] width 52 height 14
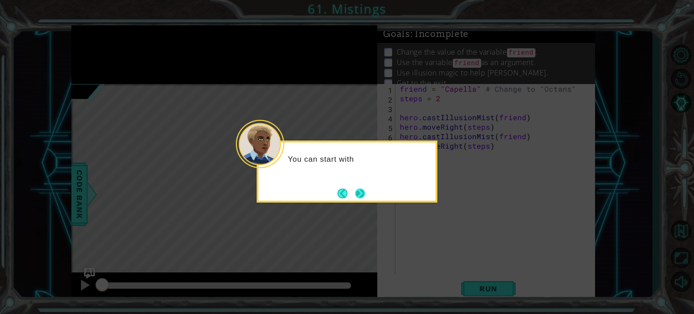
click at [362, 196] on button "Next" at bounding box center [360, 193] width 10 height 10
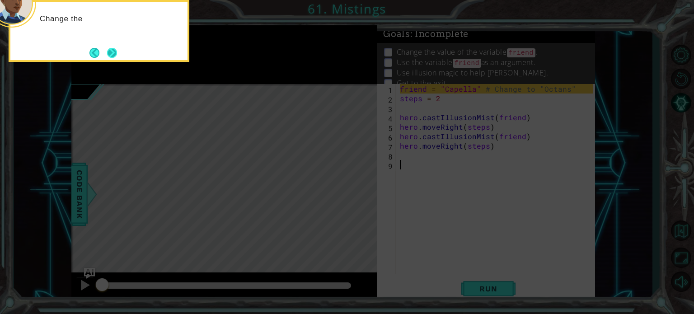
click at [110, 48] on button "Next" at bounding box center [112, 53] width 10 height 10
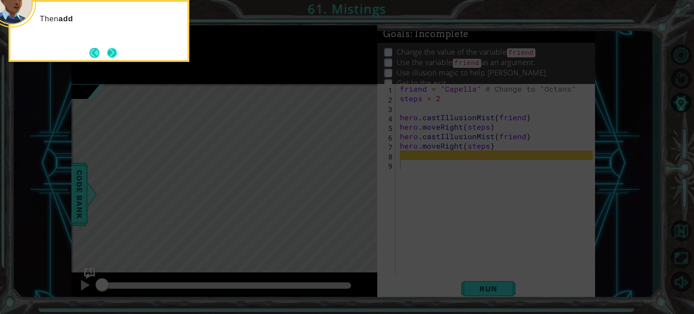
click at [117, 51] on button "Next" at bounding box center [112, 53] width 10 height 10
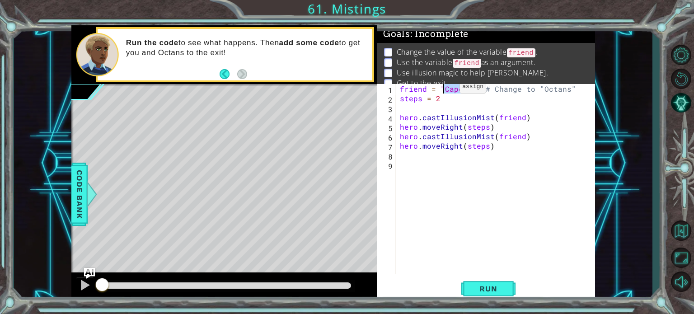
drag, startPoint x: 475, startPoint y: 88, endPoint x: 444, endPoint y: 89, distance: 31.2
click at [444, 89] on div "friend = "Capella" # Change to "Octans" steps = 2 hero . castIllusionMist ( fri…" at bounding box center [497, 188] width 199 height 209
click at [506, 125] on div "friend = "Octans" # Change to "Octans" steps = 2 hero . castIllusionMist ( frie…" at bounding box center [497, 188] width 199 height 209
click at [493, 297] on button "Run" at bounding box center [488, 289] width 54 height 22
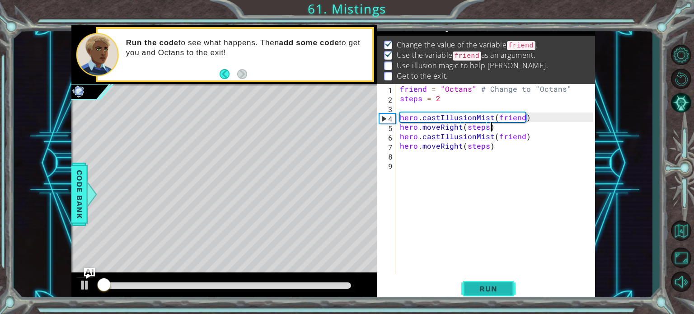
scroll to position [10, 0]
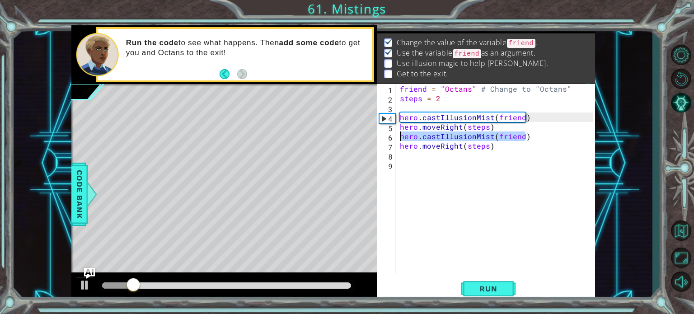
drag, startPoint x: 533, startPoint y: 139, endPoint x: 400, endPoint y: 136, distance: 133.4
click at [400, 136] on div "friend = "Octans" # Change to "Octans" steps = 2 hero . castIllusionMist ( frie…" at bounding box center [497, 188] width 199 height 209
type textarea "hero.castIllusionMist(friend)"
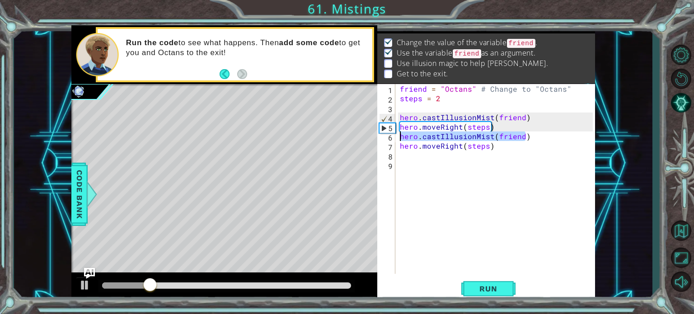
click at [422, 159] on div "friend = "Octans" # Change to "Octans" steps = 2 hero . castIllusionMist ( frie…" at bounding box center [497, 188] width 199 height 209
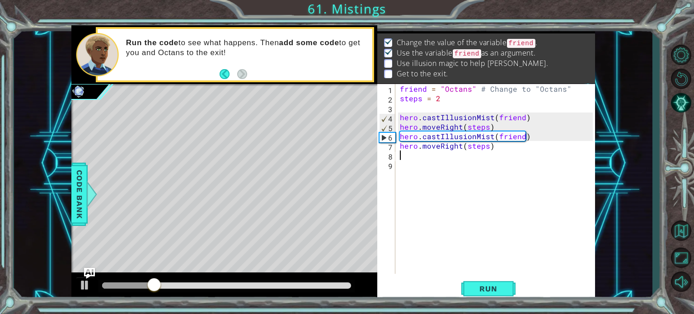
paste textarea "hero.castIllusionMist(friend)"
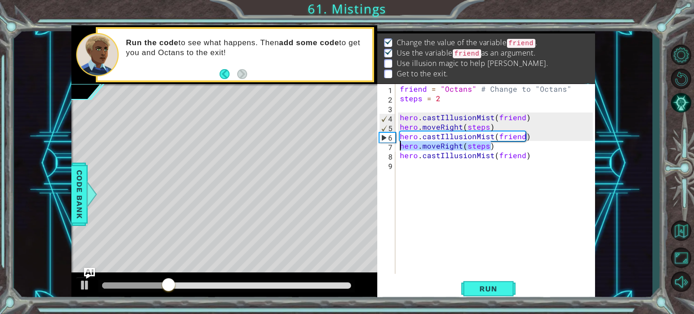
drag, startPoint x: 501, startPoint y: 144, endPoint x: 393, endPoint y: 145, distance: 107.6
click at [393, 145] on div "hero.castIllusionMist(friend) 1 2 3 4 5 6 7 8 9 friend = "Octans" # Change to "…" at bounding box center [485, 179] width 216 height 190
type textarea "hero.moveRight(steps)"
paste textarea "Code Area"
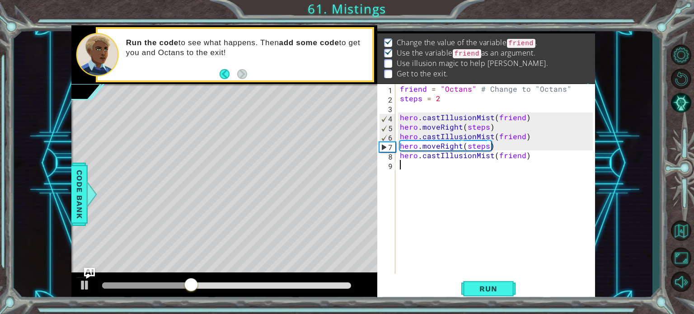
click at [421, 169] on div "friend = "Octans" # Change to "Octans" steps = 2 hero . castIllusionMist ( frie…" at bounding box center [497, 188] width 199 height 209
paste textarea "hero.moveRight(steps)"
type textarea "hero.moveRight(steps)"
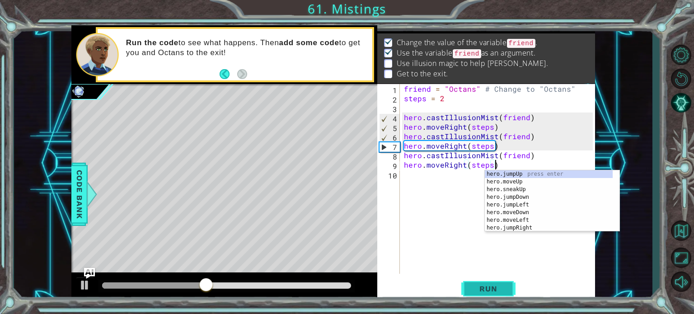
click at [501, 292] on span "Run" at bounding box center [489, 288] width 36 height 9
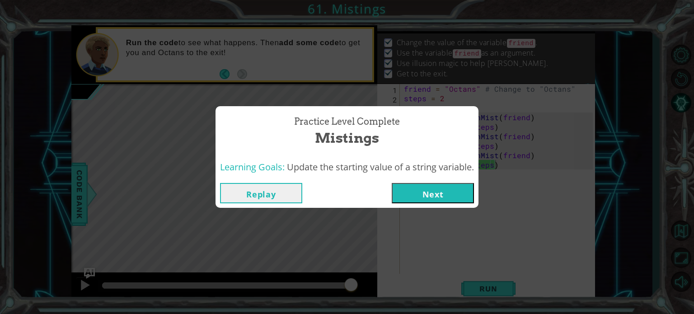
click at [452, 191] on button "Next" at bounding box center [433, 193] width 82 height 20
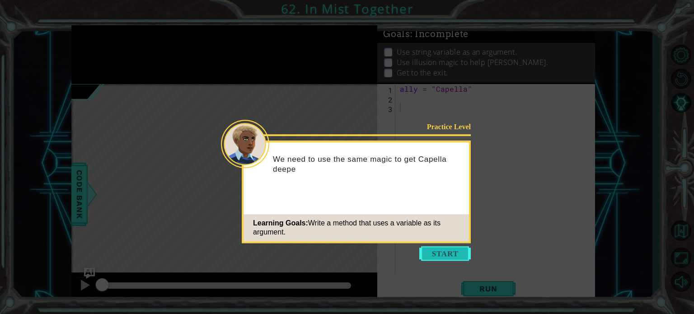
click at [442, 259] on button "Start" at bounding box center [445, 253] width 52 height 14
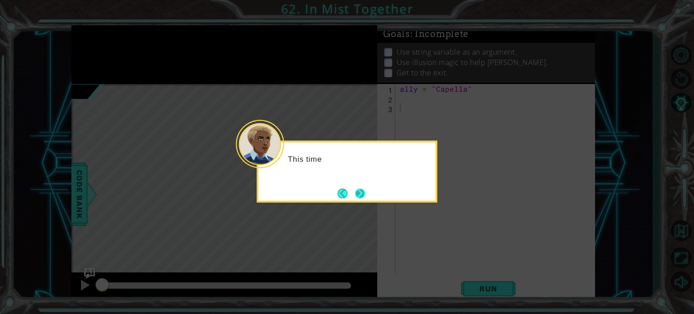
click at [362, 192] on button "Next" at bounding box center [360, 193] width 10 height 10
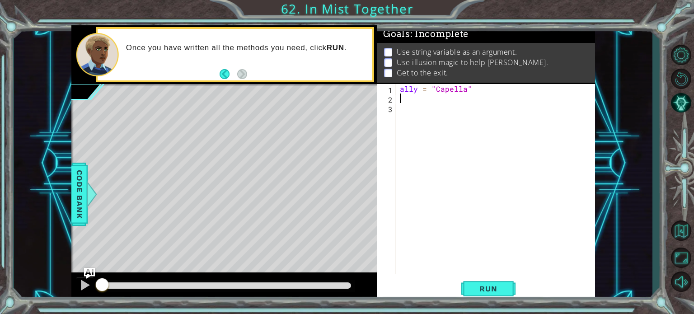
click at [412, 95] on div "ally = "Capella"" at bounding box center [497, 188] width 199 height 209
click at [78, 182] on span "Code Bank" at bounding box center [79, 193] width 14 height 55
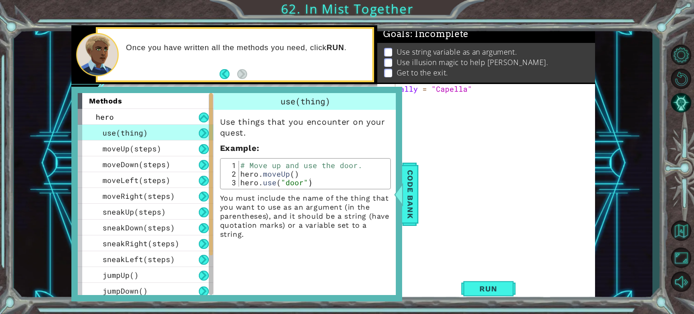
click at [210, 106] on div at bounding box center [211, 174] width 4 height 162
click at [203, 119] on button at bounding box center [204, 118] width 10 height 10
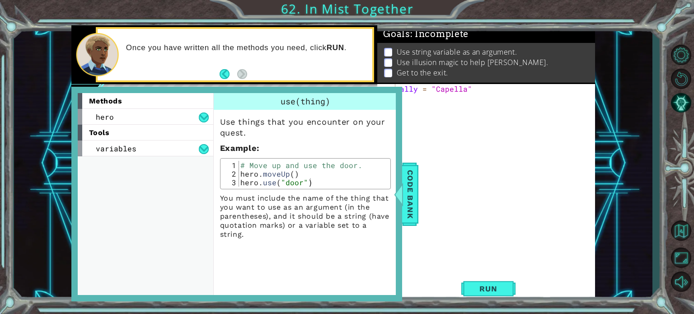
click at [175, 139] on div "tools" at bounding box center [146, 133] width 136 height 16
click at [176, 148] on div "variables" at bounding box center [146, 149] width 136 height 16
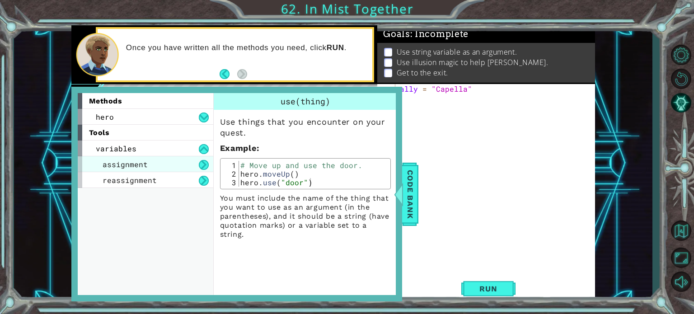
click at [175, 168] on div "assignment" at bounding box center [146, 164] width 136 height 16
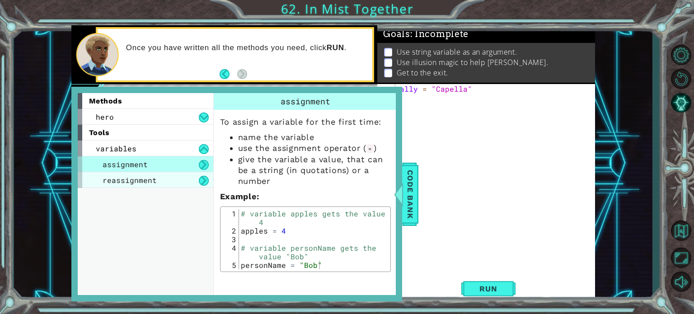
click at [175, 177] on div "reassignment" at bounding box center [146, 180] width 136 height 16
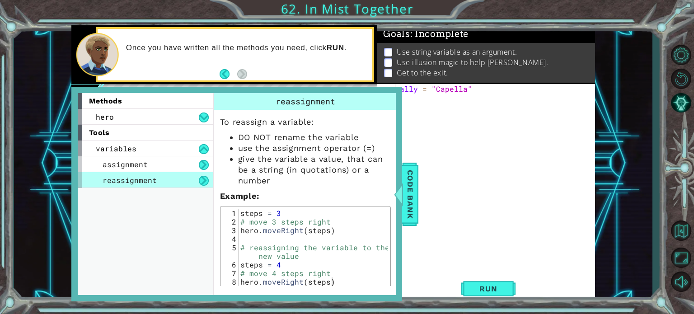
click at [176, 173] on div "reassignment" at bounding box center [146, 180] width 136 height 16
click at [169, 174] on div "reassignment" at bounding box center [146, 180] width 136 height 16
click at [172, 165] on div "assignment" at bounding box center [146, 164] width 136 height 16
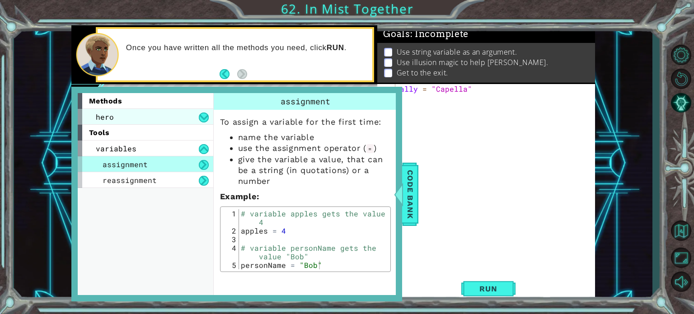
click at [165, 121] on div "hero" at bounding box center [146, 117] width 136 height 16
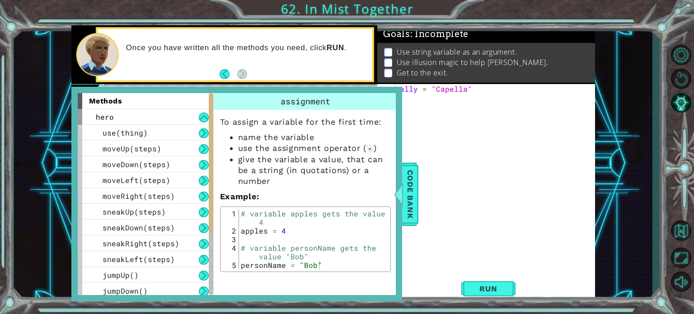
click at [428, 106] on div "ally = "Capella"" at bounding box center [497, 188] width 199 height 209
click at [410, 179] on span "Code Bank" at bounding box center [410, 193] width 14 height 55
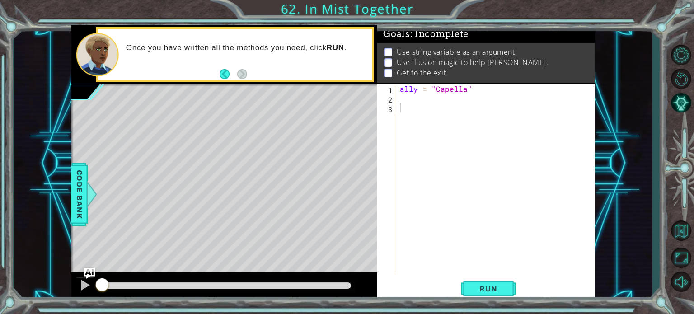
click at [408, 102] on div "ally = "Capella"" at bounding box center [497, 188] width 199 height 209
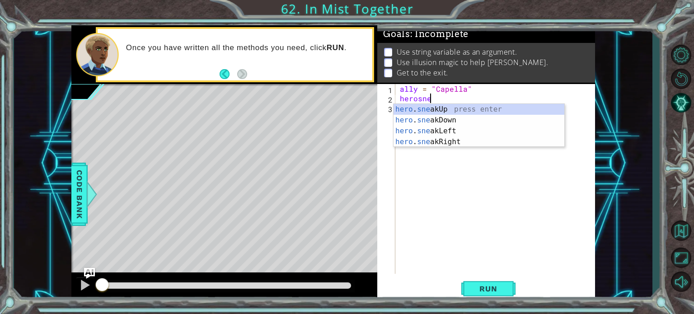
scroll to position [0, 2]
click at [441, 140] on div "hero . sneak Up press enter hero . sneak Down press enter hero . sneak Left pre…" at bounding box center [479, 136] width 171 height 65
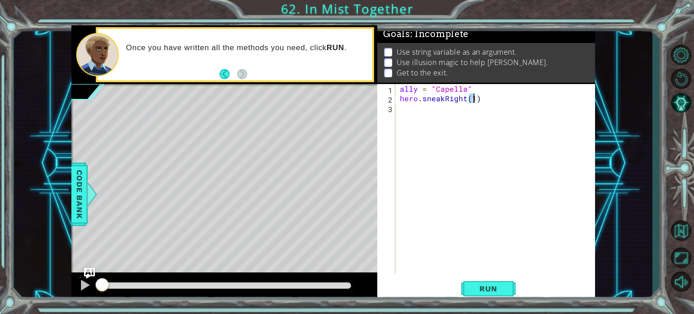
type textarea "hero.sneakRight(2)"
click at [445, 115] on div "ally = "Capella" hero . sneakRight ( 2 )" at bounding box center [497, 188] width 199 height 209
type textarea "g"
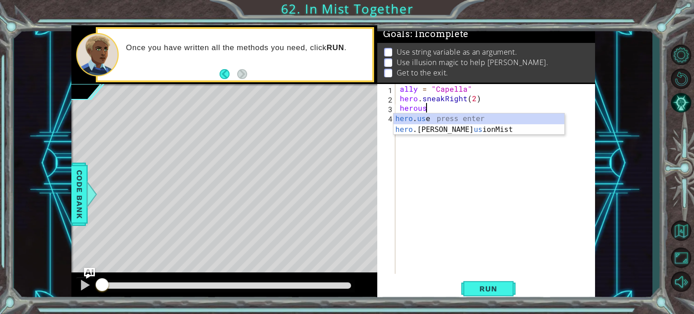
scroll to position [0, 1]
click at [445, 115] on div "hero . use press enter" at bounding box center [479, 129] width 171 height 33
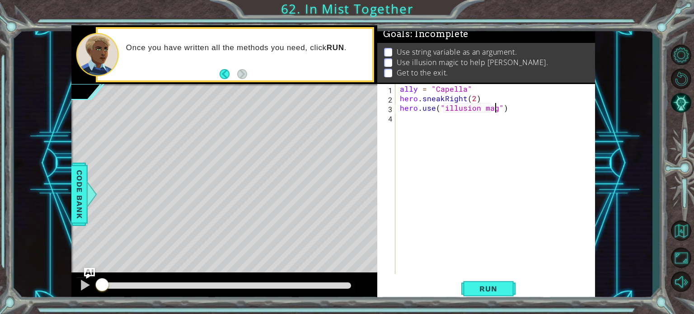
scroll to position [0, 6]
click at [448, 116] on div "ally = "Capella" hero . sneakRight ( 2 ) hero . use ( "illusion magic" )" at bounding box center [497, 188] width 199 height 209
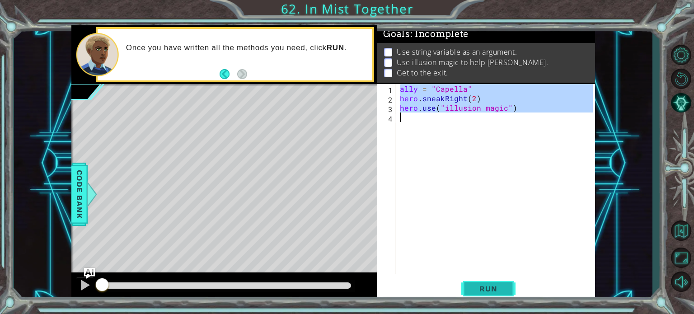
type textarea "hero.use("illusion magic")"
click at [491, 287] on span "Run" at bounding box center [489, 288] width 36 height 9
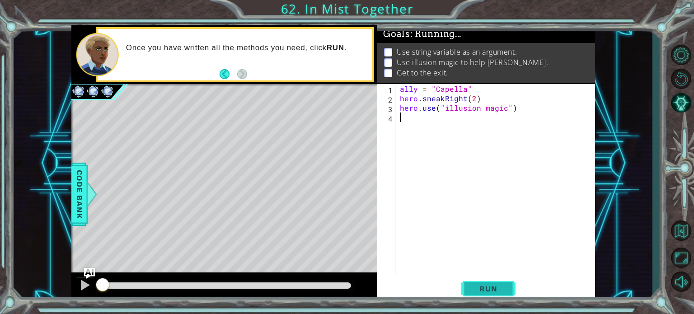
scroll to position [0, 0]
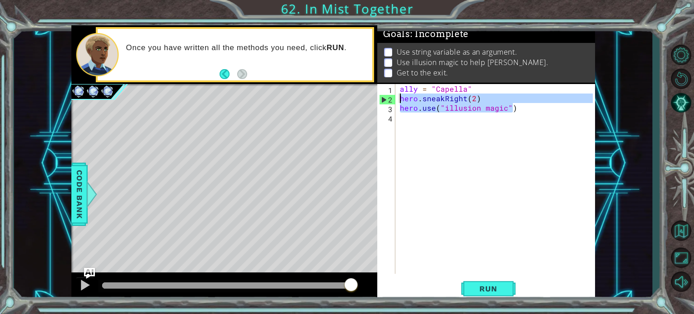
drag, startPoint x: 519, startPoint y: 108, endPoint x: 400, endPoint y: 100, distance: 118.7
click at [400, 100] on div "ally = "Capella" hero . sneakRight ( 2 ) hero . use ( "illusion magic" )" at bounding box center [497, 188] width 199 height 209
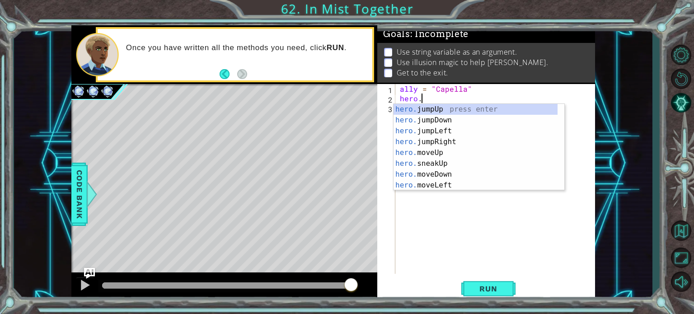
scroll to position [0, 1]
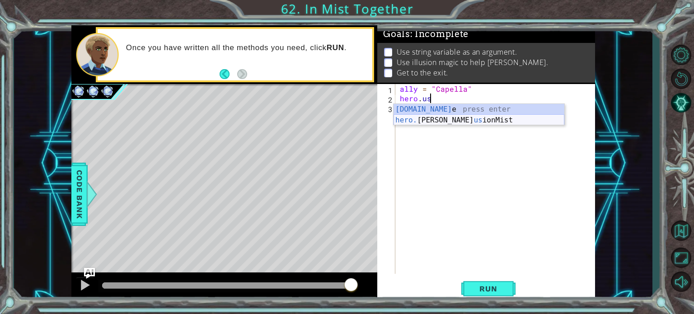
click at [432, 121] on div "[DOMAIN_NAME] e press enter hero. [PERSON_NAME] us ionMist press enter" at bounding box center [479, 125] width 171 height 43
type textarea "hero.castIllusionMist(friend)"
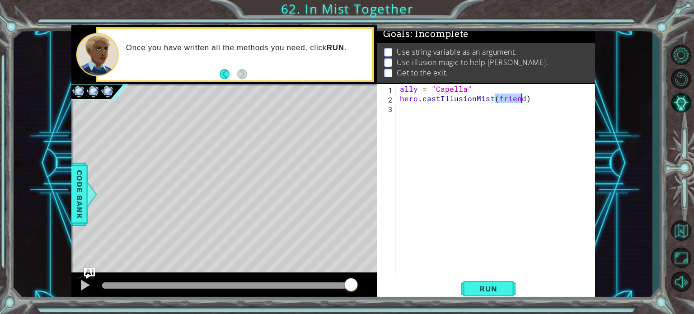
click at [439, 114] on div "ally = "Capella" hero . castIllusionMist ( friend )" at bounding box center [497, 188] width 199 height 209
click at [490, 290] on span "Run" at bounding box center [489, 288] width 36 height 9
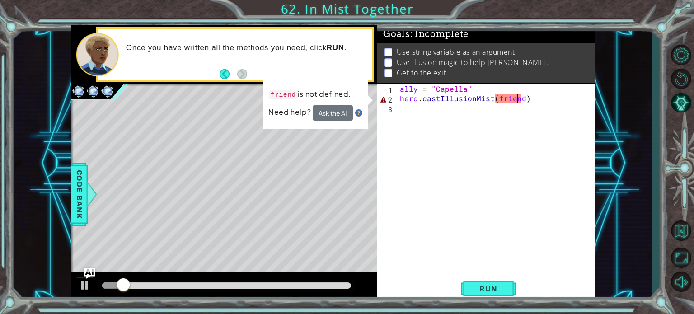
click at [519, 98] on div "ally = "Capella" hero . castIllusionMist ( friend )" at bounding box center [497, 188] width 199 height 209
click at [522, 97] on div "ally = "Capella" hero . castIllusionMist ( friend )" at bounding box center [497, 188] width 199 height 209
click at [416, 88] on div "ally = "Capella" hero . castIllusionMist ( friend )" at bounding box center [497, 188] width 199 height 209
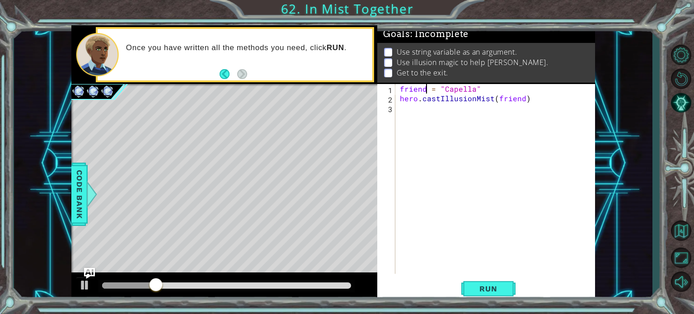
scroll to position [0, 2]
type textarea "friend = "Capella""
click at [489, 285] on span "Run" at bounding box center [489, 288] width 36 height 9
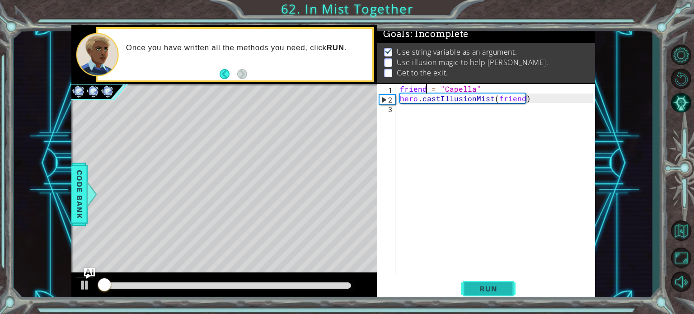
scroll to position [5, 0]
click at [419, 112] on div "friend = "Capella" hero . castIllusionMist ( friend )" at bounding box center [497, 188] width 199 height 209
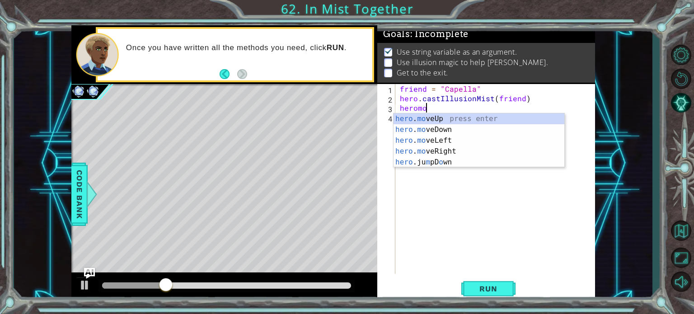
scroll to position [0, 1]
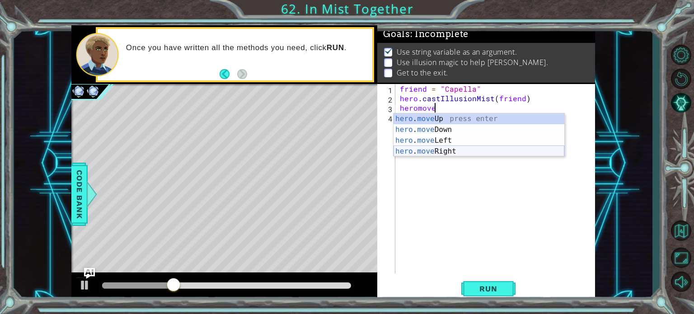
click at [548, 150] on div "hero . move Up press enter hero . move Down press enter hero . move Left press …" at bounding box center [479, 145] width 171 height 65
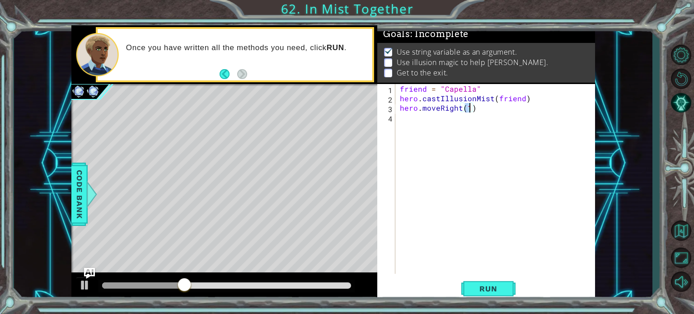
type textarea "hero.moveRight(2)"
click at [454, 128] on div "friend = "Capella" hero . castIllusionMist ( friend ) hero . moveRight ( 2 )" at bounding box center [497, 188] width 199 height 209
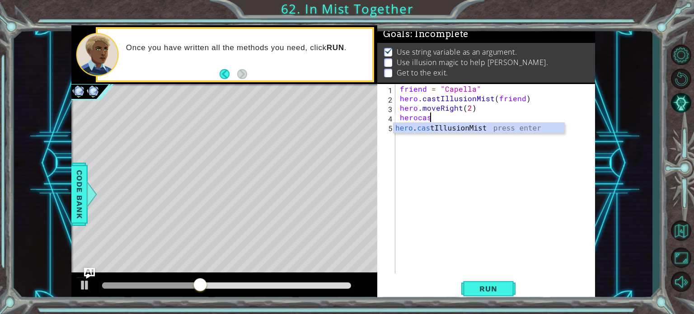
scroll to position [0, 1]
click at [444, 128] on div "hero . cas tIllusionMist press enter" at bounding box center [479, 139] width 171 height 33
type textarea "hero.castIllusionMist(friend)"
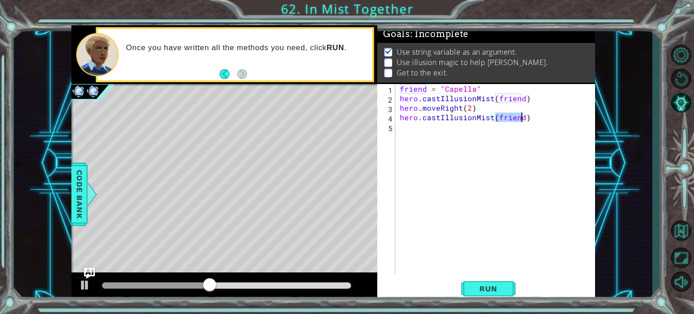
click at [449, 128] on div "friend = "Capella" hero . castIllusionMist ( friend ) hero . moveRight ( 2 ) he…" at bounding box center [497, 188] width 199 height 209
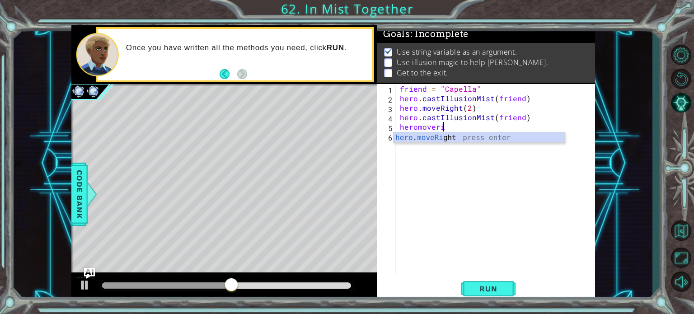
scroll to position [0, 2]
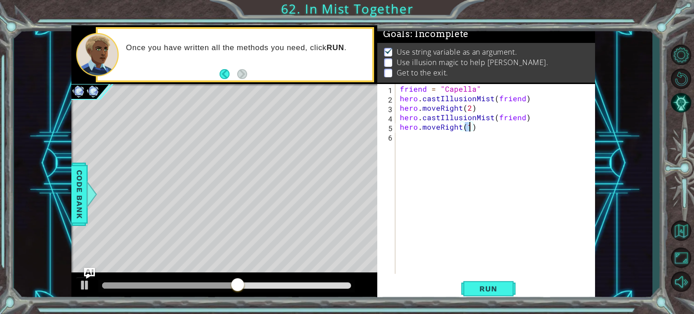
type textarea "hero.moveRight(2)"
click at [447, 141] on div "friend = "Capella" hero . castIllusionMist ( friend ) hero . moveRight ( 2 ) he…" at bounding box center [497, 188] width 199 height 209
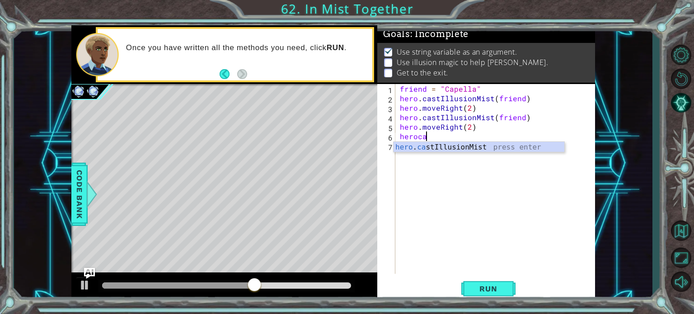
scroll to position [0, 1]
type textarea "hero.castIllusionMist(friend)"
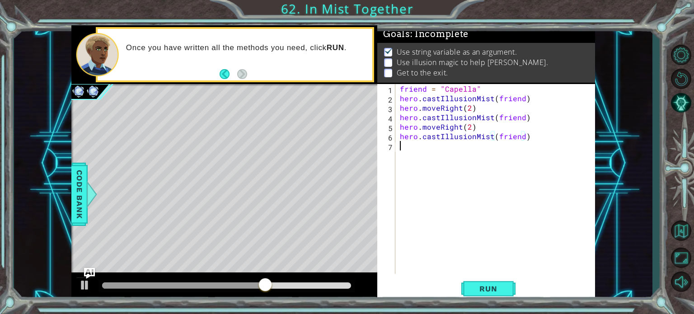
click at [447, 145] on div "friend = "Capella" hero . castIllusionMist ( friend ) hero . moveRight ( 2 ) he…" at bounding box center [497, 188] width 199 height 209
click at [487, 285] on span "Run" at bounding box center [489, 288] width 36 height 9
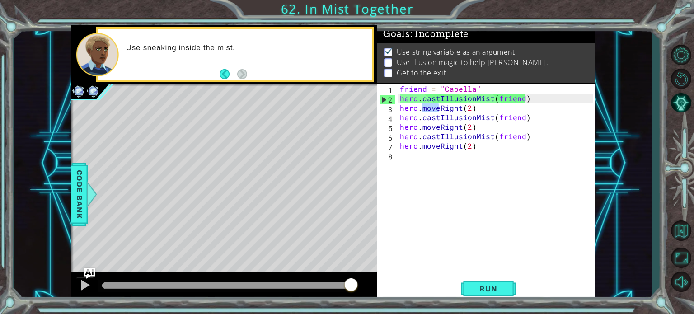
drag, startPoint x: 437, startPoint y: 108, endPoint x: 423, endPoint y: 108, distance: 14.5
click at [423, 108] on div "friend = "Capella" hero . castIllusionMist ( friend ) hero . moveRight ( 2 ) he…" at bounding box center [497, 188] width 199 height 209
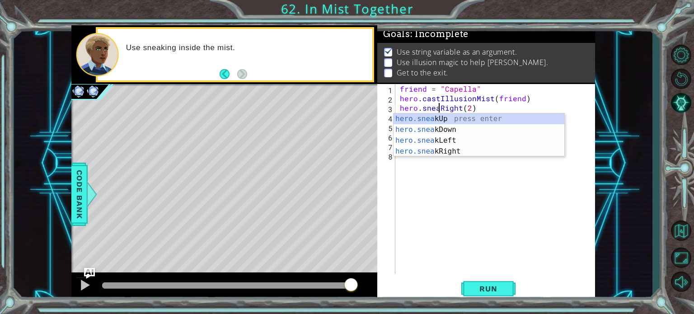
scroll to position [0, 2]
click at [424, 137] on div "hero.sneak Up press enter hero.sneak Down press enter hero.sneak Left press ent…" at bounding box center [479, 145] width 171 height 65
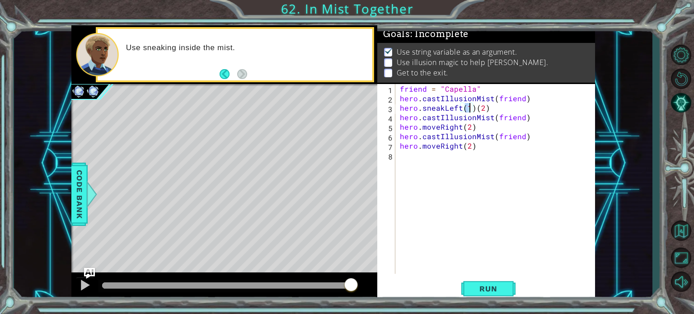
click at [474, 109] on div "friend = "Capella" hero . castIllusionMist ( friend ) hero . sneakLeft ( 1 ) ( …" at bounding box center [497, 188] width 199 height 209
drag, startPoint x: 459, startPoint y: 146, endPoint x: 438, endPoint y: 147, distance: 21.3
click at [438, 147] on div "friend = "Capella" hero . castIllusionMist ( friend ) hero . sneakLeft ( 2 ) he…" at bounding box center [497, 188] width 199 height 209
click at [438, 147] on div "friend = "Capella" hero . castIllusionMist ( friend ) hero . sneakLeft ( 2 ) he…" at bounding box center [495, 179] width 195 height 190
drag, startPoint x: 438, startPoint y: 147, endPoint x: 430, endPoint y: 146, distance: 7.7
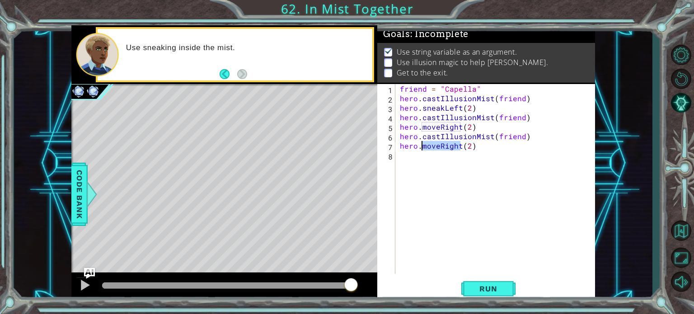
click at [430, 146] on div "friend = "Capella" hero . castIllusionMist ( friend ) hero . sneakLeft ( 2 ) he…" at bounding box center [497, 188] width 199 height 209
click at [430, 146] on div "friend = "Capella" hero . castIllusionMist ( friend ) hero . sneakLeft ( 2 ) he…" at bounding box center [495, 179] width 195 height 190
drag, startPoint x: 438, startPoint y: 146, endPoint x: 423, endPoint y: 146, distance: 14.9
click at [423, 146] on div "friend = "Capella" hero . castIllusionMist ( friend ) hero . sneakLeft ( 2 ) he…" at bounding box center [497, 188] width 199 height 209
drag, startPoint x: 439, startPoint y: 127, endPoint x: 423, endPoint y: 125, distance: 15.9
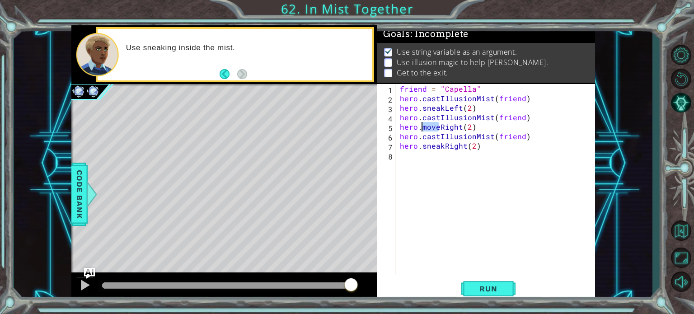
click at [423, 125] on div "friend = "Capella" hero . castIllusionMist ( friend ) hero . sneakLeft ( 2 ) he…" at bounding box center [497, 188] width 199 height 209
click at [483, 277] on div "hero.snealRight(2) 1 2 3 4 5 6 7 8 friend = "Capella" hero . castIllusionMist (…" at bounding box center [486, 192] width 218 height 217
click at [487, 289] on span "Run" at bounding box center [489, 288] width 36 height 9
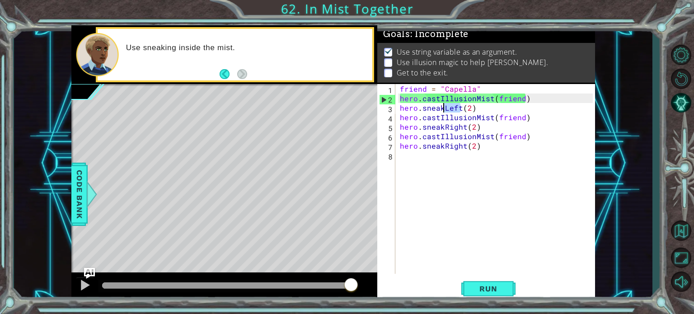
drag, startPoint x: 461, startPoint y: 107, endPoint x: 444, endPoint y: 107, distance: 16.7
click at [444, 107] on div "friend = "Capella" hero . castIllusionMist ( friend ) hero . sneakLeft ( 2 ) he…" at bounding box center [497, 188] width 199 height 209
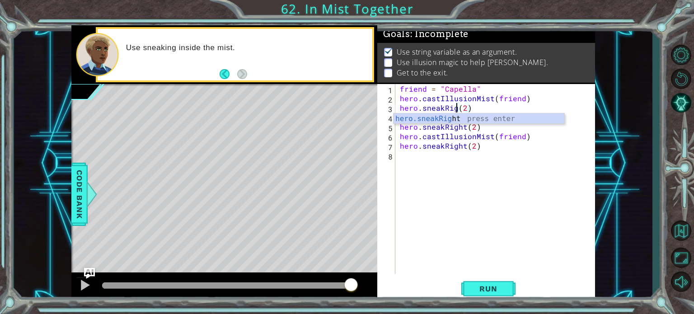
scroll to position [0, 4]
type textarea "hero.sneakRight(2)"
click at [486, 291] on span "Run" at bounding box center [489, 288] width 36 height 9
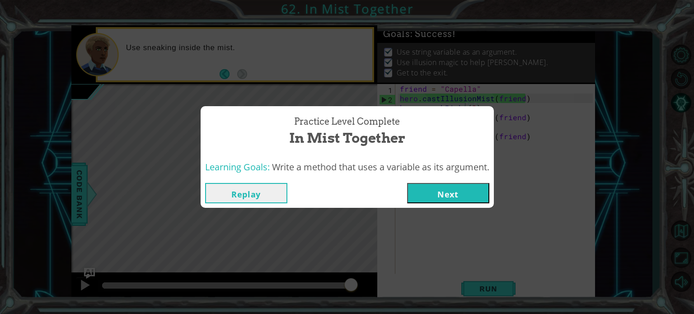
click at [469, 184] on button "Next" at bounding box center [448, 193] width 82 height 20
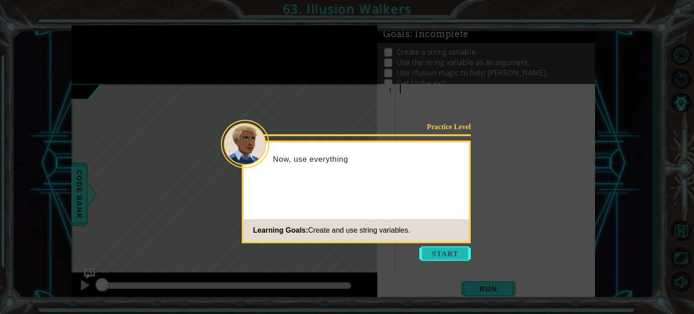
click at [456, 249] on button "Start" at bounding box center [445, 253] width 52 height 14
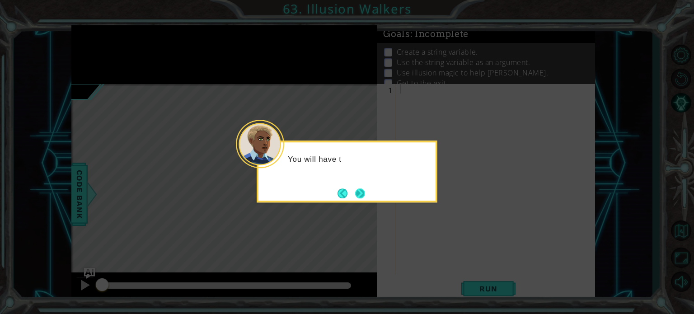
click at [360, 188] on button "Next" at bounding box center [360, 193] width 10 height 10
click at [360, 188] on div "Level Map" at bounding box center [280, 217] width 418 height 266
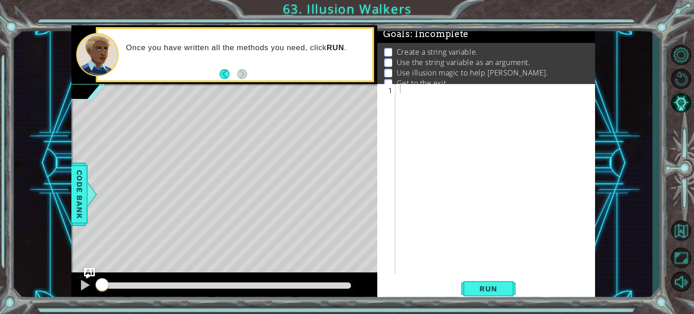
click at [409, 90] on div at bounding box center [497, 188] width 199 height 209
type textarea "friend="Octans""
click at [419, 98] on div "friend = "Octans"" at bounding box center [497, 188] width 199 height 209
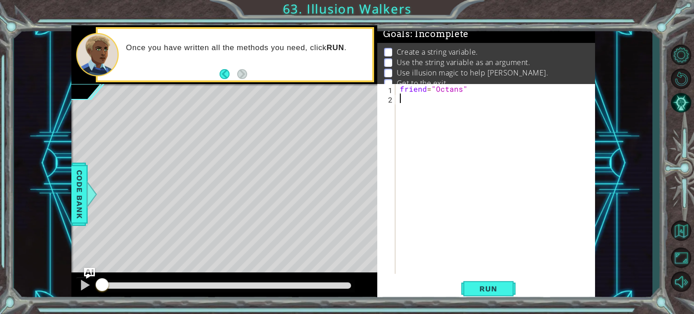
scroll to position [0, 0]
click at [495, 287] on span "Run" at bounding box center [489, 288] width 36 height 9
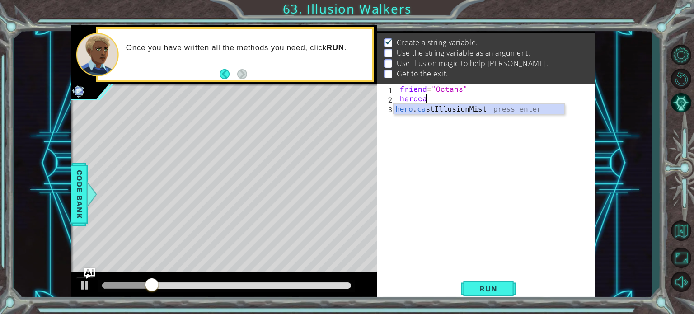
scroll to position [0, 1]
type textarea "hero.castIllusionMist(friend)"
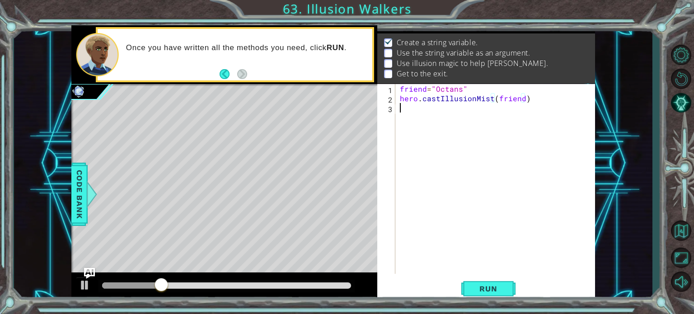
click at [418, 111] on div "friend = "Octans" hero . castIllusionMist ( friend )" at bounding box center [497, 188] width 199 height 209
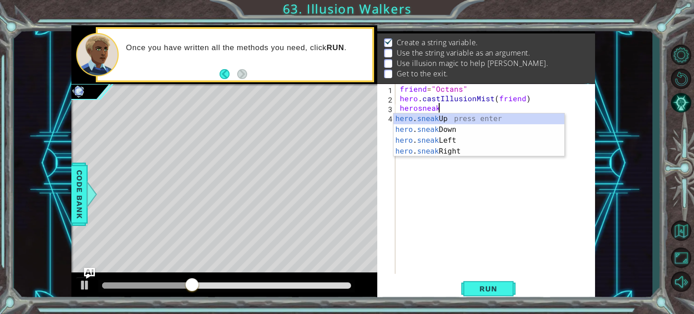
scroll to position [0, 2]
click at [425, 120] on div "hero . sneak Up press enter hero . sneak Down press enter hero . sneak Left pre…" at bounding box center [479, 145] width 171 height 65
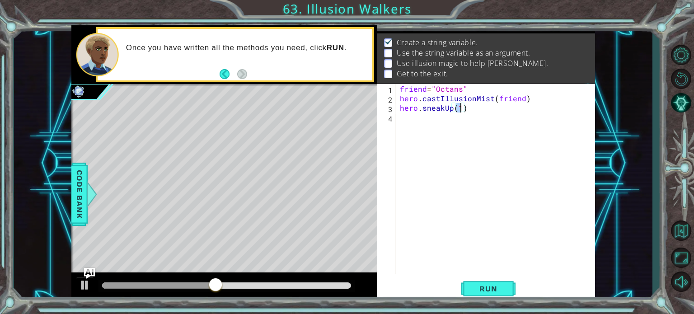
type textarea "hero.sneakUp(2)"
click at [424, 125] on div "friend = "Octans" hero . castIllusionMist ( friend ) hero . sneakUp ( 2 )" at bounding box center [497, 188] width 199 height 209
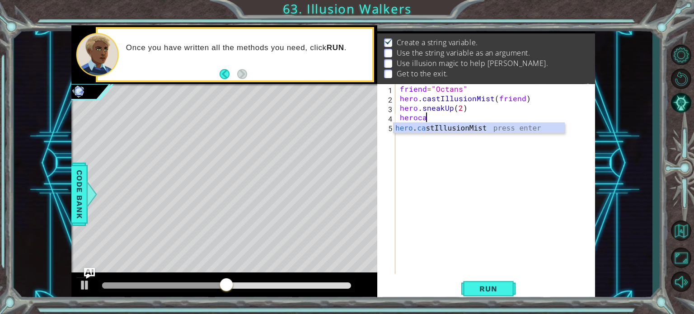
scroll to position [0, 1]
type textarea "hero.castIllusionMist(friend)"
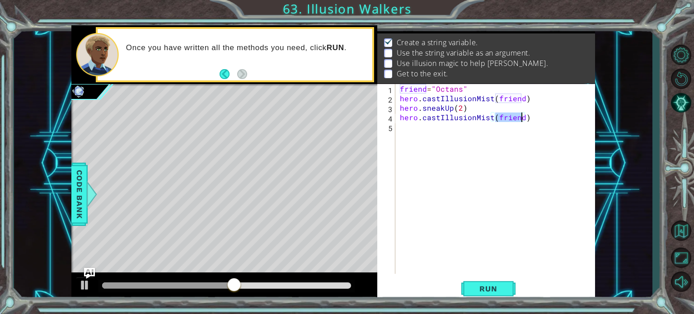
click at [424, 125] on div "friend = "Octans" hero . castIllusionMist ( friend ) hero . sneakUp ( 2 ) hero …" at bounding box center [497, 188] width 199 height 209
type textarea "hero.sneakUp(2)"
click at [429, 134] on div "friend = "Octans" hero . castIllusionMist ( friend ) hero . sneakUp ( 2 ) hero …" at bounding box center [497, 188] width 199 height 209
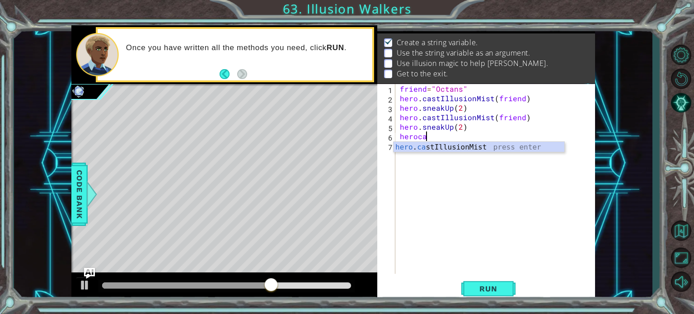
scroll to position [0, 1]
type textarea "hero.castIllusionMist(friend)"
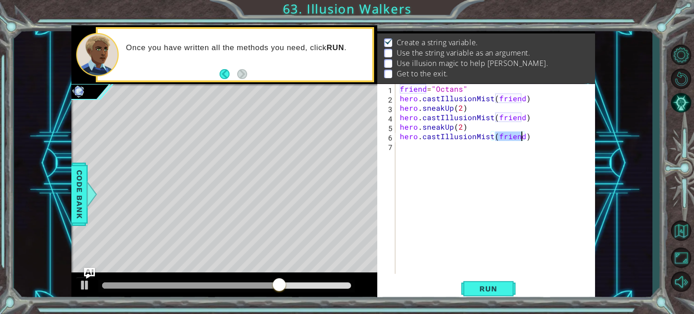
click at [426, 150] on div "friend = "Octans" hero . castIllusionMist ( friend ) hero . sneakUp ( 2 ) hero …" at bounding box center [497, 188] width 199 height 209
click at [476, 289] on span "Run" at bounding box center [489, 288] width 36 height 9
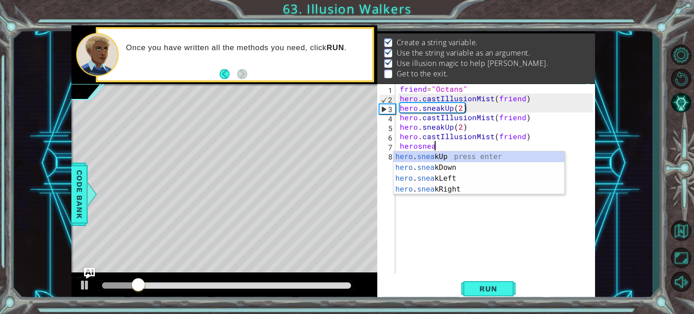
scroll to position [0, 2]
click at [449, 156] on div "hero . sneak Up press enter hero . sneak Down press enter hero . sneak Left pre…" at bounding box center [479, 183] width 171 height 65
type textarea "hero.sneakUp(1)"
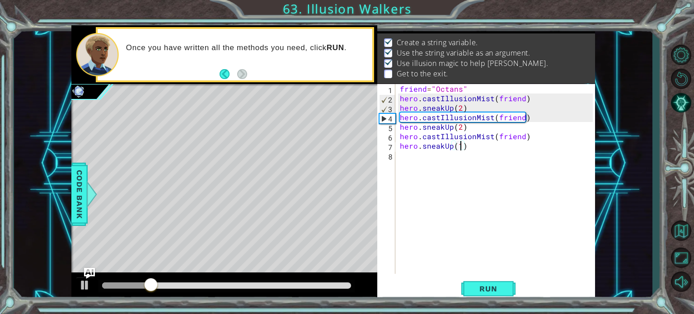
scroll to position [0, 4]
click at [440, 156] on div "friend = "Octans" hero . castIllusionMist ( friend ) hero . sneakUp ( 2 ) hero …" at bounding box center [497, 188] width 199 height 209
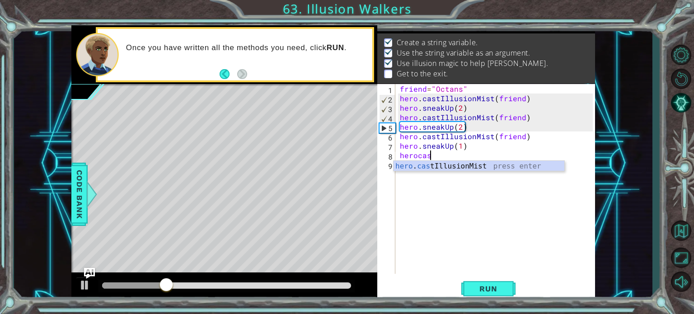
scroll to position [0, 1]
type textarea "hero.castIllusionMist(friend)"
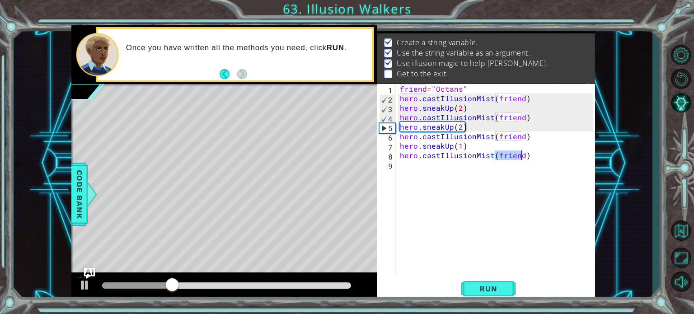
click at [440, 164] on div "friend = "Octans" hero . castIllusionMist ( friend ) hero . sneakUp ( 2 ) hero …" at bounding box center [497, 188] width 199 height 209
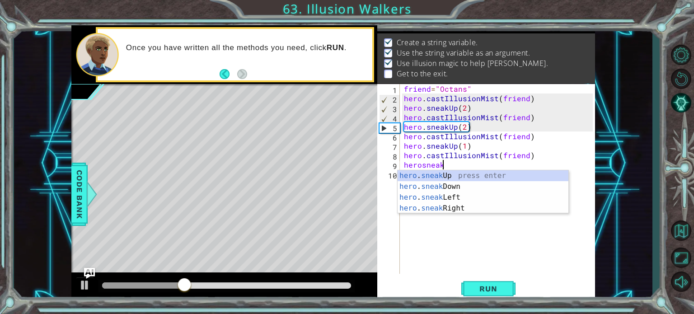
scroll to position [0, 2]
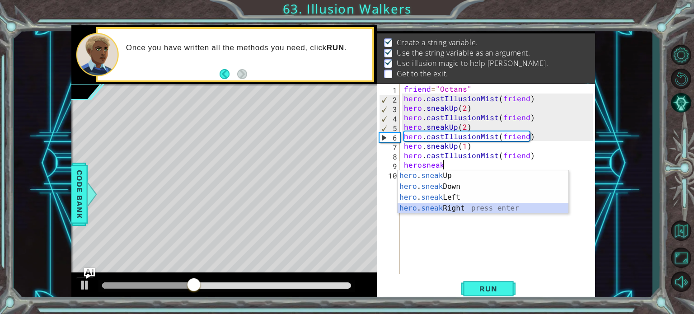
click at [445, 207] on div "hero . sneak Up press enter hero . sneak Down press enter hero . sneak Left pre…" at bounding box center [483, 202] width 171 height 65
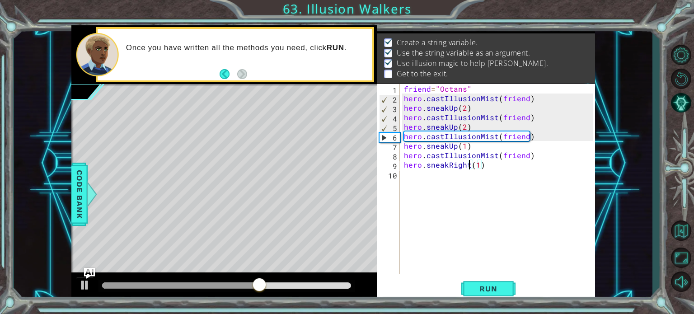
click at [469, 163] on div "friend = "Octans" hero . castIllusionMist ( friend ) hero . sneakUp ( 2 ) hero …" at bounding box center [499, 188] width 195 height 209
click at [477, 166] on div "friend = "Octans" hero . castIllusionMist ( friend ) hero . sneakUp ( 2 ) hero …" at bounding box center [499, 188] width 195 height 209
click at [497, 288] on span "Run" at bounding box center [489, 288] width 36 height 9
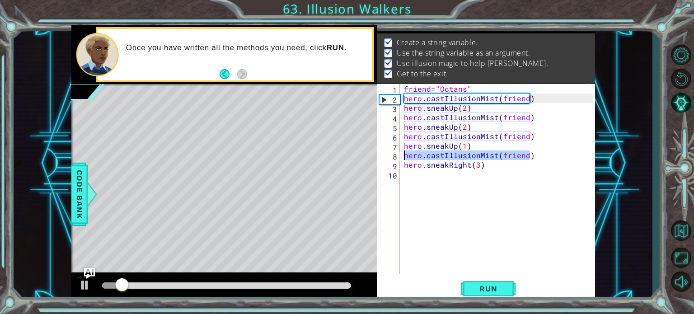
drag, startPoint x: 538, startPoint y: 153, endPoint x: 405, endPoint y: 152, distance: 132.9
click at [405, 152] on div "friend = "Octans" hero . castIllusionMist ( friend ) hero . sneakUp ( 2 ) hero …" at bounding box center [499, 188] width 195 height 209
type textarea "hero.castIllusionMist(friend)"
type textarea "hero.sneakUp(1)"
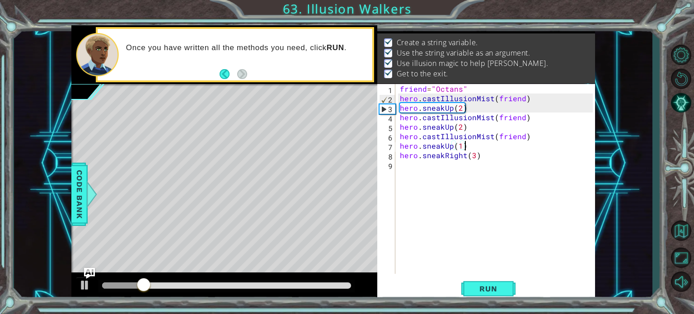
click at [451, 245] on div "friend = "Octans" hero . castIllusionMist ( friend ) hero . sneakUp ( 2 ) hero …" at bounding box center [497, 188] width 199 height 209
click at [479, 289] on span "Run" at bounding box center [489, 288] width 36 height 9
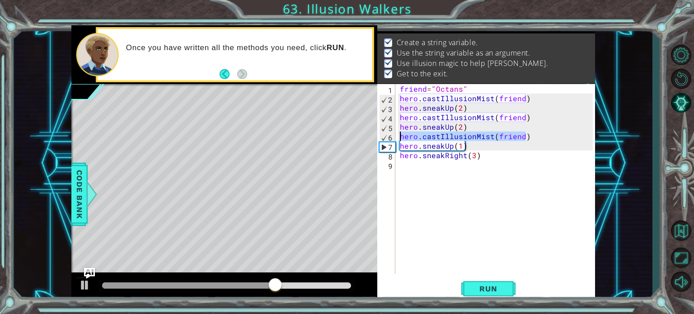
drag, startPoint x: 541, startPoint y: 133, endPoint x: 400, endPoint y: 138, distance: 141.1
click at [400, 138] on div "friend = "Octans" hero . castIllusionMist ( friend ) hero . sneakUp ( 2 ) hero …" at bounding box center [497, 188] width 199 height 209
type textarea "hero.castIllusionMist(friend)"
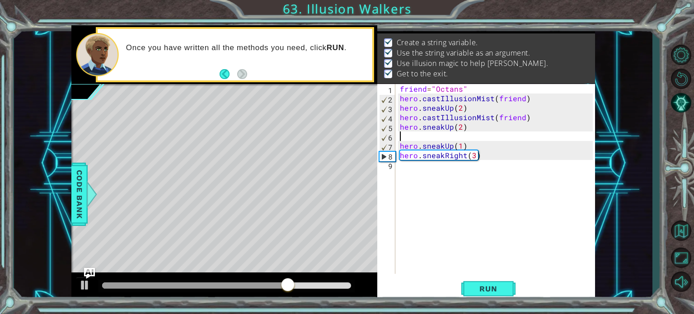
click at [400, 138] on div "friend = "Octans" hero . castIllusionMist ( friend ) hero . sneakUp ( 2 ) hero …" at bounding box center [497, 188] width 199 height 209
type textarea "hero.sneakUp(2)"
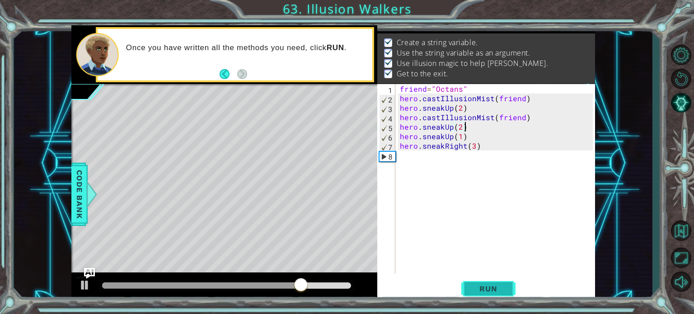
click at [491, 285] on span "Run" at bounding box center [489, 288] width 36 height 9
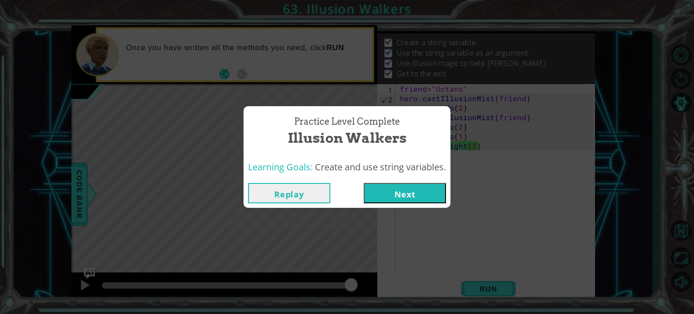
click at [423, 204] on div "Replay Next" at bounding box center [347, 193] width 207 height 29
click at [422, 189] on button "Next" at bounding box center [405, 193] width 82 height 20
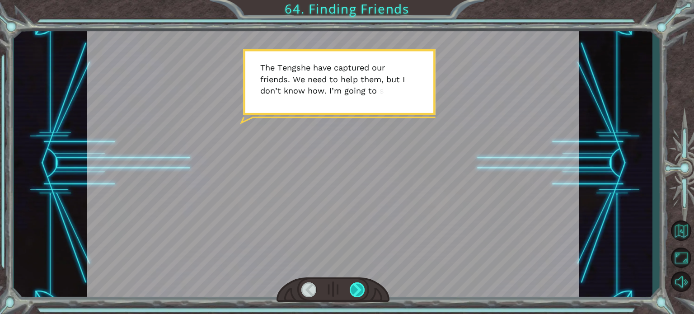
click at [362, 286] on div at bounding box center [357, 289] width 15 height 15
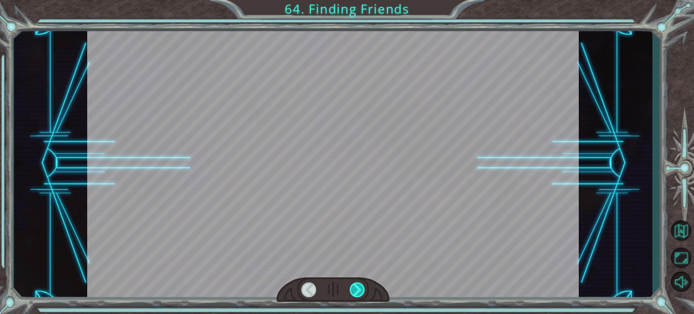
click at [362, 286] on div at bounding box center [357, 289] width 15 height 15
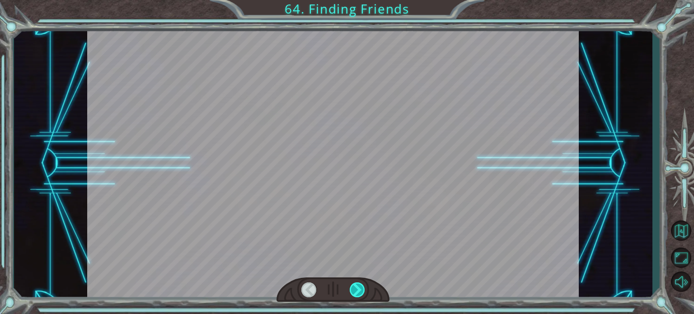
click at [362, 286] on div at bounding box center [357, 289] width 15 height 15
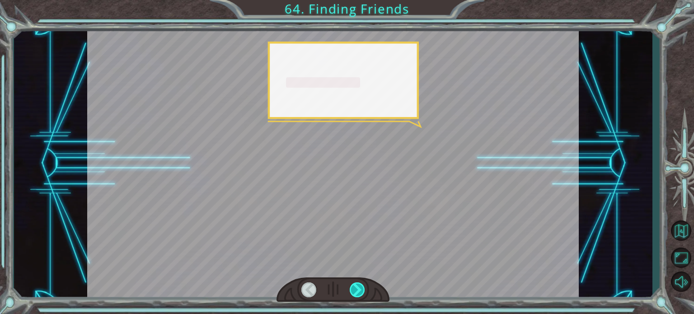
click at [362, 286] on div at bounding box center [357, 289] width 15 height 15
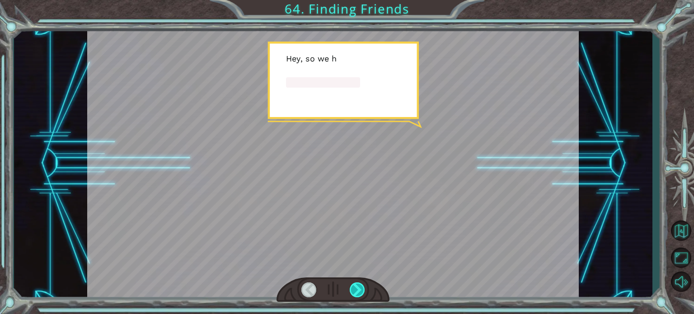
click at [362, 286] on div at bounding box center [357, 289] width 15 height 15
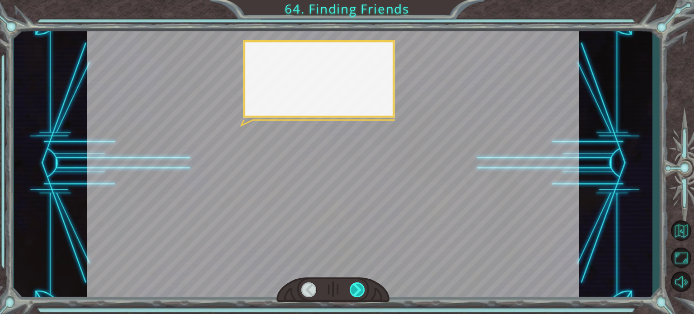
click at [362, 286] on div at bounding box center [357, 289] width 15 height 15
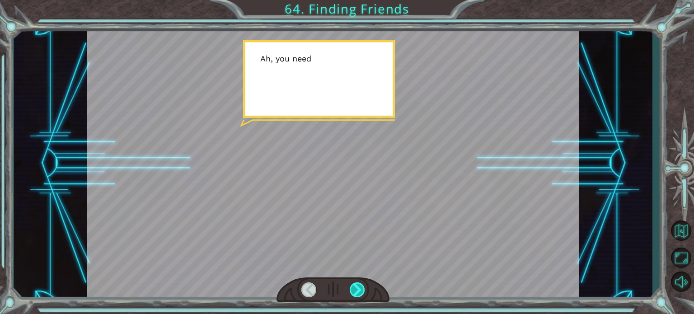
click at [362, 286] on div at bounding box center [357, 289] width 15 height 15
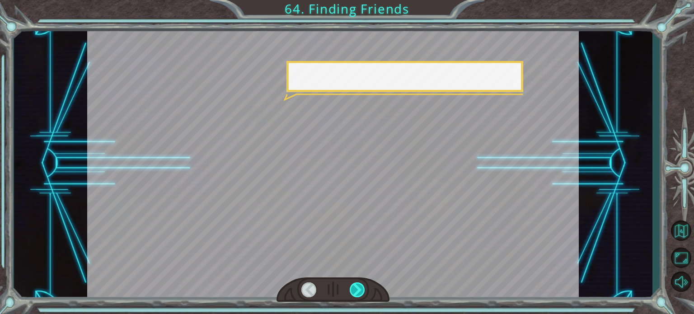
click at [362, 286] on div at bounding box center [357, 289] width 15 height 15
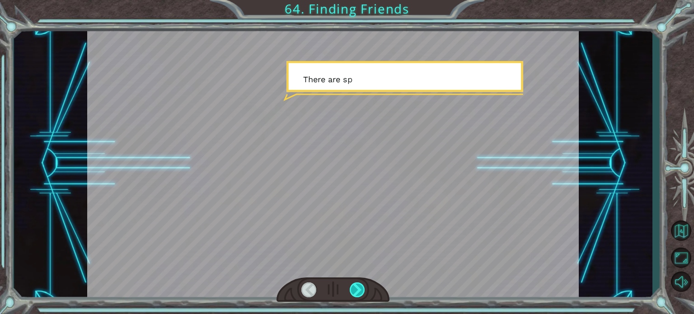
click at [362, 286] on div at bounding box center [357, 289] width 15 height 15
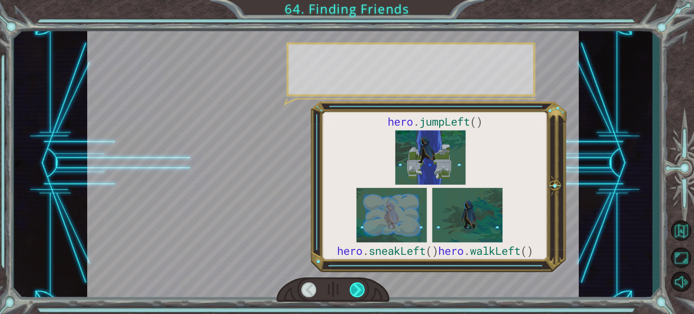
click at [362, 286] on div at bounding box center [357, 289] width 15 height 15
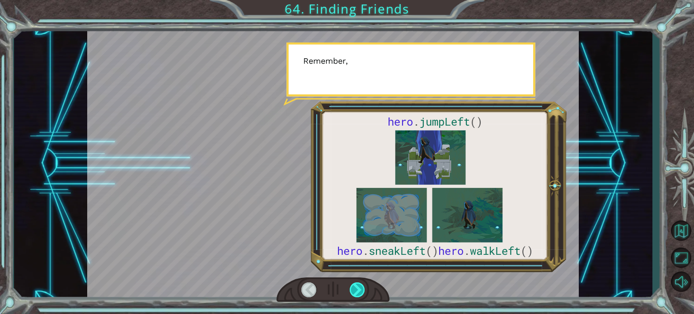
click at [362, 286] on div at bounding box center [357, 289] width 15 height 15
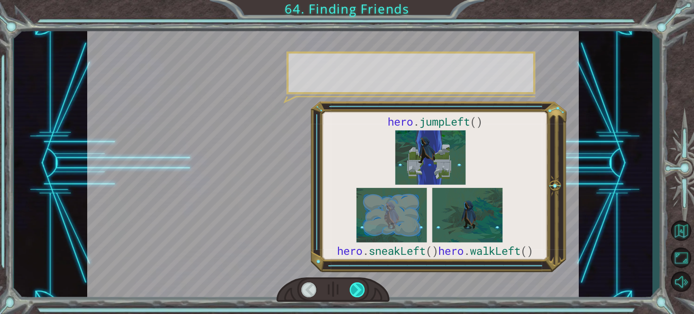
click at [362, 286] on div at bounding box center [357, 289] width 15 height 15
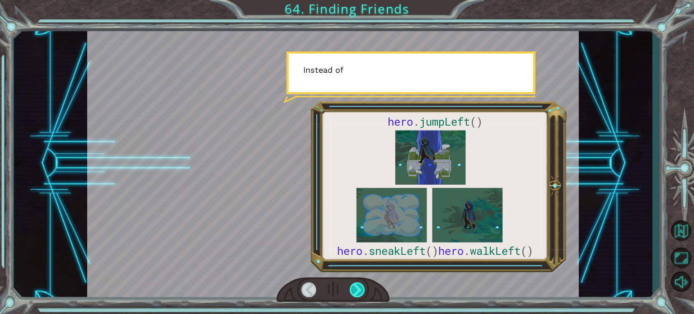
click at [362, 286] on div at bounding box center [357, 289] width 15 height 15
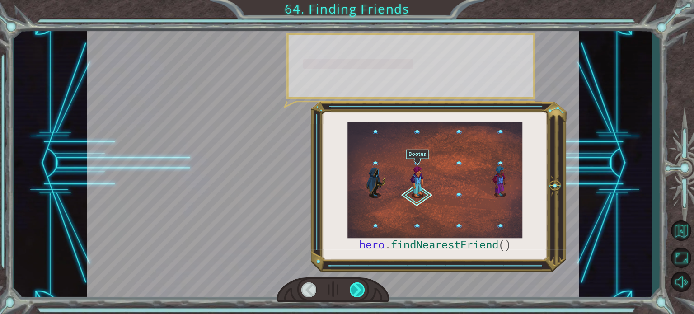
click at [362, 286] on div at bounding box center [357, 289] width 15 height 15
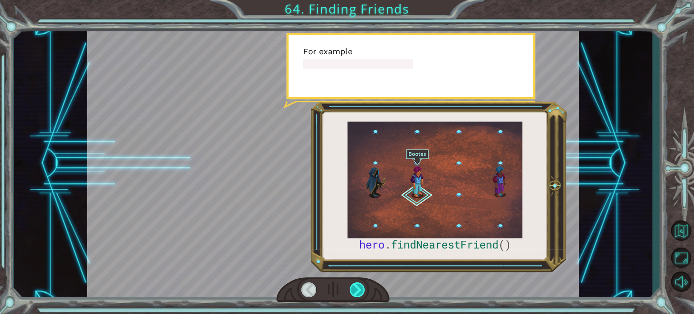
click at [362, 286] on div at bounding box center [357, 289] width 15 height 15
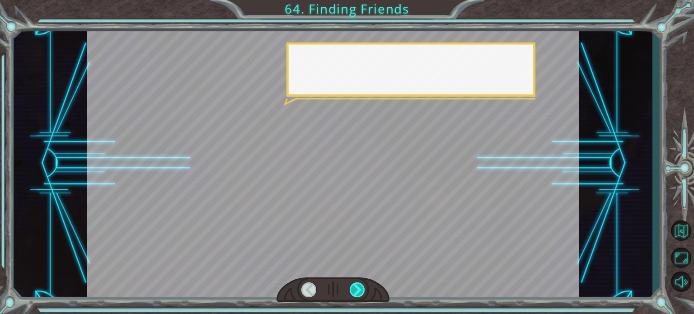
click at [362, 286] on div at bounding box center [357, 289] width 15 height 15
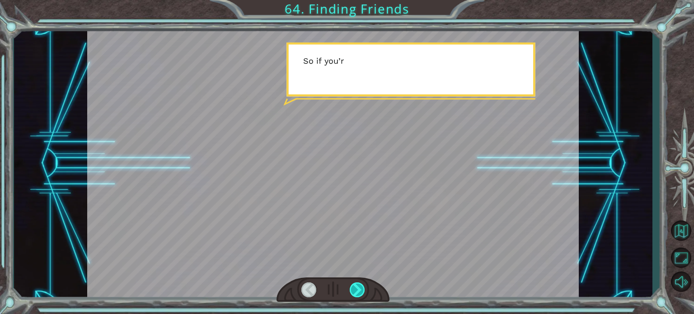
click at [362, 286] on div at bounding box center [357, 289] width 15 height 15
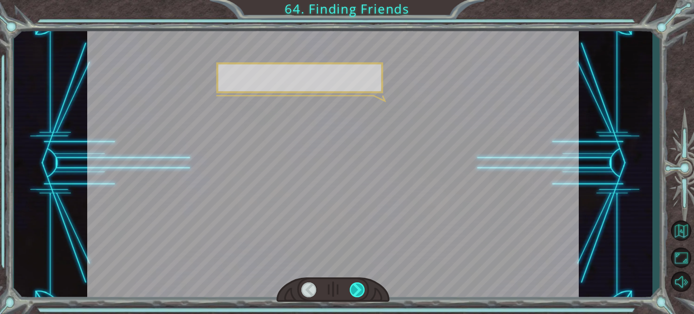
click at [362, 286] on div at bounding box center [357, 289] width 15 height 15
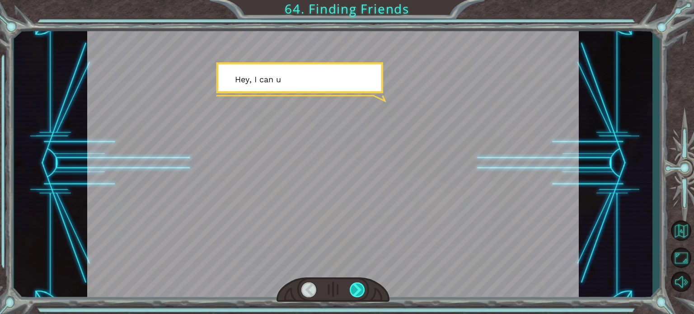
click at [362, 286] on div at bounding box center [357, 289] width 15 height 15
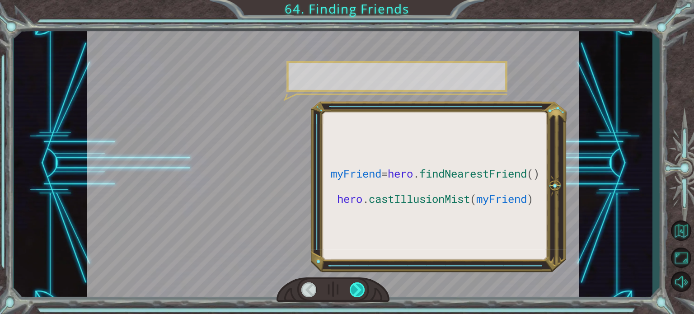
click at [362, 286] on div at bounding box center [357, 289] width 15 height 15
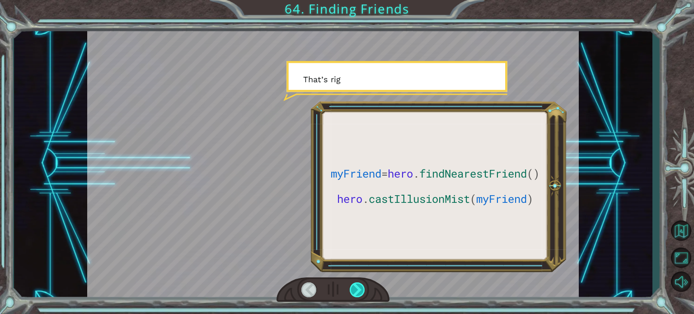
click at [362, 286] on div at bounding box center [357, 289] width 15 height 15
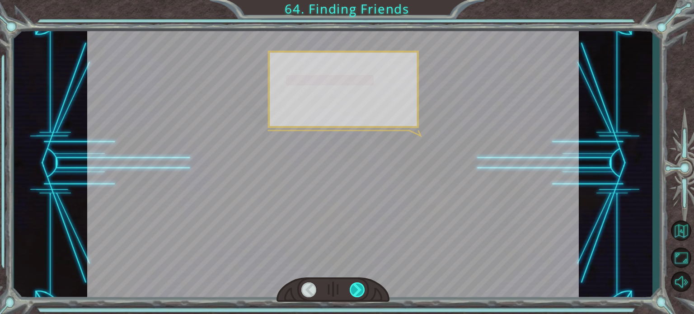
click at [362, 286] on div at bounding box center [357, 289] width 15 height 15
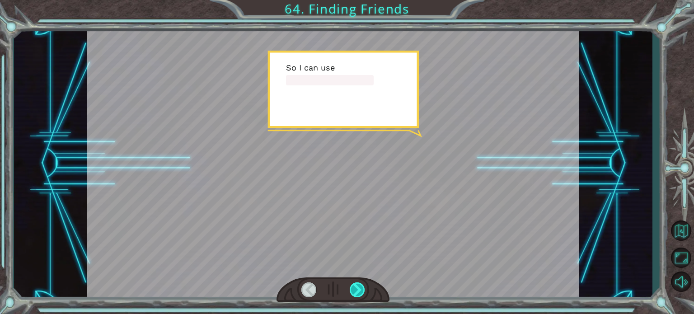
click at [362, 286] on div at bounding box center [357, 289] width 15 height 15
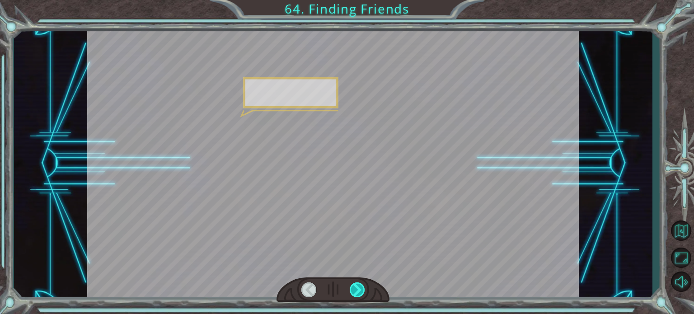
click at [362, 286] on div at bounding box center [357, 289] width 15 height 15
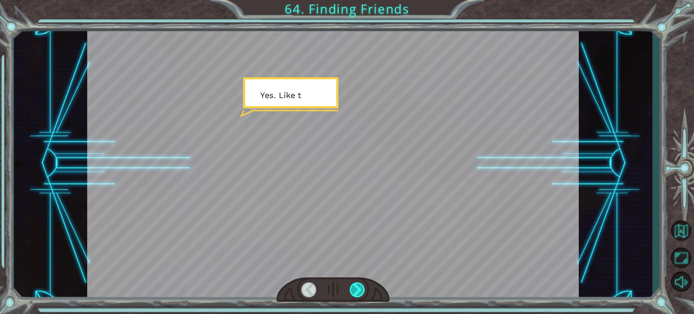
click at [362, 286] on div at bounding box center [357, 289] width 15 height 15
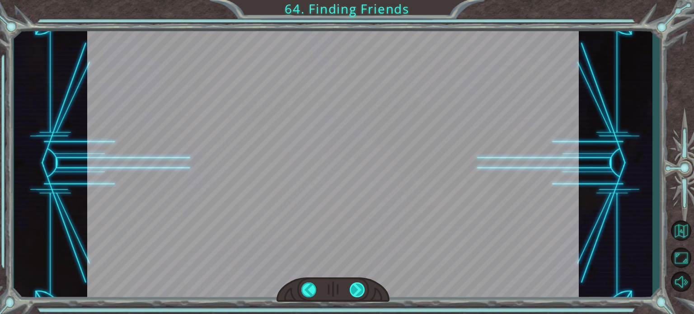
click at [362, 286] on div at bounding box center [357, 289] width 15 height 15
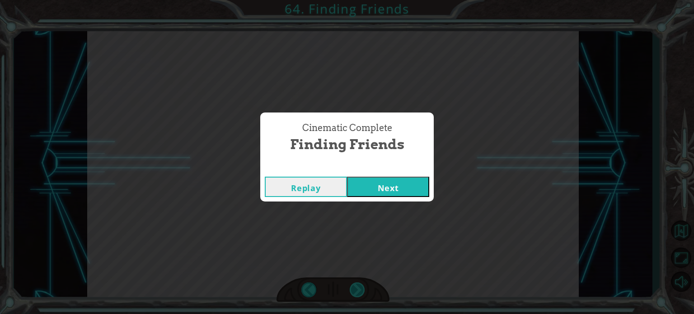
click at [362, 286] on div "Cinematic Complete Finding Friends Replay Next" at bounding box center [347, 157] width 694 height 314
click at [407, 177] on button "Next" at bounding box center [388, 187] width 82 height 20
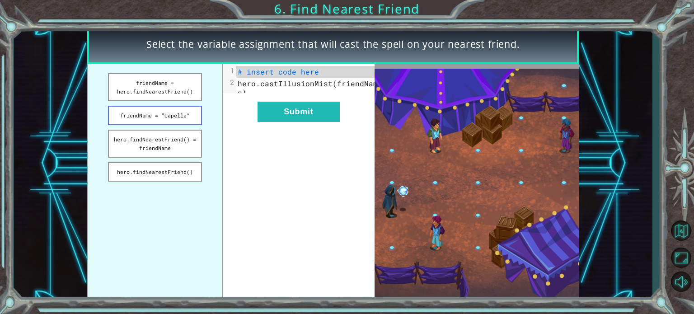
click at [188, 118] on button "friendName = "Capella"" at bounding box center [155, 115] width 94 height 19
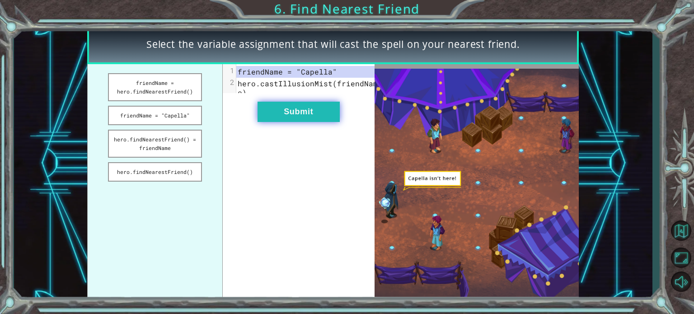
click at [263, 122] on button "Submit" at bounding box center [299, 112] width 82 height 20
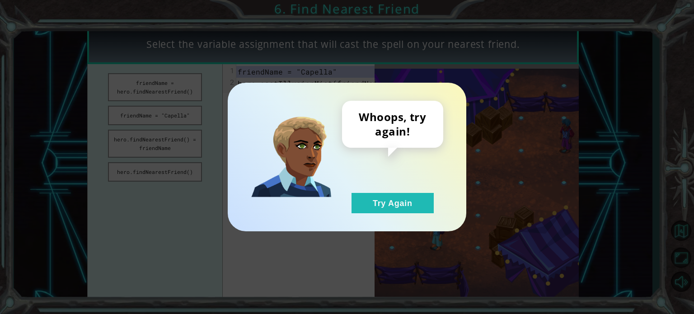
click at [414, 213] on div "Whoops, try again! Try Again" at bounding box center [347, 157] width 239 height 149
click at [380, 211] on button "Try Again" at bounding box center [393, 203] width 82 height 20
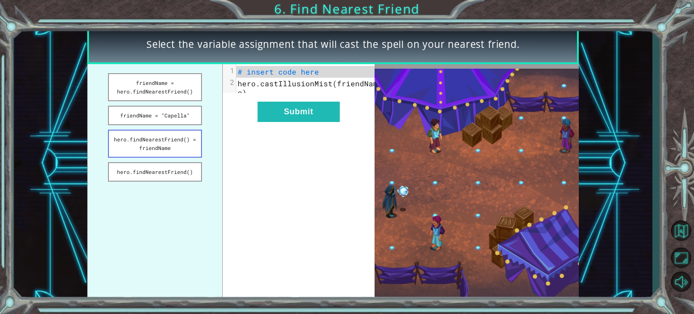
click at [158, 146] on button "hero.findNearestFriend() = friendName" at bounding box center [155, 144] width 94 height 28
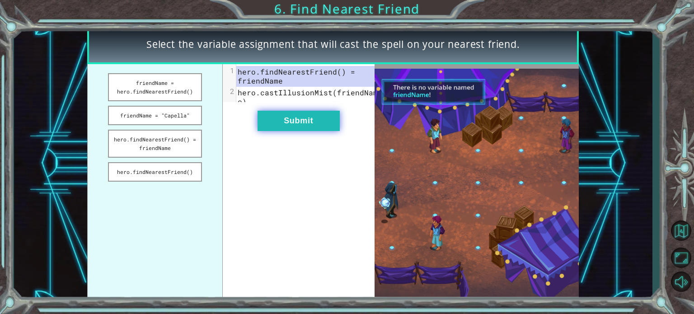
click at [289, 130] on button "Submit" at bounding box center [299, 121] width 82 height 20
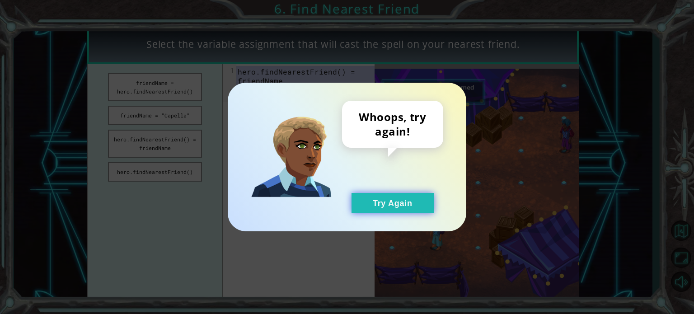
click at [388, 201] on button "Try Again" at bounding box center [393, 203] width 82 height 20
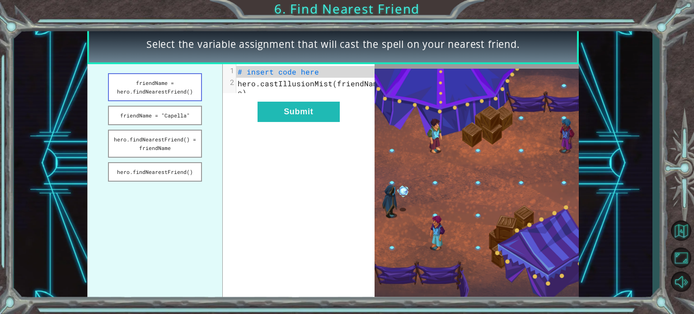
click at [150, 76] on button "friendName = hero.findNearestFriend()" at bounding box center [155, 87] width 94 height 28
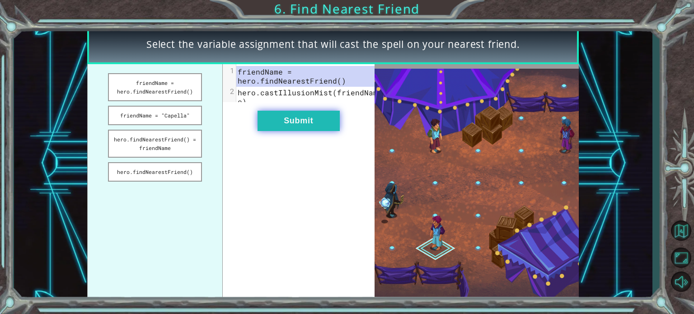
click at [295, 126] on button "Submit" at bounding box center [299, 121] width 82 height 20
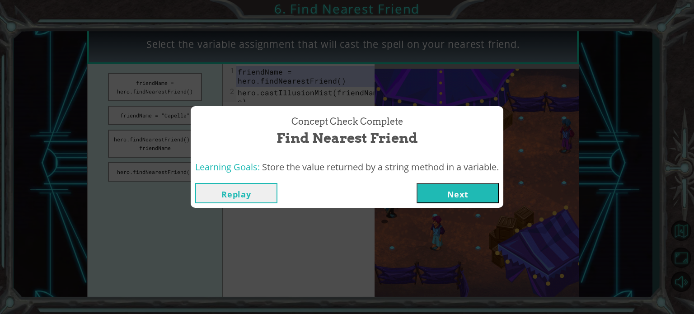
click at [449, 190] on button "Next" at bounding box center [458, 193] width 82 height 20
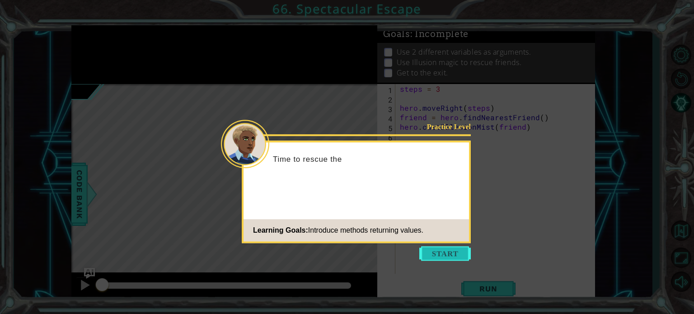
click at [456, 251] on button "Start" at bounding box center [445, 253] width 52 height 14
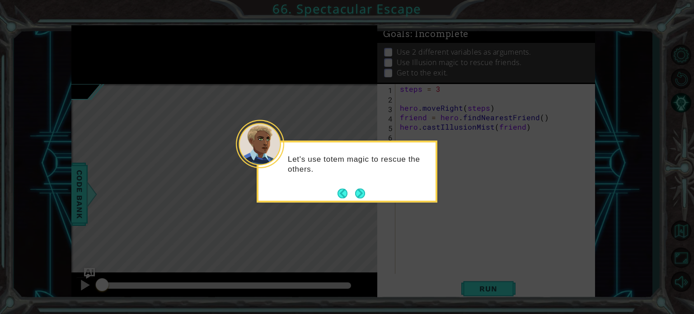
click at [369, 195] on div "Let's use totem magic to rescue the others." at bounding box center [347, 172] width 181 height 62
click at [365, 193] on button "Next" at bounding box center [360, 193] width 10 height 10
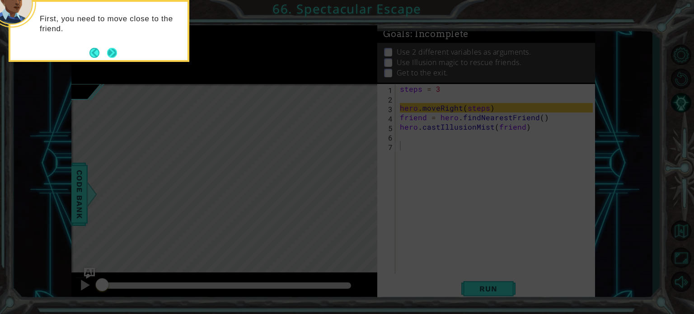
click at [107, 48] on button "Next" at bounding box center [112, 53] width 10 height 10
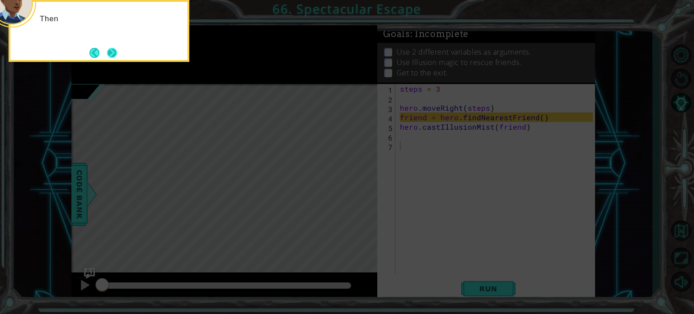
click at [116, 52] on button "Next" at bounding box center [112, 53] width 10 height 10
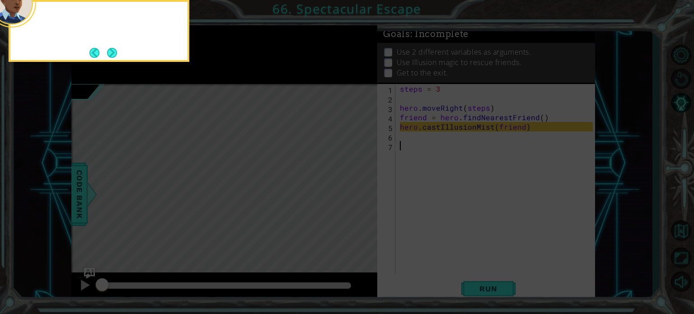
click at [116, 52] on button "Next" at bounding box center [112, 53] width 10 height 10
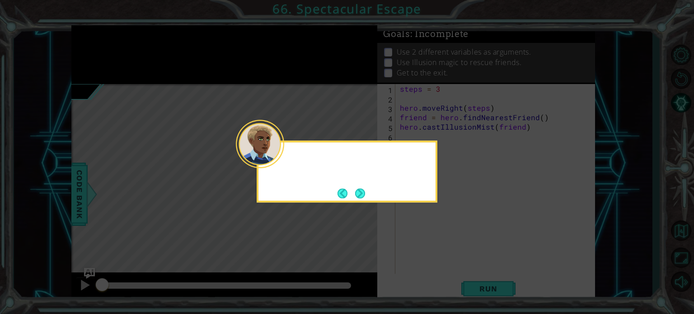
click at [116, 52] on icon at bounding box center [347, 157] width 694 height 314
click at [359, 193] on button "Next" at bounding box center [360, 193] width 10 height 10
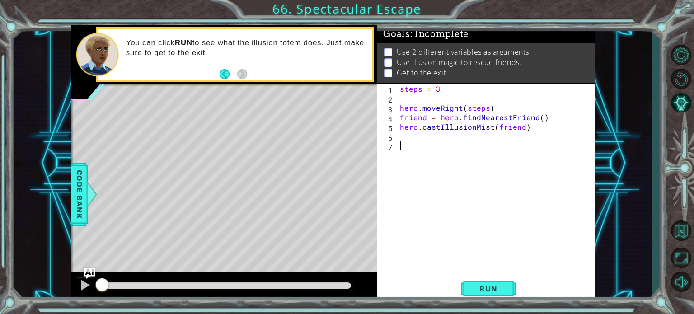
click at [427, 126] on div "steps = 3 hero . moveRight ( steps ) friend = hero . findNearestFriend ( ) hero…" at bounding box center [497, 188] width 199 height 209
type textarea "hero.castIllusionMist(friend)"
click at [456, 136] on div "steps = 3 hero . moveRight ( steps ) friend = hero . findNearestFriend ( ) hero…" at bounding box center [497, 188] width 199 height 209
click at [480, 292] on span "Run" at bounding box center [489, 288] width 36 height 9
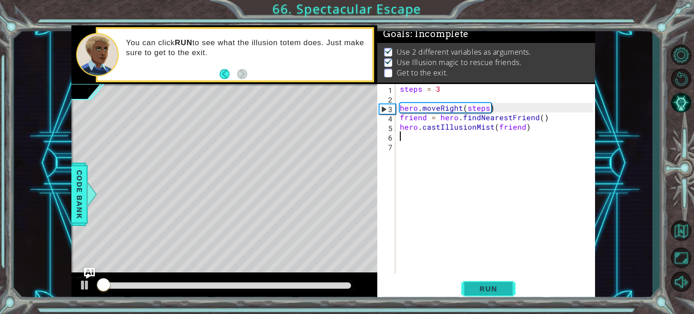
scroll to position [5, 0]
type textarea "j"
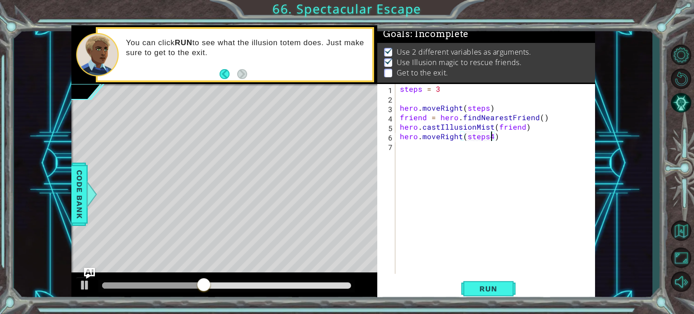
scroll to position [0, 5]
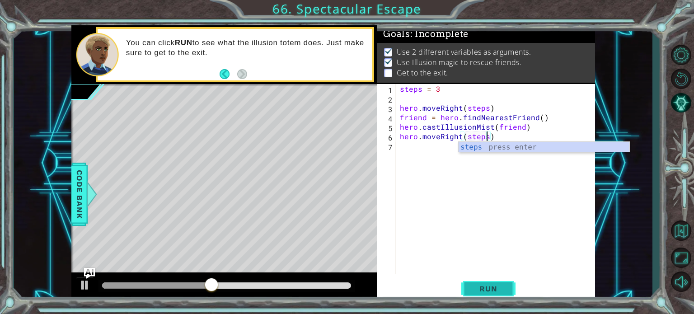
type textarea "hero.moveRight(steps)"
click at [481, 282] on button "Run" at bounding box center [488, 289] width 54 height 22
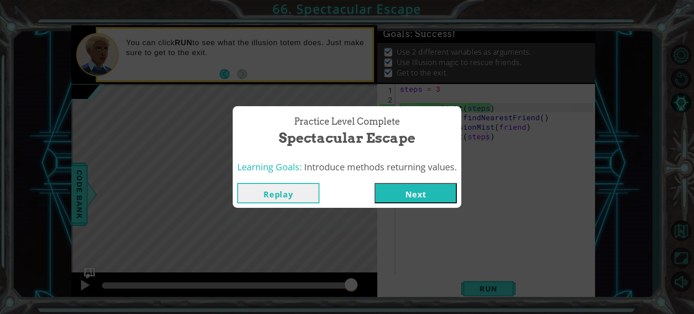
click at [422, 189] on button "Next" at bounding box center [416, 193] width 82 height 20
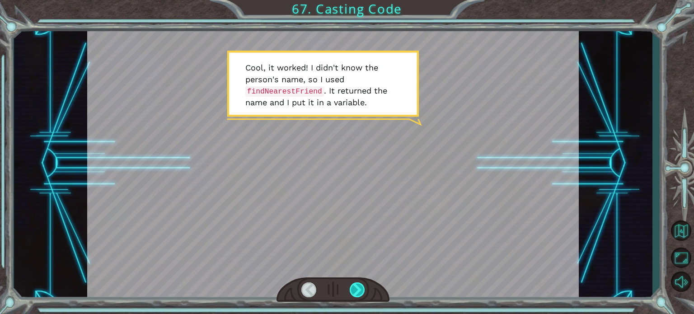
click at [353, 287] on div at bounding box center [357, 289] width 15 height 15
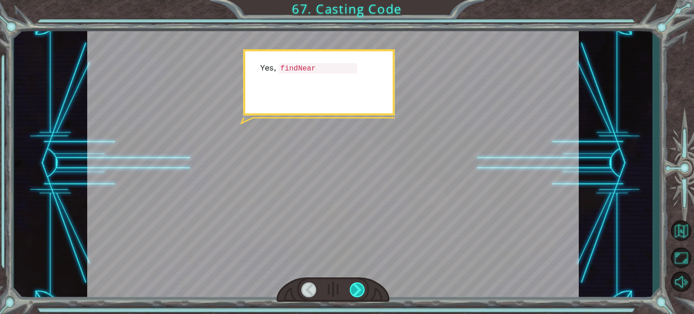
click at [353, 287] on div at bounding box center [357, 289] width 15 height 15
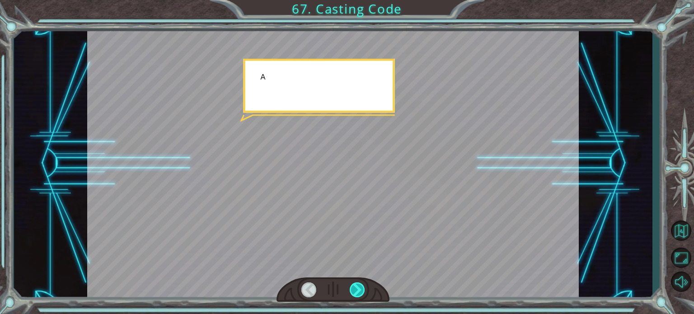
click at [353, 287] on div at bounding box center [357, 289] width 15 height 15
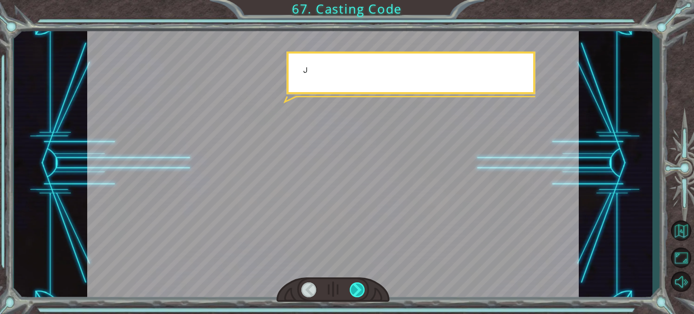
click at [353, 287] on div at bounding box center [357, 289] width 15 height 15
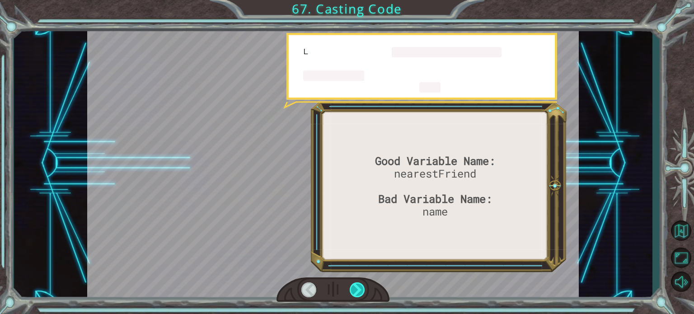
click at [353, 287] on div at bounding box center [357, 289] width 15 height 15
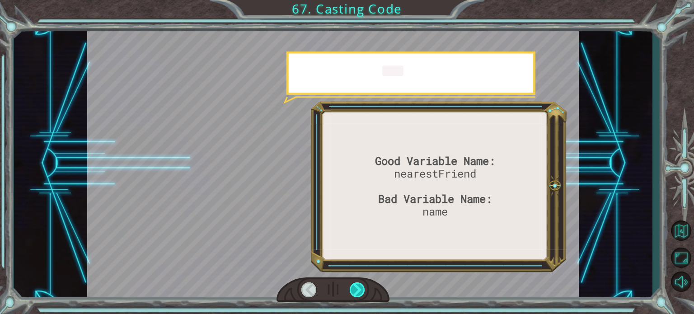
click at [353, 287] on div at bounding box center [357, 289] width 15 height 15
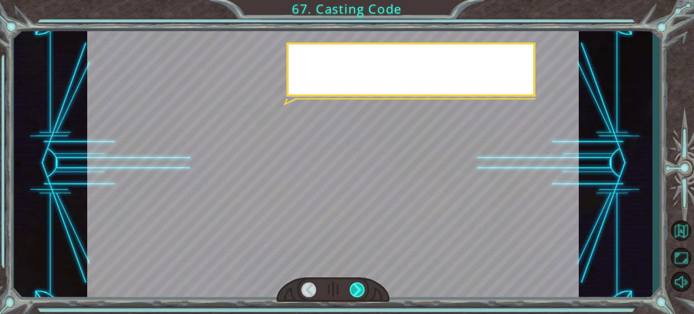
click at [353, 287] on div at bounding box center [357, 289] width 15 height 15
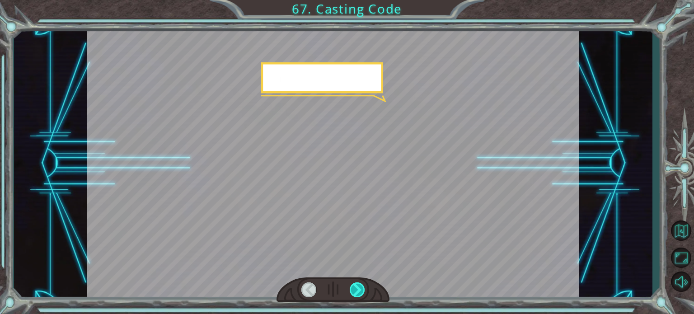
click at [353, 287] on div at bounding box center [357, 289] width 15 height 15
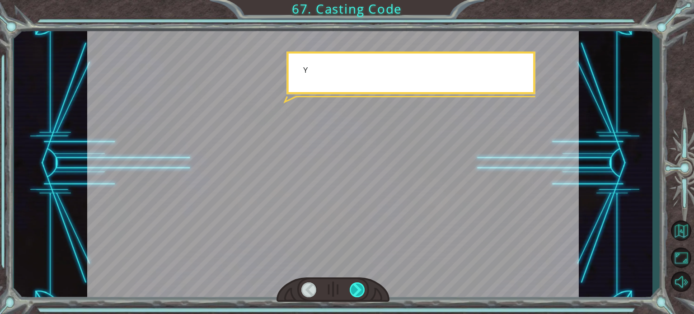
click at [353, 287] on div at bounding box center [357, 289] width 15 height 15
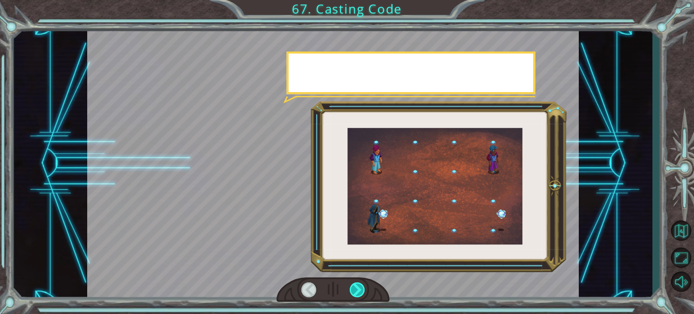
click at [353, 287] on div at bounding box center [357, 289] width 15 height 15
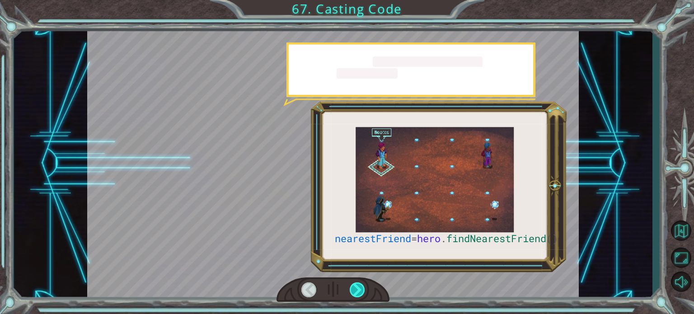
click at [353, 287] on div at bounding box center [357, 289] width 15 height 15
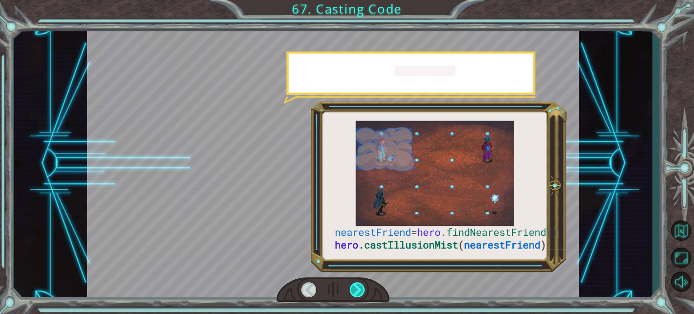
click at [353, 287] on div at bounding box center [357, 289] width 15 height 15
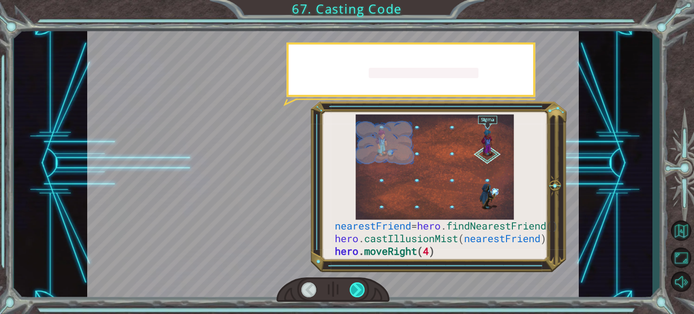
click at [353, 287] on div at bounding box center [357, 289] width 15 height 15
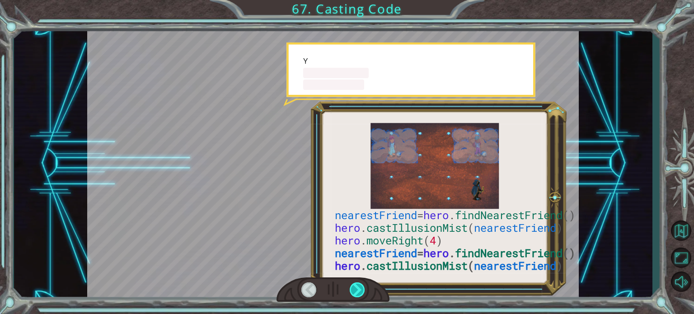
click at [353, 287] on div at bounding box center [357, 289] width 15 height 15
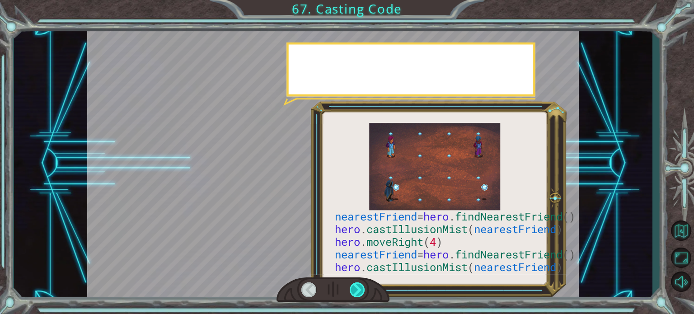
click at [353, 287] on div at bounding box center [357, 289] width 15 height 15
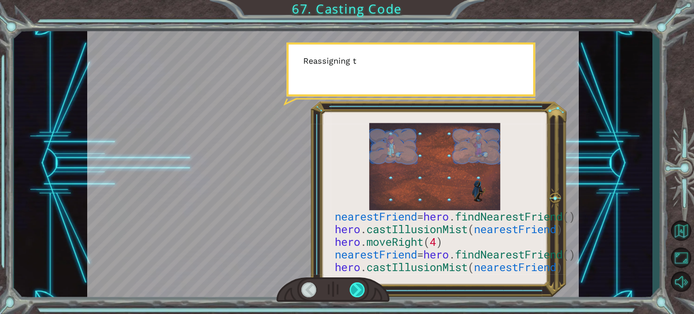
click at [353, 287] on div at bounding box center [357, 289] width 15 height 15
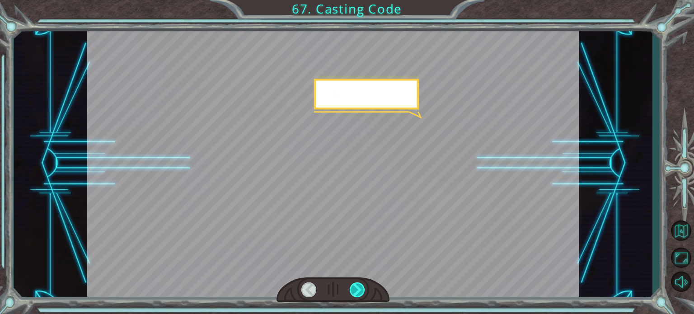
click at [353, 287] on div at bounding box center [357, 289] width 15 height 15
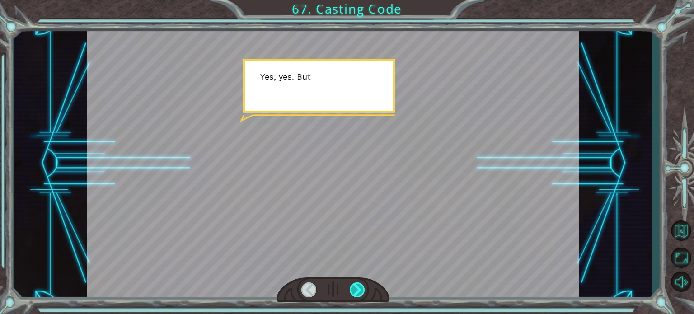
click at [353, 287] on div at bounding box center [357, 289] width 15 height 15
click at [353, 0] on div "nearestFriend = hero . findNearestFriend () hero . castIllusionMist ( nearestFr…" at bounding box center [347, 0] width 694 height 0
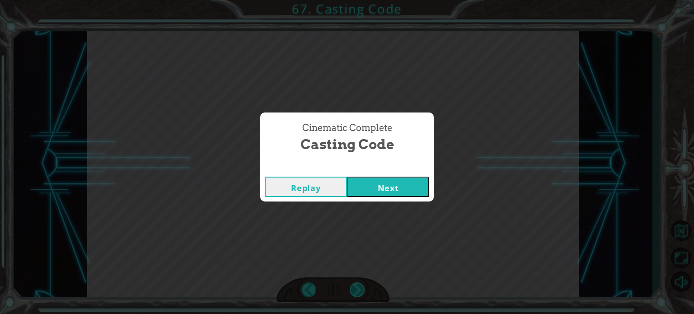
click at [353, 287] on div "Cinematic Complete Casting Code Replay Next" at bounding box center [347, 157] width 694 height 314
click at [412, 184] on button "Next" at bounding box center [388, 187] width 82 height 20
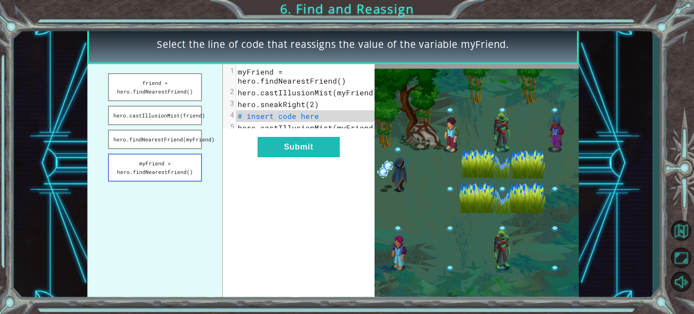
click at [165, 155] on button "myFriend = hero.findNearestFriend()" at bounding box center [155, 168] width 94 height 28
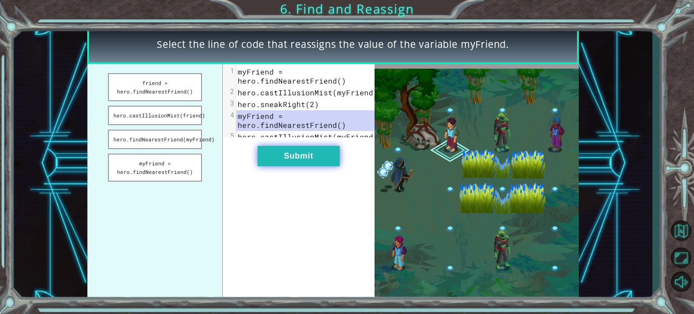
click at [318, 166] on button "Submit" at bounding box center [299, 156] width 82 height 20
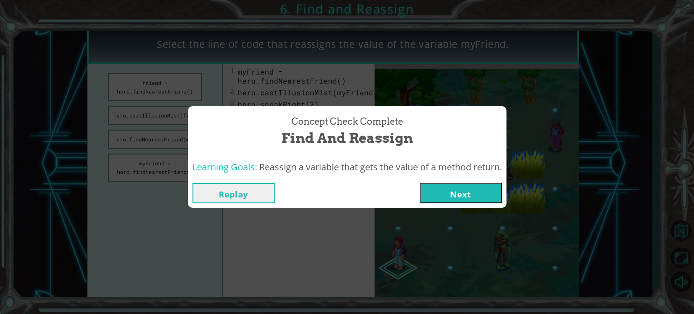
click at [481, 191] on button "Next" at bounding box center [461, 193] width 82 height 20
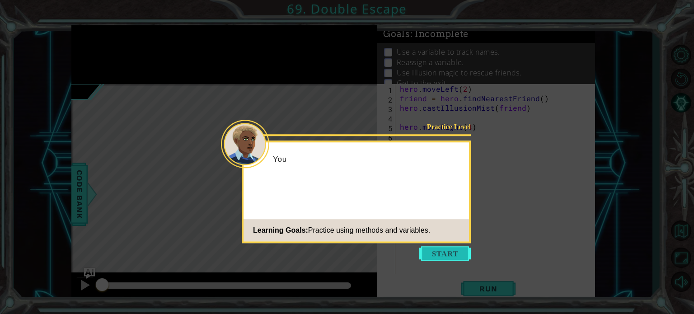
click at [448, 251] on button "Start" at bounding box center [445, 253] width 52 height 14
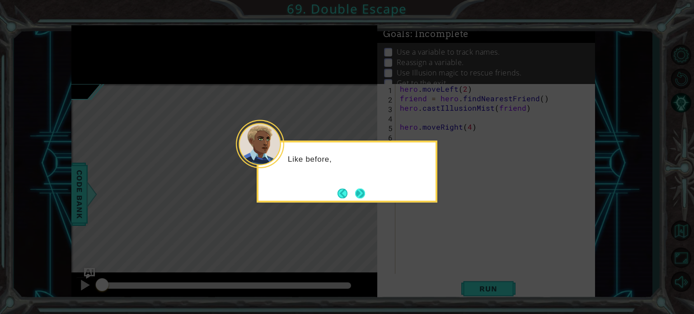
click at [358, 189] on button "Next" at bounding box center [360, 193] width 10 height 10
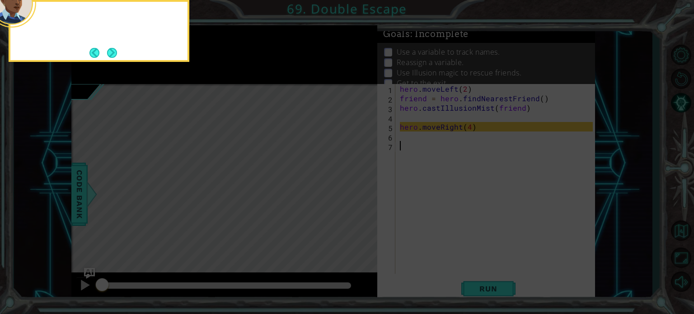
click at [358, 189] on icon at bounding box center [347, 47] width 694 height 534
click at [114, 48] on button "Next" at bounding box center [112, 52] width 10 height 10
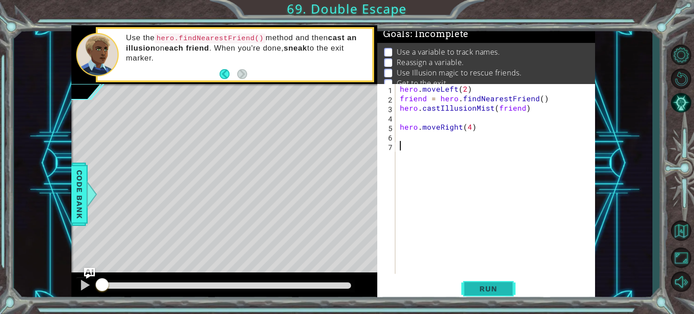
click at [487, 291] on span "Run" at bounding box center [489, 288] width 36 height 9
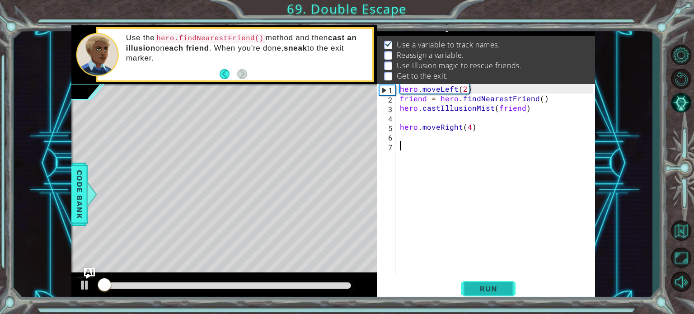
scroll to position [10, 0]
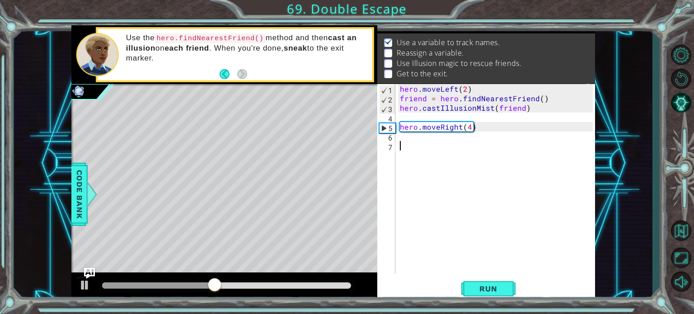
click at [408, 135] on div "hero . moveLeft ( 2 ) friend = hero . findNearestFriend ( ) hero . castIllusion…" at bounding box center [497, 188] width 199 height 209
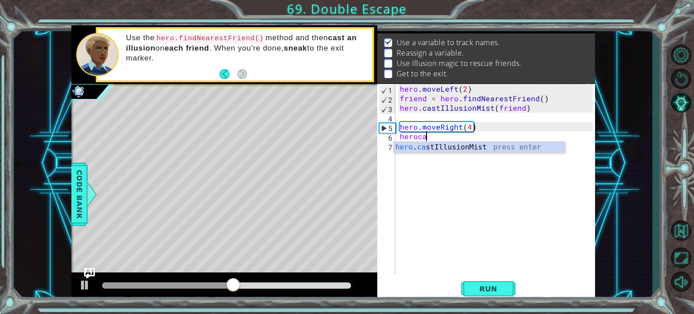
scroll to position [0, 1]
type textarea "hero.castIllusionMist(friend)"
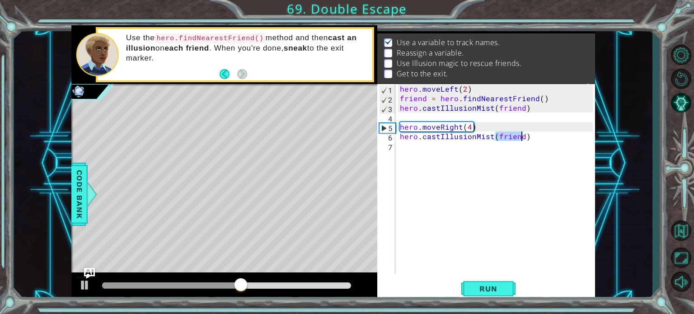
click at [417, 147] on div "hero . moveLeft ( 2 ) friend = hero . findNearestFriend ( ) hero . castIllusion…" at bounding box center [497, 188] width 199 height 209
click at [494, 291] on span "Run" at bounding box center [489, 288] width 36 height 9
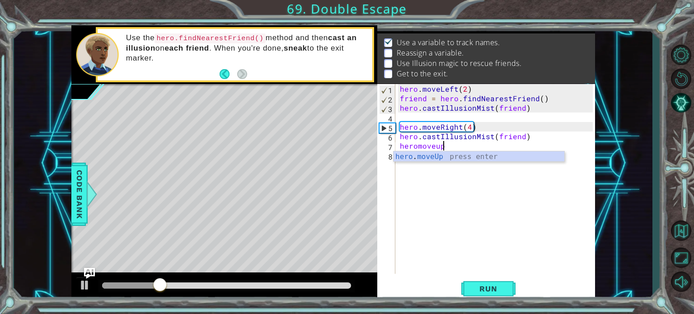
scroll to position [0, 2]
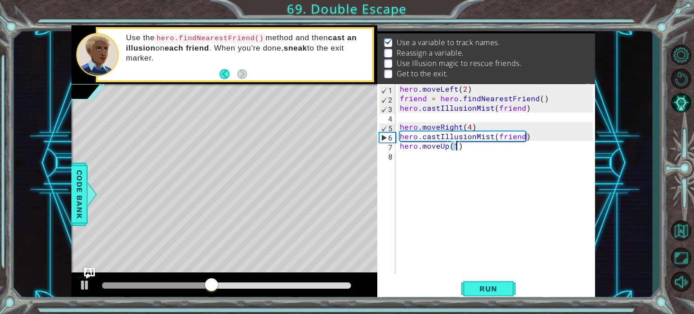
type textarea "hero.moveUp(2)"
click at [441, 160] on div "hero . moveLeft ( 2 ) friend = hero . findNearestFriend ( ) hero . castIllusion…" at bounding box center [497, 188] width 199 height 209
click at [483, 298] on button "Run" at bounding box center [488, 289] width 54 height 22
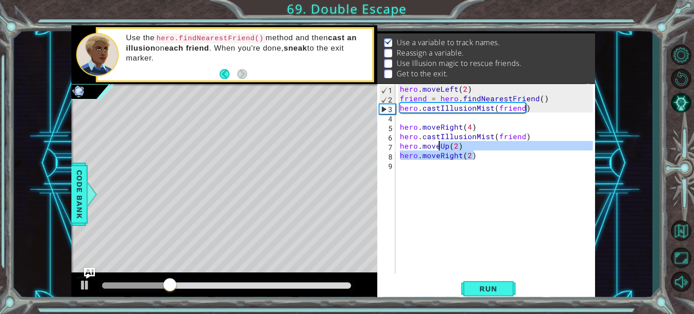
drag, startPoint x: 488, startPoint y: 154, endPoint x: 440, endPoint y: 148, distance: 48.3
click at [440, 148] on div "hero . moveLeft ( 2 ) friend = hero . findNearestFriend ( ) hero . castIllusion…" at bounding box center [497, 188] width 199 height 209
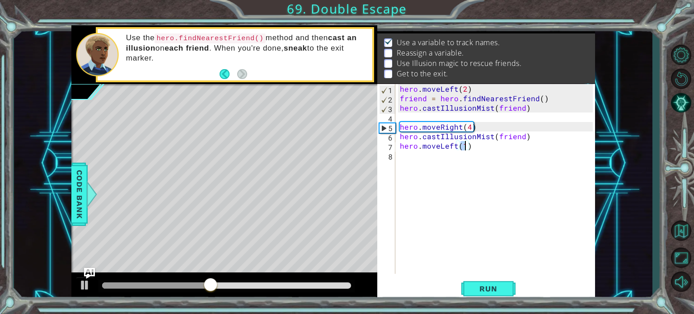
type textarea "hero.moveLeft(2)"
click at [425, 156] on div "hero . moveLeft ( 2 ) friend = hero . findNearestFriend ( ) hero . castIllusion…" at bounding box center [497, 188] width 199 height 209
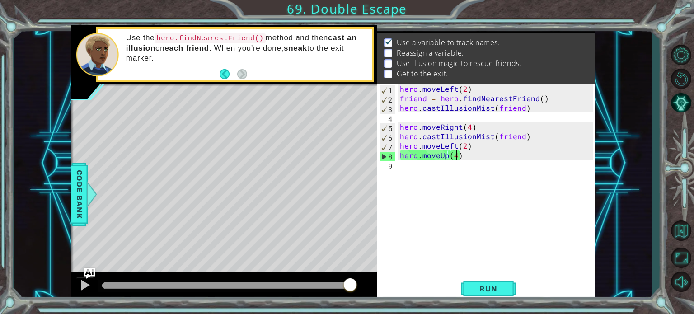
scroll to position [0, 3]
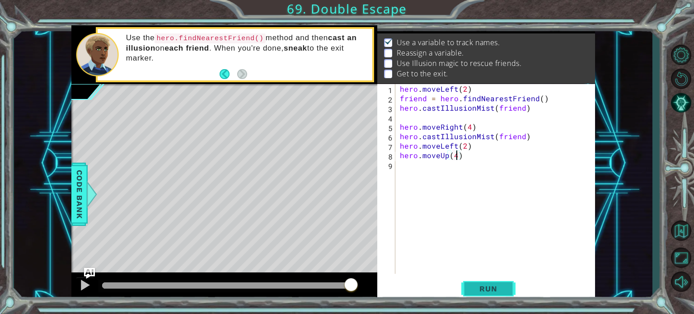
type textarea "hero.moveUp(4)"
click at [504, 290] on span "Run" at bounding box center [489, 288] width 36 height 9
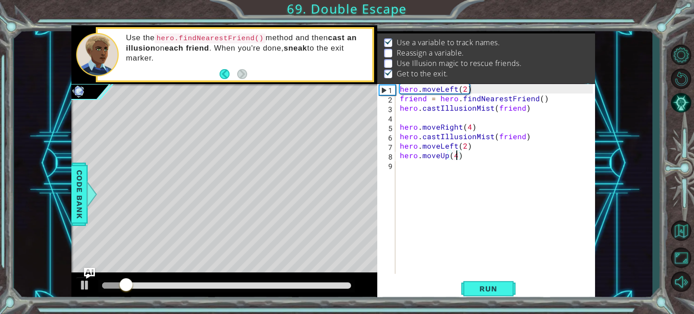
click at [427, 122] on div "hero . moveLeft ( 2 ) friend = hero . findNearestFriend ( ) hero . castIllusion…" at bounding box center [497, 188] width 199 height 209
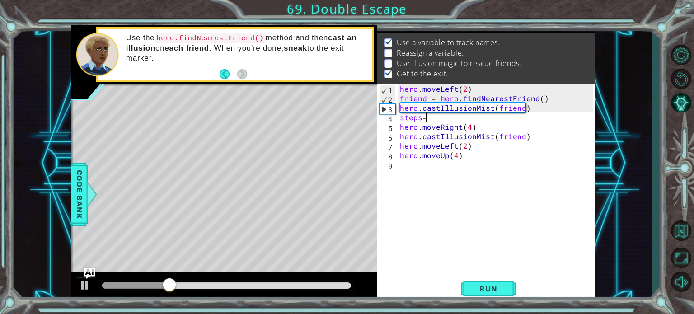
scroll to position [0, 1]
click at [444, 138] on div "hero . moveLeft ( 2 ) friend = hero . findNearestFriend ( ) hero . castIllusion…" at bounding box center [497, 188] width 199 height 209
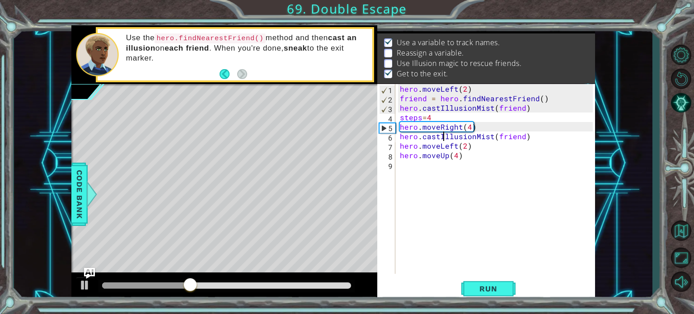
click at [404, 145] on div "hero . moveLeft ( 2 ) friend = hero . findNearestFriend ( ) hero . castIllusion…" at bounding box center [497, 188] width 199 height 209
click at [400, 147] on div "hero . moveLeft ( 2 ) friend = hero . findNearestFriend ( ) hero . castIllusion…" at bounding box center [497, 188] width 199 height 209
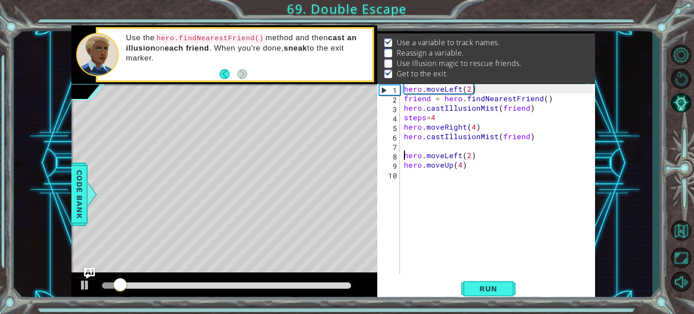
type textarea "hero.moveLeft(2)"
click at [400, 147] on div "hero.moveLeft(2) 1 2 3 4 5 6 7 8 9 10 hero . moveLeft ( 2 ) friend = hero . fin…" at bounding box center [485, 179] width 216 height 190
click at [411, 146] on div "hero . moveLeft ( 2 ) friend = hero . findNearestFriend ( ) hero . castIllusion…" at bounding box center [499, 188] width 195 height 209
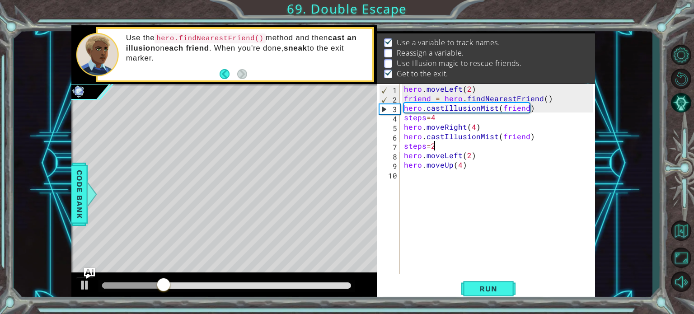
click at [405, 165] on div "hero . moveLeft ( 2 ) friend = hero . findNearestFriend ( ) hero . castIllusion…" at bounding box center [499, 188] width 195 height 209
type textarea "hero.moveUp(4)"
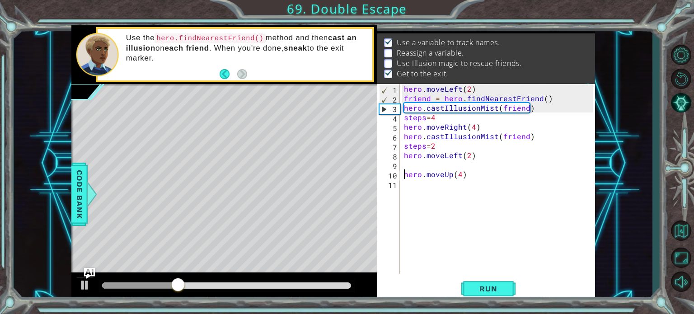
click at [405, 165] on div "hero . moveLeft ( 2 ) friend = hero . findNearestFriend ( ) hero . castIllusion…" at bounding box center [499, 188] width 195 height 209
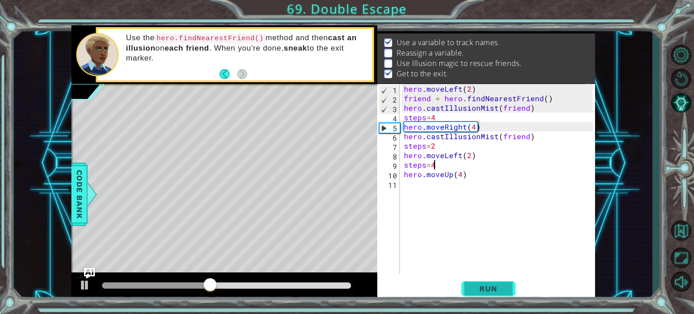
click at [475, 290] on span "Run" at bounding box center [489, 288] width 36 height 9
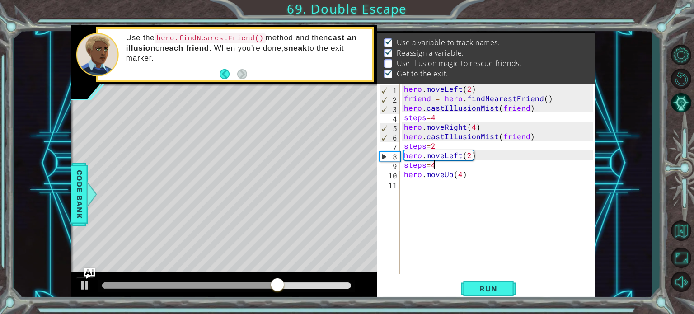
click at [405, 133] on div "hero . moveLeft ( 2 ) friend = hero . findNearestFriend ( ) hero . castIllusion…" at bounding box center [499, 188] width 195 height 209
type textarea "hero.castIllusionMist(friend)"
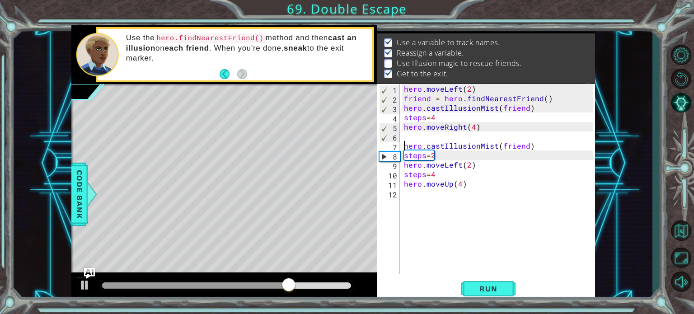
click at [405, 133] on div "hero . moveLeft ( 2 ) friend = hero . findNearestFriend ( ) hero . castIllusion…" at bounding box center [499, 188] width 195 height 209
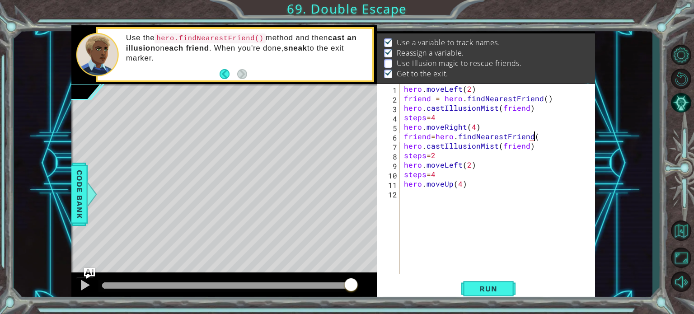
scroll to position [0, 8]
type textarea "friend=hero.findNearestFriend()"
click at [476, 290] on span "Run" at bounding box center [489, 288] width 36 height 9
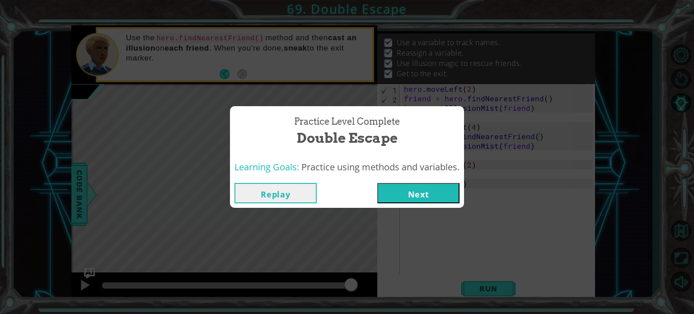
click at [438, 185] on button "Next" at bounding box center [418, 193] width 82 height 20
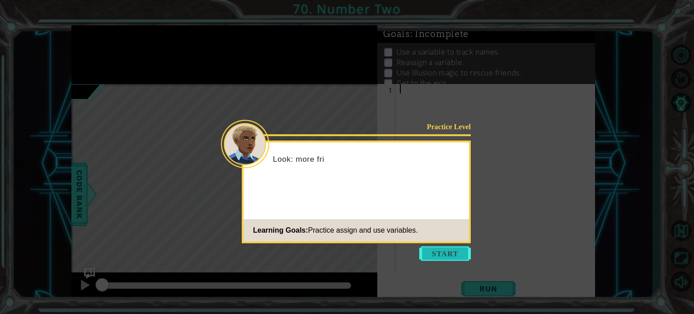
click at [463, 259] on button "Start" at bounding box center [445, 253] width 52 height 14
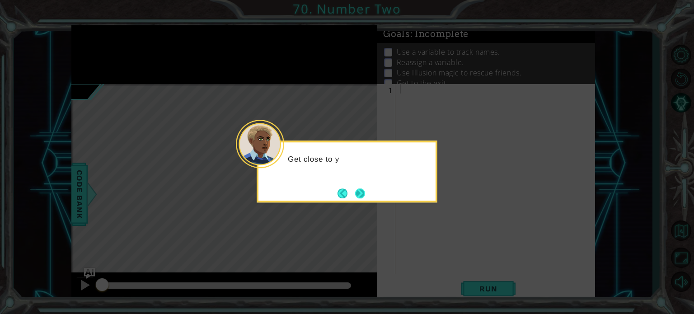
click at [363, 190] on button "Next" at bounding box center [360, 193] width 10 height 10
click at [362, 190] on button "Next" at bounding box center [360, 193] width 10 height 10
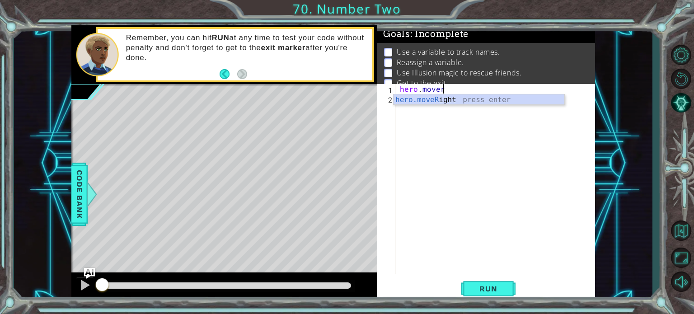
scroll to position [0, 2]
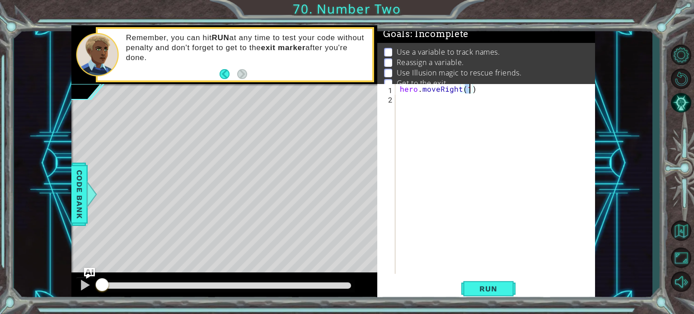
type textarea "hero.moveRight(2)"
click at [428, 104] on div "hero . moveRight ( 2 )" at bounding box center [497, 188] width 199 height 209
type textarea "s"
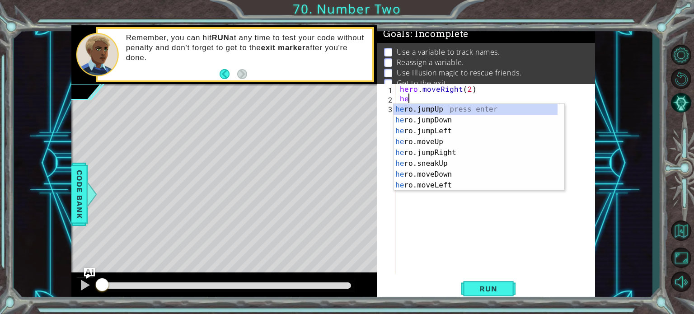
type textarea "h"
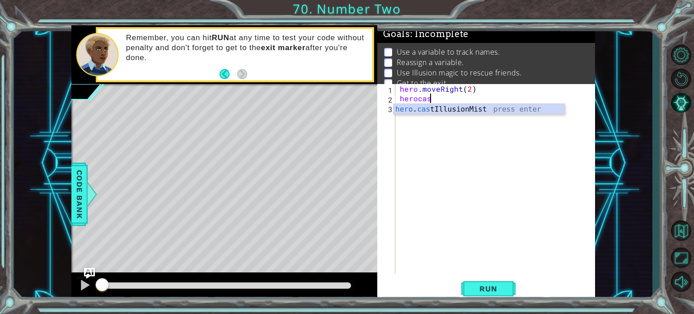
scroll to position [0, 1]
type textarea "hero.castIllusionMist(friend)"
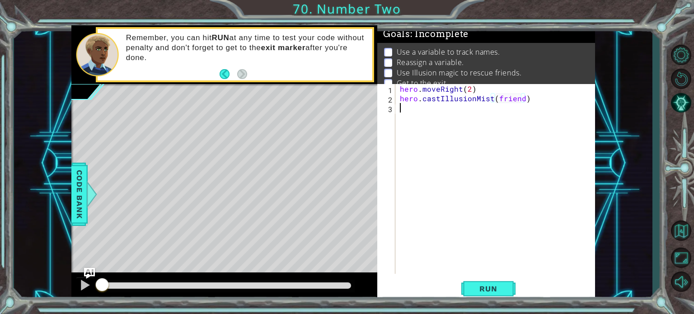
click at [434, 113] on div "hero . moveRight ( 2 ) hero . castIllusionMist ( friend )" at bounding box center [497, 188] width 199 height 209
click at [402, 99] on div "hero . moveRight ( 2 ) hero . castIllusionMist ( friend )" at bounding box center [497, 188] width 199 height 209
type textarea "hero.castIllusionMist(friend)"
click at [402, 99] on div "hero . moveRight ( 2 ) hero . castIllusionMist ( friend )" at bounding box center [497, 188] width 199 height 209
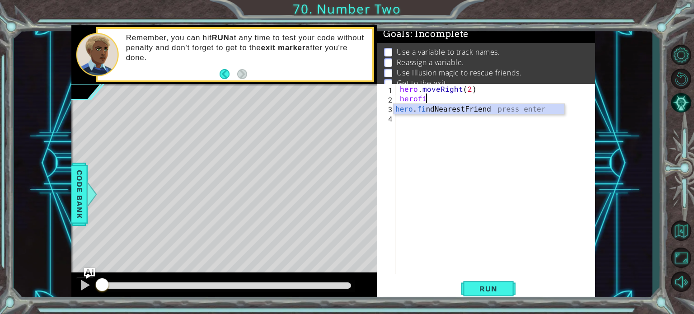
type textarea "herofin"
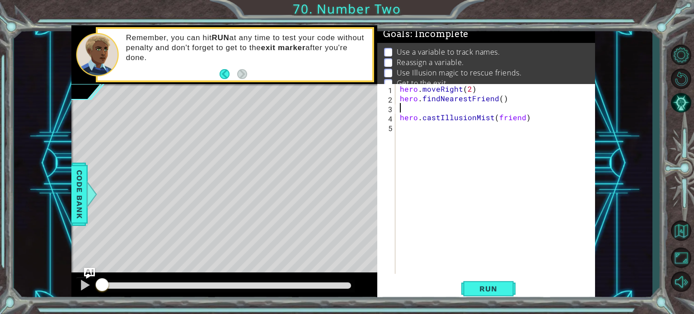
click at [402, 118] on div "hero . moveRight ( 2 ) hero . findNearestFriend ( ) hero . castIllusionMist ( f…" at bounding box center [497, 188] width 199 height 209
type textarea "hero.castIllusionMist(friend)"
click at [402, 118] on div "hero . moveRight ( 2 ) hero . findNearestFriend ( ) hero . castIllusionMist ( f…" at bounding box center [497, 188] width 199 height 209
click
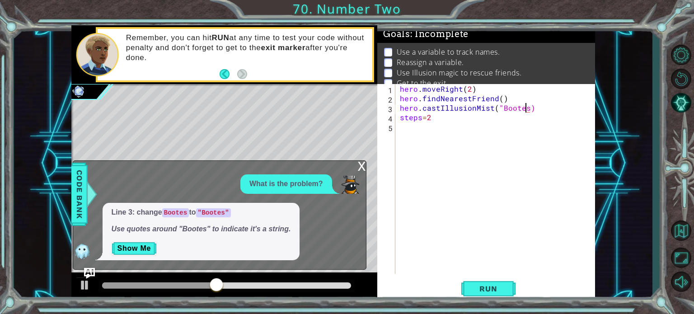
scroll to position [0, 8]
type textarea "hero.castIllusionMist("Bootes")"
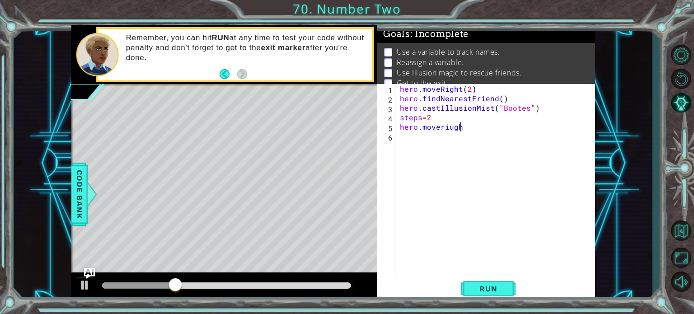
scroll to position [0, 2]
type textarea "hero.moveRight(2)"
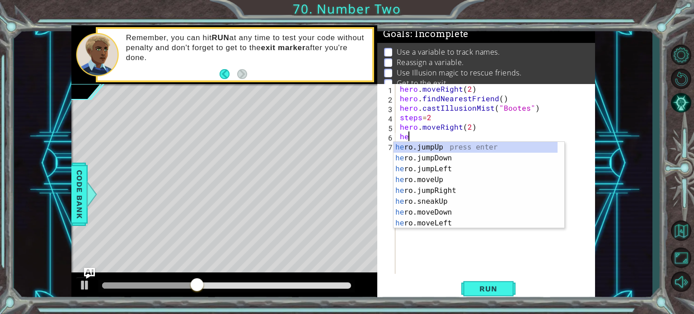
scroll to position [0, 0]
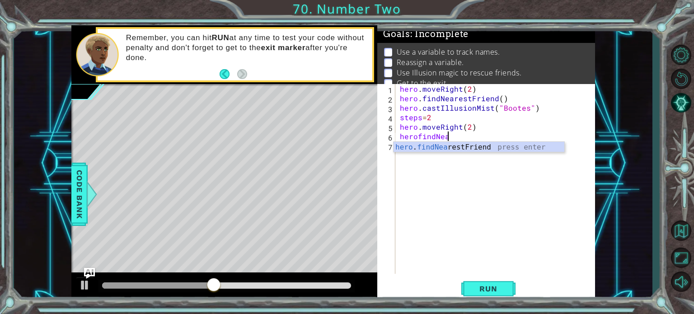
type textarea "herofindNeare"
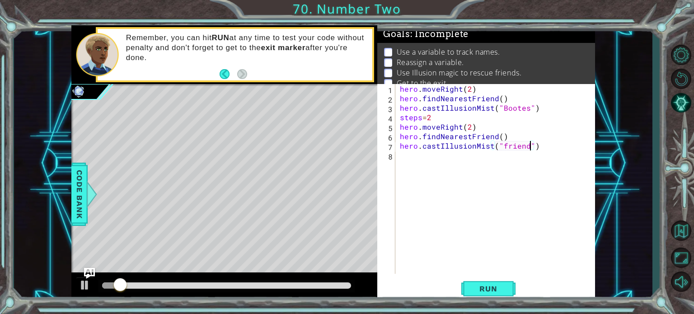
scroll to position [0, 8]
type textarea "hero.castIllusionMist("friend")"
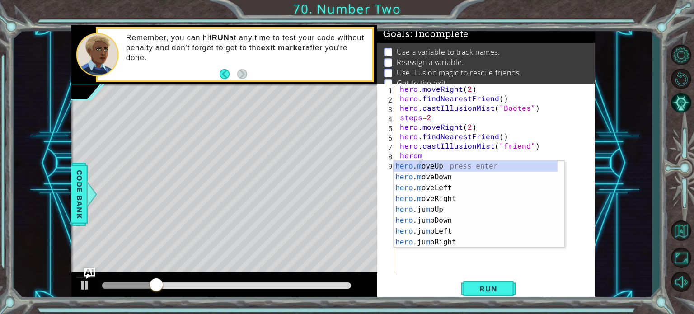
scroll to position [0, 1]
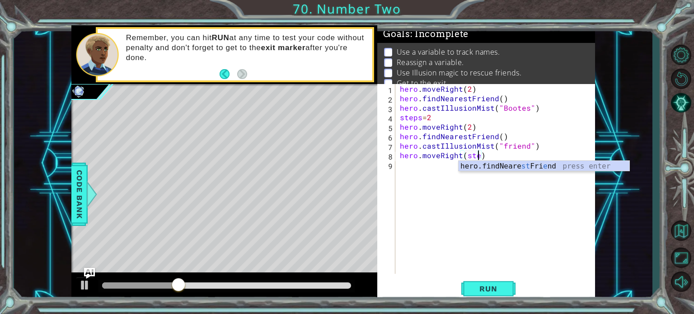
type textarea "hero.moveRight(steps)"
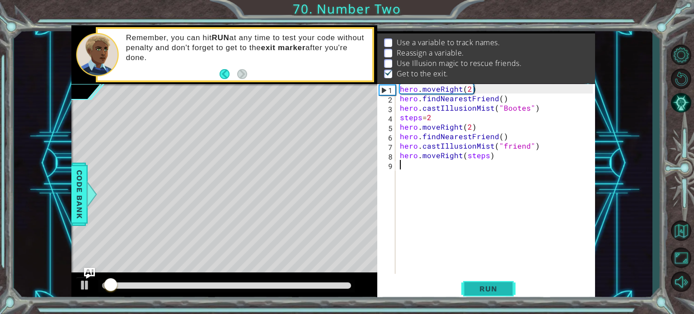
scroll to position [10, 0]
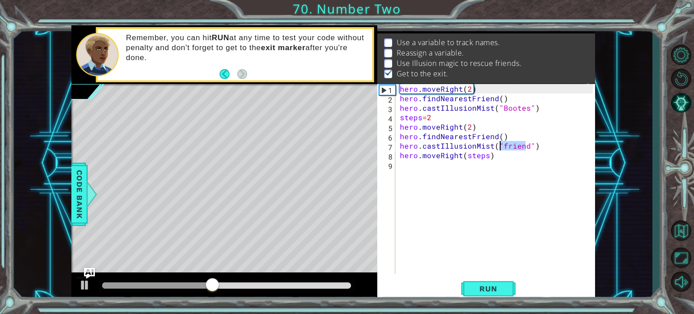
drag, startPoint x: 524, startPoint y: 147, endPoint x: 501, endPoint y: 145, distance: 22.7
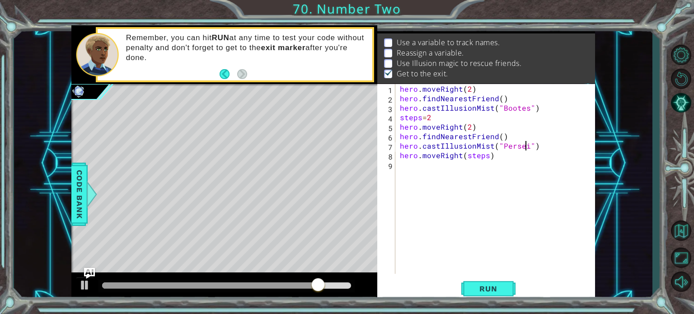
scroll to position [0, 7]
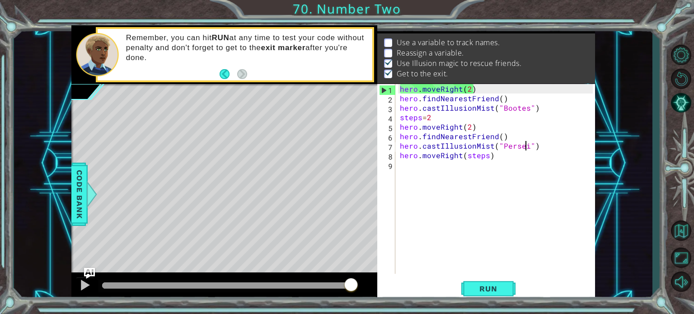
type textarea "hero.moveRight(2)"
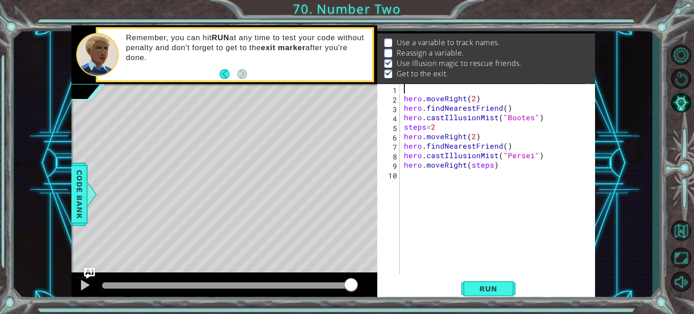
scroll to position [0, 0]
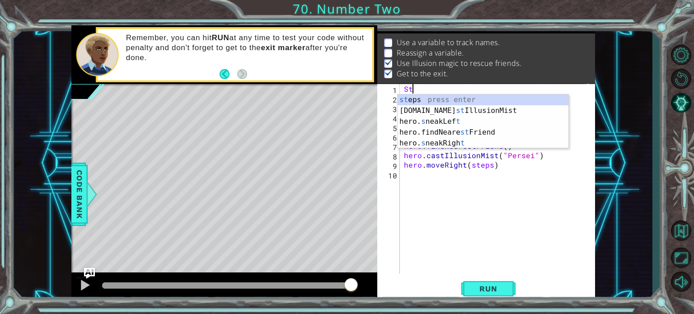
type textarea "S"
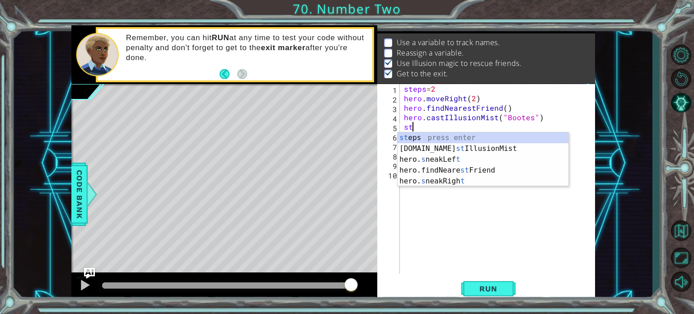
type textarea "s"
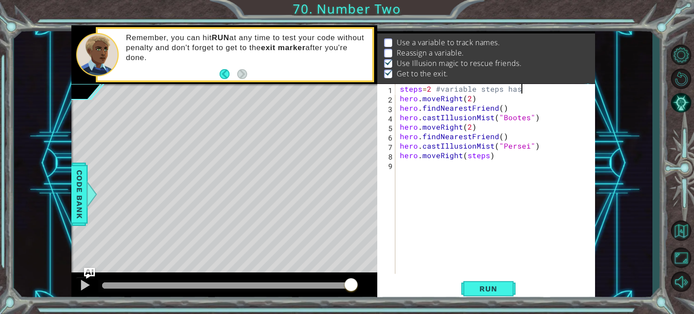
scroll to position [0, 7]
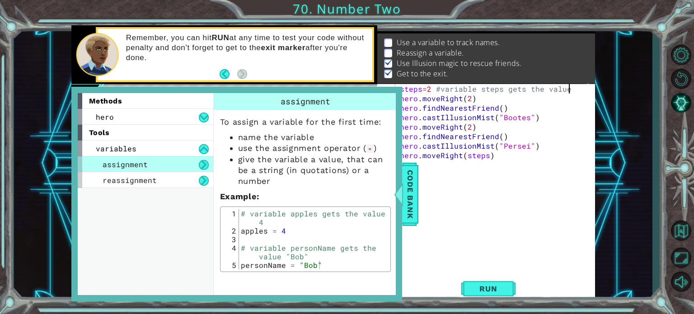
type textarea "steps=2 #variable steps gets the value 2"
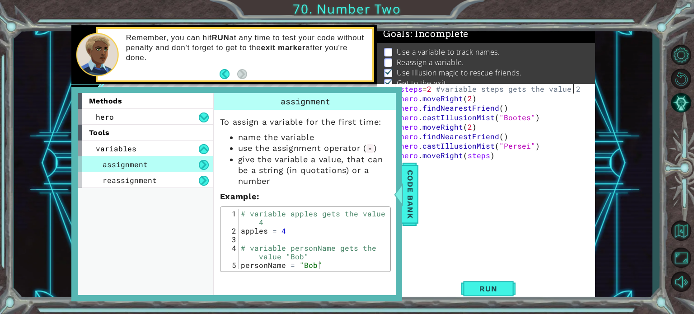
scroll to position [0, 10]
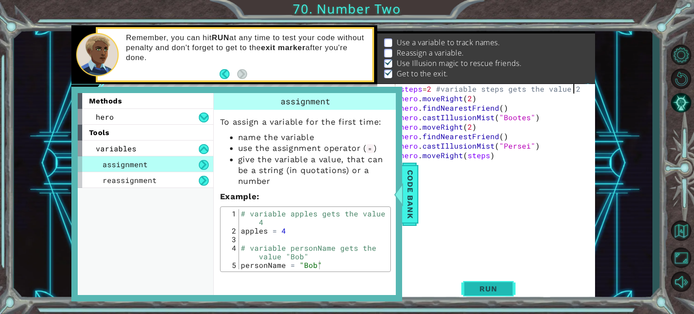
click at [503, 282] on button "Run" at bounding box center [488, 289] width 54 height 22
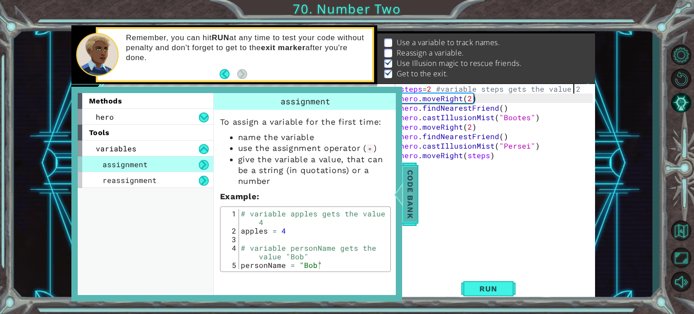
click at [409, 189] on span "Code Bank" at bounding box center [410, 193] width 14 height 55
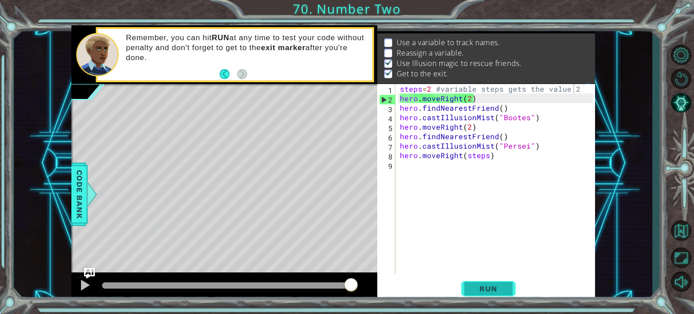
drag, startPoint x: 484, startPoint y: 287, endPoint x: 490, endPoint y: 295, distance: 9.7
click at [490, 295] on button "Run" at bounding box center [488, 289] width 54 height 22
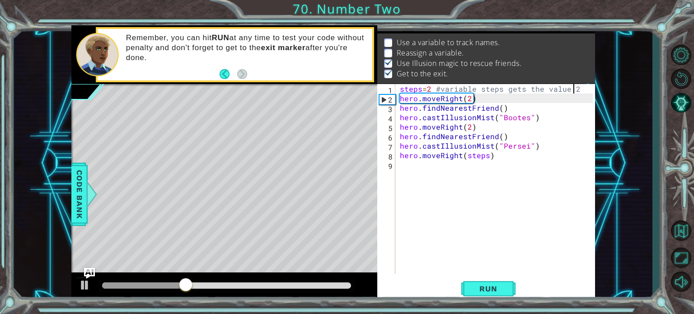
click at [435, 87] on div "steps = 2 #variable steps gets the value 2 hero . moveRight ( 2 ) hero . findNe…" at bounding box center [497, 188] width 199 height 209
click at [439, 88] on div "steps = 2 #variable steps gets the value 2 hero . moveRight ( 2 ) hero . findNe…" at bounding box center [497, 188] width 199 height 209
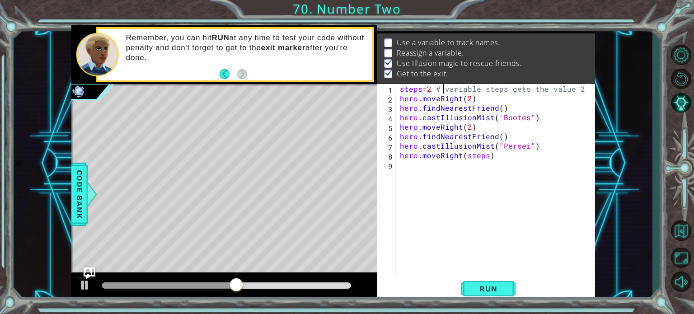
click at [89, 271] on img "Ask AI" at bounding box center [89, 274] width 12 height 12
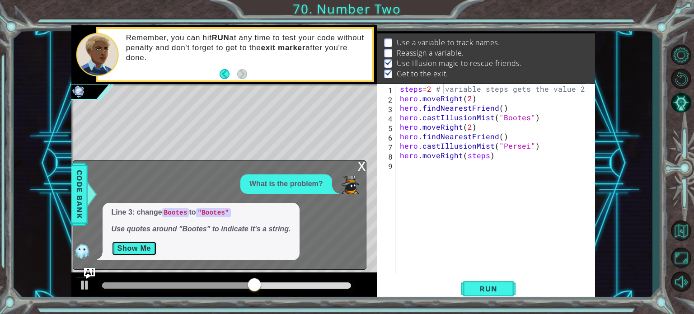
click at [152, 246] on button "Show Me" at bounding box center [135, 248] width 46 height 14
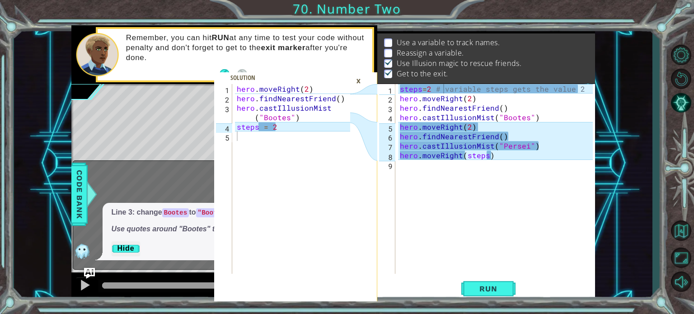
click at [491, 120] on div "steps = 2 # variable steps gets the value 2 hero . moveRight ( 2 ) hero . findN…" at bounding box center [497, 188] width 199 height 209
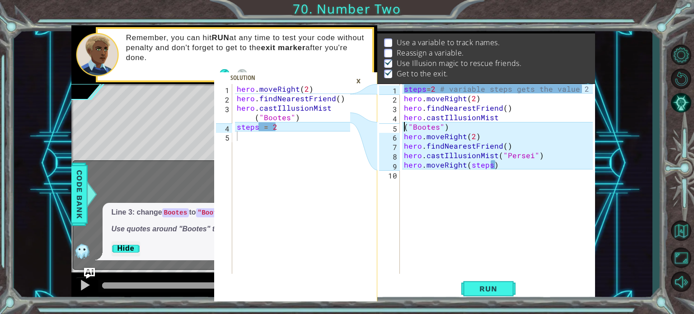
click at [497, 154] on div "steps = 2 # variable steps gets the value 2 hero . moveRight ( 2 ) hero . findN…" at bounding box center [499, 188] width 195 height 209
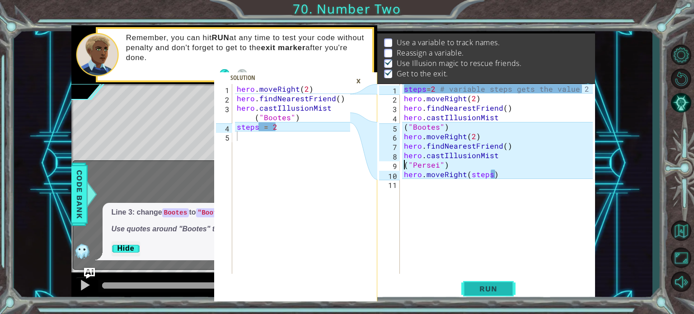
click at [486, 287] on span "Run" at bounding box center [489, 288] width 36 height 9
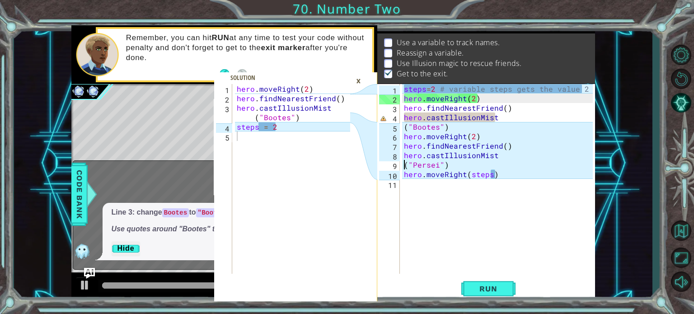
click at [360, 78] on div "×" at bounding box center [359, 80] width 14 height 15
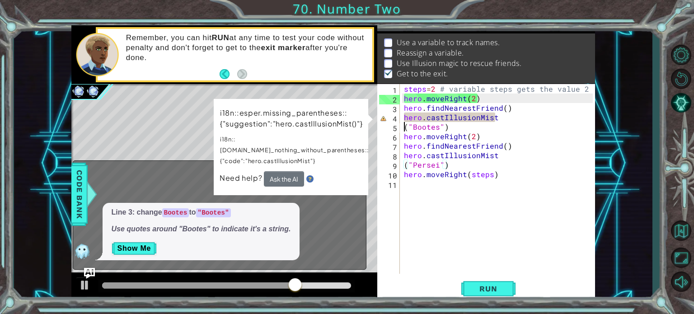
click at [405, 128] on div "steps = 2 # variable steps gets the value 2 hero . moveRight ( 2 ) hero . findN…" at bounding box center [499, 188] width 195 height 209
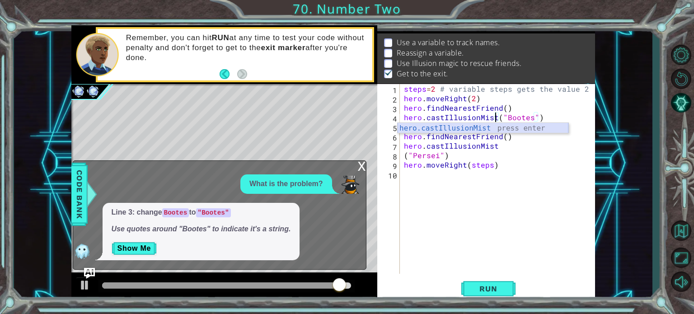
click at [504, 127] on div "hero.castIllusionMist press enter" at bounding box center [483, 139] width 171 height 33
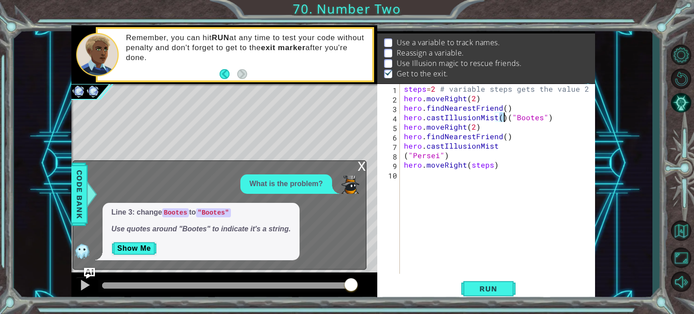
click at [503, 118] on div "steps = 2 # variable steps gets the value 2 hero . moveRight ( 2 ) hero . findN…" at bounding box center [499, 188] width 195 height 209
click at [503, 118] on div "steps = 2 # variable steps gets the value 2 hero . moveRight ( 2 ) hero . findN…" at bounding box center [497, 179] width 191 height 190
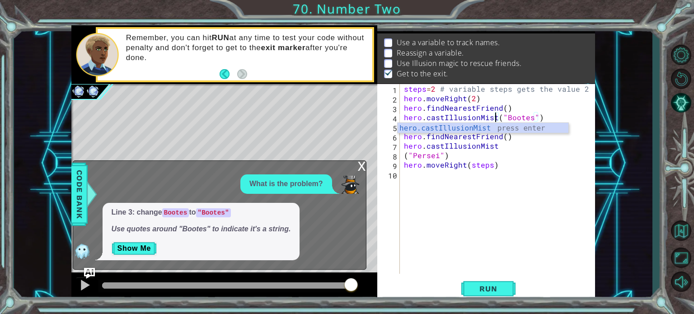
click at [496, 155] on div "steps = 2 # variable steps gets the value 2 hero . moveRight ( 2 ) hero . findN…" at bounding box center [499, 188] width 195 height 209
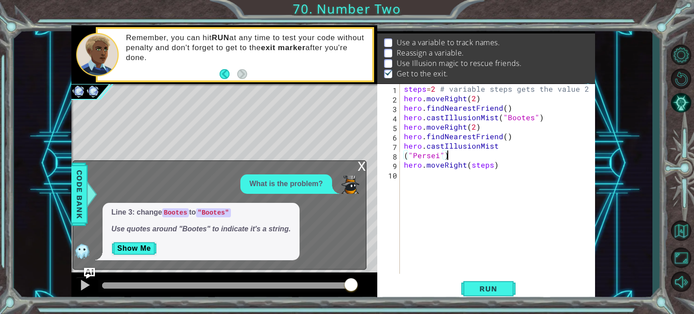
click at [405, 156] on div "steps = 2 # variable steps gets the value 2 hero . moveRight ( 2 ) hero . findN…" at bounding box center [499, 188] width 195 height 209
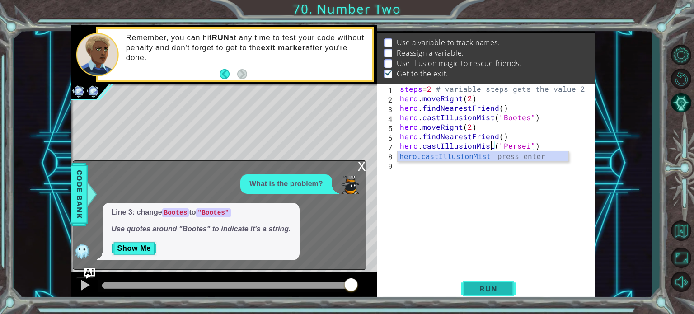
click at [509, 283] on button "Run" at bounding box center [488, 289] width 54 height 22
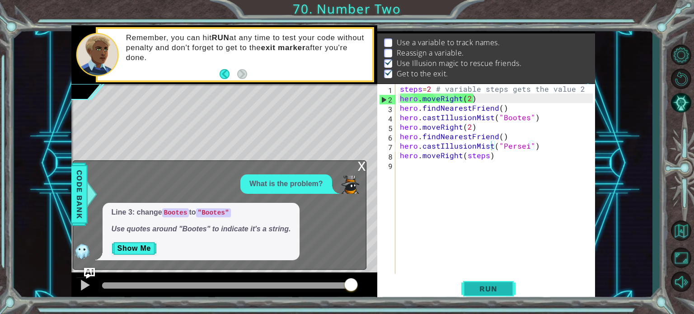
click at [509, 283] on button "Run" at bounding box center [488, 289] width 54 height 22
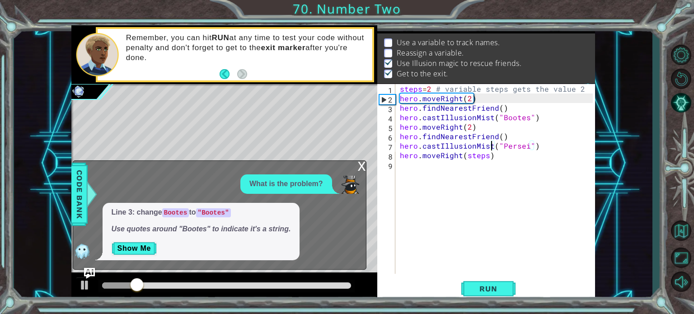
click at [363, 167] on div "x" at bounding box center [362, 165] width 8 height 9
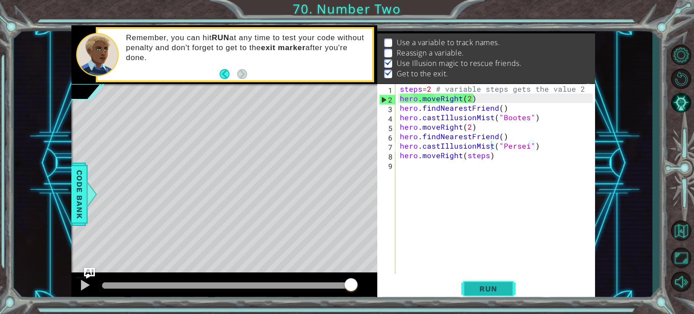
click at [492, 288] on span "Run" at bounding box center [489, 288] width 36 height 9
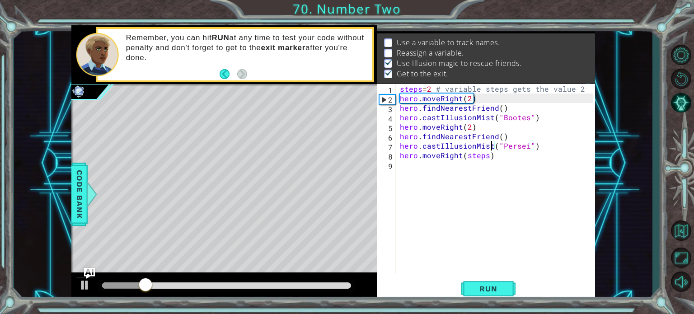
click at [468, 100] on div "steps = 2 # variable steps gets the value 2 hero . moveRight ( 2 ) hero . findN…" at bounding box center [497, 188] width 199 height 209
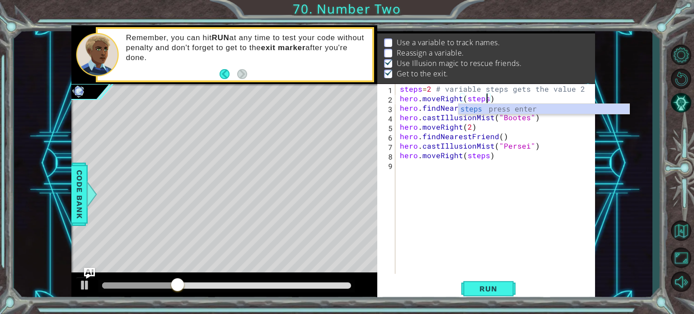
scroll to position [0, 5]
click at [470, 128] on div "steps = 2 # variable steps gets the value 2 hero . moveRight ( steps ) hero . f…" at bounding box center [497, 188] width 199 height 209
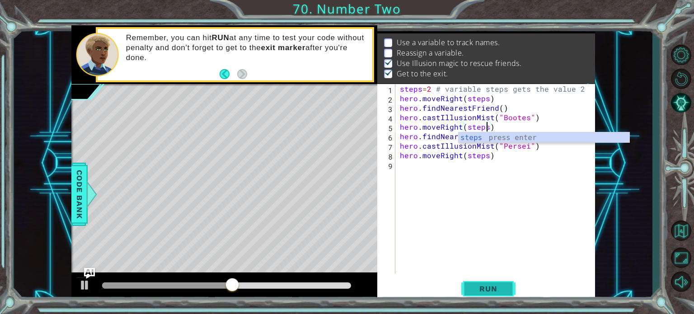
type textarea "hero.moveRight(steps)"
click at [489, 290] on span "Run" at bounding box center [489, 288] width 36 height 9
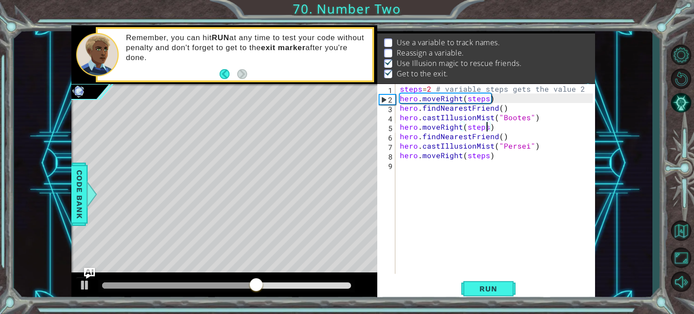
click at [401, 155] on div "steps = 2 # variable steps gets the value 2 hero . moveRight ( steps ) hero . f…" at bounding box center [497, 188] width 199 height 209
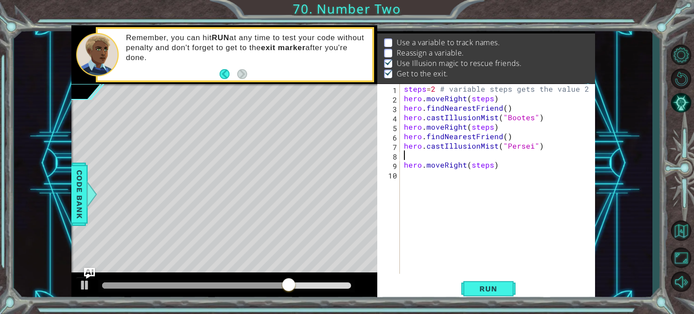
click at [412, 153] on div "steps = 2 # variable steps gets the value 2 hero . moveRight ( steps ) hero . f…" at bounding box center [499, 188] width 195 height 209
click at [407, 127] on div "steps = 2 # variable steps gets the value 2 hero . moveRight ( steps ) hero . f…" at bounding box center [499, 188] width 195 height 209
type textarea "hero.moveRight(steps)"
click at [406, 128] on div "steps = 2 # variable steps gets the value 2 hero . moveRight ( steps ) hero . f…" at bounding box center [499, 188] width 195 height 209
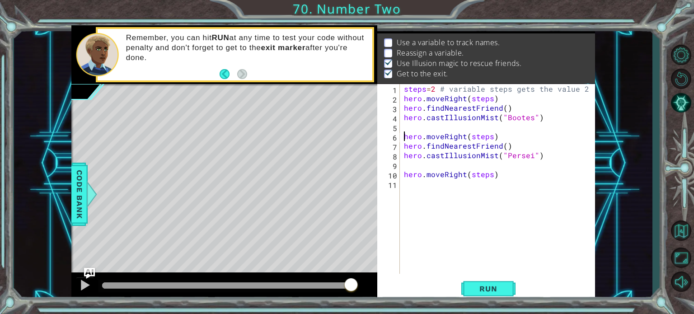
click at [406, 128] on div "steps = 2 # variable steps gets the value 2 hero . moveRight ( steps ) hero . f…" at bounding box center [499, 188] width 195 height 209
click at [583, 89] on div "steps = 2 # variable steps gets the value 2 hero . moveRight ( steps ) hero . f…" at bounding box center [499, 188] width 195 height 209
click at [450, 124] on div "steps = 2 # hero . moveRight ( steps ) hero . findNearestFriend ( ) hero . cast…" at bounding box center [499, 188] width 195 height 209
click at [460, 94] on div "steps = 2 # hero . moveRight ( steps ) hero . findNearestFriend ( ) hero . cast…" at bounding box center [499, 188] width 195 height 209
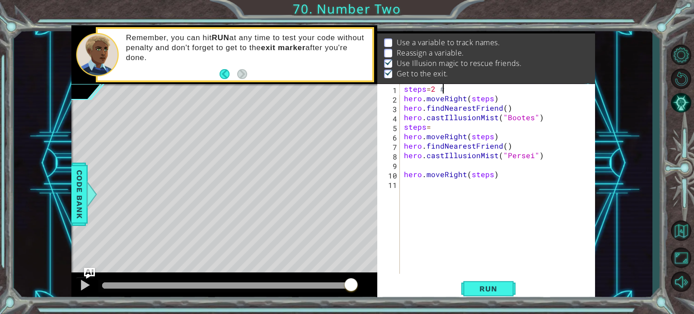
click at [451, 86] on div "steps = 2 # hero . moveRight ( steps ) hero . findNearestFriend ( ) hero . cast…" at bounding box center [499, 188] width 195 height 209
click at [429, 134] on div "steps = 2 hero . moveRight ( steps ) hero . findNearestFriend ( ) hero . castIl…" at bounding box center [499, 188] width 195 height 209
click at [434, 130] on div "steps = 2 hero . moveRight ( steps ) hero . findNearestFriend ( ) hero . castIl…" at bounding box center [499, 188] width 195 height 209
type textarea "steps=3"
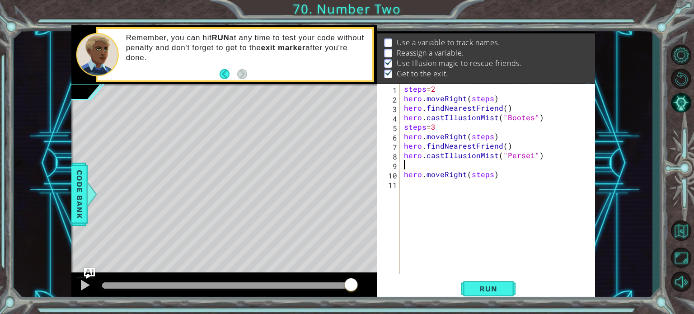
click at [428, 165] on div "steps = 2 hero . moveRight ( steps ) hero . findNearestFriend ( ) hero . castIl…" at bounding box center [499, 188] width 195 height 209
click at [403, 175] on div "steps = 2 hero . moveRight ( steps ) hero . findNearestFriend ( ) hero . castIl…" at bounding box center [499, 188] width 195 height 209
type textarea "hero.moveRight(steps)"
click at [403, 175] on div "steps = 2 hero . moveRight ( steps ) hero . findNearestFriend ( ) hero . castIl…" at bounding box center [499, 188] width 195 height 209
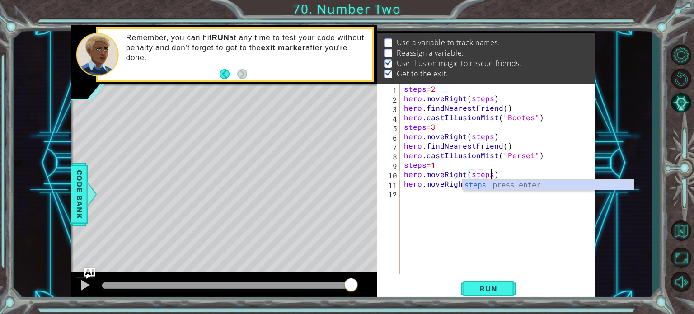
scroll to position [0, 5]
click at [490, 285] on span "Run" at bounding box center [489, 288] width 36 height 9
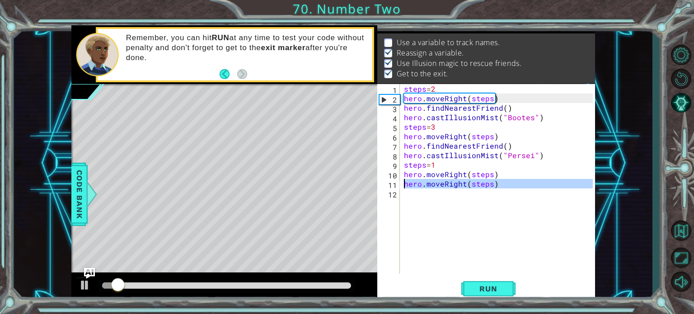
drag, startPoint x: 494, startPoint y: 193, endPoint x: 404, endPoint y: 187, distance: 89.7
click at [404, 187] on div "steps = 2 hero . moveRight ( steps ) hero . findNearestFriend ( ) hero . castIl…" at bounding box center [499, 188] width 195 height 209
type textarea "hero.moveRight(steps)"
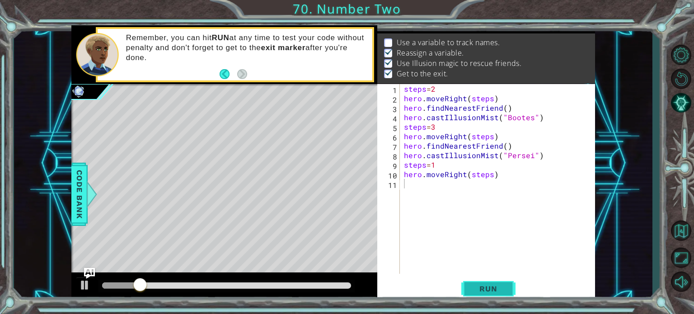
click at [497, 285] on span "Run" at bounding box center [489, 288] width 36 height 9
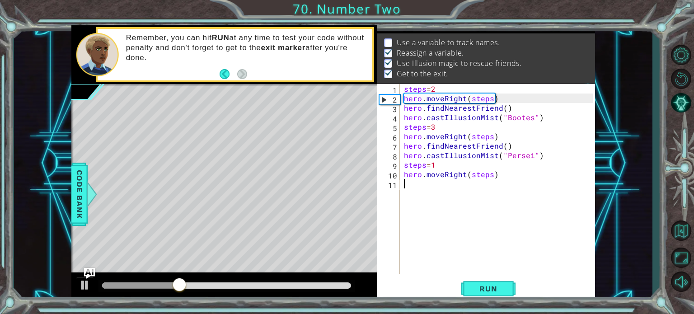
click at [460, 105] on div "steps = 2 hero . moveRight ( steps ) hero . findNearestFriend ( ) hero . castIl…" at bounding box center [499, 188] width 195 height 209
click at [505, 110] on div "steps = 2 hero . moveRight ( steps ) hero . findNearestFriend ( ) hero . castIl…" at bounding box center [499, 188] width 195 height 209
type textarea "hero.findNearestFriend(z)"
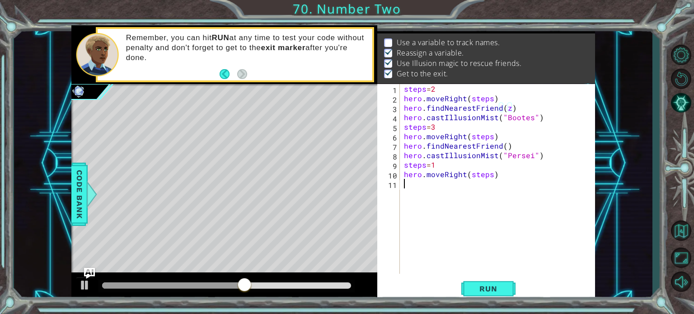
click at [474, 218] on div "steps = 2 hero . moveRight ( steps ) hero . findNearestFriend ( z ) hero . cast…" at bounding box center [499, 188] width 195 height 209
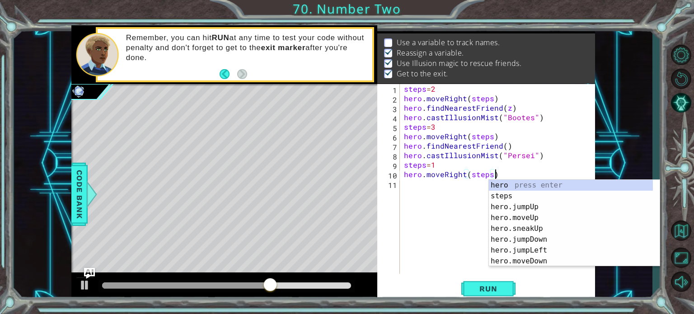
click at [509, 107] on div "steps = 2 hero . moveRight ( steps ) hero . findNearestFriend ( z ) hero . cast…" at bounding box center [499, 188] width 195 height 209
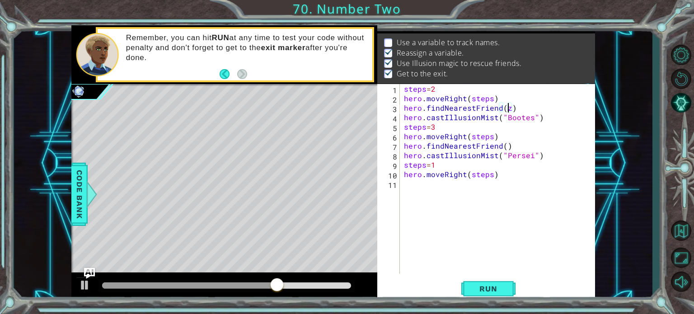
type textarea "hero.findNearestFriend()"
click at [448, 191] on div "steps = 2 hero . moveRight ( steps ) hero . findNearestFriend ( ) hero . castIl…" at bounding box center [499, 188] width 195 height 209
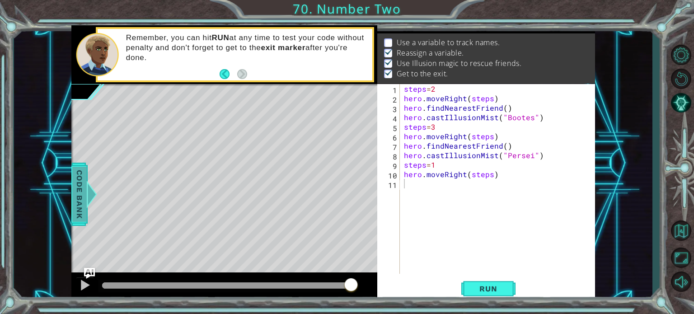
click at [81, 192] on span "Code Bank" at bounding box center [79, 193] width 14 height 55
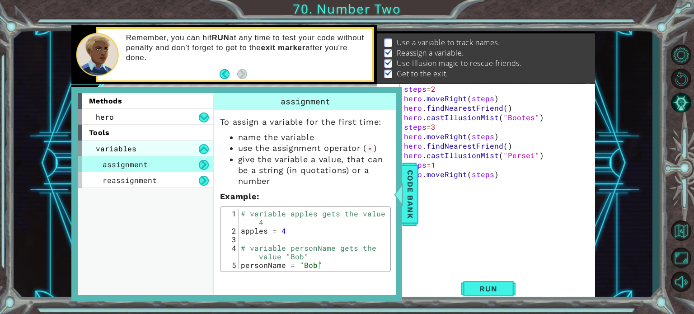
click at [180, 153] on div "variables" at bounding box center [146, 149] width 136 height 16
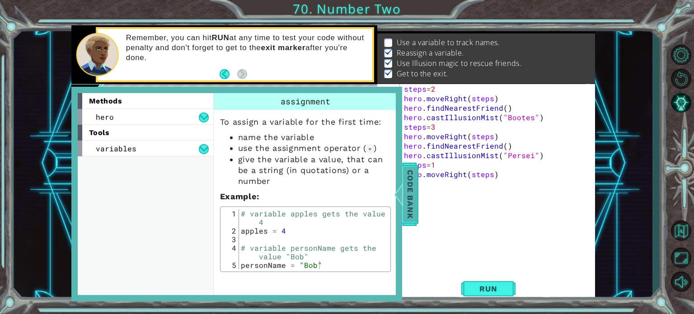
click at [400, 181] on div at bounding box center [398, 194] width 11 height 27
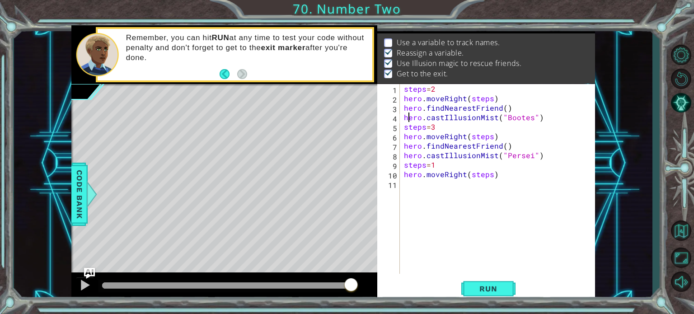
click at [407, 121] on div "steps = 2 hero . moveRight ( steps ) hero . findNearestFriend ( ) hero . castIl…" at bounding box center [499, 188] width 195 height 209
click at [407, 109] on div "steps = 2 hero . moveRight ( steps ) hero . findNearestFriend ( ) hero . castIl…" at bounding box center [499, 188] width 195 height 209
type textarea "hero.findNearestFriend()"
click at [404, 108] on div "steps = 2 hero . moveRight ( steps ) hero . findNearestFriend ( ) hero . castIl…" at bounding box center [499, 188] width 195 height 209
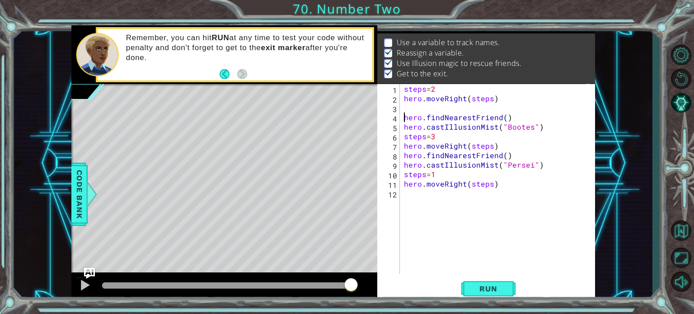
click at [404, 108] on div "steps = 2 hero . moveRight ( steps ) hero . findNearestFriend ( ) hero . castIl…" at bounding box center [499, 188] width 195 height 209
click at [70, 193] on div "1 2 3 4 5 hero . moveRight ( 2 ) hero . findNearestFriend ( ) hero . castIllusi…" at bounding box center [333, 163] width 639 height 277
click at [78, 193] on span "Code Bank" at bounding box center [79, 193] width 14 height 55
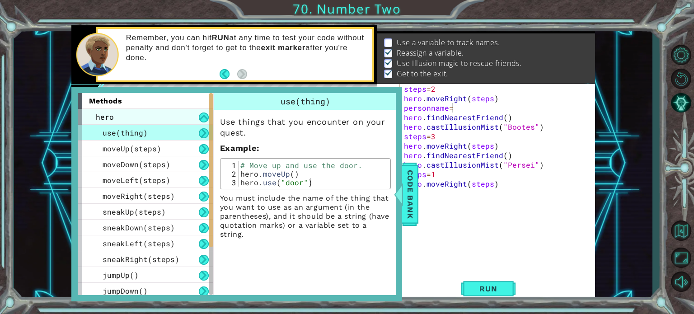
click at [169, 119] on div "hero" at bounding box center [146, 117] width 136 height 16
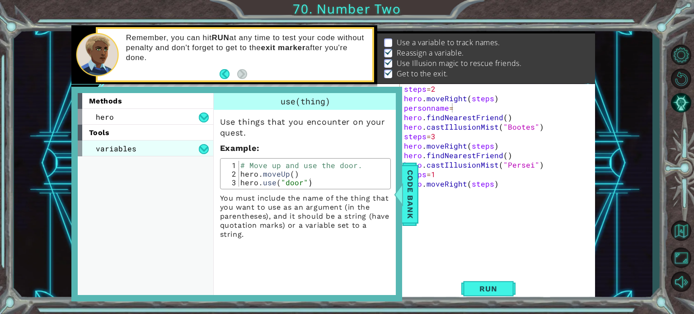
click at [173, 144] on div "variables" at bounding box center [146, 149] width 136 height 16
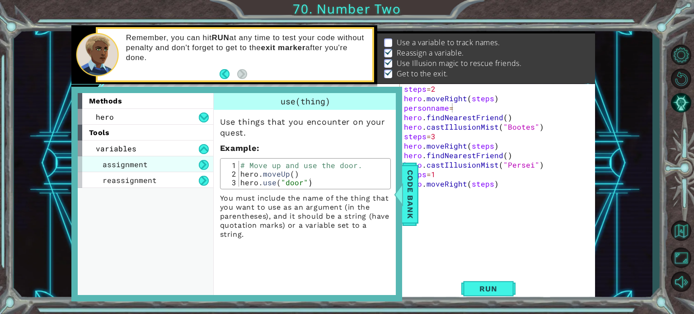
click at [178, 159] on div "assignment" at bounding box center [146, 164] width 136 height 16
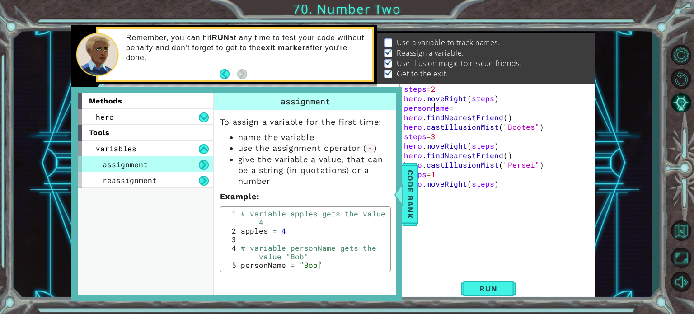
click at [434, 108] on div "steps = 2 hero . moveRight ( steps ) personname = hero . findNearestFriend ( ) …" at bounding box center [499, 188] width 195 height 209
click at [467, 107] on div "steps = 2 hero . moveRight ( steps ) personName = hero . findNearestFriend ( ) …" at bounding box center [499, 188] width 195 height 209
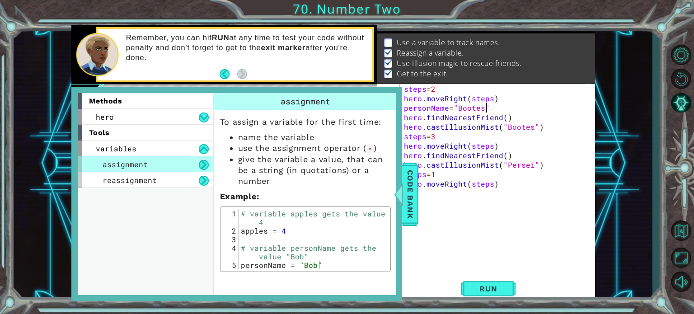
click at [463, 170] on div "steps = 2 hero . moveRight ( steps ) personName = "Bootes" hero . findNearestFr…" at bounding box center [499, 188] width 195 height 209
click at [404, 155] on div "steps = 2 hero . moveRight ( steps ) personName = "Bootes" hero . findNearestFr…" at bounding box center [499, 188] width 195 height 209
type textarea "hero.findNearestFriend()"
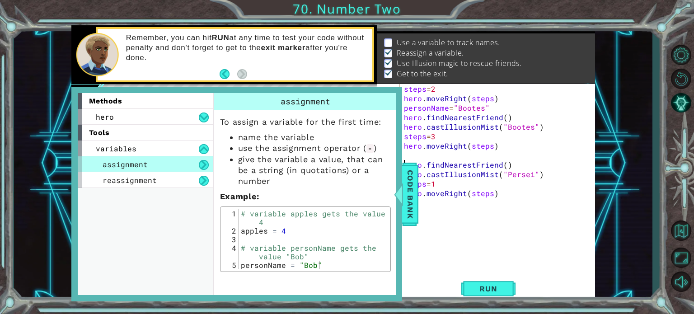
click at [421, 157] on div "steps = 2 hero . moveRight ( steps ) personName = "Bootes" hero . findNearestFr…" at bounding box center [499, 188] width 195 height 209
click at [410, 204] on span "Code Bank" at bounding box center [410, 193] width 14 height 55
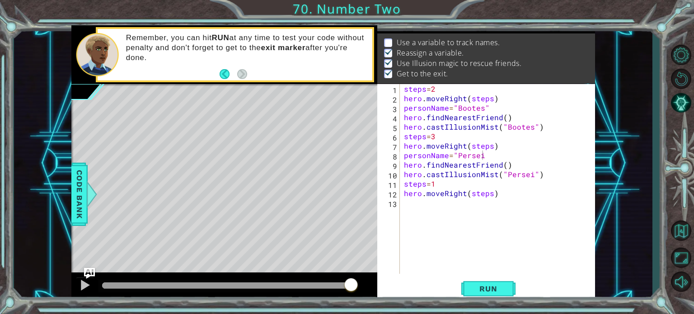
click at [493, 156] on div "steps = 2 hero . moveRight ( steps ) personName = "Bootes" hero . findNearestFr…" at bounding box center [499, 188] width 195 height 209
type textarea "personName="Persei""
click at [499, 284] on span "Run" at bounding box center [489, 288] width 36 height 9
